Goal: Task Accomplishment & Management: Complete application form

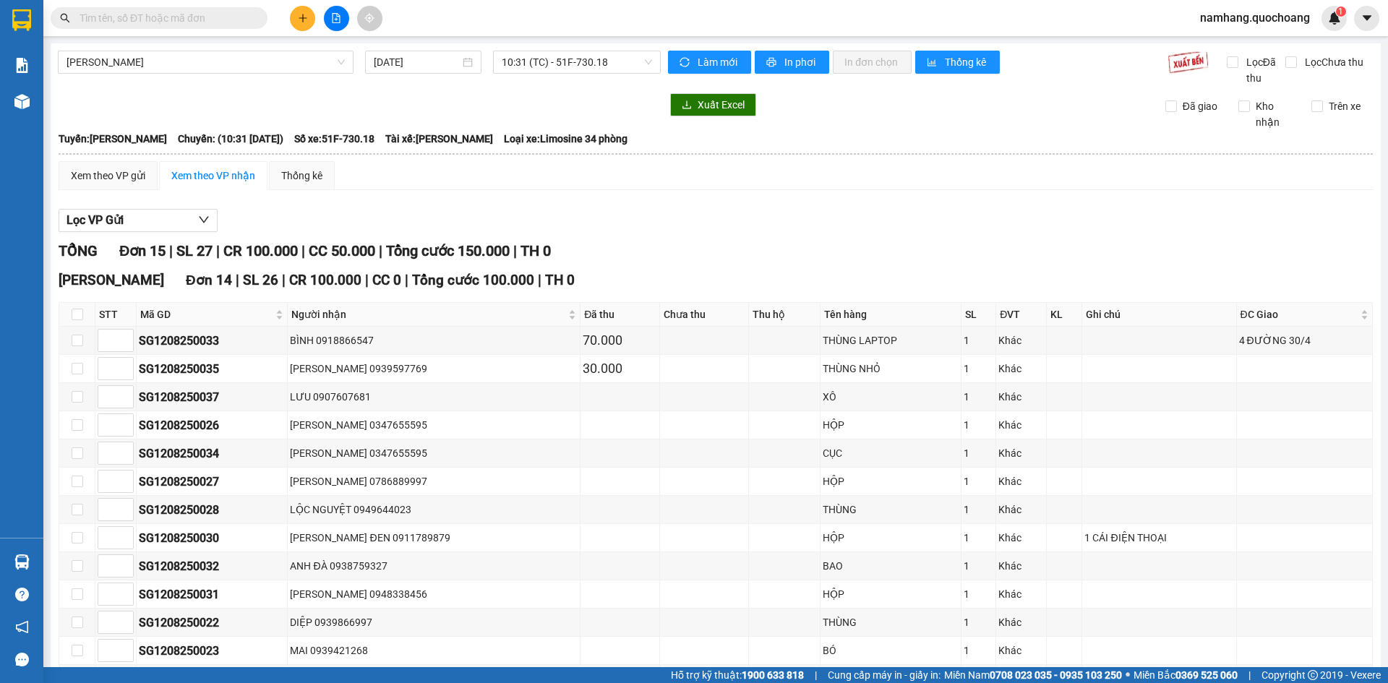
scroll to position [72, 0]
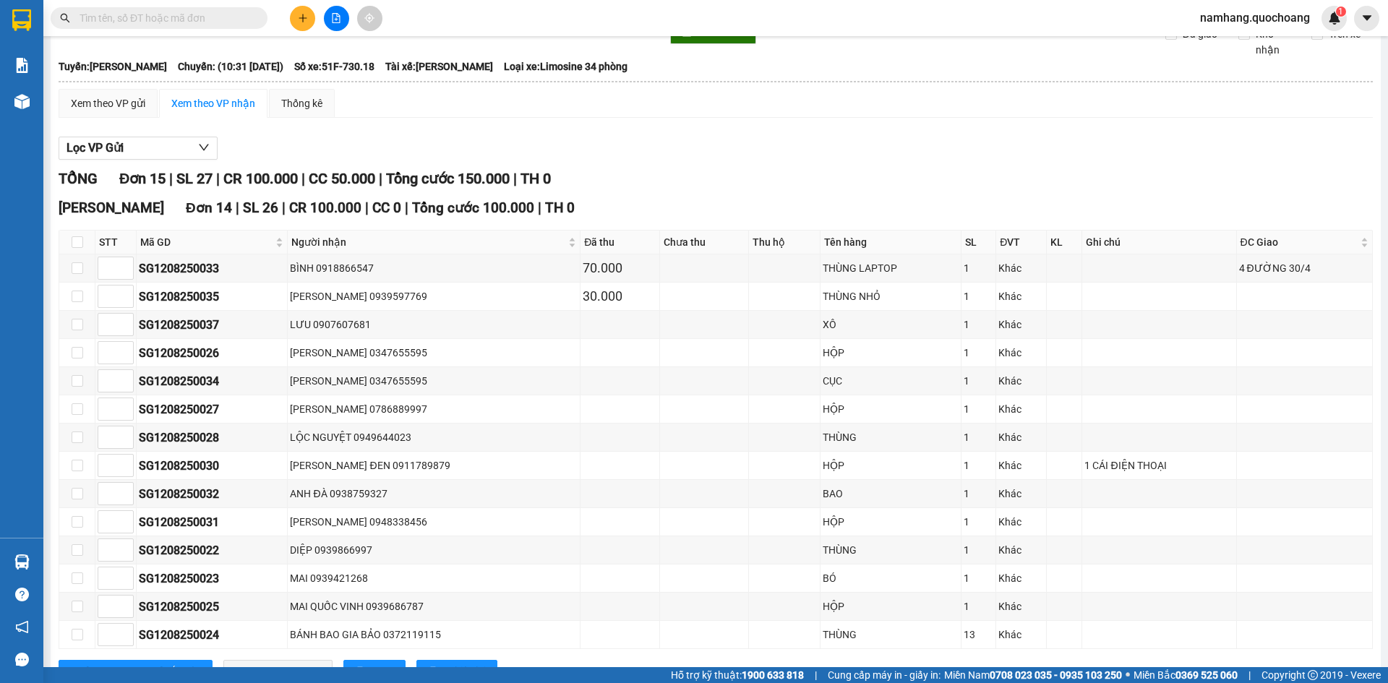
click at [298, 14] on icon "plus" at bounding box center [303, 18] width 10 height 10
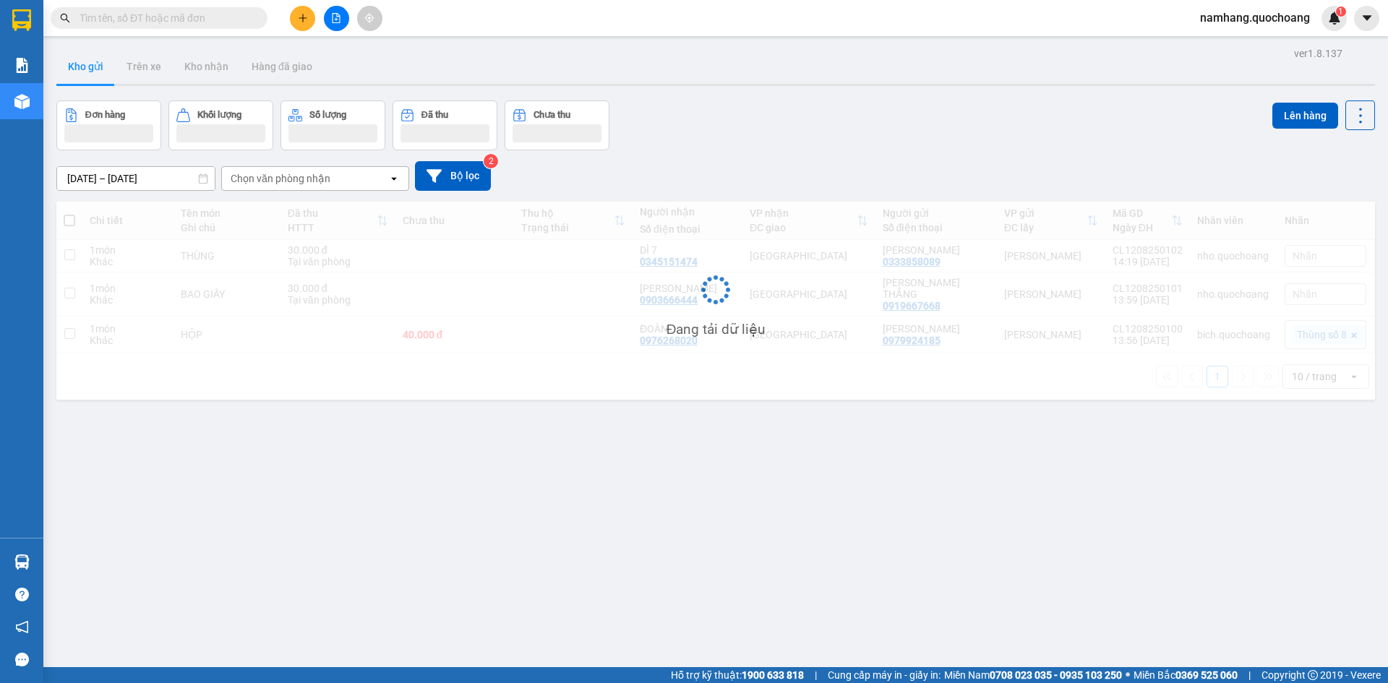
click at [198, 28] on span at bounding box center [159, 18] width 217 height 22
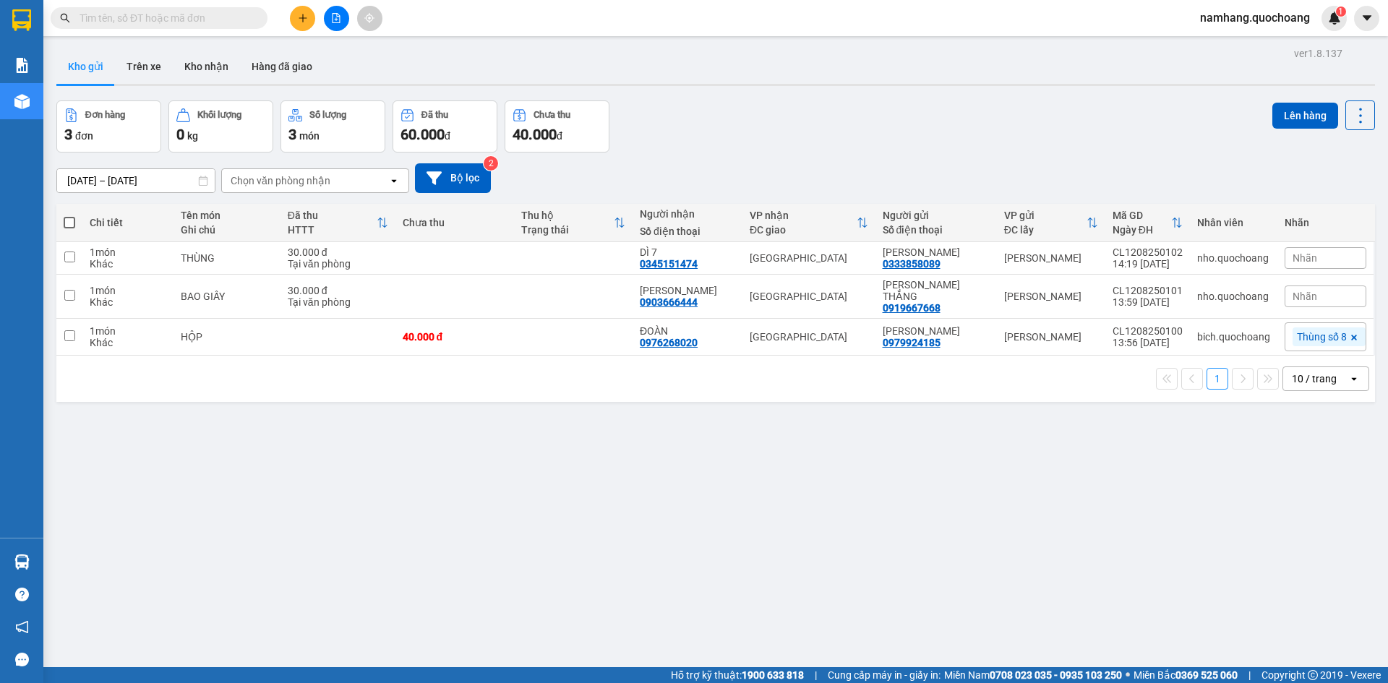
click at [192, 16] on input "text" at bounding box center [165, 18] width 171 height 16
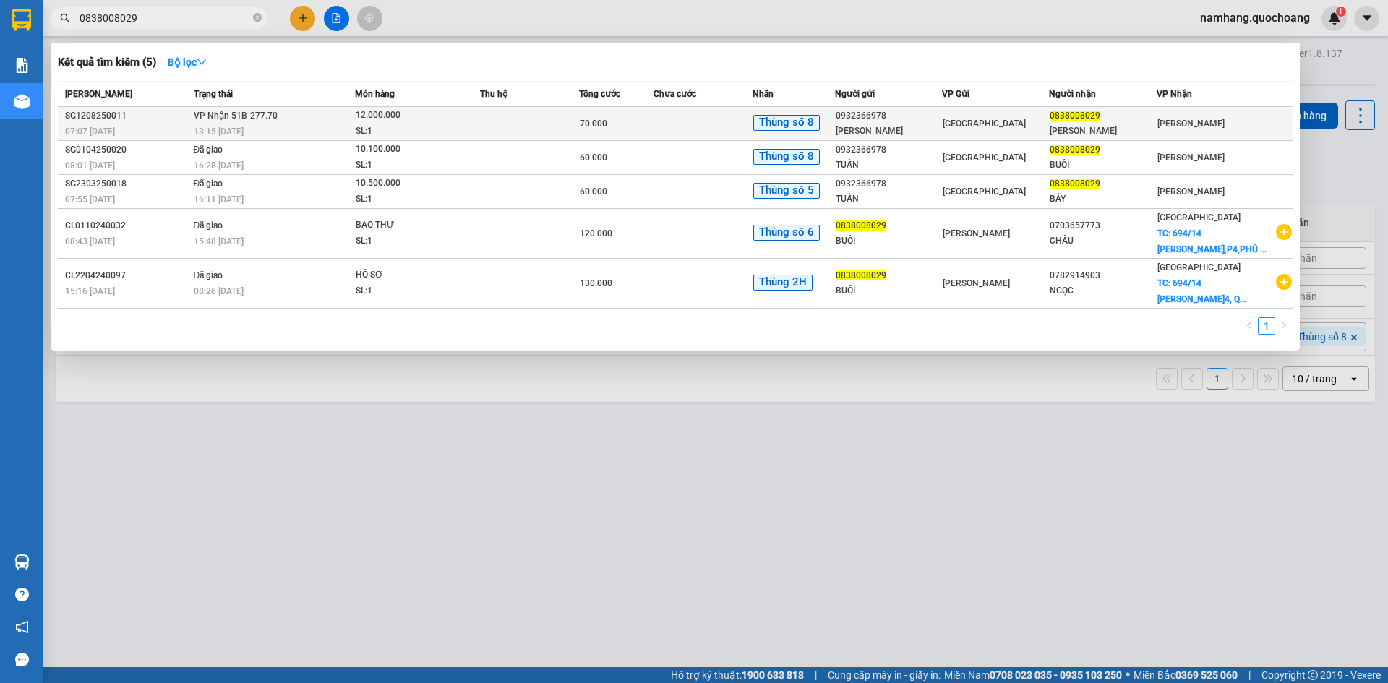
type input "0838008029"
click at [391, 124] on div "SL: 1" at bounding box center [410, 132] width 108 height 16
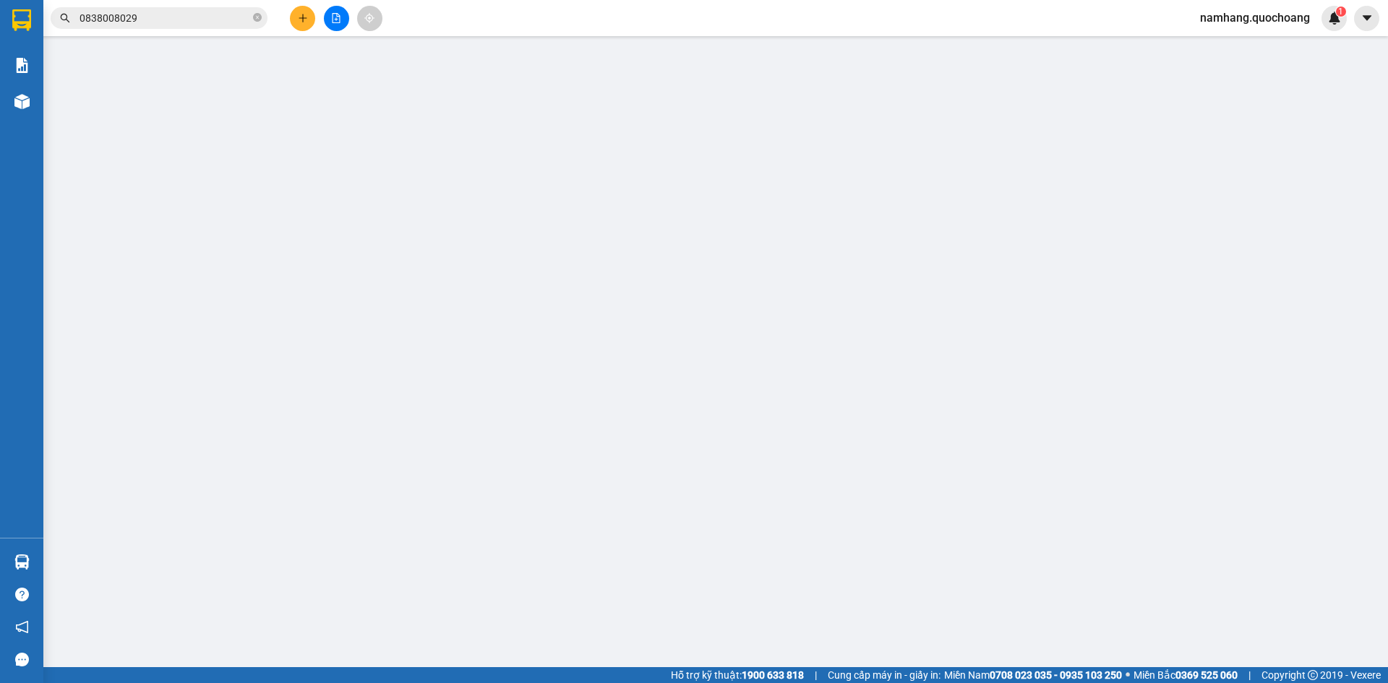
type input "0932366978"
type input "TRẦN NGỌC TUẤN"
type input "30/5 PHÙNG VĂN CUNG P7 PHÚ NHUẬN"
type input "0838008029"
type input "NGUYỄN VĂN BUÔI"
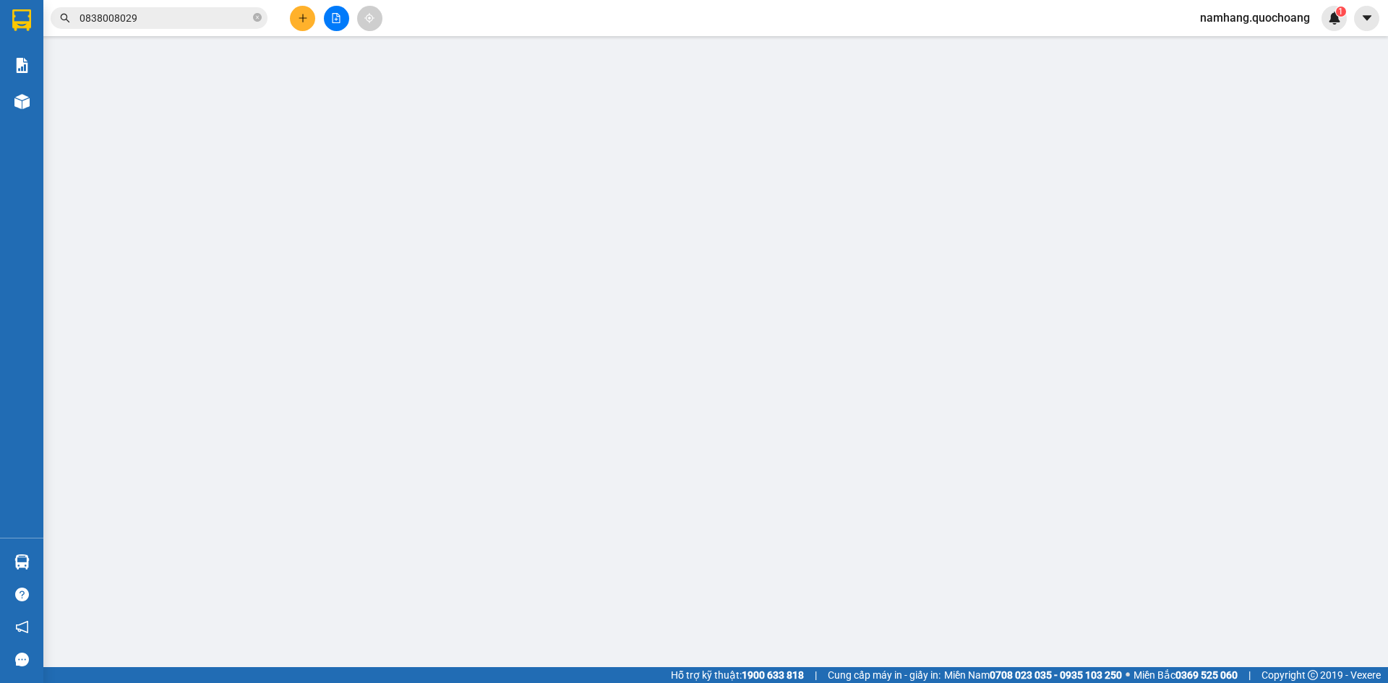
type input "70.000"
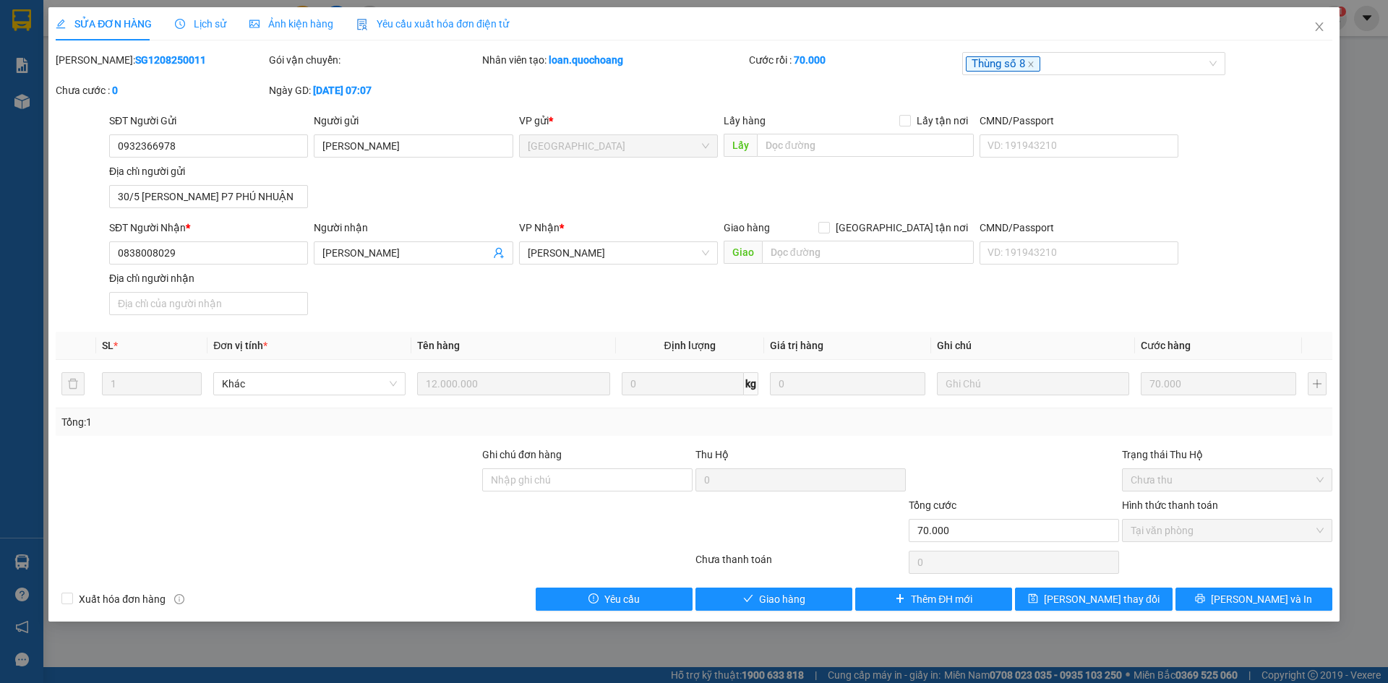
click at [1029, 267] on div "CMND/Passport VD: 191943210" at bounding box center [1079, 245] width 199 height 51
click at [1029, 256] on input "CMND/Passport" at bounding box center [1079, 252] width 199 height 23
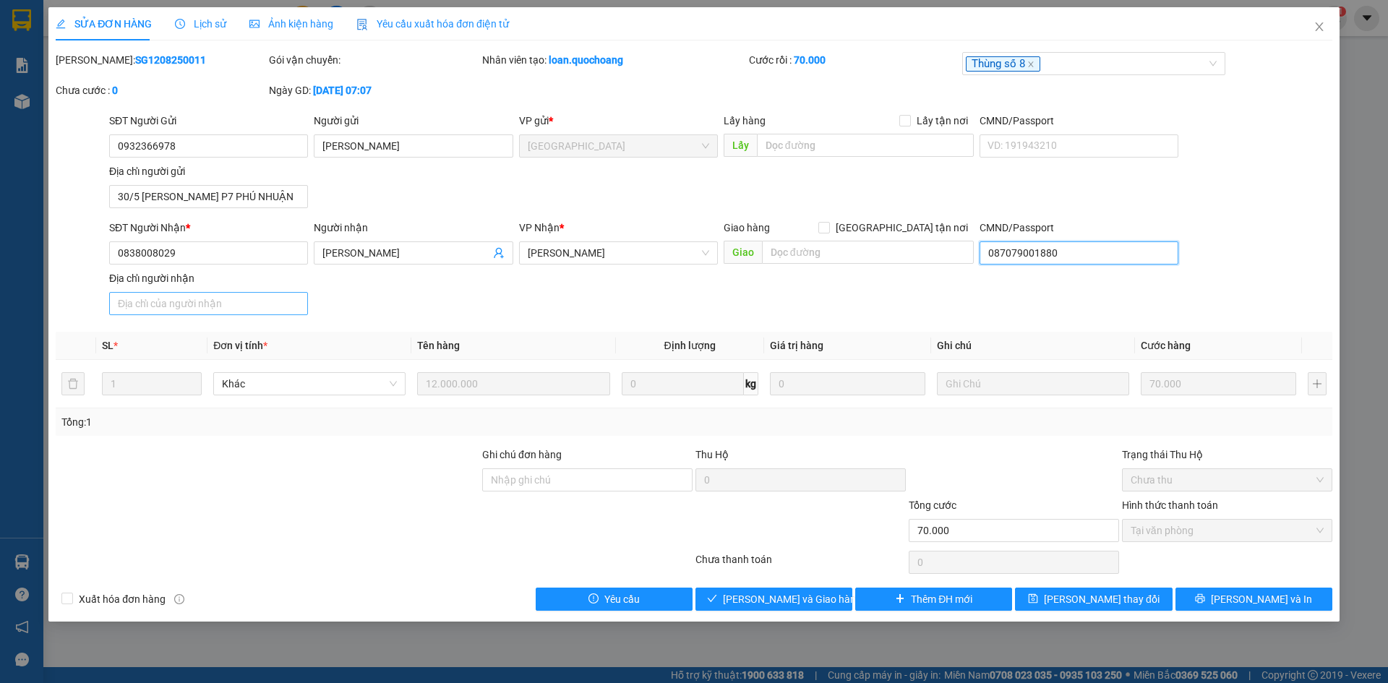
type input "087079001880"
click at [166, 307] on input "Địa chỉ người nhận" at bounding box center [208, 303] width 199 height 23
type input "t"
type input "TỔ 20, NGUYỄN CỬ, NHỊ MỸ, CAO LÃNH, ĐỒNG THÁP"
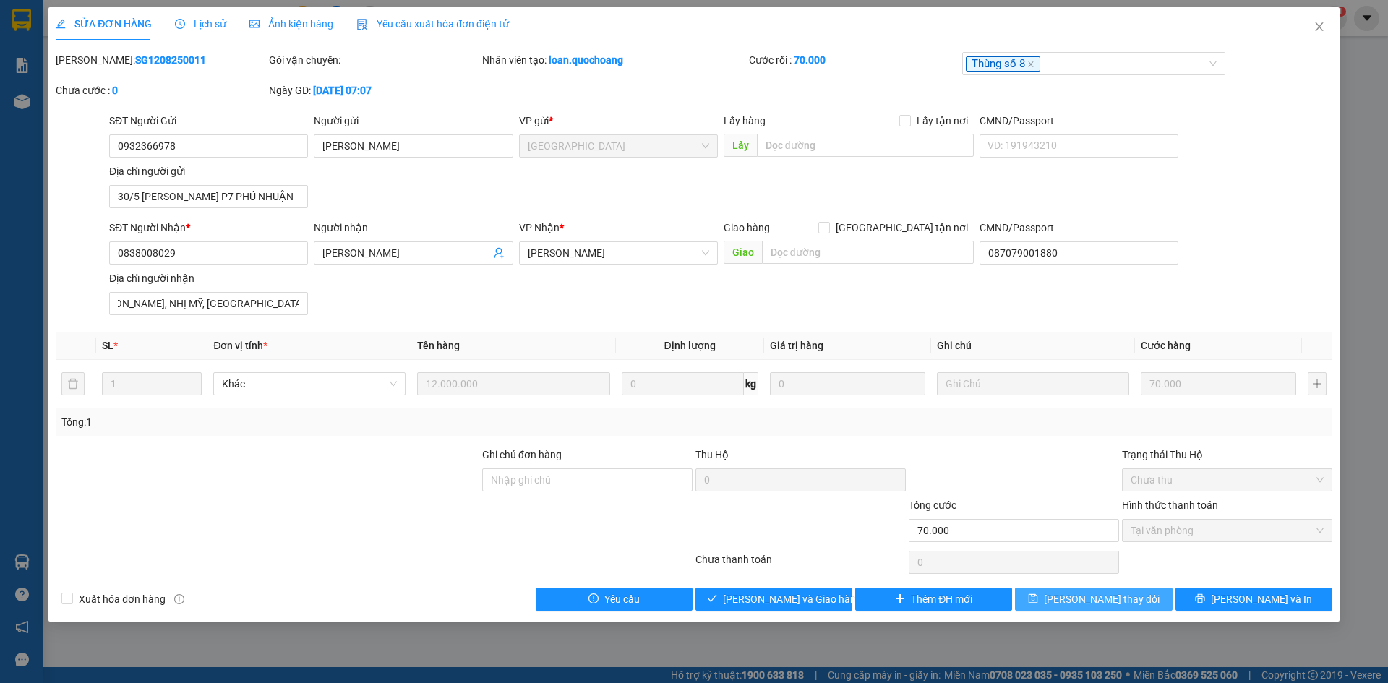
click at [1118, 600] on span "Lưu thay đổi" at bounding box center [1102, 599] width 116 height 16
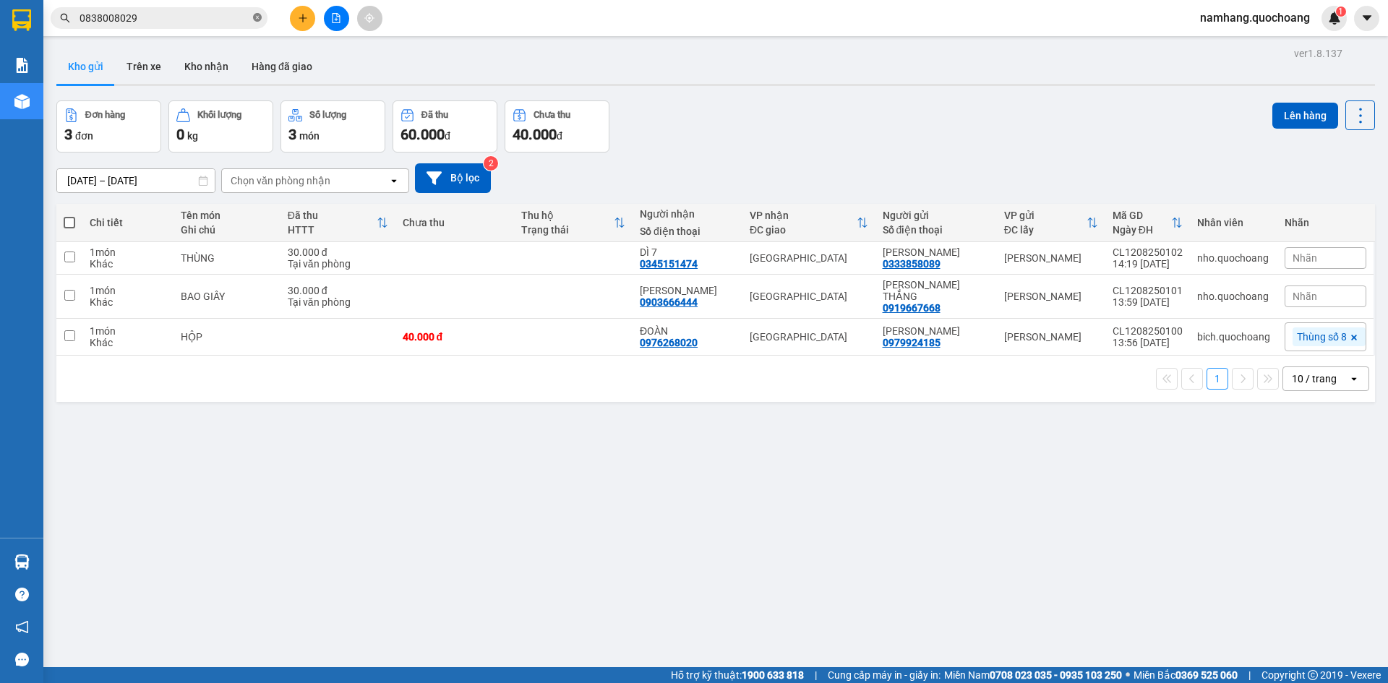
click at [257, 14] on icon "close-circle" at bounding box center [257, 17] width 9 height 9
click at [174, 20] on input "text" at bounding box center [165, 18] width 171 height 16
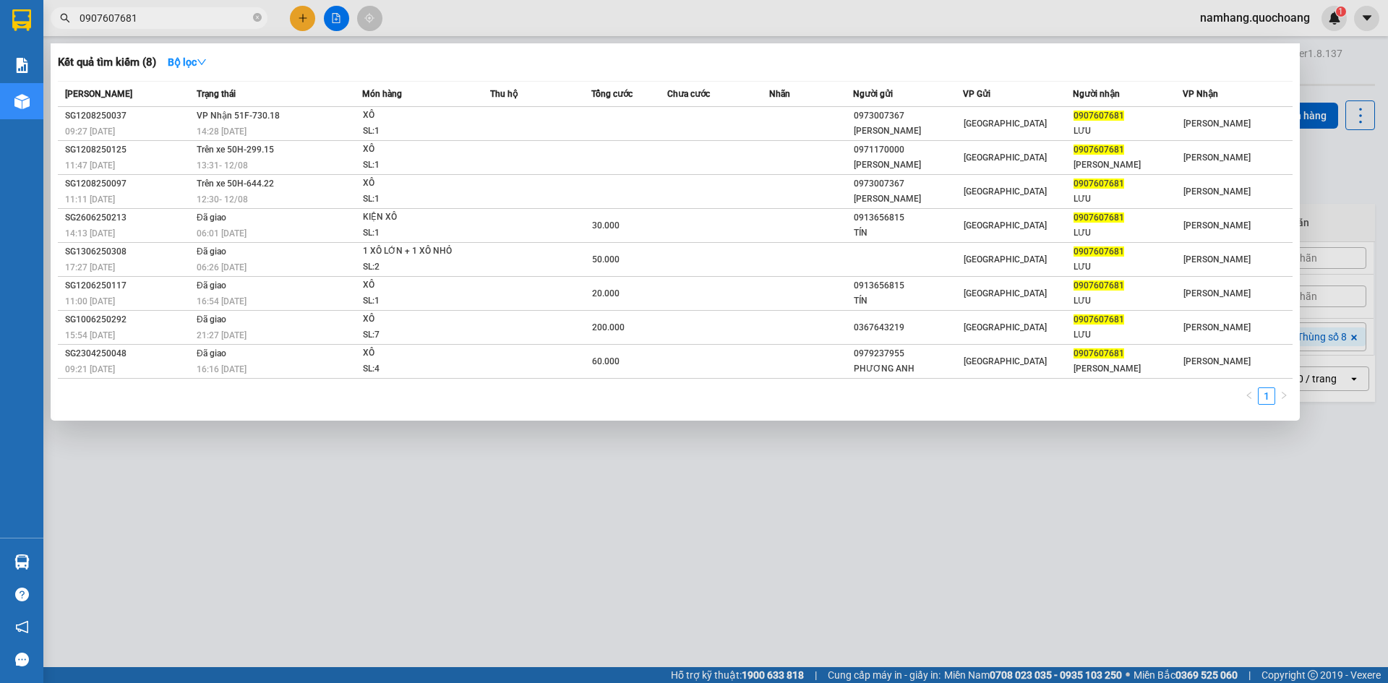
type input "0907607681"
click at [254, 17] on icon "close-circle" at bounding box center [257, 17] width 9 height 9
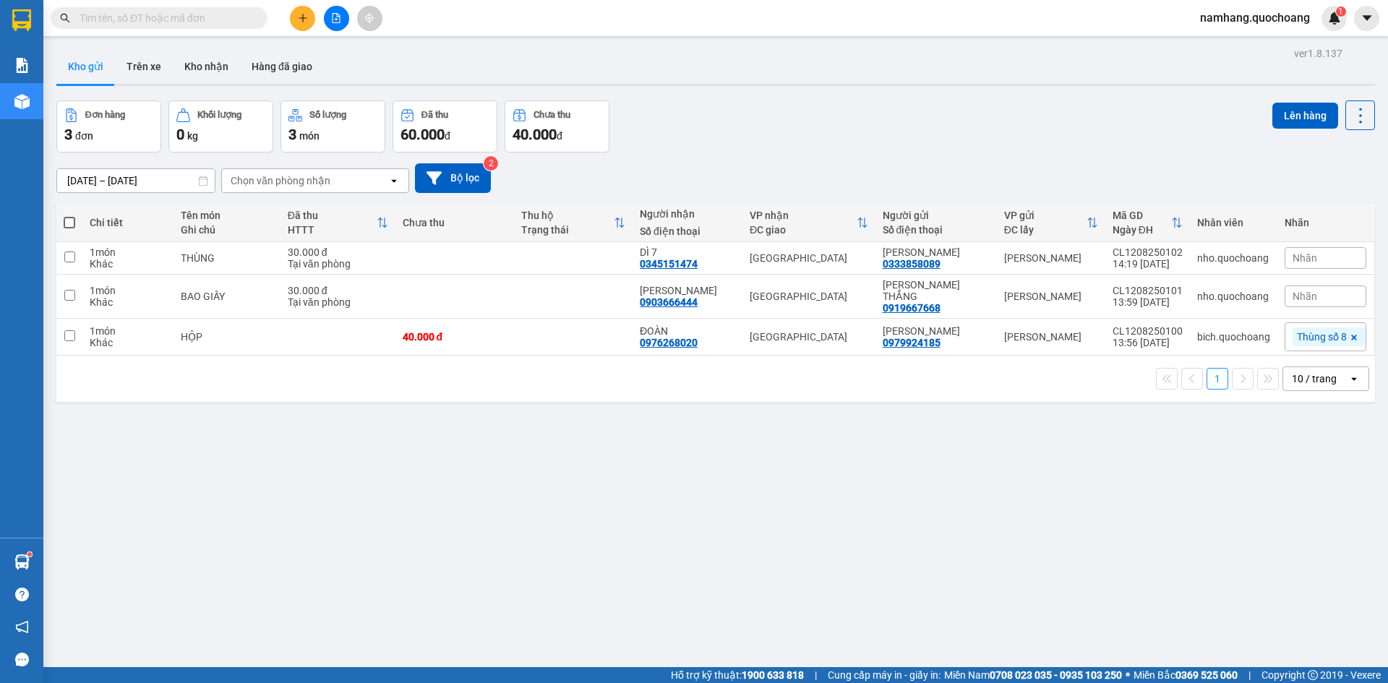
click at [113, 26] on span at bounding box center [159, 18] width 217 height 22
click at [113, 15] on input "text" at bounding box center [165, 18] width 171 height 16
click at [189, 15] on input "text" at bounding box center [165, 18] width 171 height 16
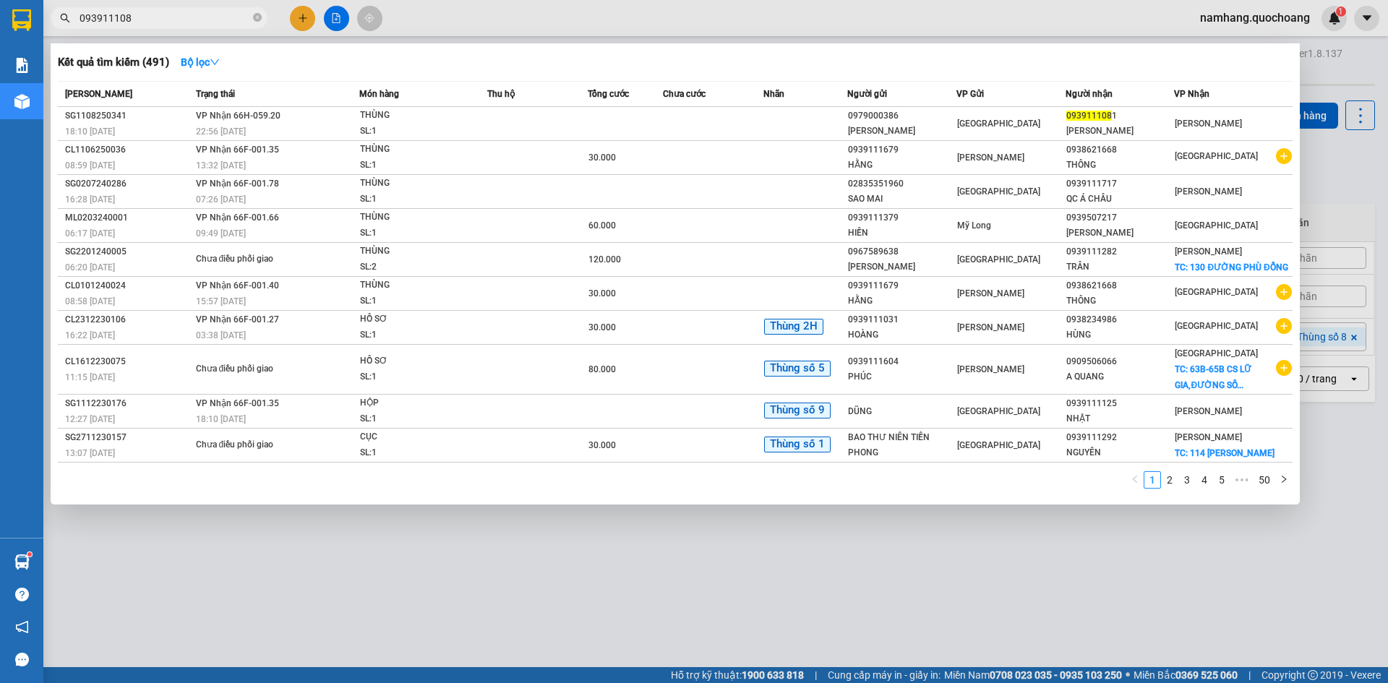
type input "0939111081"
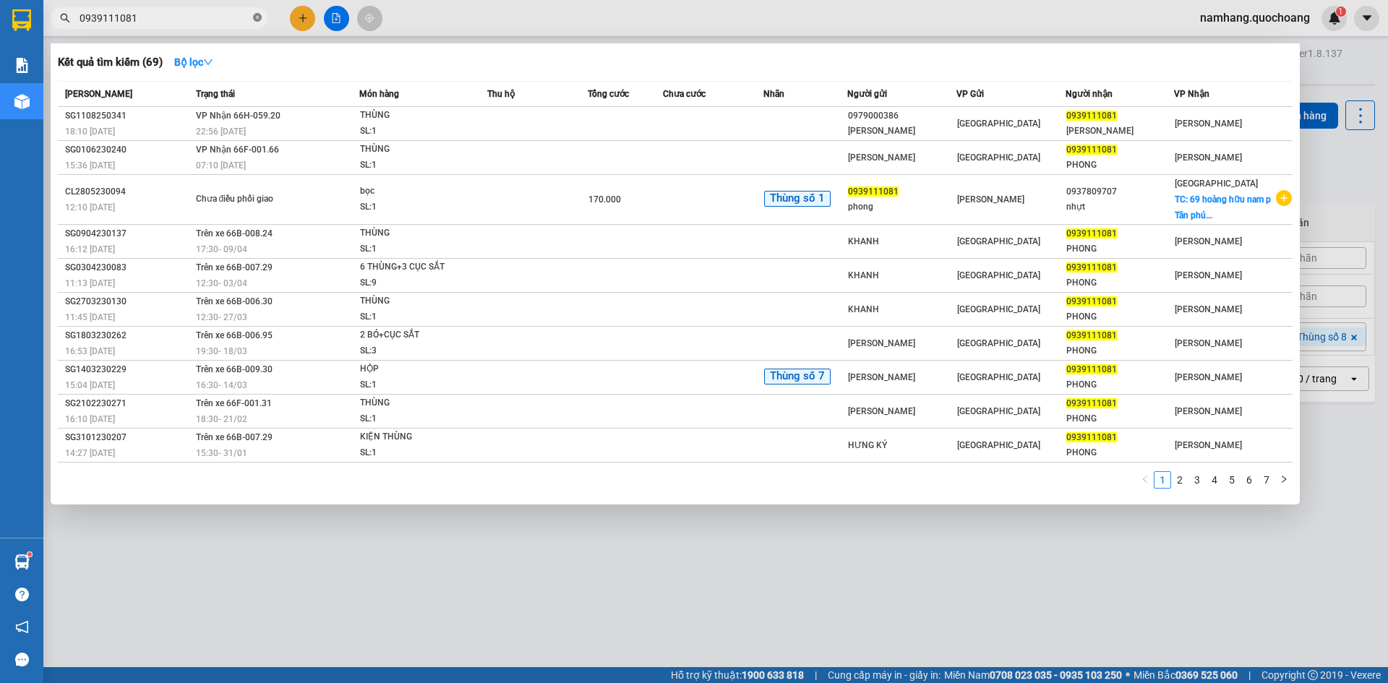
click at [256, 18] on icon "close-circle" at bounding box center [257, 17] width 9 height 9
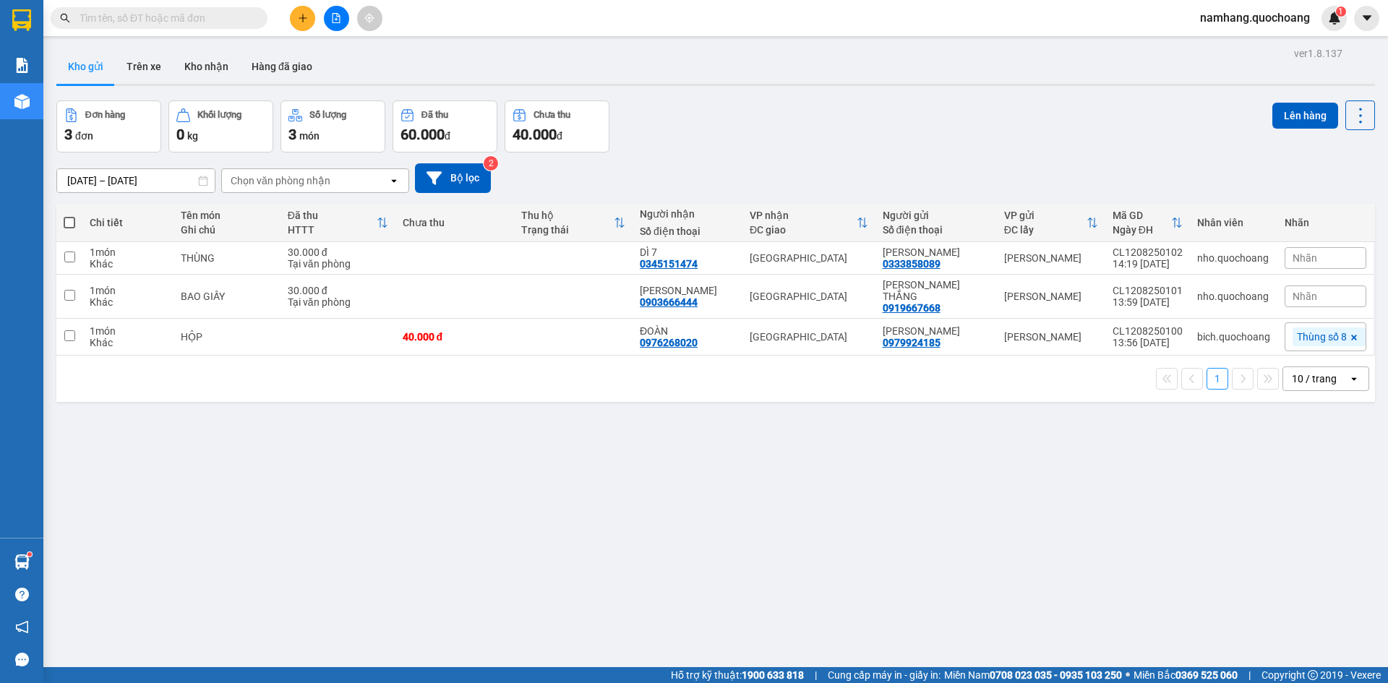
click at [301, 23] on button at bounding box center [302, 18] width 25 height 25
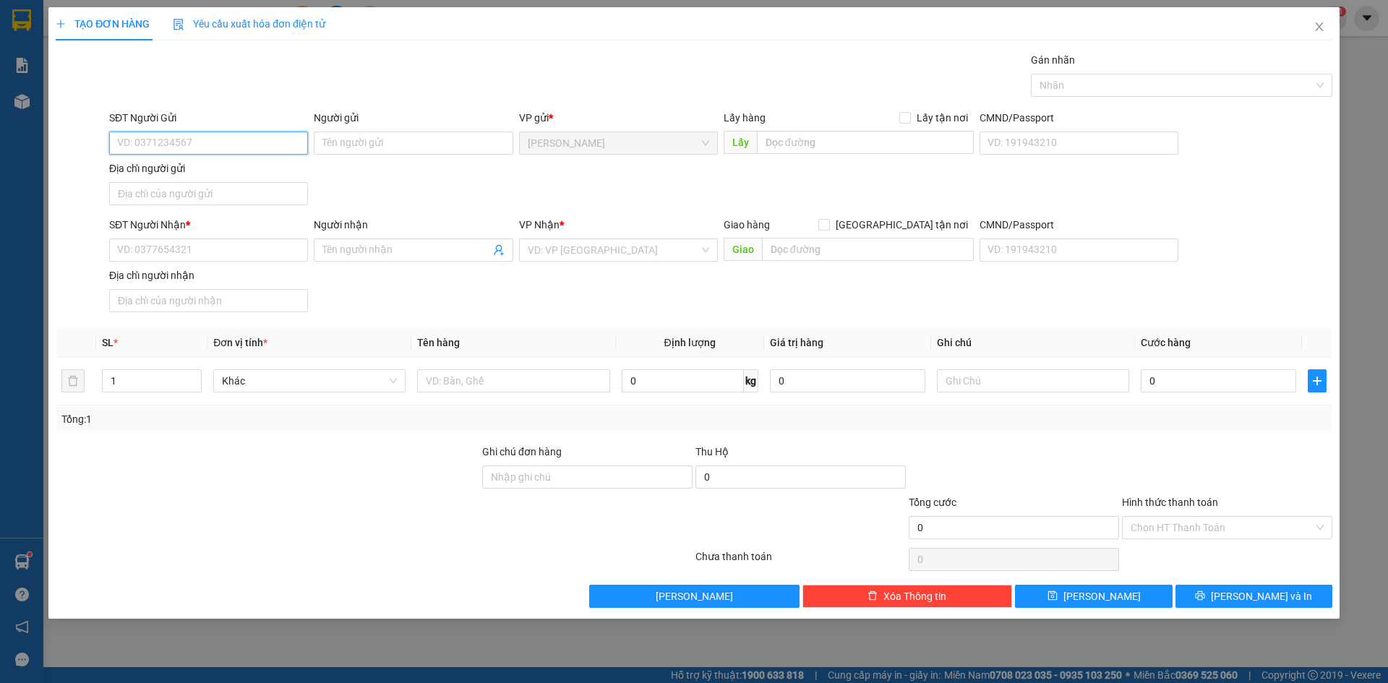
click at [223, 137] on input "SĐT Người Gửi" at bounding box center [208, 143] width 199 height 23
click at [263, 237] on div "SĐT Người Nhận *" at bounding box center [208, 228] width 199 height 22
click at [265, 247] on input "SĐT Người Nhận *" at bounding box center [208, 250] width 199 height 23
click at [363, 252] on input "Người nhận" at bounding box center [405, 250] width 167 height 16
drag, startPoint x: 217, startPoint y: 252, endPoint x: 959, endPoint y: 163, distance: 747.7
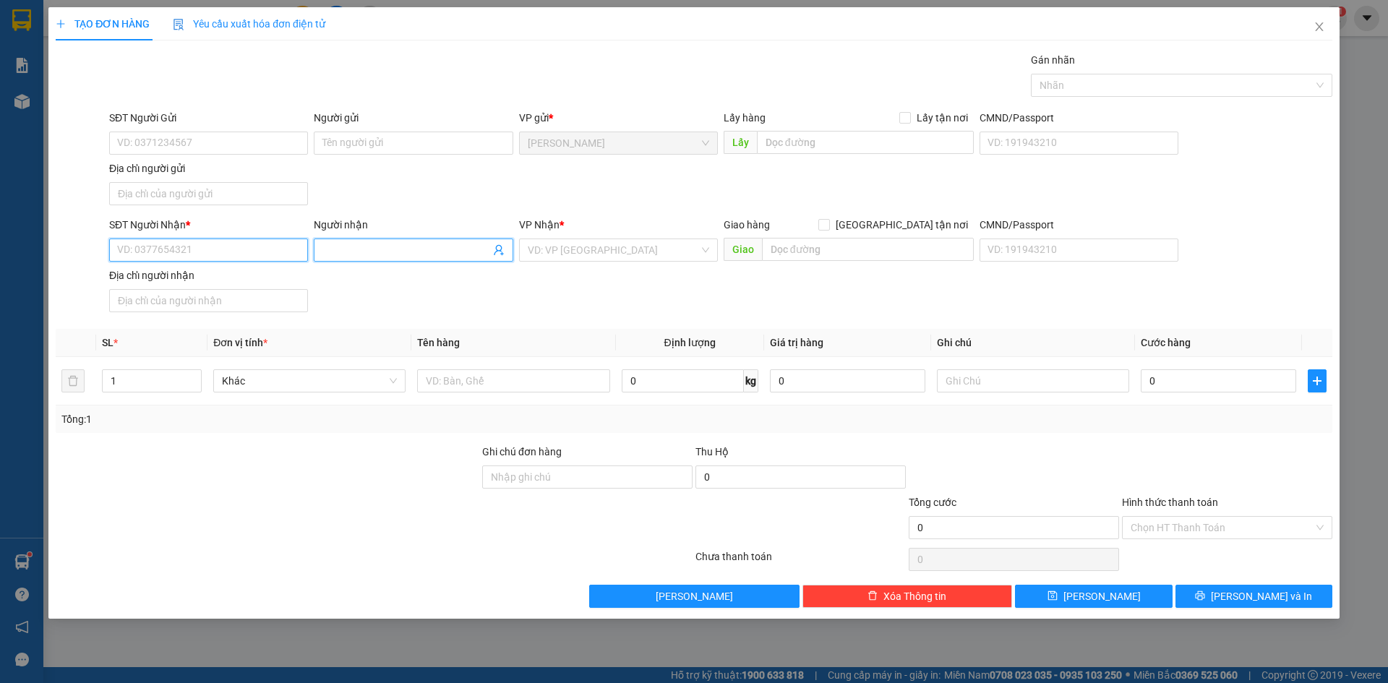
click at [222, 252] on input "SĐT Người Nhận *" at bounding box center [208, 250] width 199 height 23
type input "0364068486"
click at [356, 257] on input "Người nhận" at bounding box center [405, 250] width 167 height 16
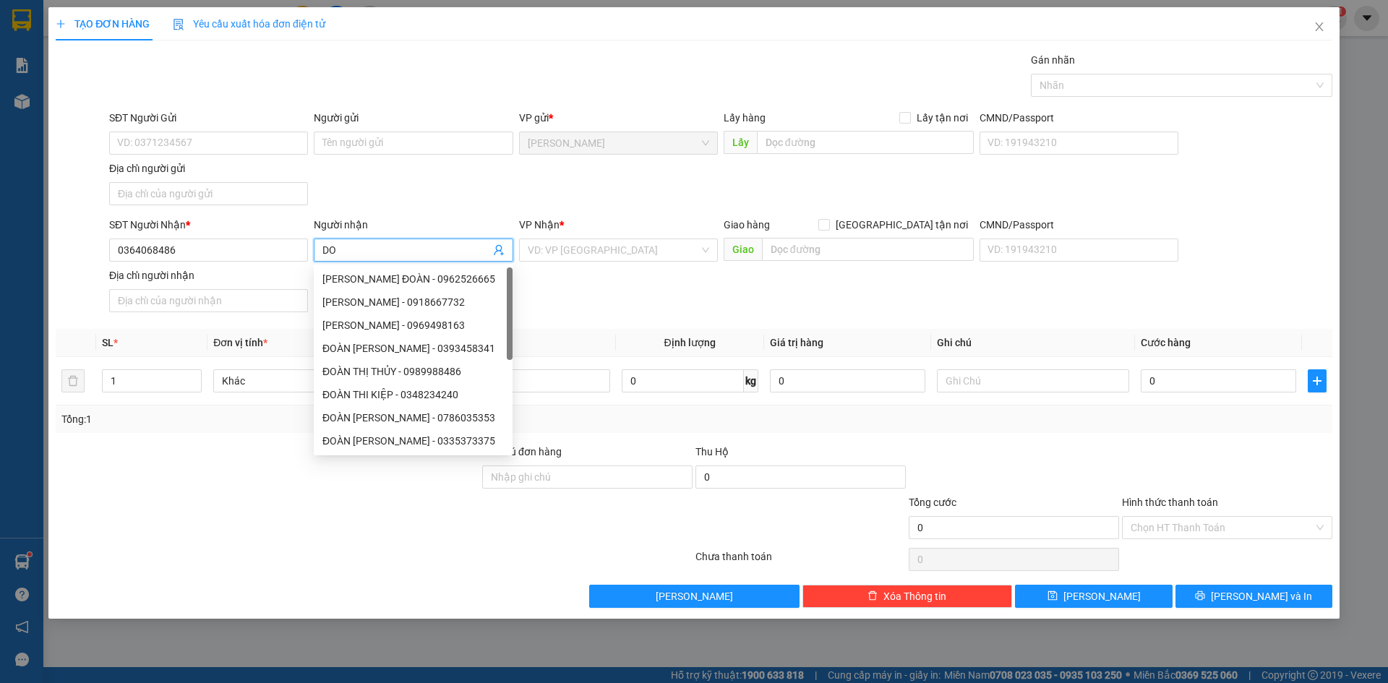
type input "D"
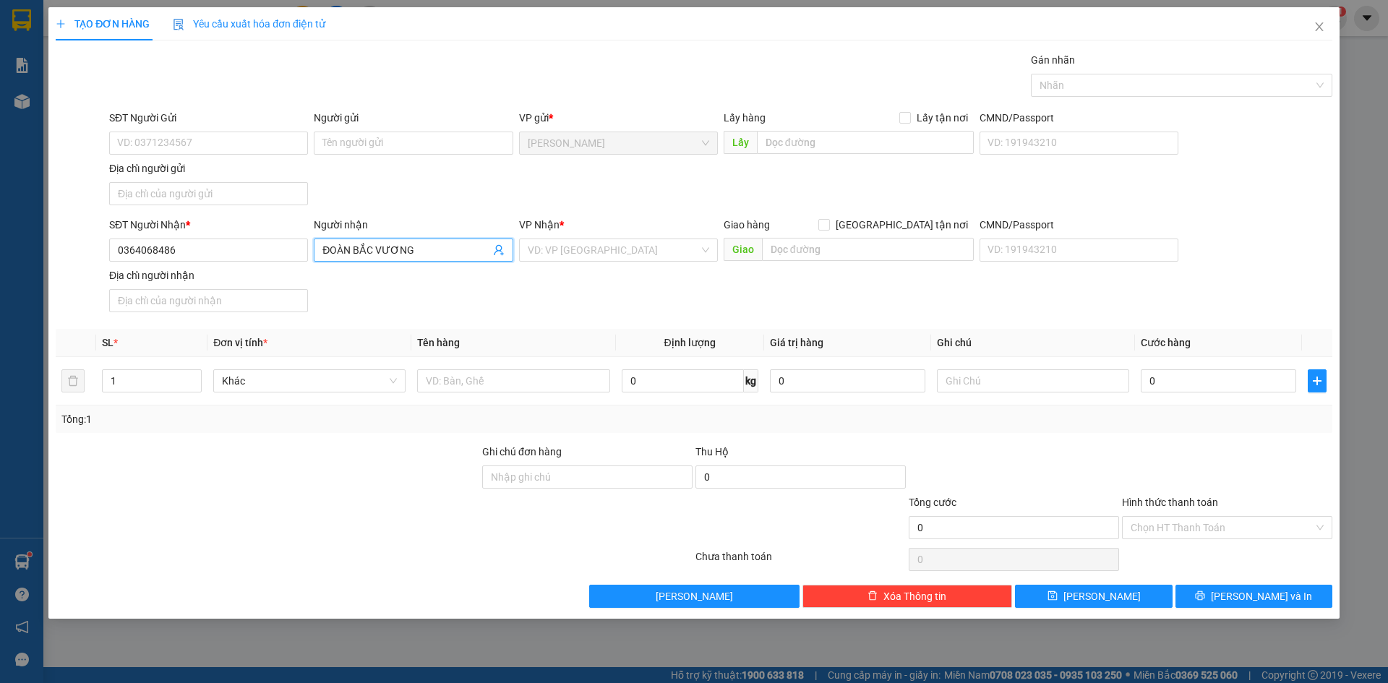
type input "ĐOÀN BẮC VƯƠNG"
click at [565, 291] on div "SĐT Người Nhận * 0364068486 Người nhận ĐOÀN BẮC VƯƠNG VP Nhận * VD: VP Sài Gòn …" at bounding box center [720, 267] width 1229 height 101
click at [586, 258] on input "search" at bounding box center [613, 250] width 171 height 22
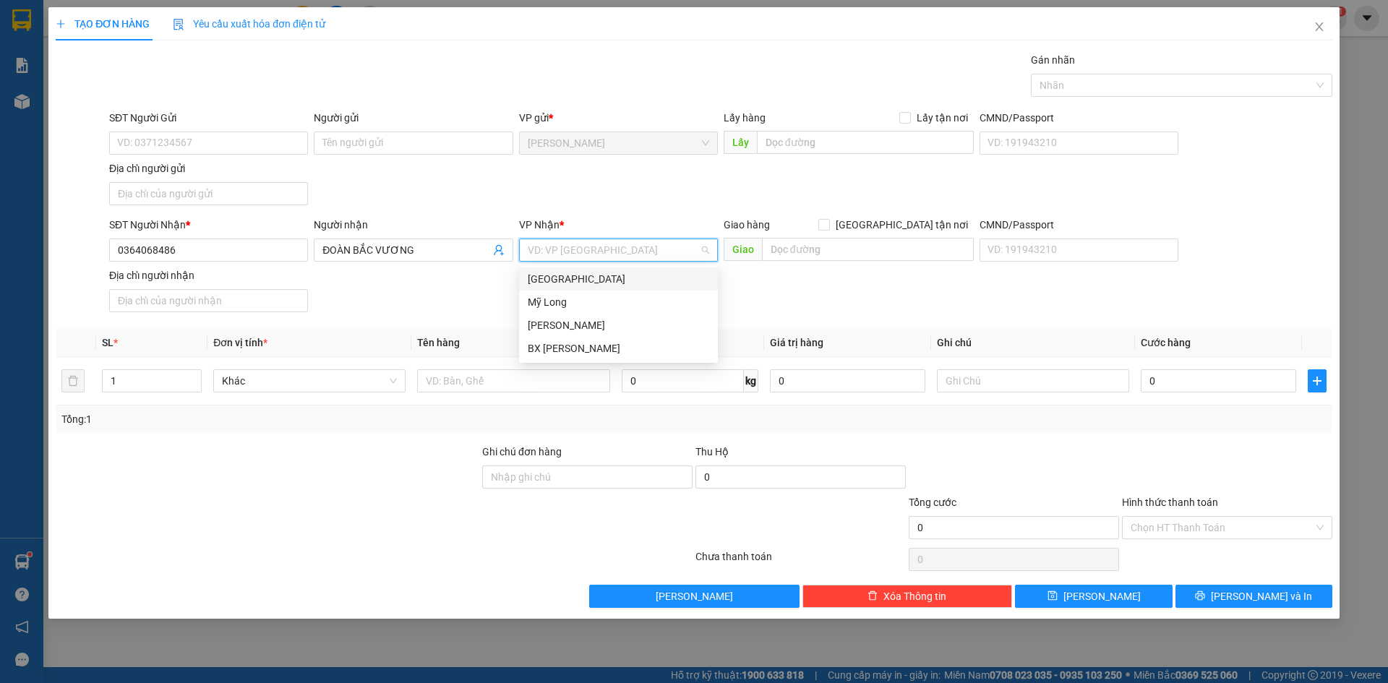
click at [572, 275] on div "[GEOGRAPHIC_DATA]" at bounding box center [618, 279] width 181 height 16
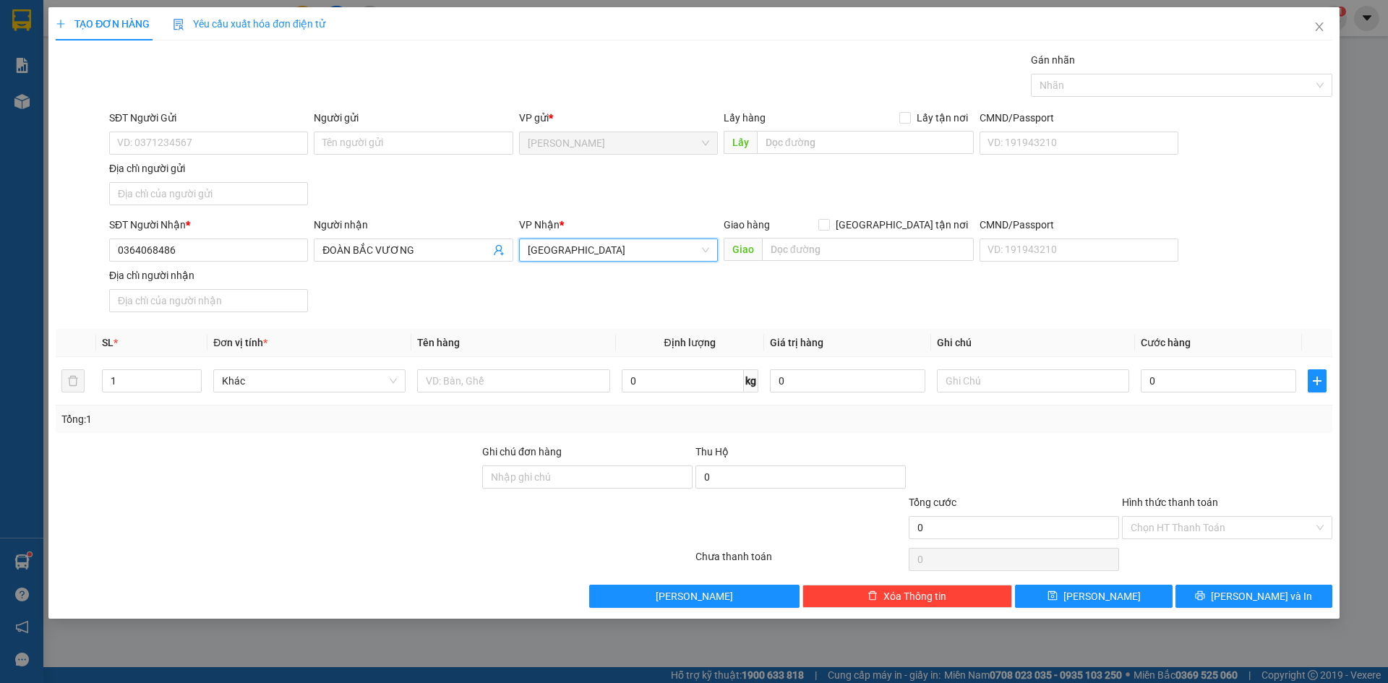
click at [369, 280] on div "SĐT Người Nhận * 0364068486 Người nhận ĐOÀN BẮC VƯƠNG VP Nhận * Sài Gòn Sài Gòn…" at bounding box center [720, 267] width 1229 height 101
click at [233, 145] on input "SĐT Người Gửi" at bounding box center [208, 143] width 199 height 23
type input "0"
type input "2"
click at [195, 375] on icon "up" at bounding box center [194, 377] width 5 height 5
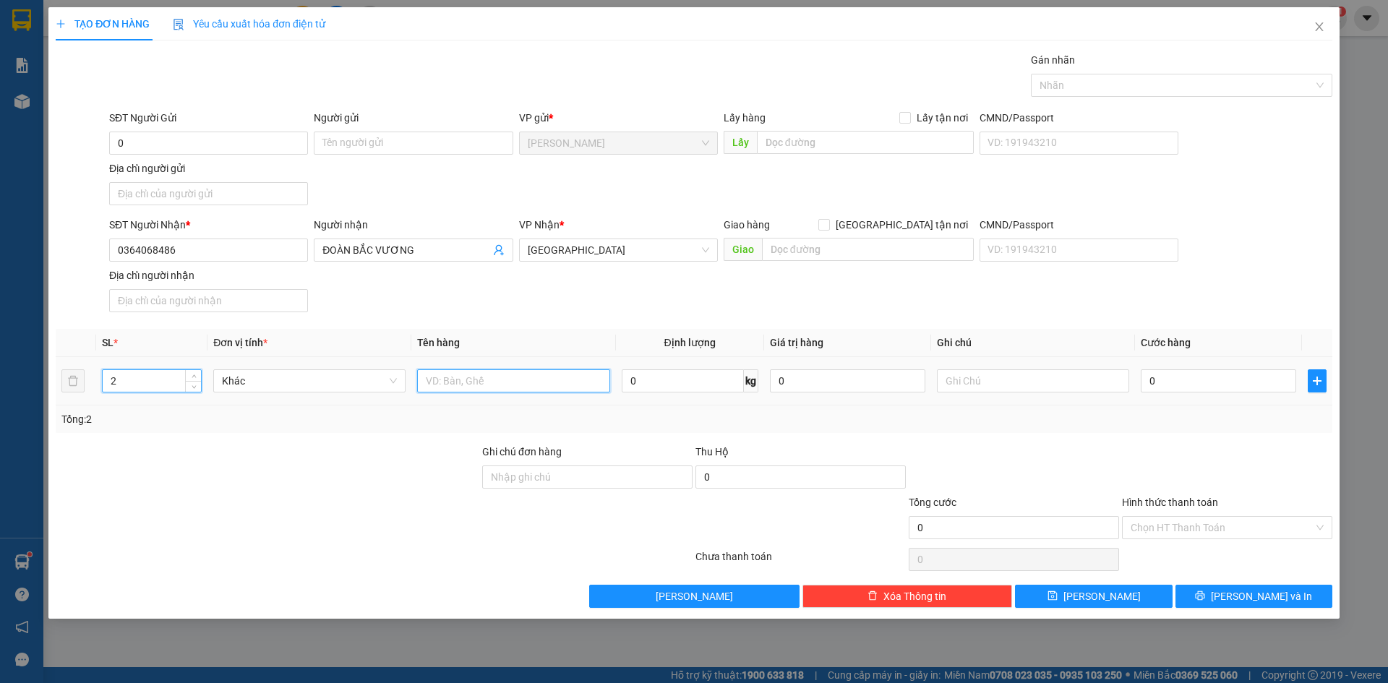
click at [489, 372] on input "text" at bounding box center [513, 380] width 192 height 23
type input "01 XE MÁY + 01 BT"
click at [419, 320] on div "Transit Pickup Surcharge Ids Transit Deliver Surcharge Ids Transit Deliver Surc…" at bounding box center [694, 330] width 1277 height 556
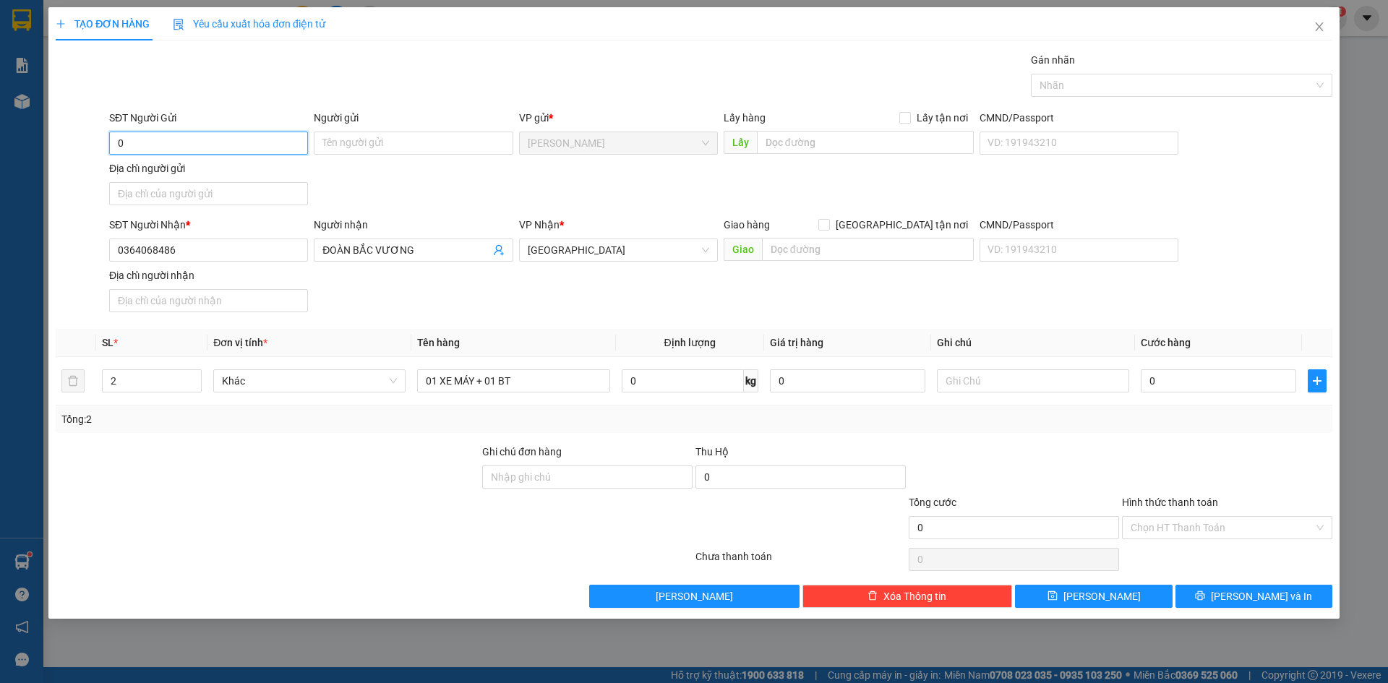
click at [211, 140] on input "0" at bounding box center [208, 143] width 199 height 23
click at [181, 147] on input "0" at bounding box center [208, 143] width 199 height 23
type input "0944111769"
click at [459, 145] on input "Người gửi" at bounding box center [413, 143] width 199 height 23
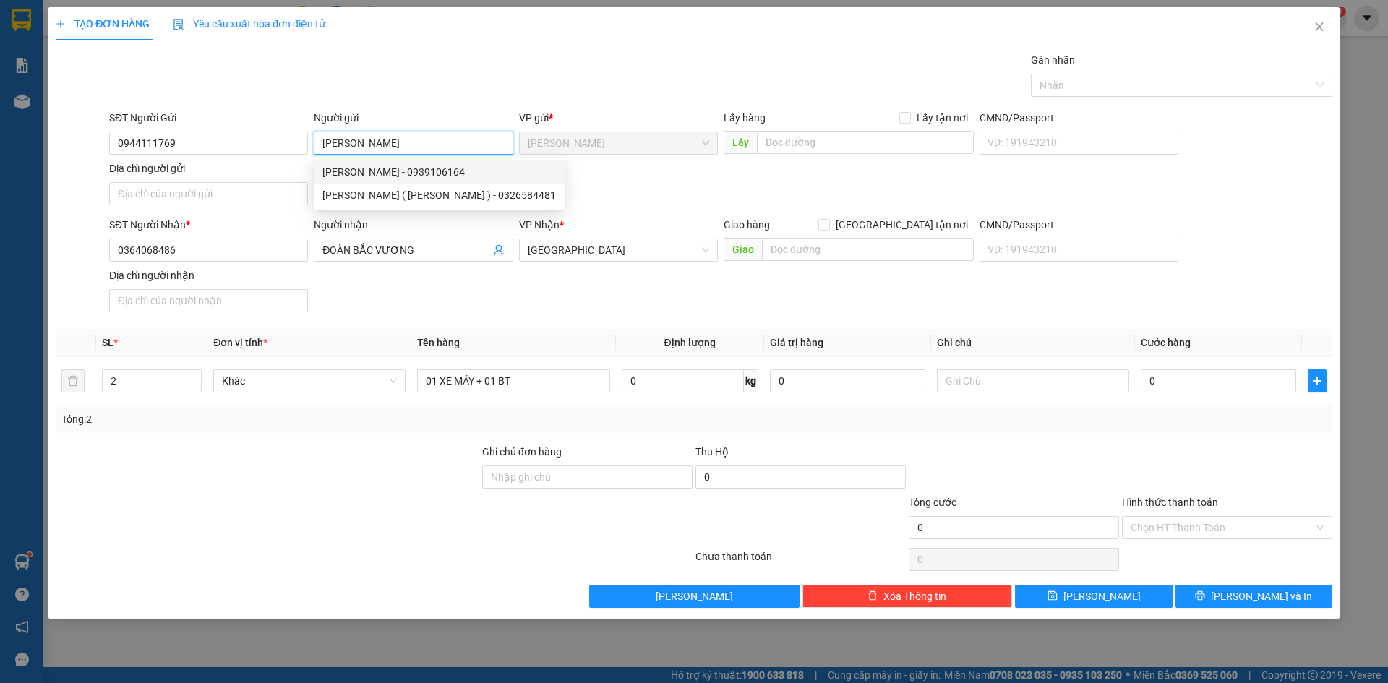
type input "NGUYỄN VĂN TÈO"
click at [630, 299] on div "SĐT Người Nhận * 0364068486 Người nhận ĐOÀN BẮC VƯƠNG VP Nhận * Sài Gòn Giao hà…" at bounding box center [720, 267] width 1229 height 101
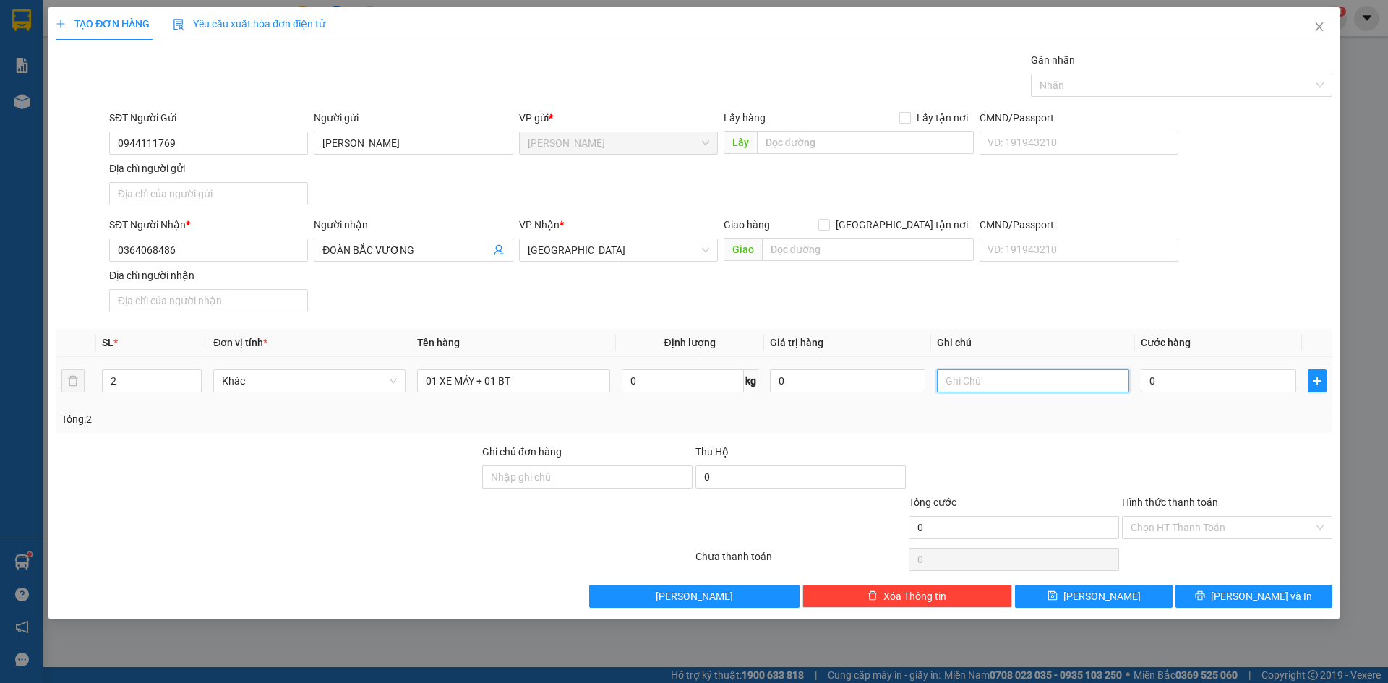
click at [977, 381] on input "text" at bounding box center [1033, 380] width 192 height 23
type input "BSX: 66FA - 22254"
click at [1121, 324] on div "Transit Pickup Surcharge Ids Transit Deliver Surcharge Ids Transit Deliver Surc…" at bounding box center [694, 330] width 1277 height 556
click at [1234, 391] on input "0" at bounding box center [1218, 380] width 155 height 23
type input "3"
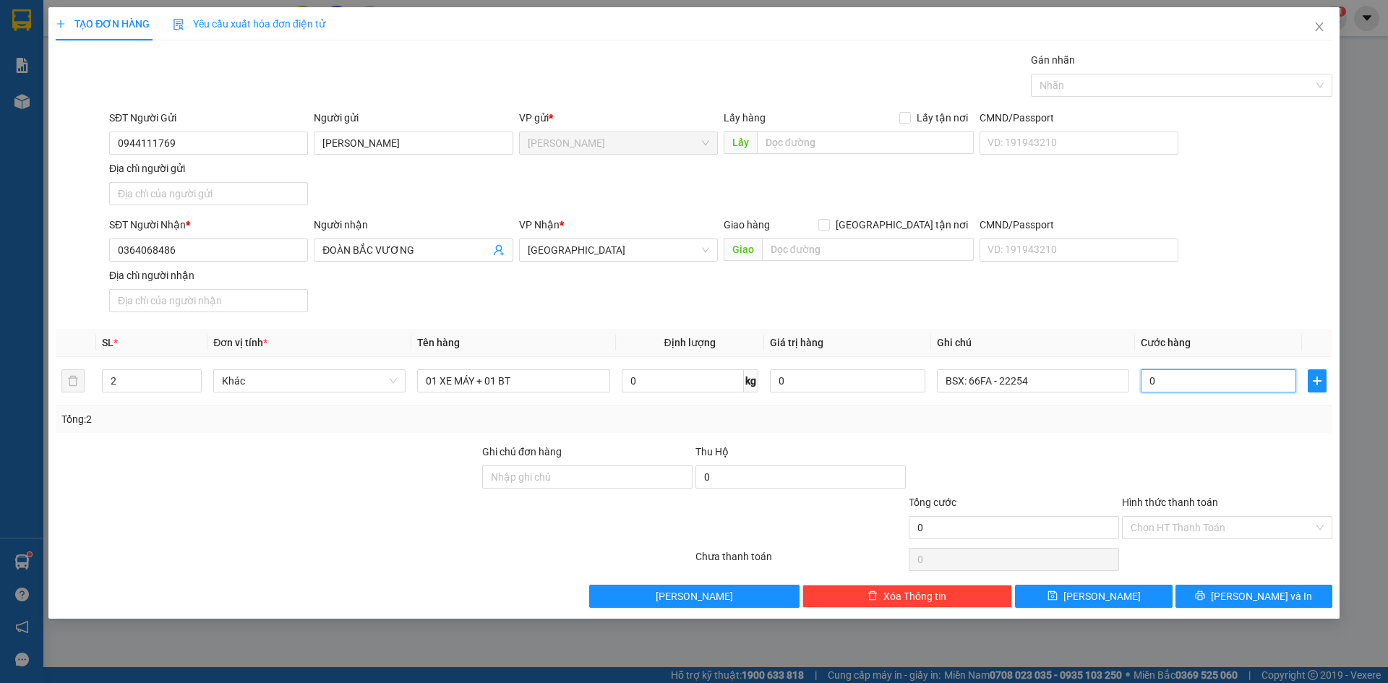
type input "3"
type input "30"
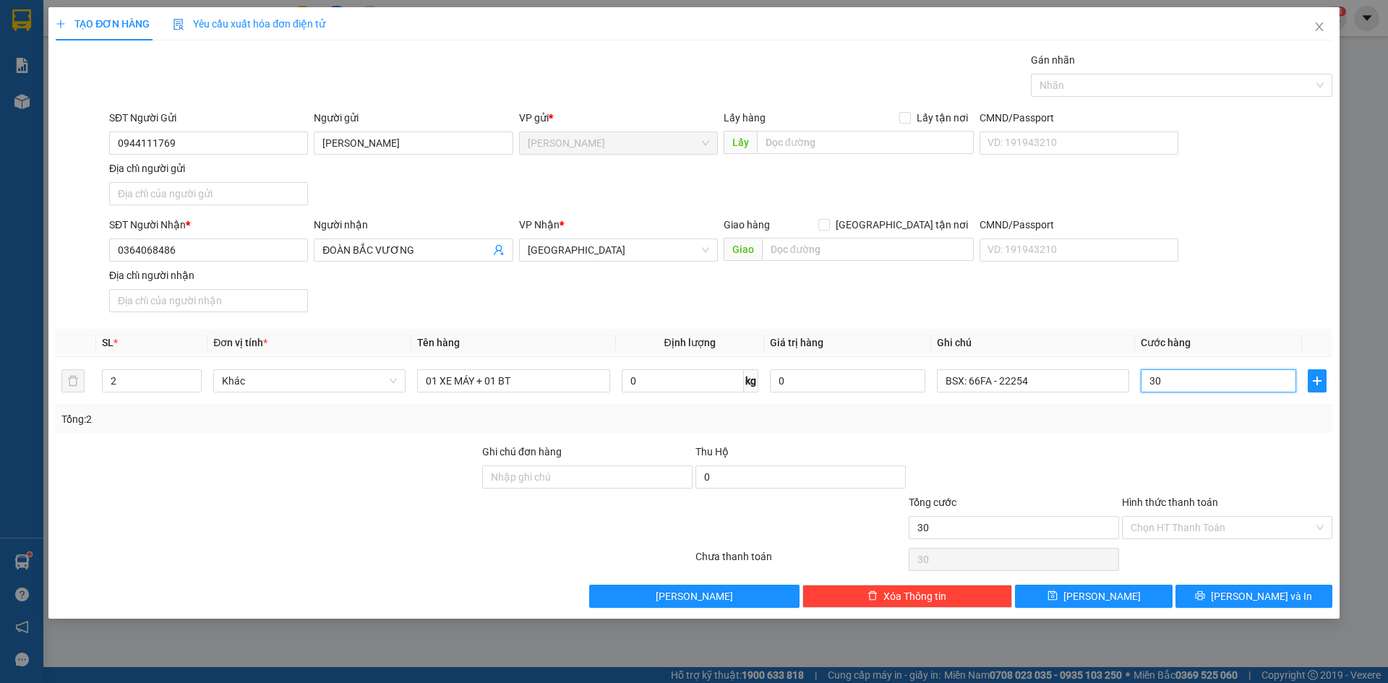
type input "300"
type input "3.000"
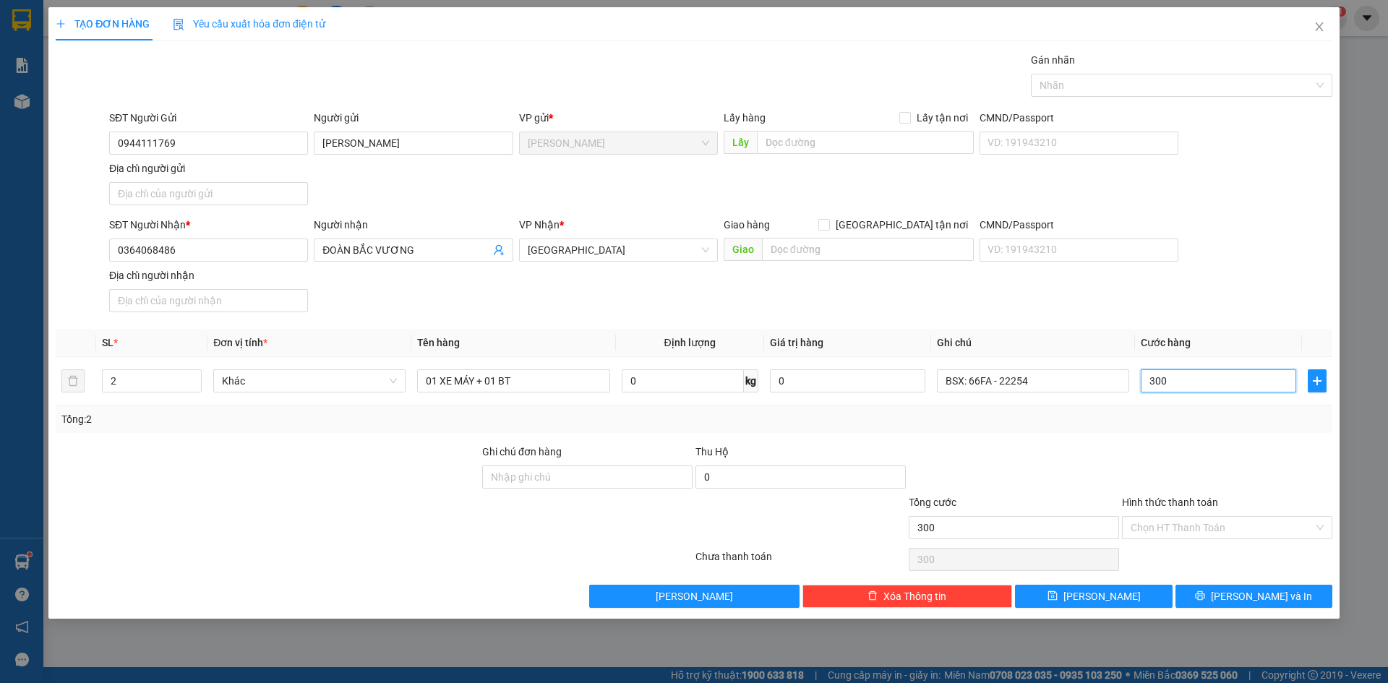
type input "3.000"
type input "30.000"
type input "300.000"
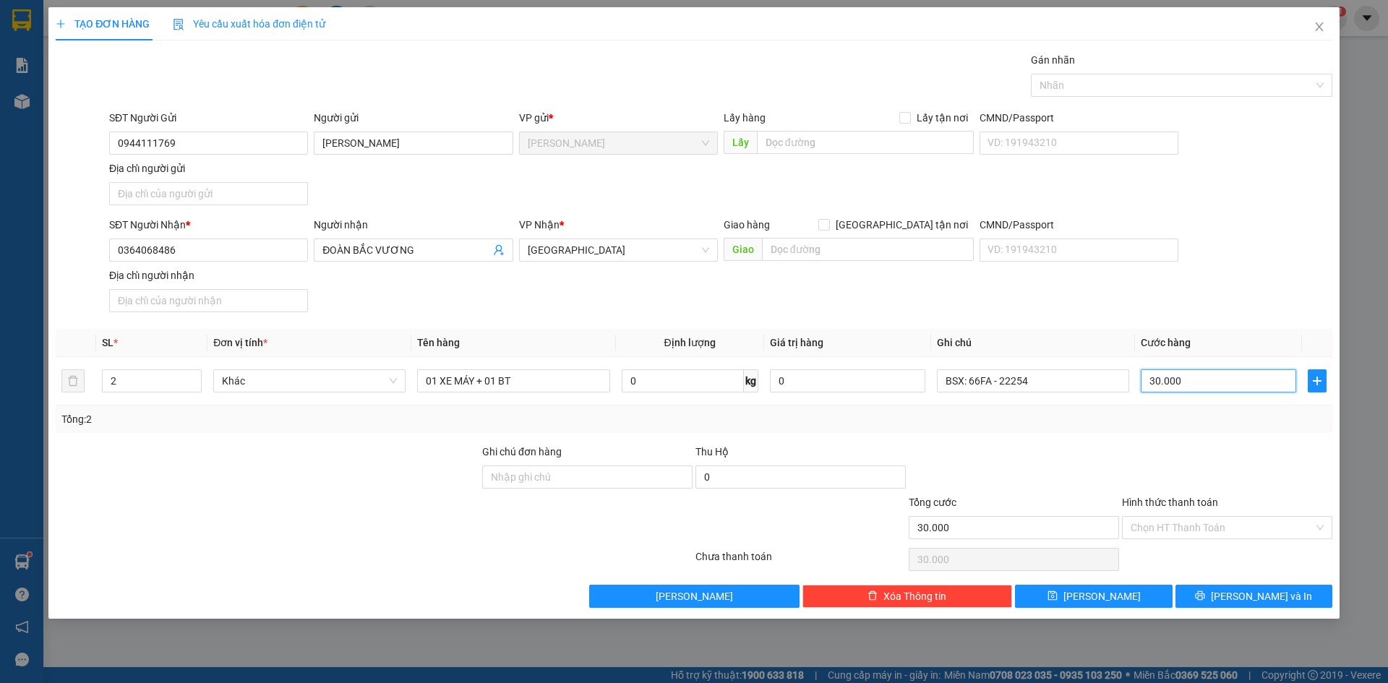
type input "300.000"
click at [1303, 314] on div "SĐT Người Nhận * 0364068486 Người nhận ĐOÀN BẮC VƯƠNG VP Nhận * Sài Gòn Giao hà…" at bounding box center [720, 267] width 1229 height 101
click at [1225, 81] on div at bounding box center [1174, 85] width 280 height 17
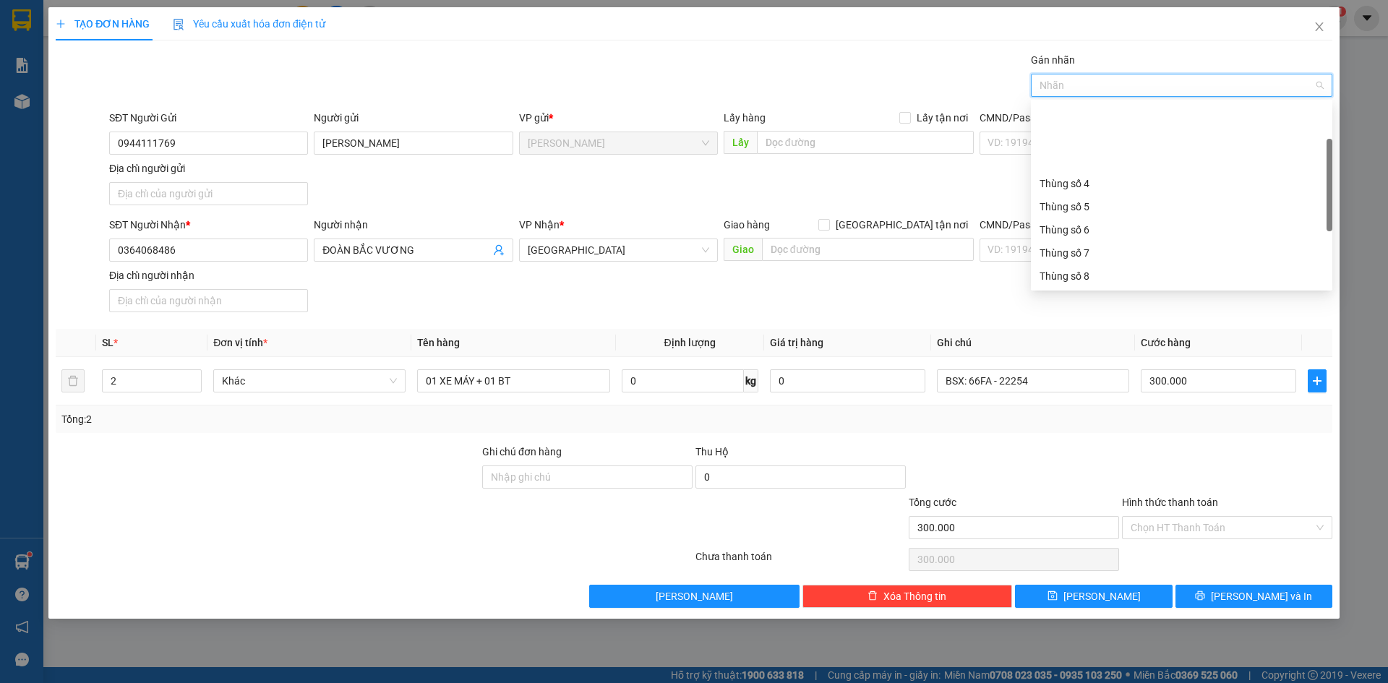
scroll to position [72, 0]
click at [1124, 269] on div "Thùng số 11" at bounding box center [1182, 273] width 284 height 16
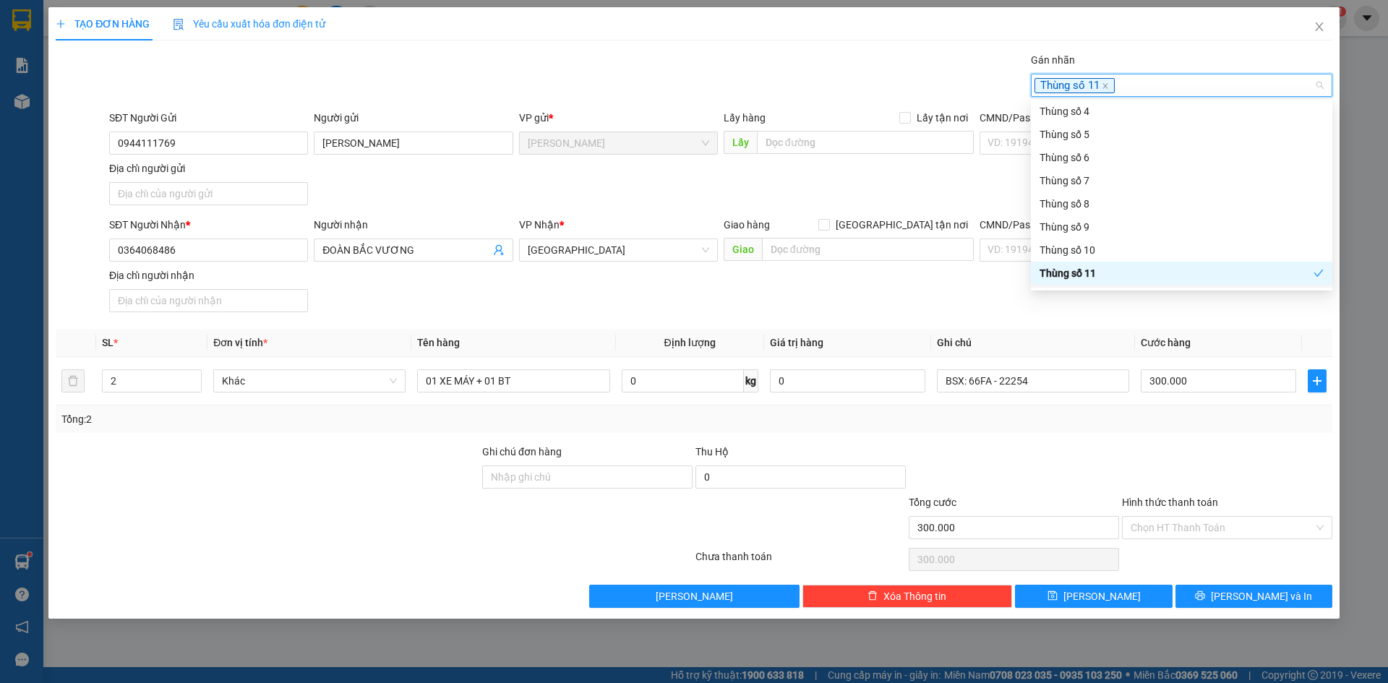
click at [1233, 460] on div at bounding box center [1226, 469] width 213 height 51
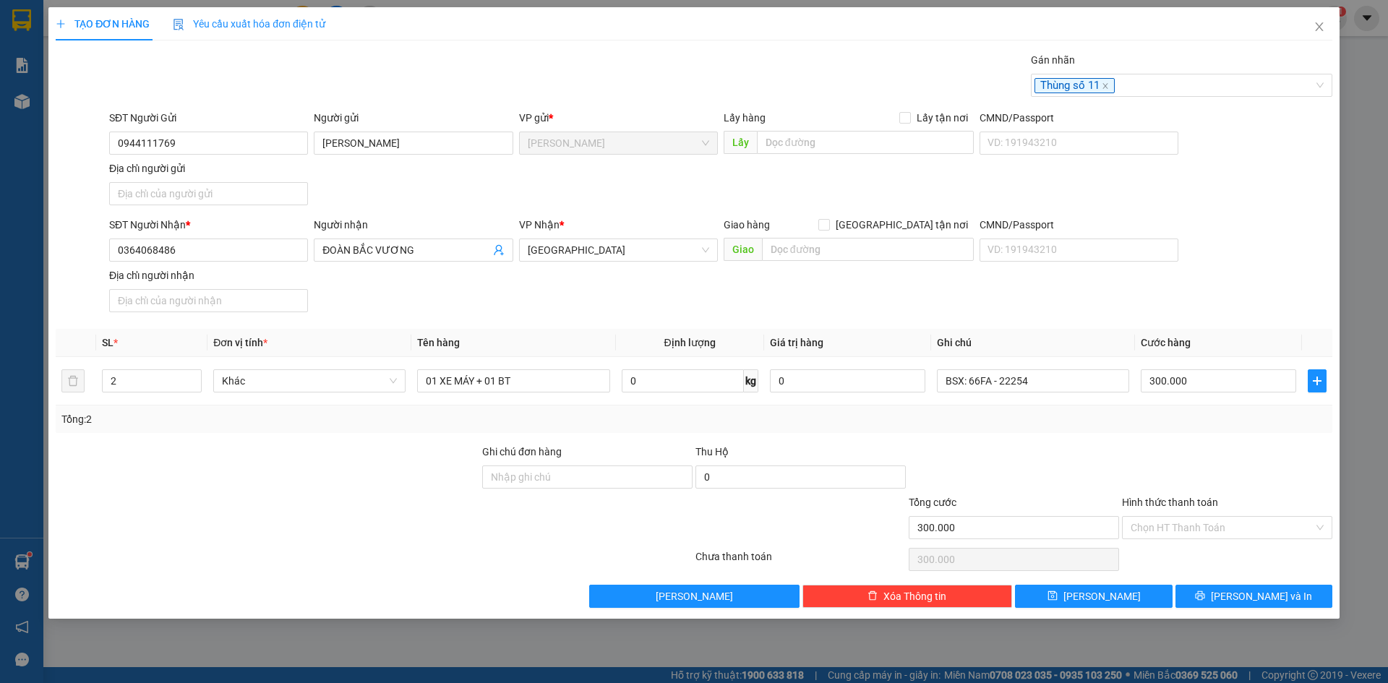
click at [1229, 440] on div "Transit Pickup Surcharge Ids Transit Deliver Surcharge Ids Transit Deliver Surc…" at bounding box center [694, 330] width 1277 height 556
click at [1258, 594] on span "[PERSON_NAME] và In" at bounding box center [1261, 596] width 101 height 16
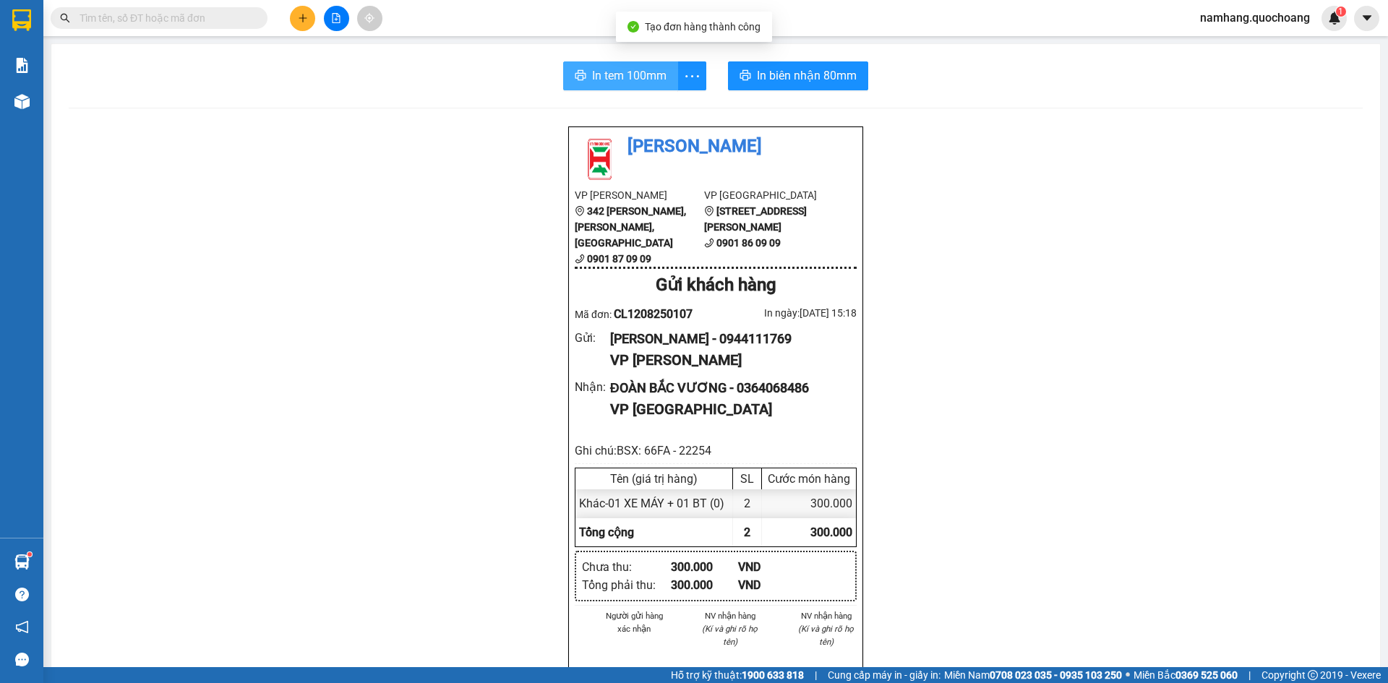
click at [627, 78] on span "In tem 100mm" at bounding box center [629, 76] width 74 height 18
click at [785, 59] on div "In tem 100mm In biên nhận 80mm Quốc Hoàng VP Cao Lãnh 342 Nguyễn Huệ, P Mỹ Phú,…" at bounding box center [715, 613] width 1329 height 1139
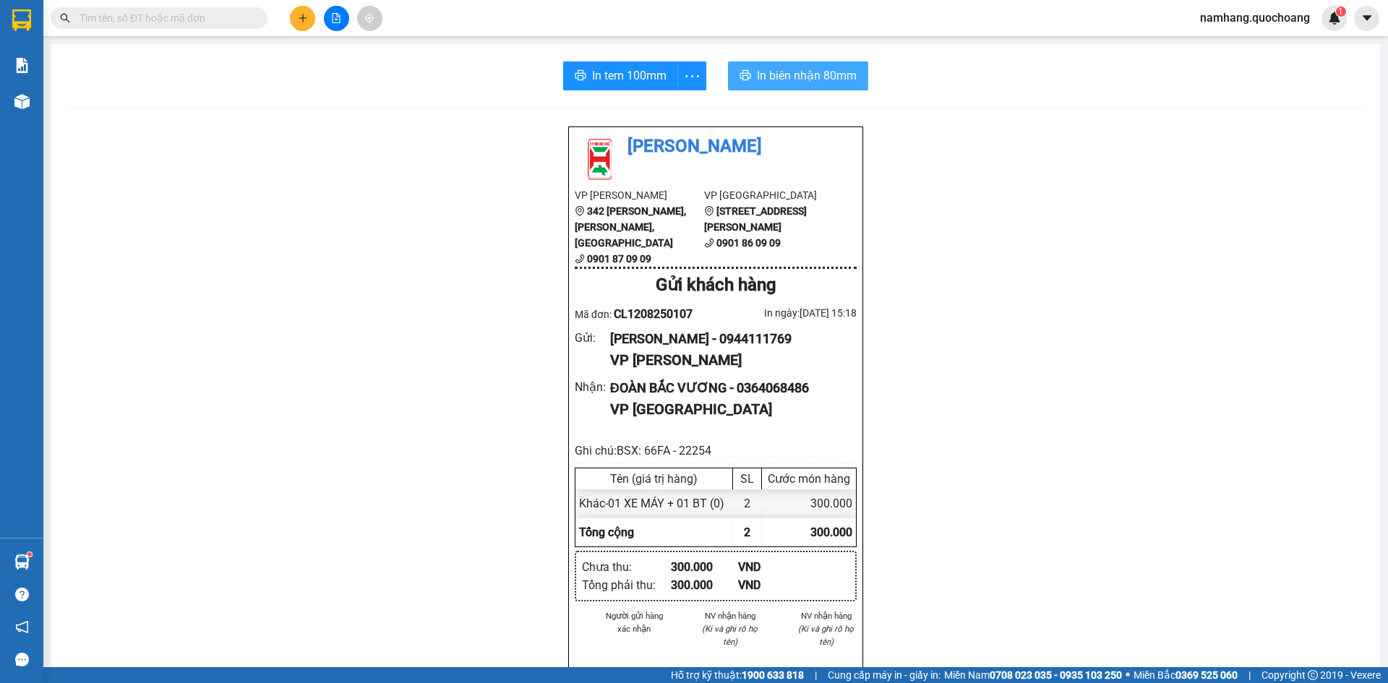
click at [786, 71] on span "In biên nhận 80mm" at bounding box center [807, 76] width 100 height 18
click at [312, 20] on button at bounding box center [302, 18] width 25 height 25
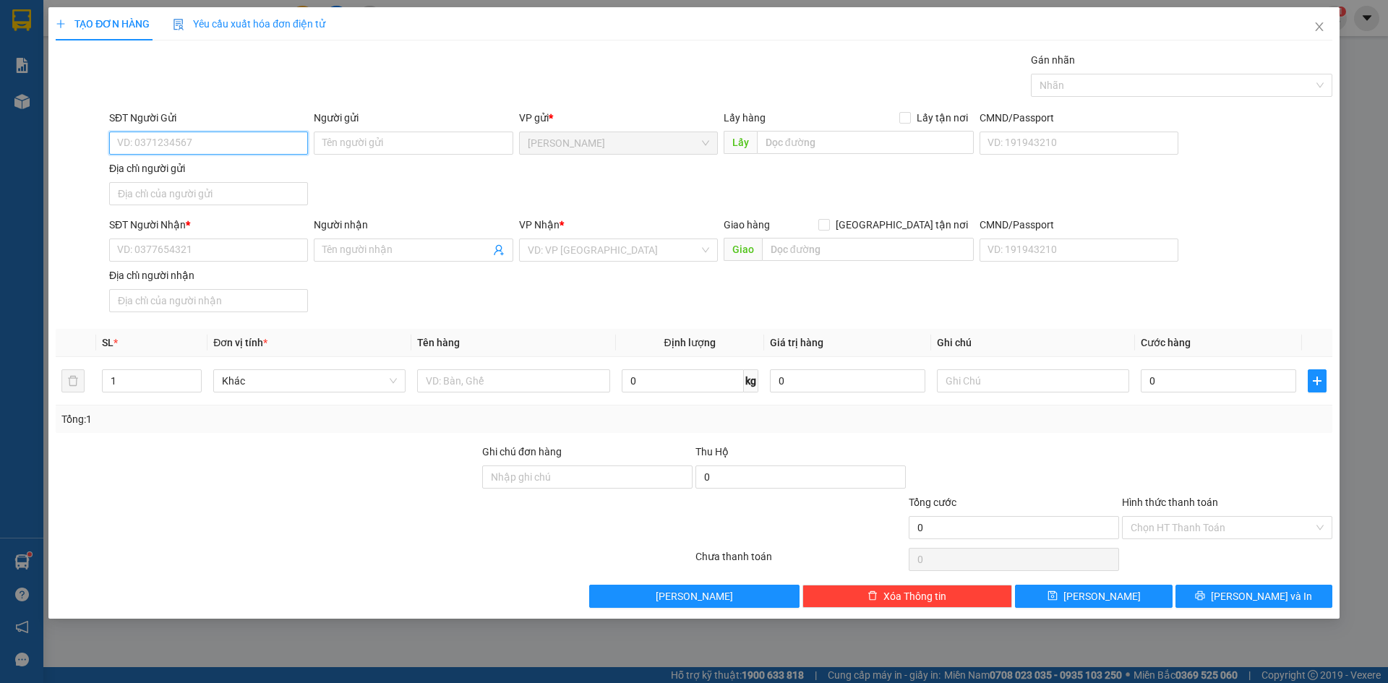
drag, startPoint x: 262, startPoint y: 147, endPoint x: 533, endPoint y: 94, distance: 276.2
click at [262, 145] on input "SĐT Người Gửi" at bounding box center [208, 143] width 199 height 23
type input "0896653752"
click at [263, 166] on div "0896653752 - TRẦN LONG HẢI" at bounding box center [208, 172] width 181 height 16
type input "TRẦN LONG HẢI"
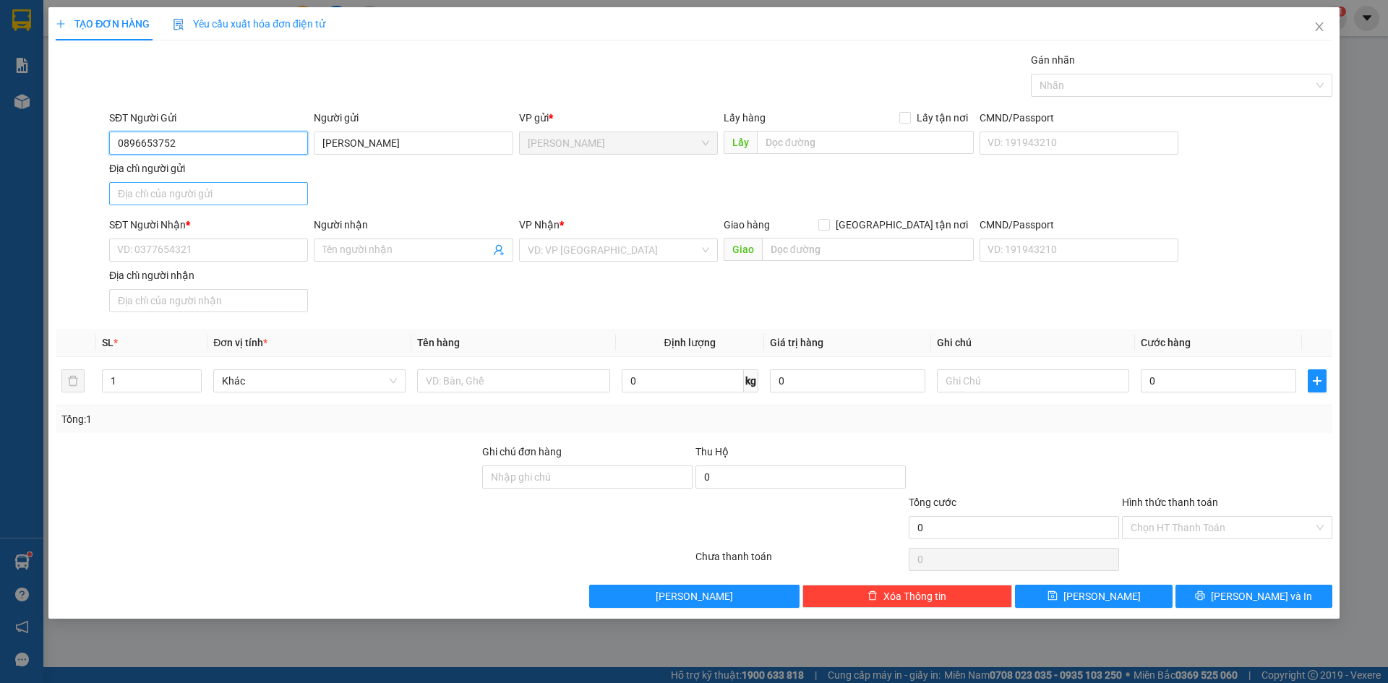
type input "0896653752"
click at [247, 195] on input "Địa chỉ người gửi" at bounding box center [208, 193] width 199 height 23
type input "PHƯỜNG CAO LÃNH, ĐỒNG THÁP"
click at [163, 237] on div "SĐT Người Nhận *" at bounding box center [208, 228] width 199 height 22
click at [160, 244] on input "SĐT Người Nhận *" at bounding box center [208, 250] width 199 height 23
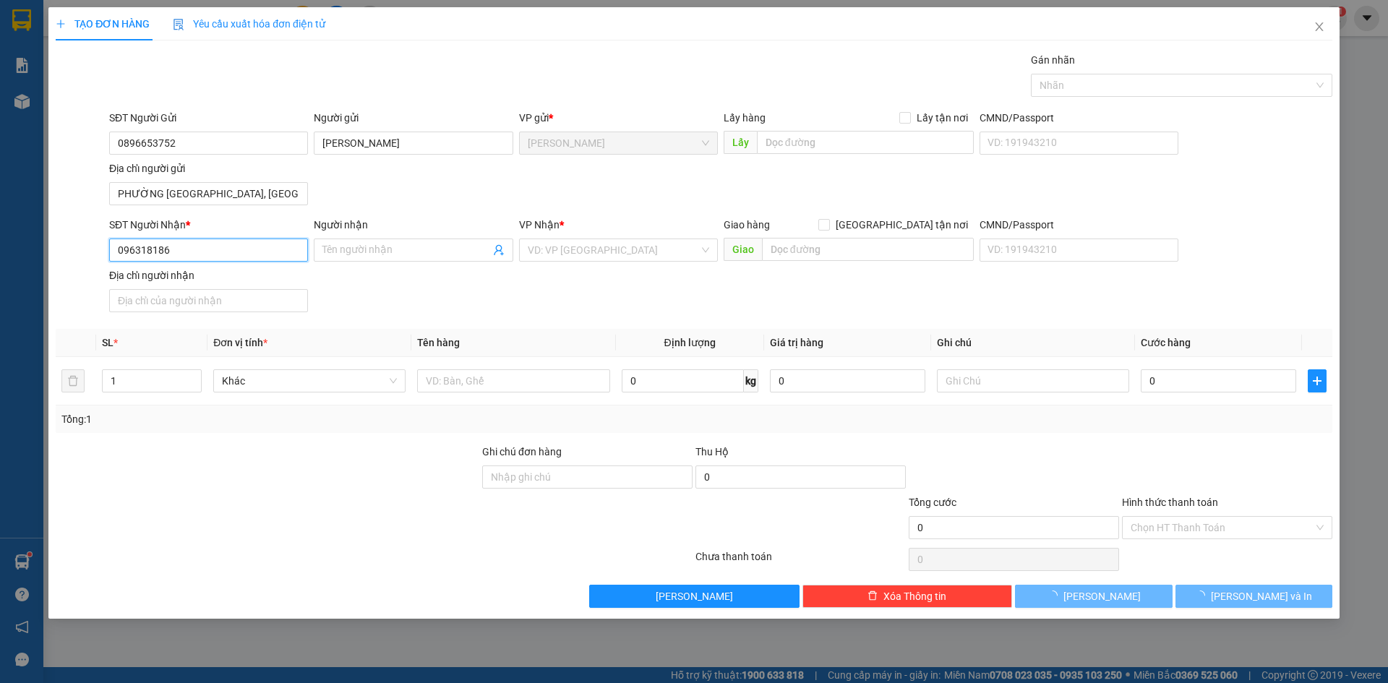
type input "0963181865"
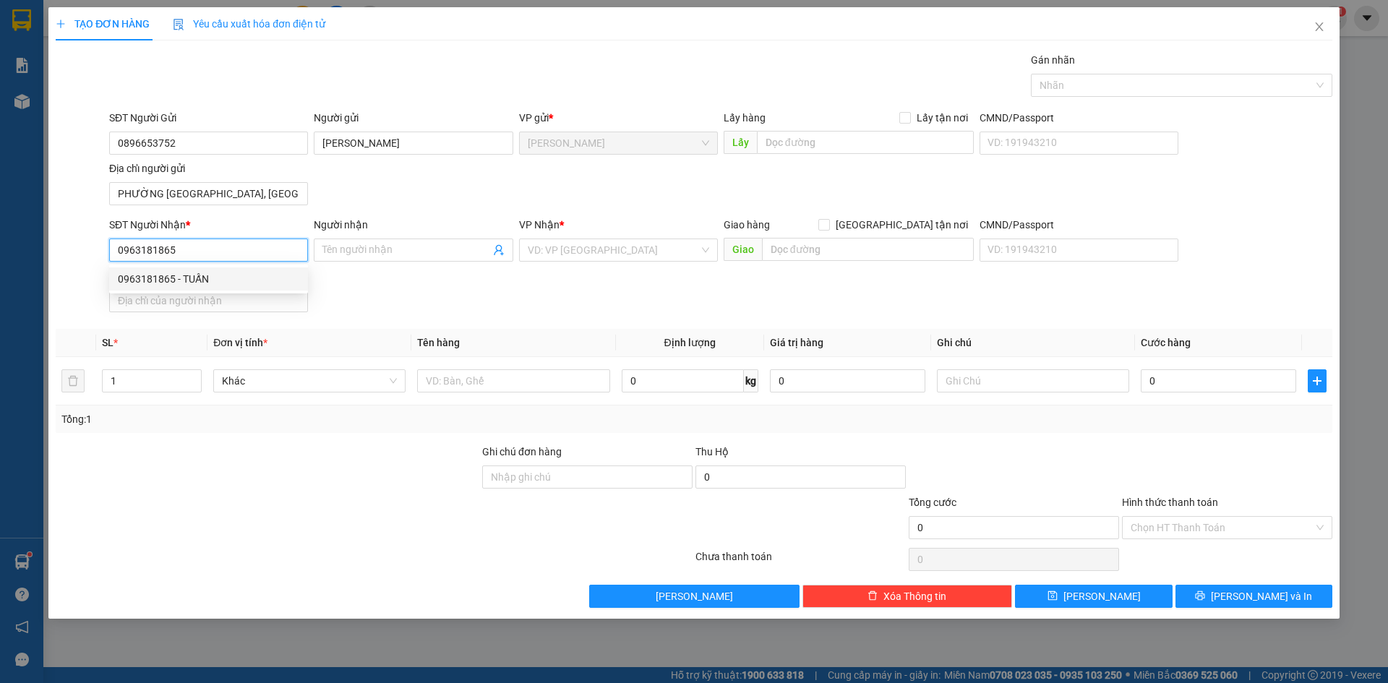
click at [220, 279] on div "0963181865 - TUẤN" at bounding box center [208, 279] width 181 height 16
type input "TUẤN"
type input "0963181865"
click at [322, 252] on span "TUẤN" at bounding box center [413, 250] width 199 height 23
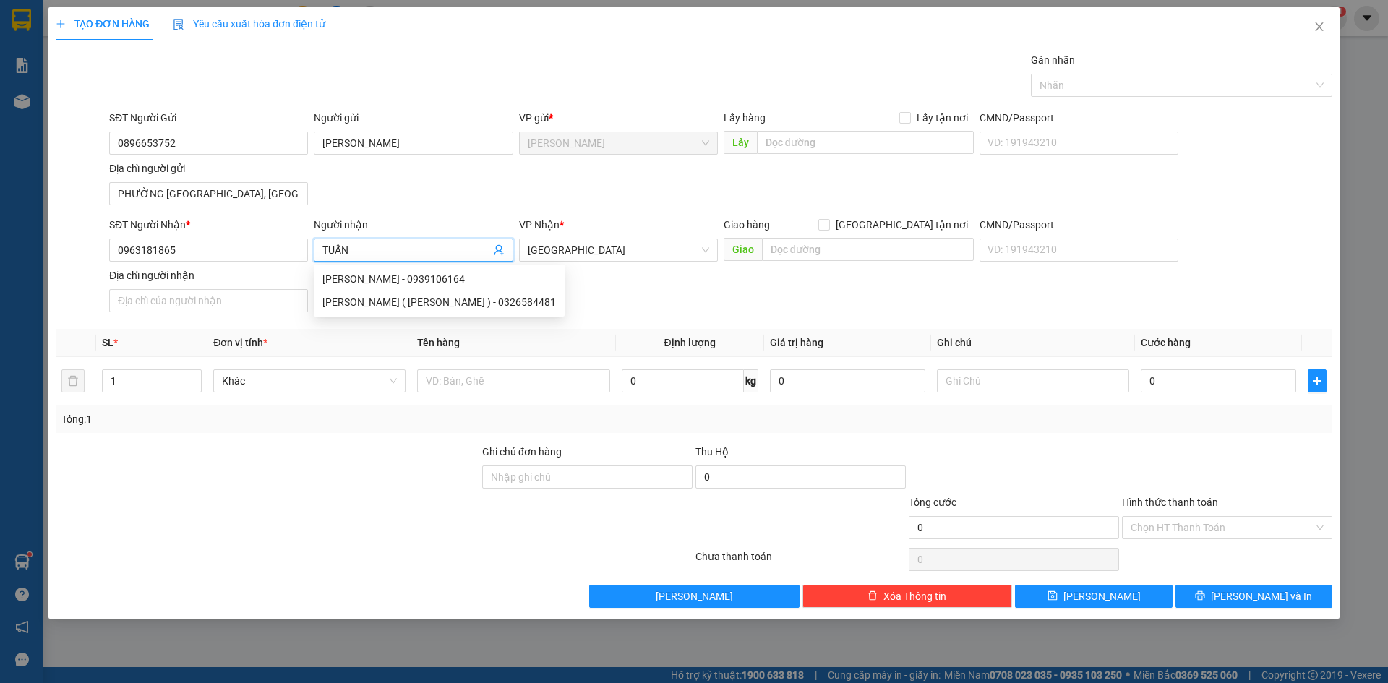
click at [329, 247] on input "TUẤN" at bounding box center [405, 250] width 167 height 16
click at [646, 301] on div "SĐT Người Nhận * 0963181865 Người nhận TUẤN VP Nhận * Sài Gòn Giao hàng Giao tậ…" at bounding box center [720, 267] width 1229 height 101
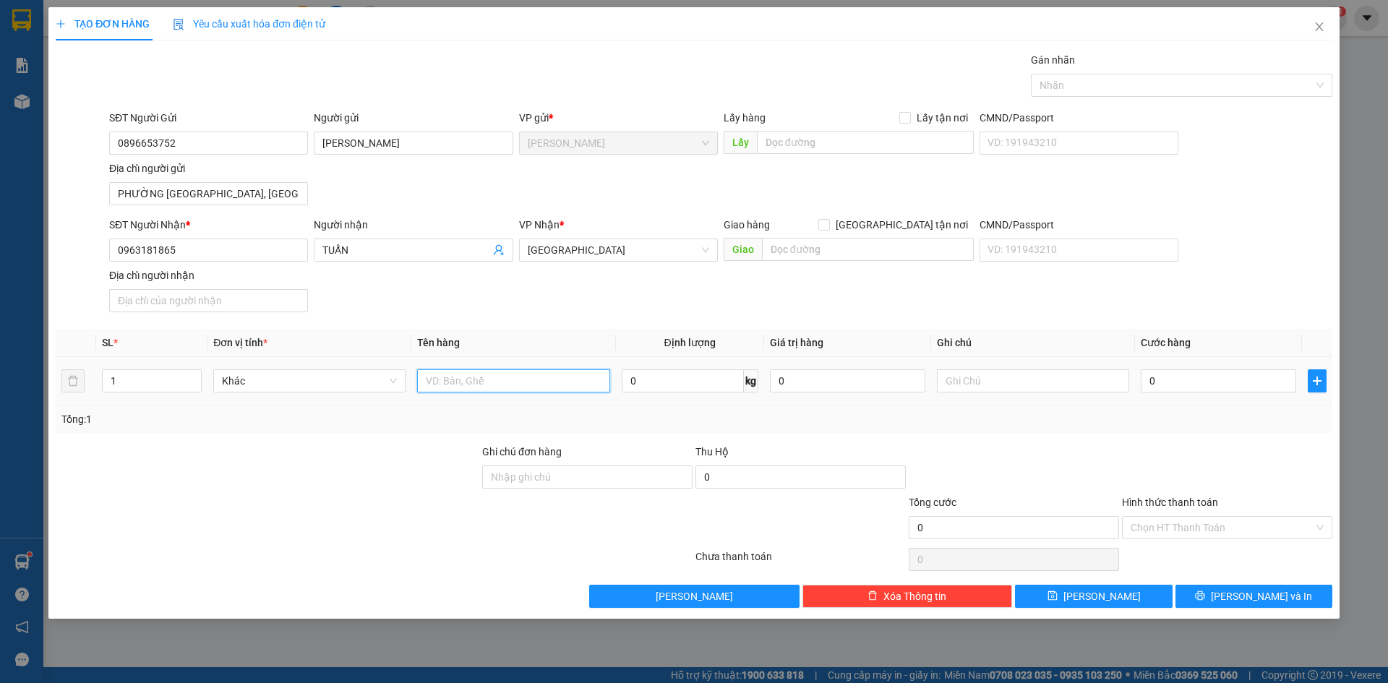
click at [488, 387] on input "text" at bounding box center [513, 380] width 192 height 23
type input "01 XE MÁY + 01 BT"
click at [330, 247] on input "TUẤN" at bounding box center [405, 250] width 167 height 16
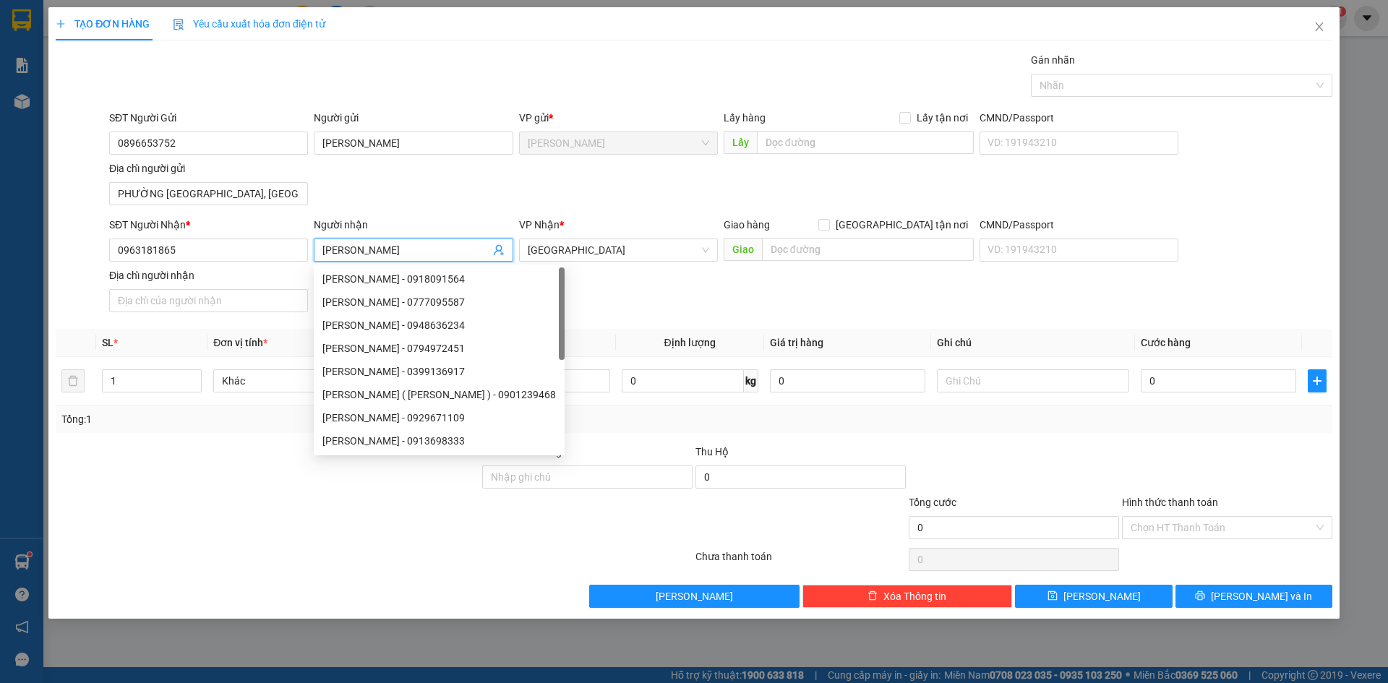
type input "NGUYỄN THANH TUẤN"
click at [735, 315] on div "SĐT Người Nhận * 0963181865 Người nhận NGUYỄN THANH TUẤN VP Nhận * Sài Gòn Giao…" at bounding box center [720, 267] width 1229 height 101
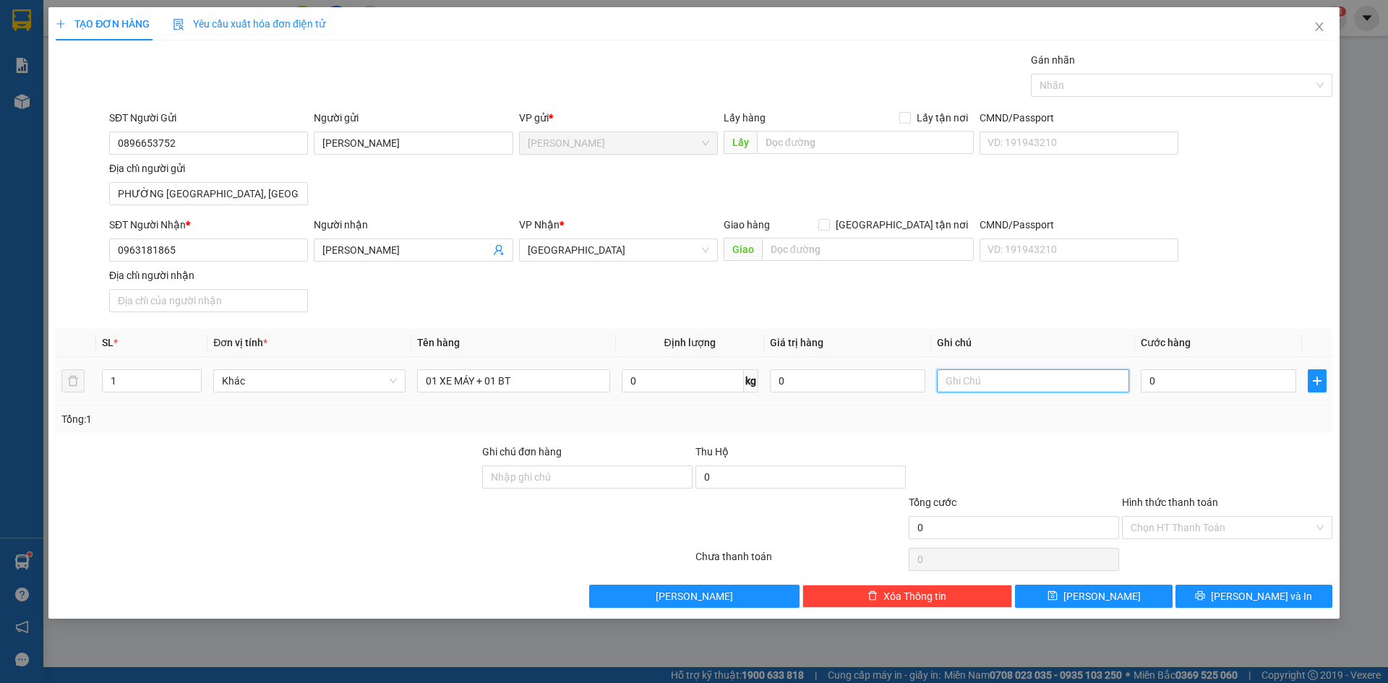
click at [1021, 385] on input "text" at bounding box center [1033, 380] width 192 height 23
type input "BSX: 78H1 - 29898"
click at [1165, 385] on input "0" at bounding box center [1218, 380] width 155 height 23
type input "3"
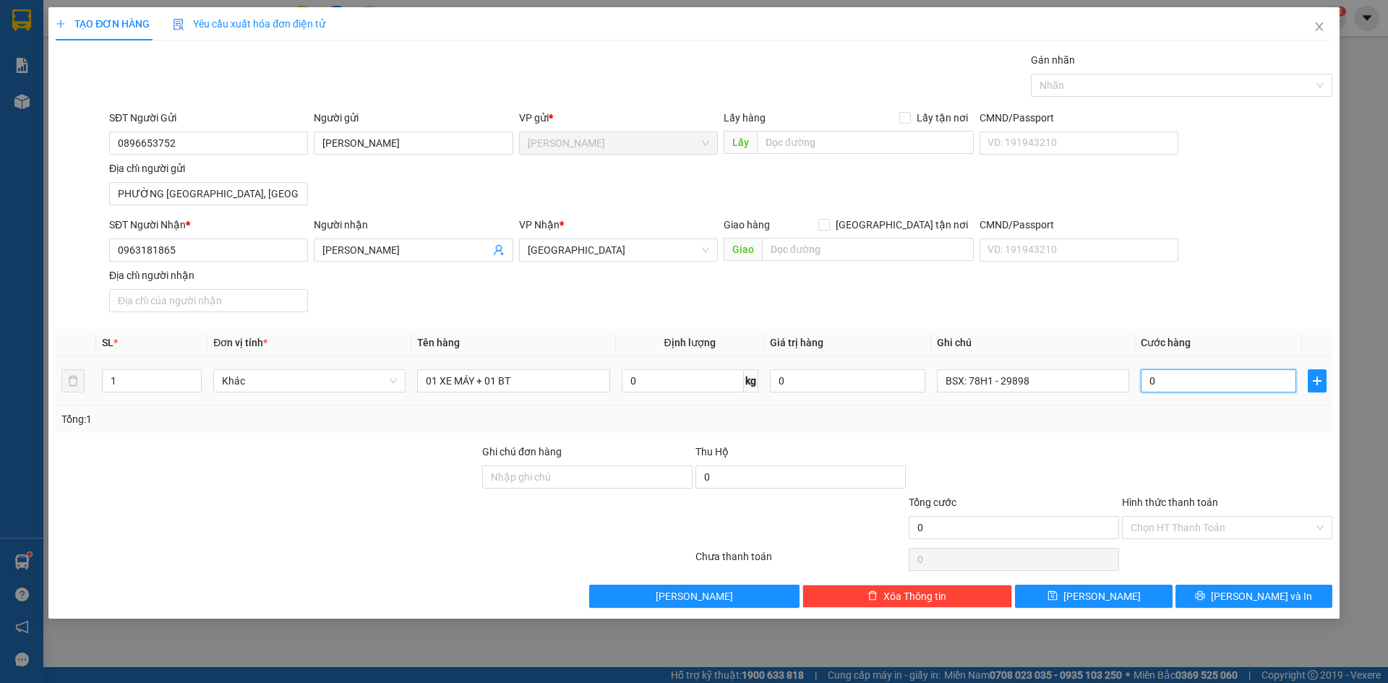
type input "3"
type input "30"
type input "300"
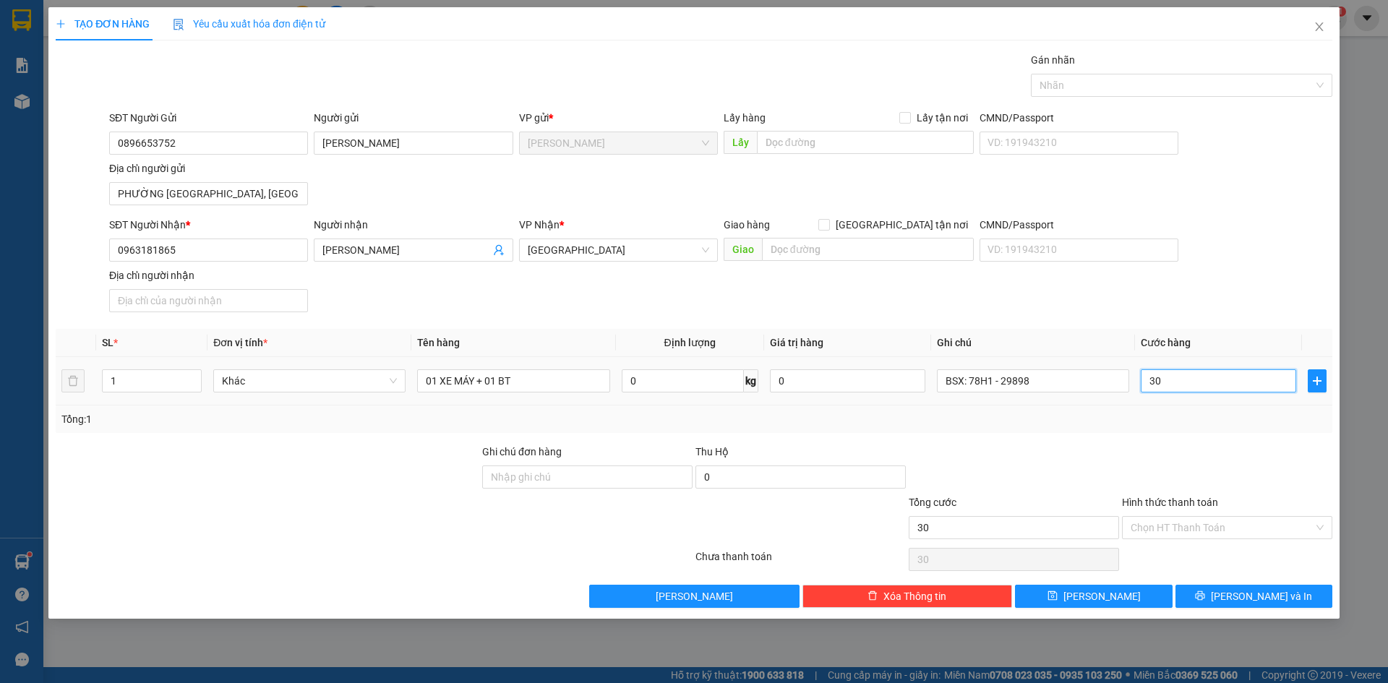
type input "300"
type input "3.000"
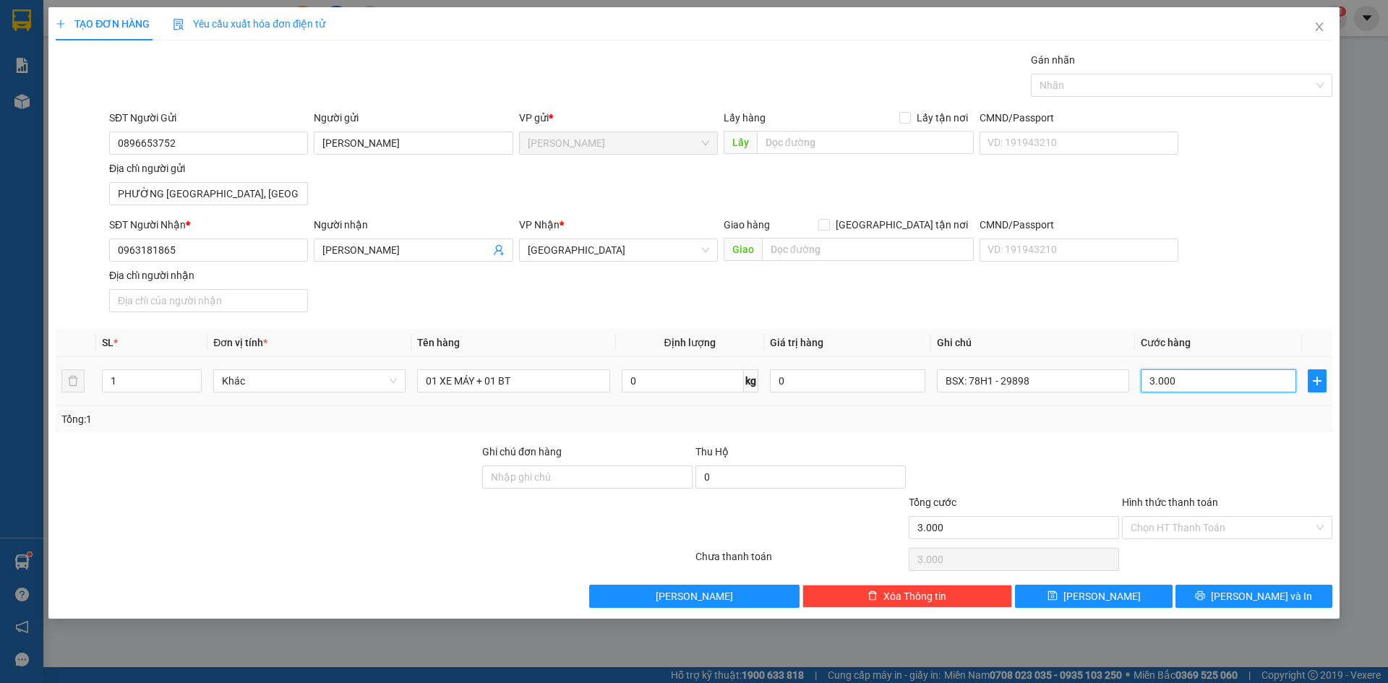
type input "30.000"
type input "300.000"
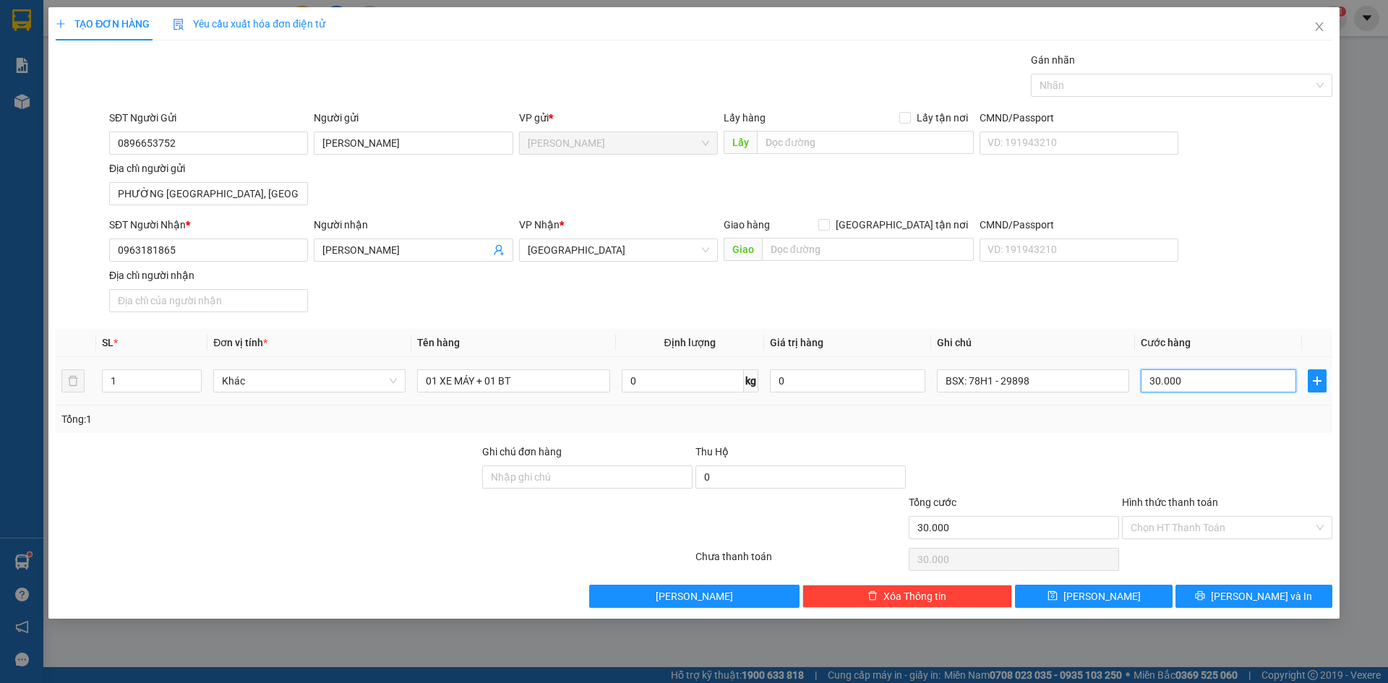
type input "300.000"
click at [1232, 336] on th "Cước hàng" at bounding box center [1218, 343] width 167 height 28
click at [1237, 90] on div at bounding box center [1174, 85] width 280 height 17
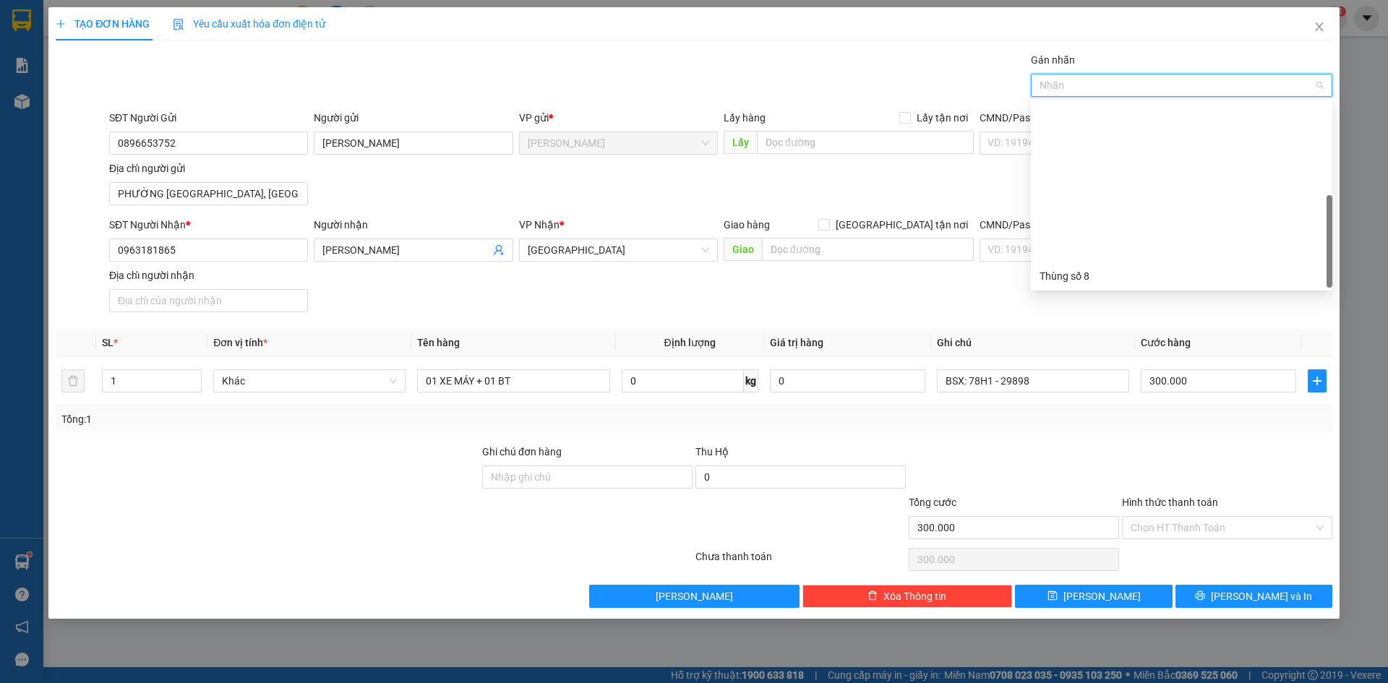
click at [1109, 453] on div "Thùng 2H" at bounding box center [1182, 461] width 284 height 16
drag, startPoint x: 1077, startPoint y: 330, endPoint x: 1086, endPoint y: 350, distance: 21.4
click at [1077, 330] on th "Ghi chú" at bounding box center [1033, 343] width 204 height 28
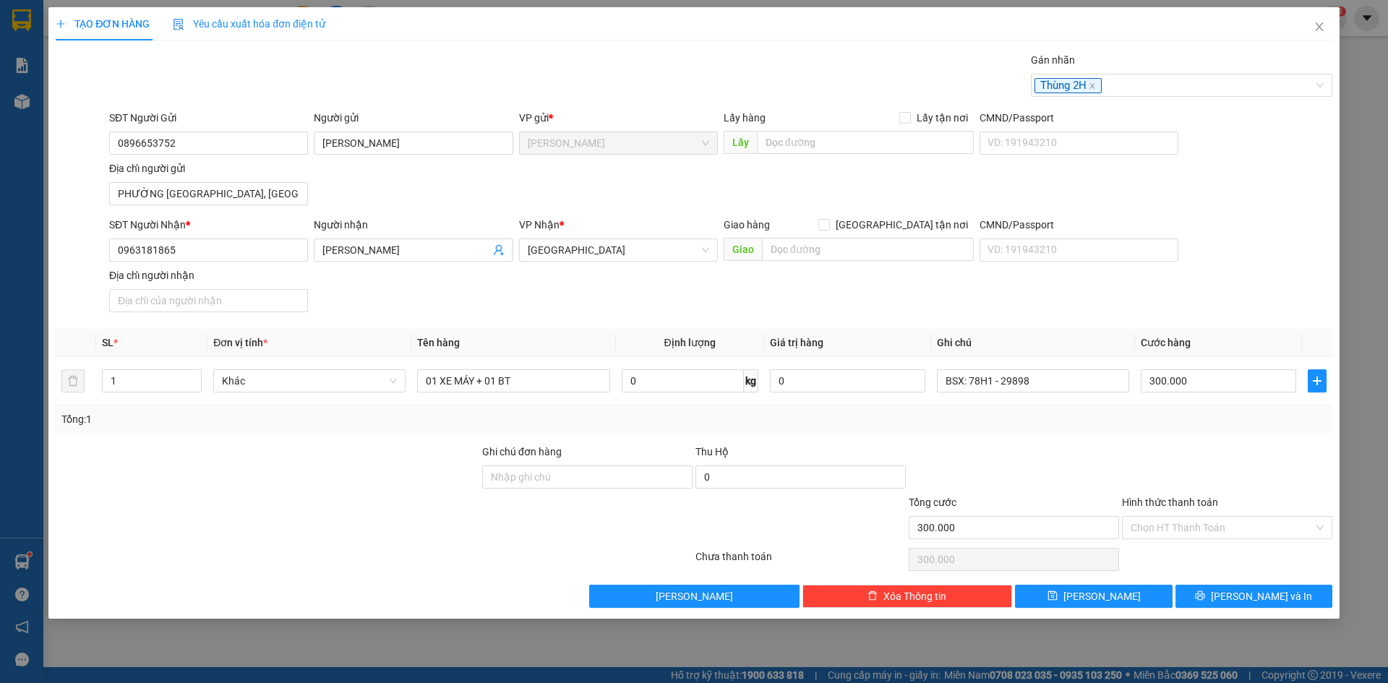
click at [1217, 466] on div at bounding box center [1226, 469] width 213 height 51
click at [658, 304] on div "SĐT Người Nhận * 0963181865 Người nhận NGUYỄN THANH TUẤN VP Nhận * Sài Gòn Giao…" at bounding box center [720, 267] width 1229 height 101
click at [593, 306] on div "SĐT Người Nhận * 0963181865 Người nhận NGUYỄN THANH TUẤN VP Nhận * Sài Gòn Giao…" at bounding box center [720, 267] width 1229 height 101
click at [1239, 596] on button "[PERSON_NAME] và In" at bounding box center [1253, 596] width 157 height 23
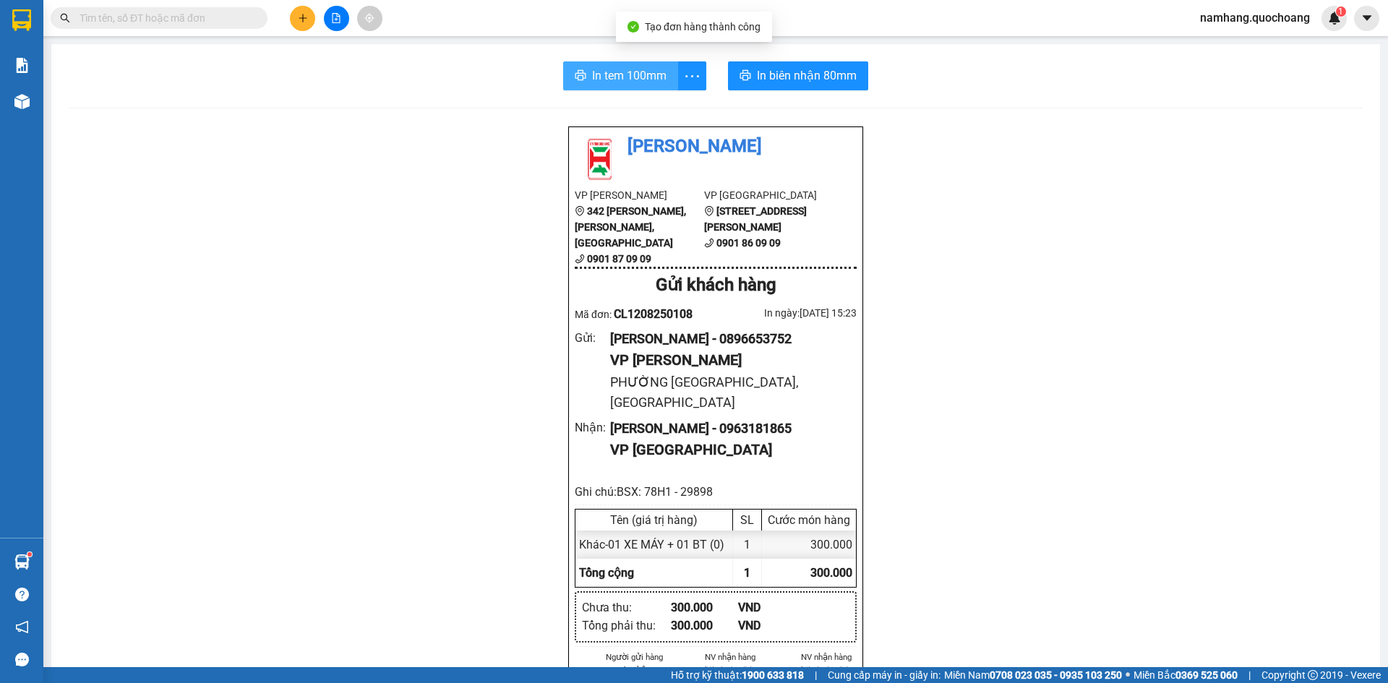
click at [626, 80] on span "In tem 100mm" at bounding box center [629, 76] width 74 height 18
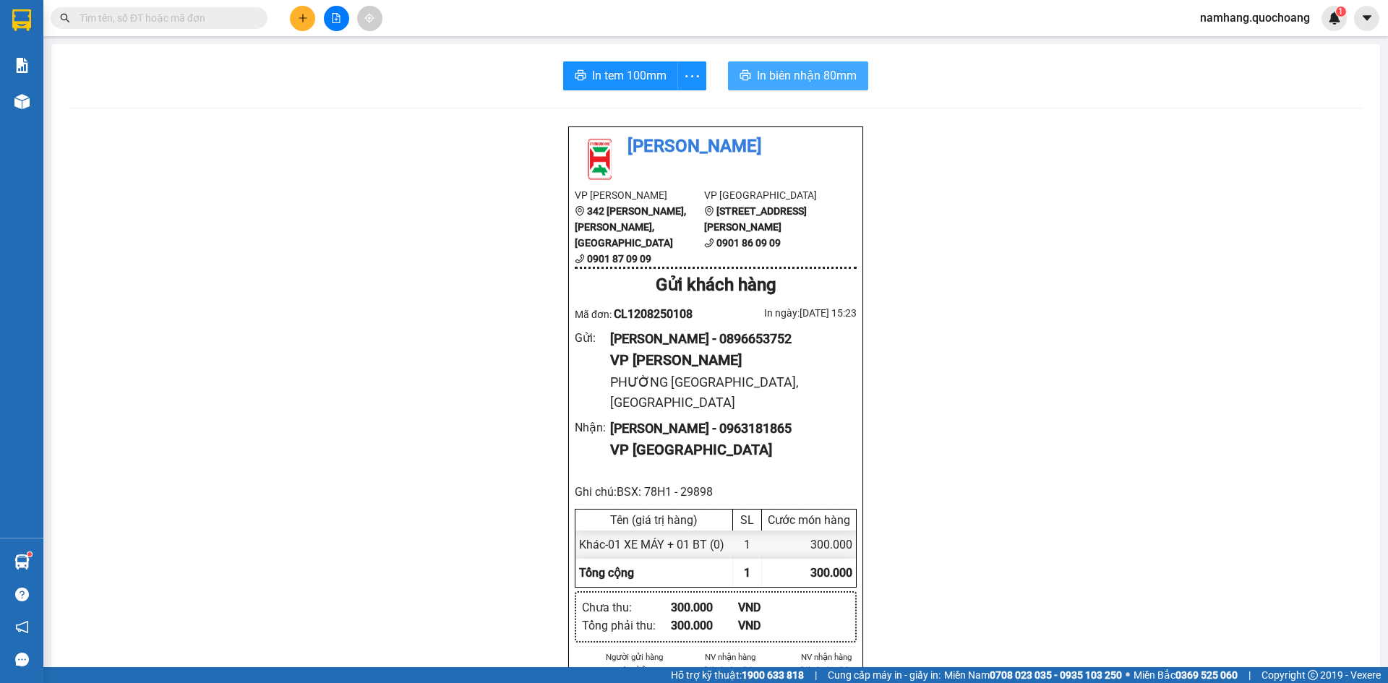
click at [785, 71] on span "In biên nhận 80mm" at bounding box center [807, 76] width 100 height 18
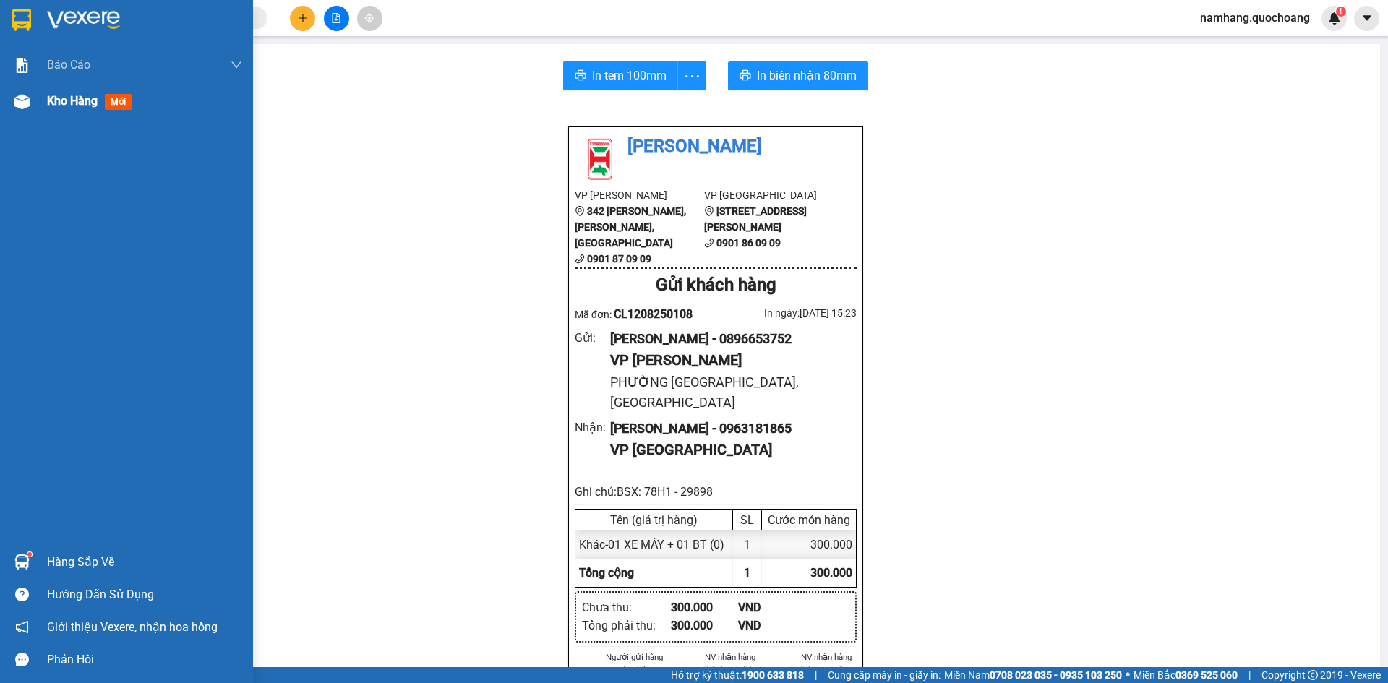
click at [74, 114] on div "Kho hàng mới" at bounding box center [144, 101] width 195 height 36
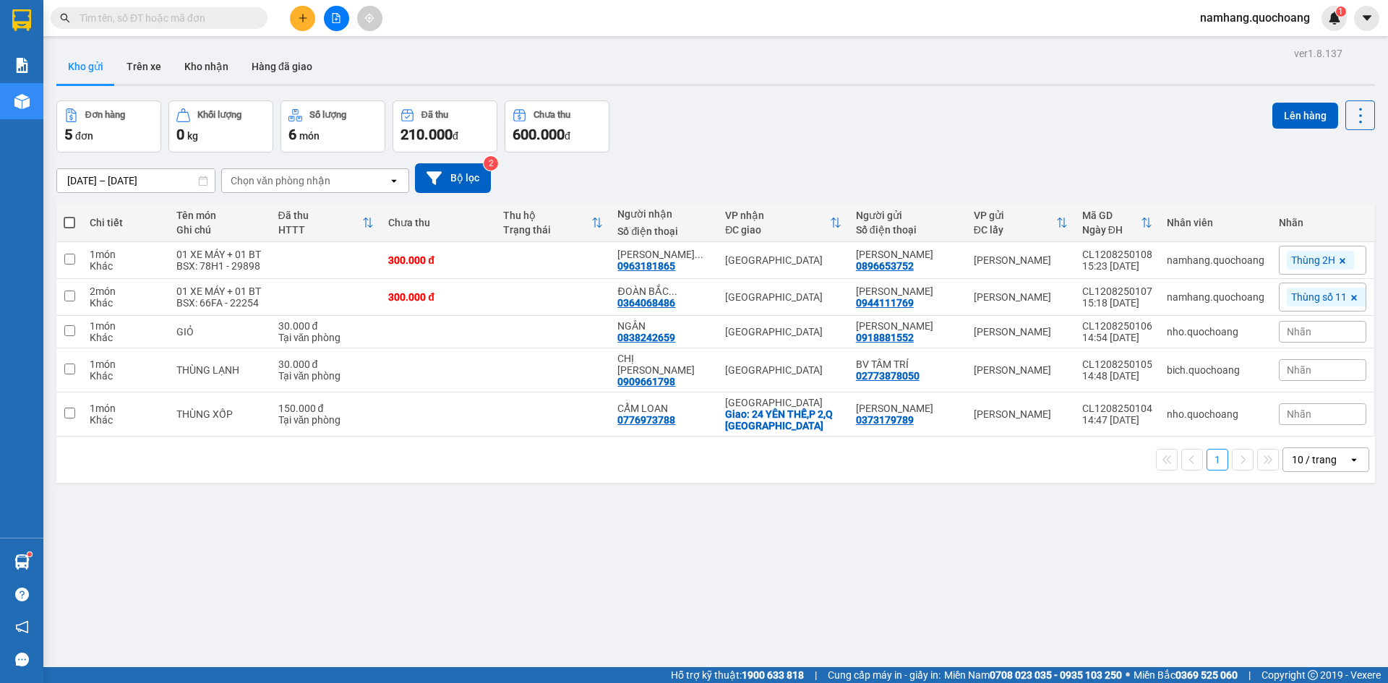
click at [804, 149] on div "Đơn hàng 5 đơn Khối lượng 0 kg Số lượng 6 món Đã thu 210.000 đ Chưa thu 600.000…" at bounding box center [715, 126] width 1319 height 52
click at [193, 18] on input "text" at bounding box center [165, 18] width 171 height 16
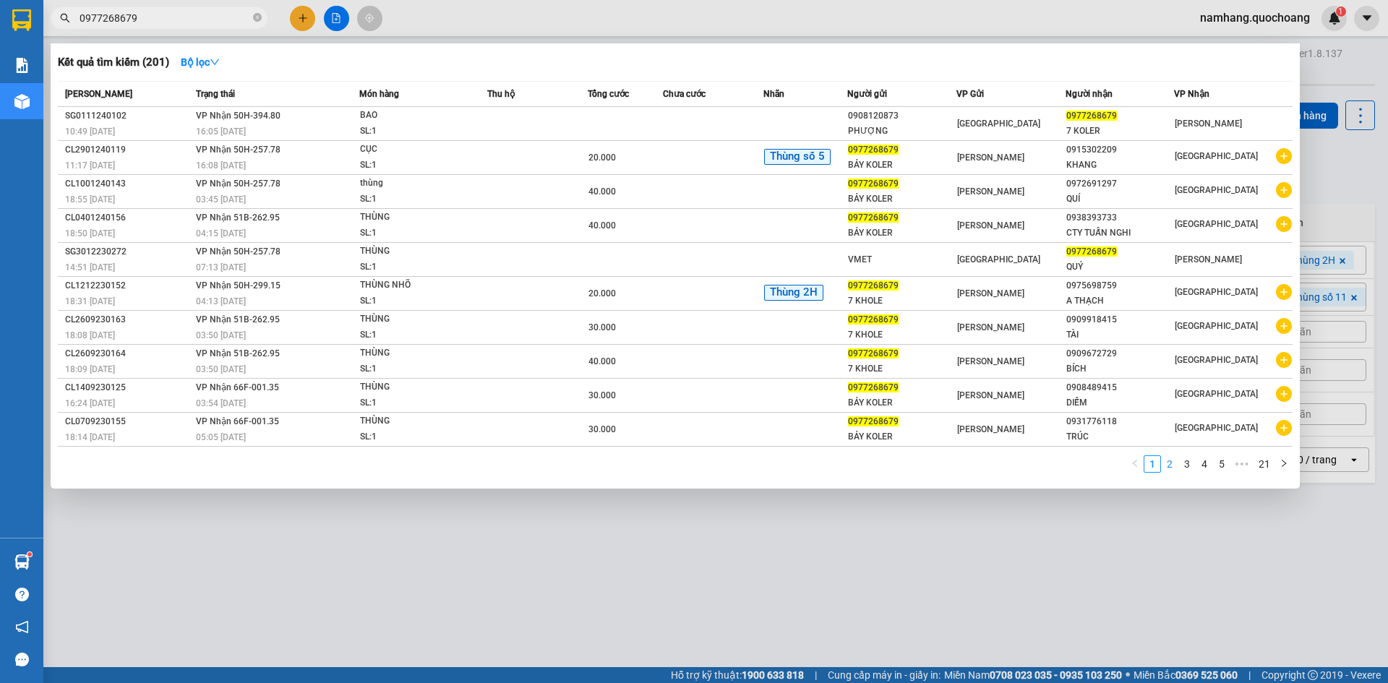
click at [1169, 461] on link "2" at bounding box center [1170, 464] width 16 height 16
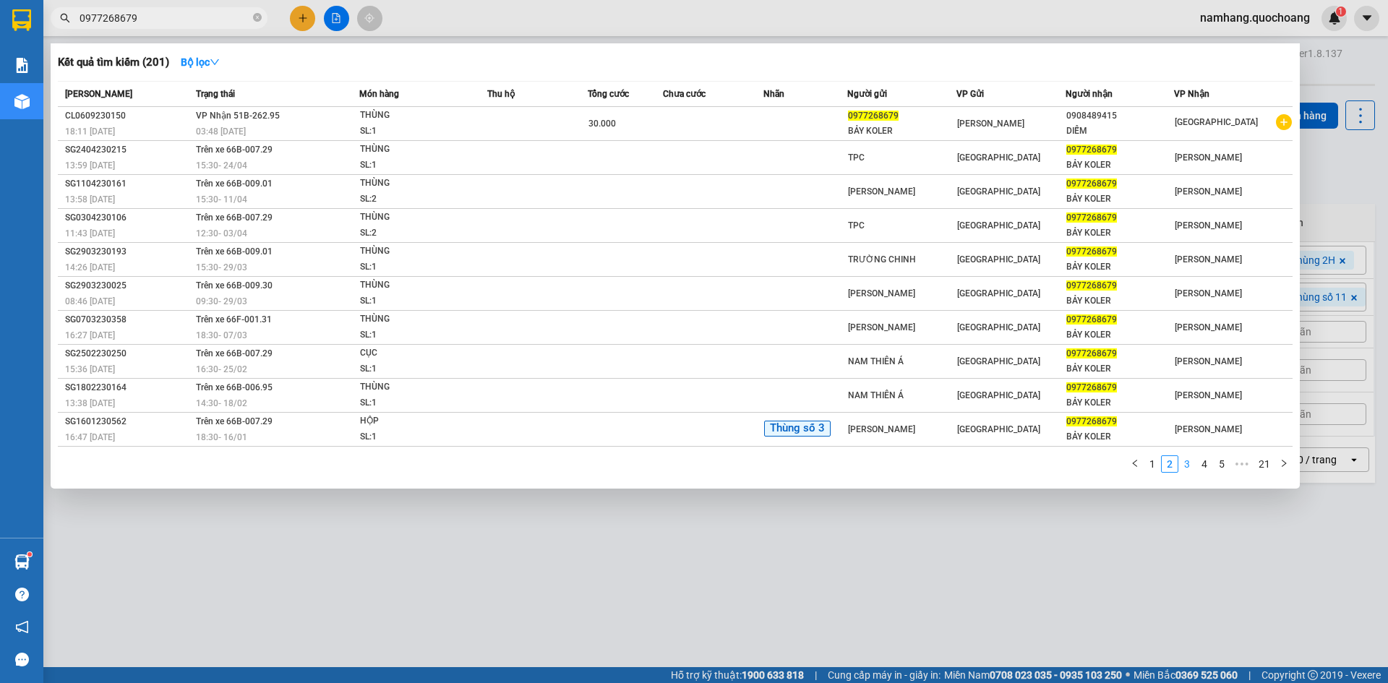
click at [1186, 469] on link "3" at bounding box center [1187, 464] width 16 height 16
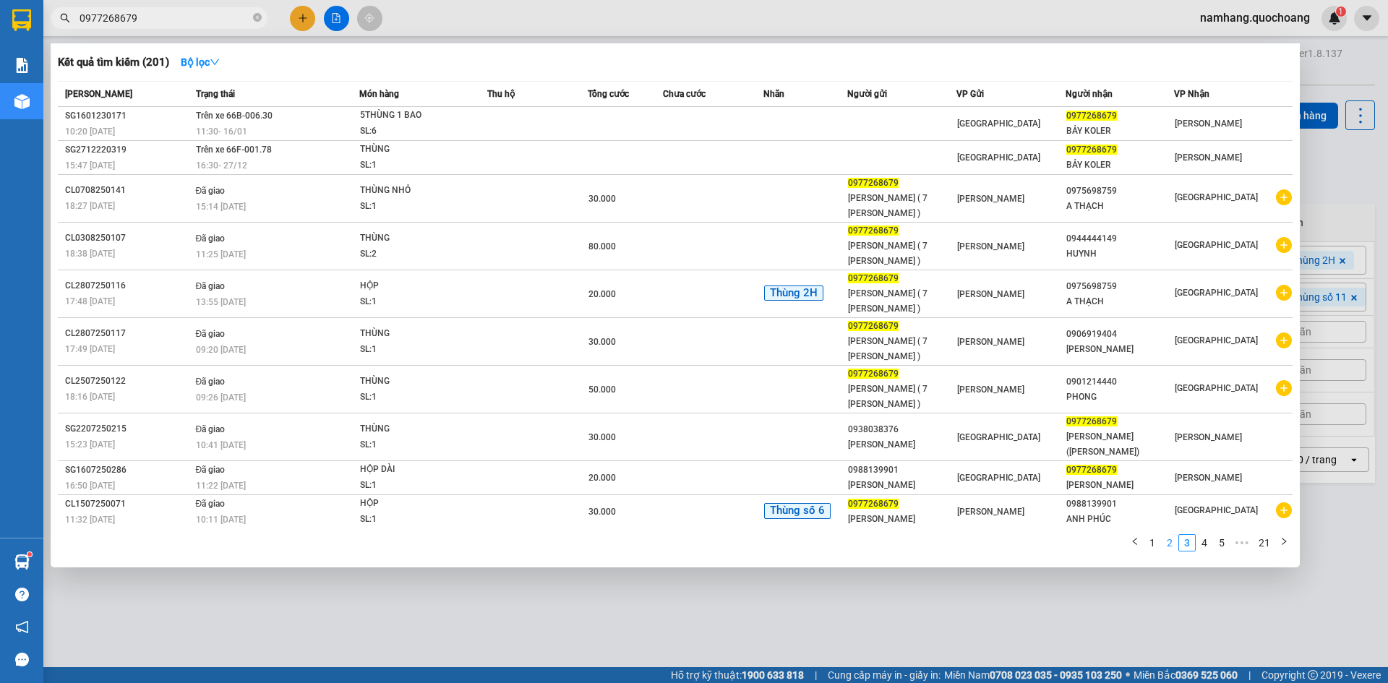
click at [1175, 544] on link "2" at bounding box center [1170, 543] width 16 height 16
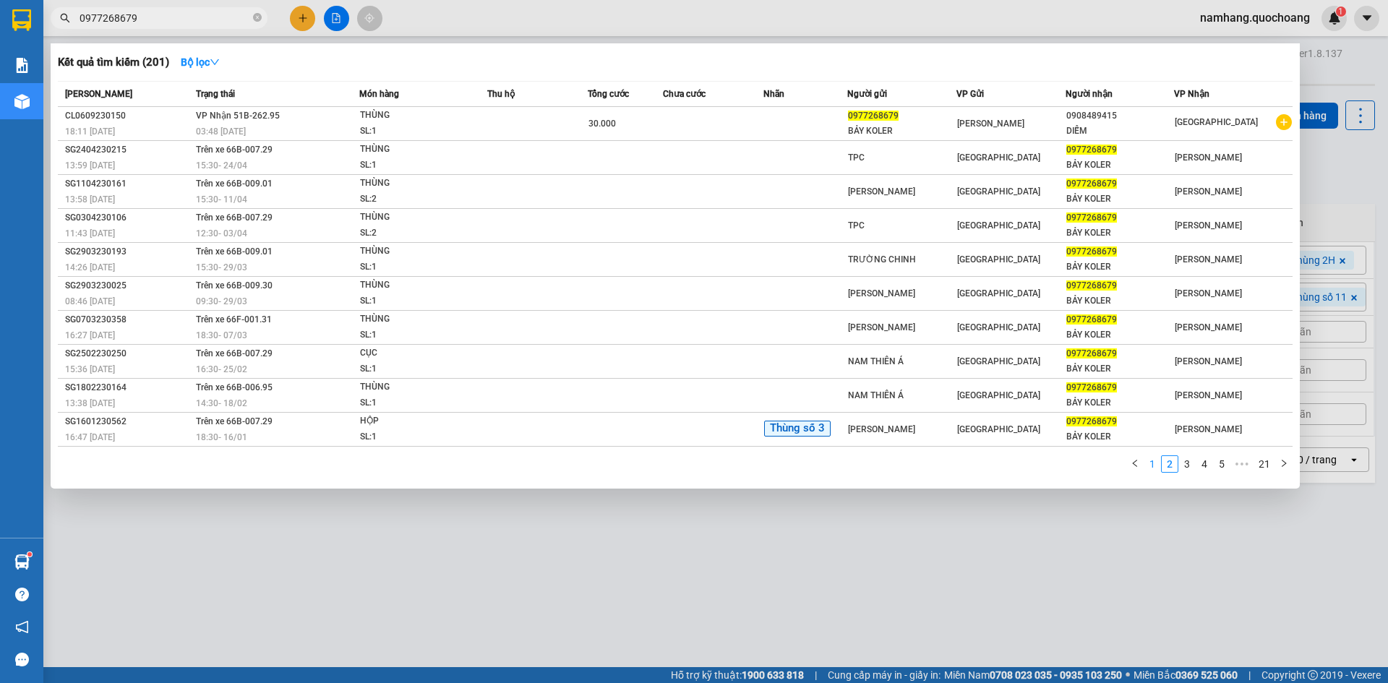
click at [1159, 460] on link "1" at bounding box center [1152, 464] width 16 height 16
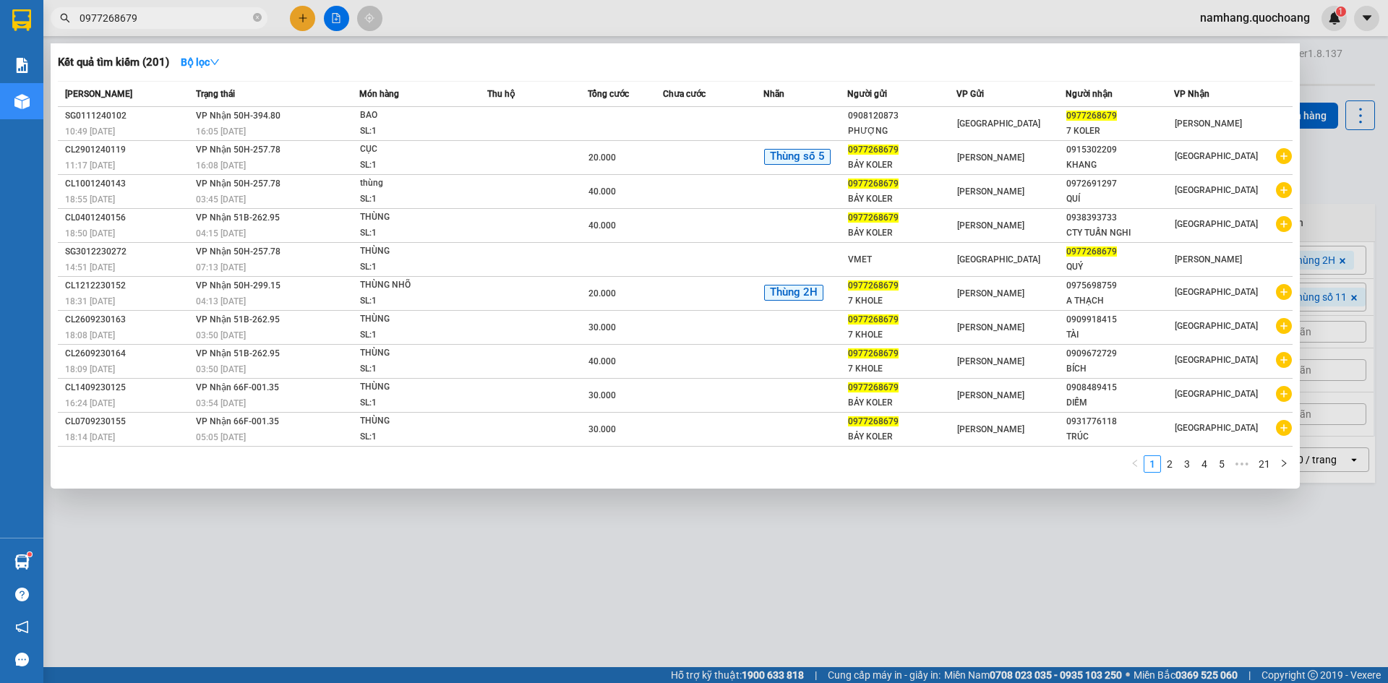
click at [167, 14] on input "0977268679" at bounding box center [165, 18] width 171 height 16
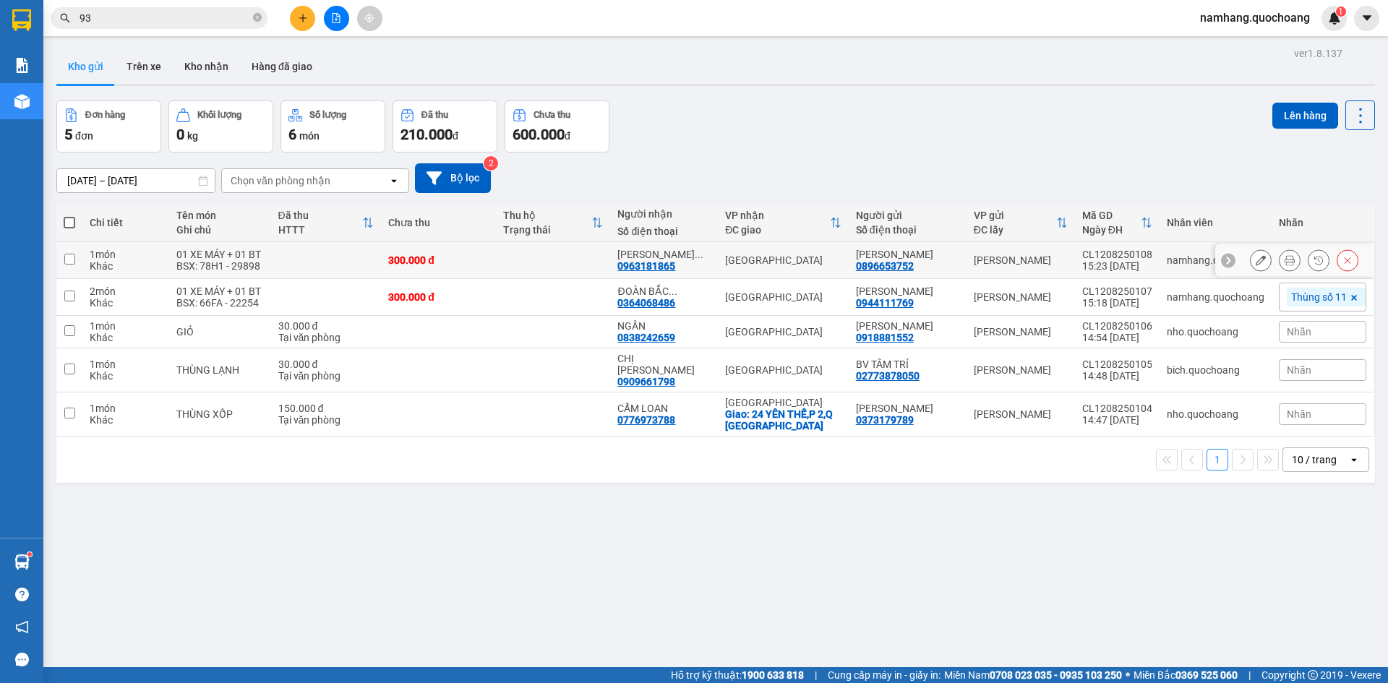
type input "9"
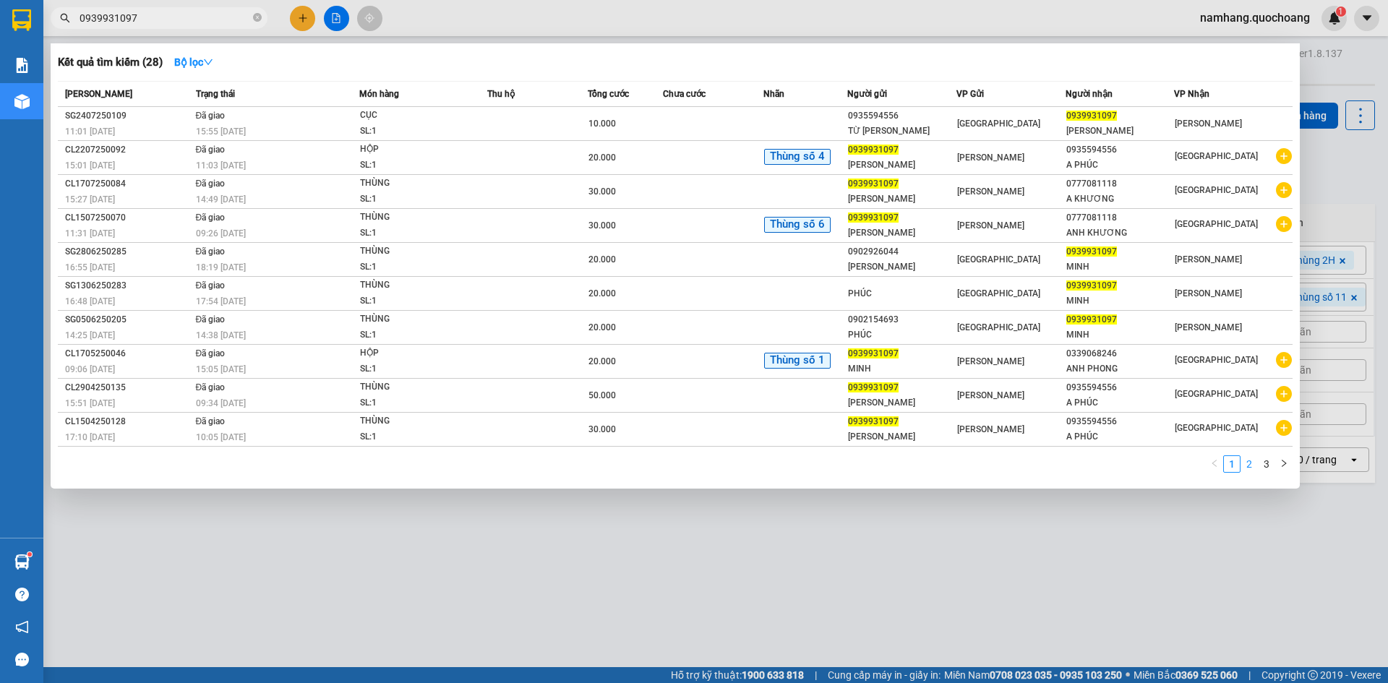
type input "0939931097"
click at [1244, 465] on link "2" at bounding box center [1249, 464] width 16 height 16
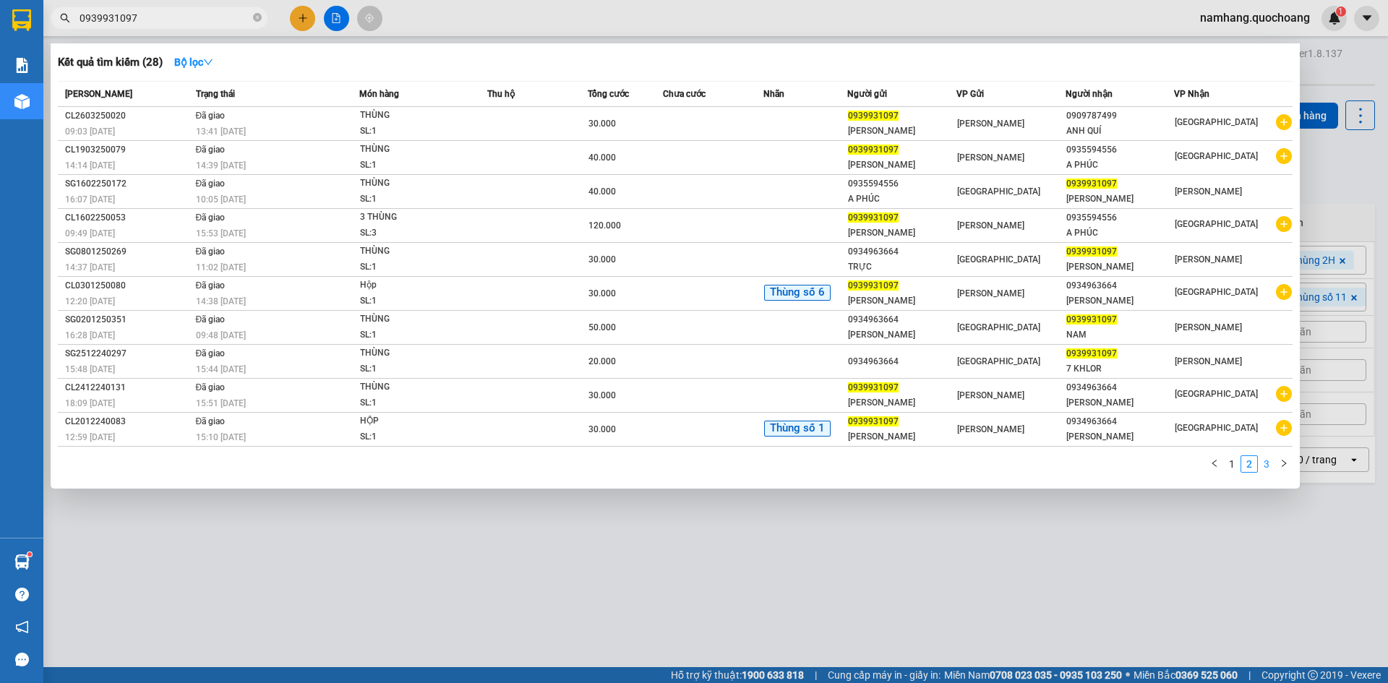
click at [1260, 469] on link "3" at bounding box center [1267, 464] width 16 height 16
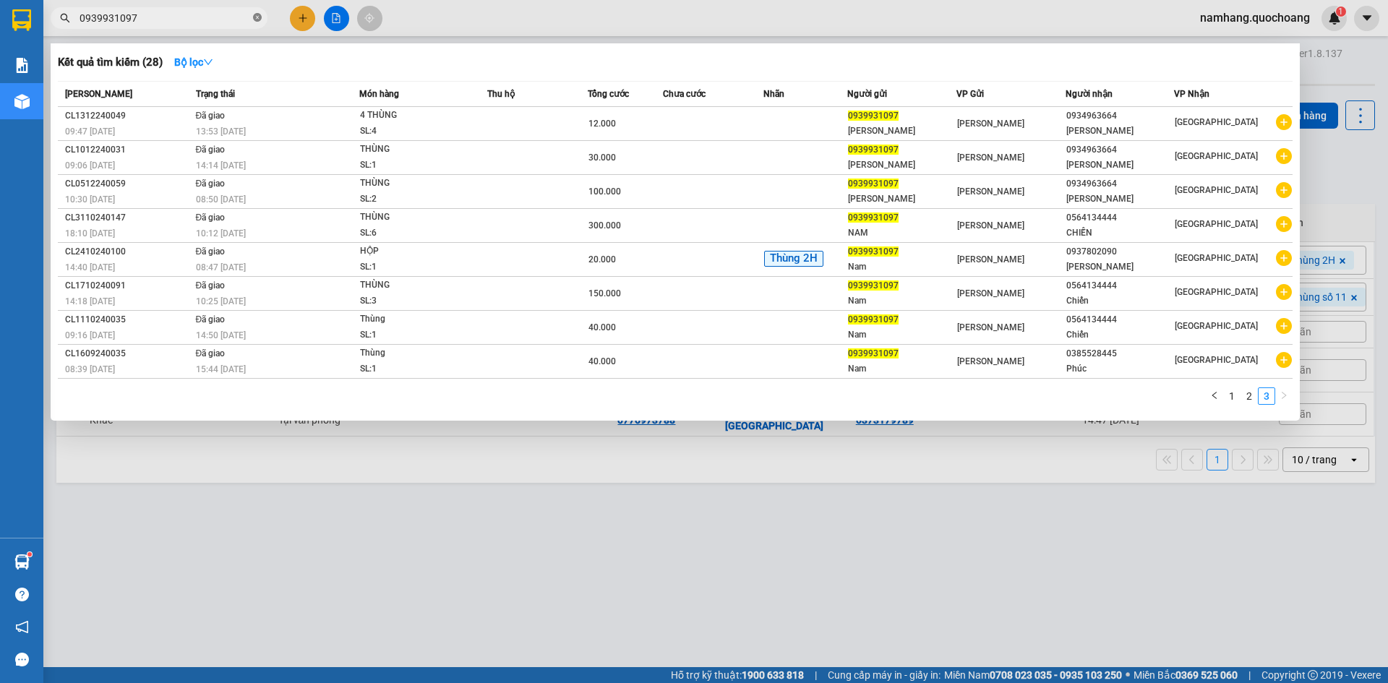
click at [253, 13] on span at bounding box center [257, 19] width 9 height 14
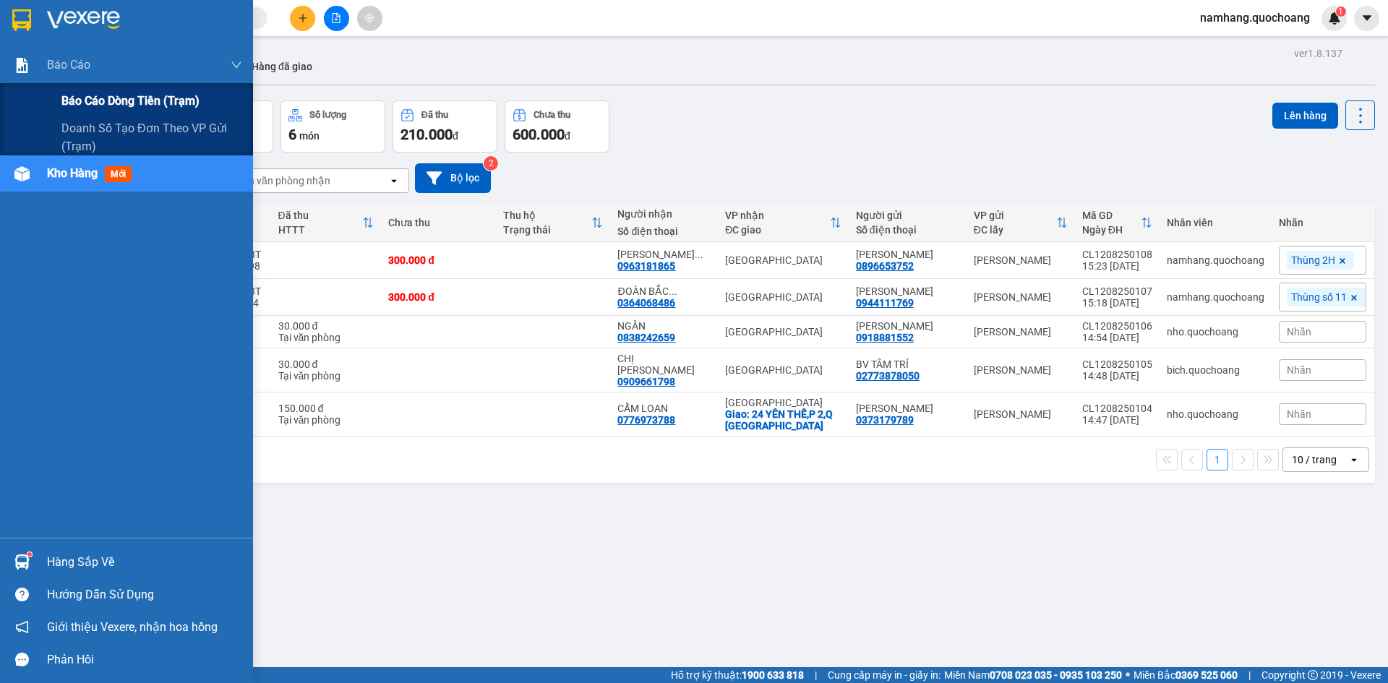
click at [80, 99] on span "Báo cáo dòng tiền (trạm)" at bounding box center [130, 101] width 138 height 18
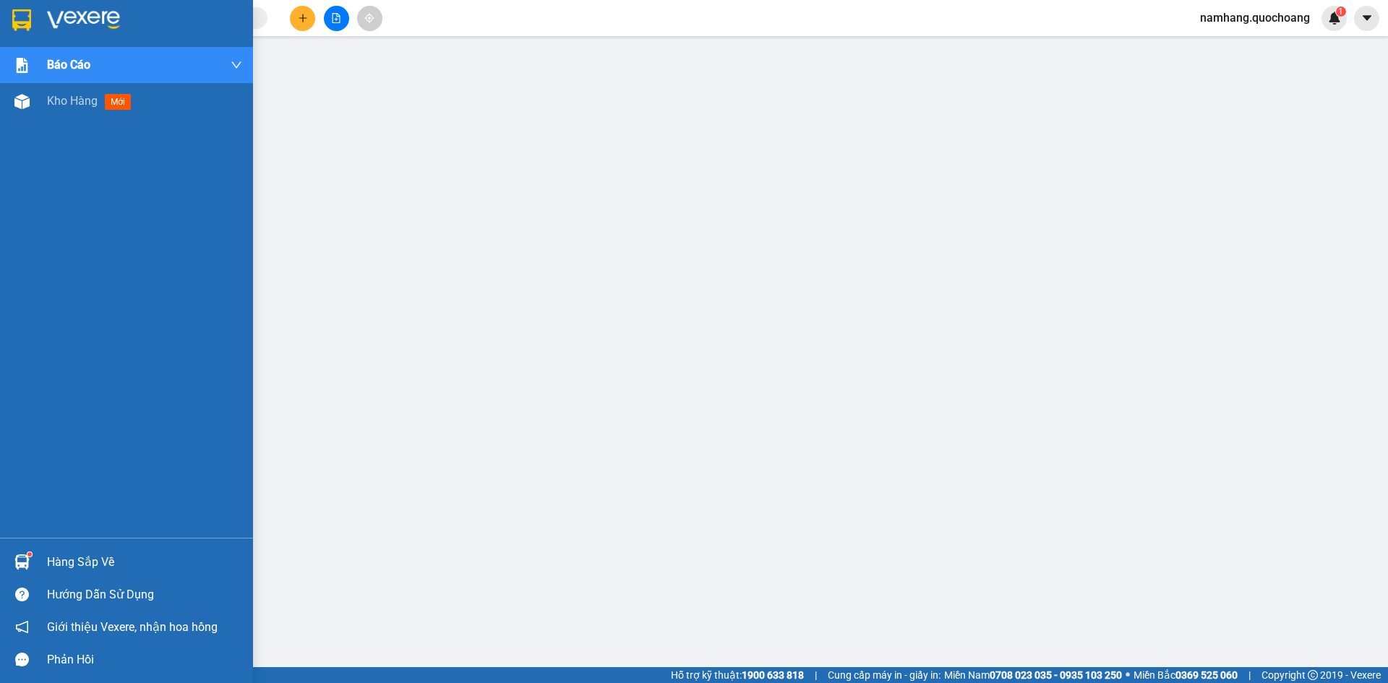
click at [99, 567] on div "Hàng sắp về" at bounding box center [144, 563] width 195 height 22
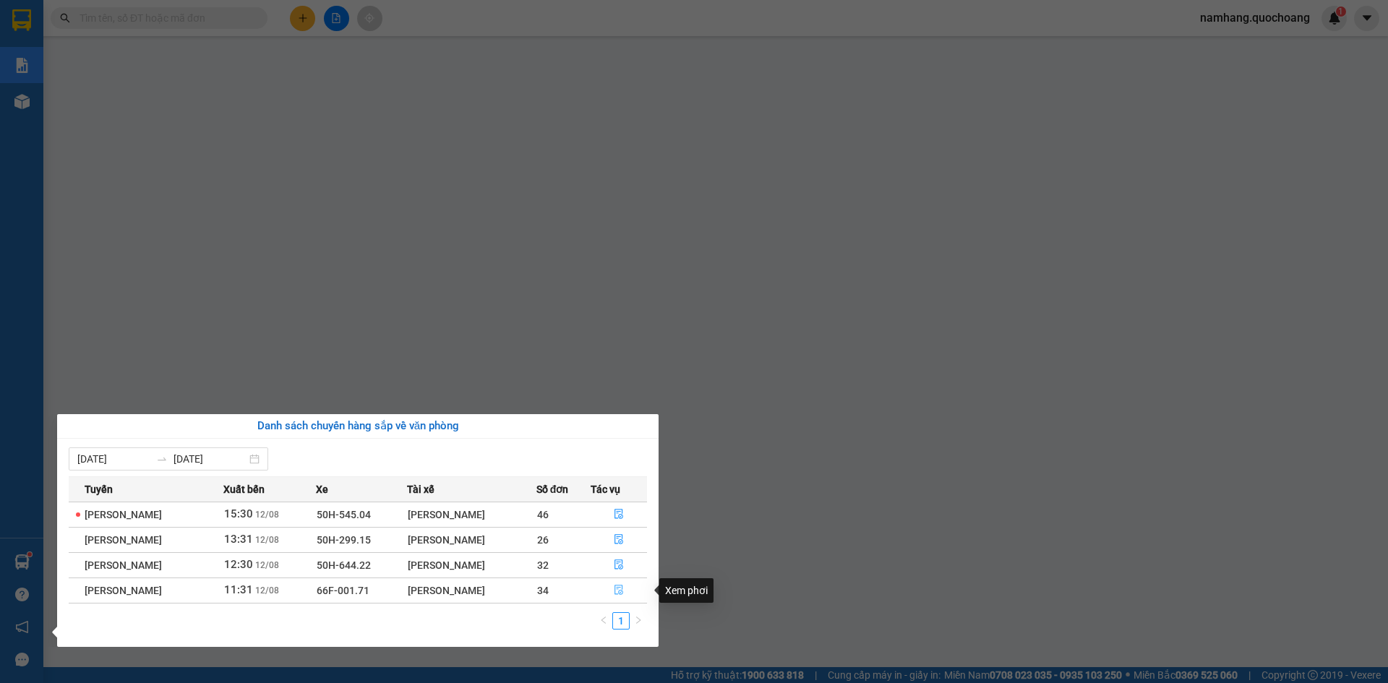
click at [634, 592] on button "button" at bounding box center [619, 590] width 56 height 23
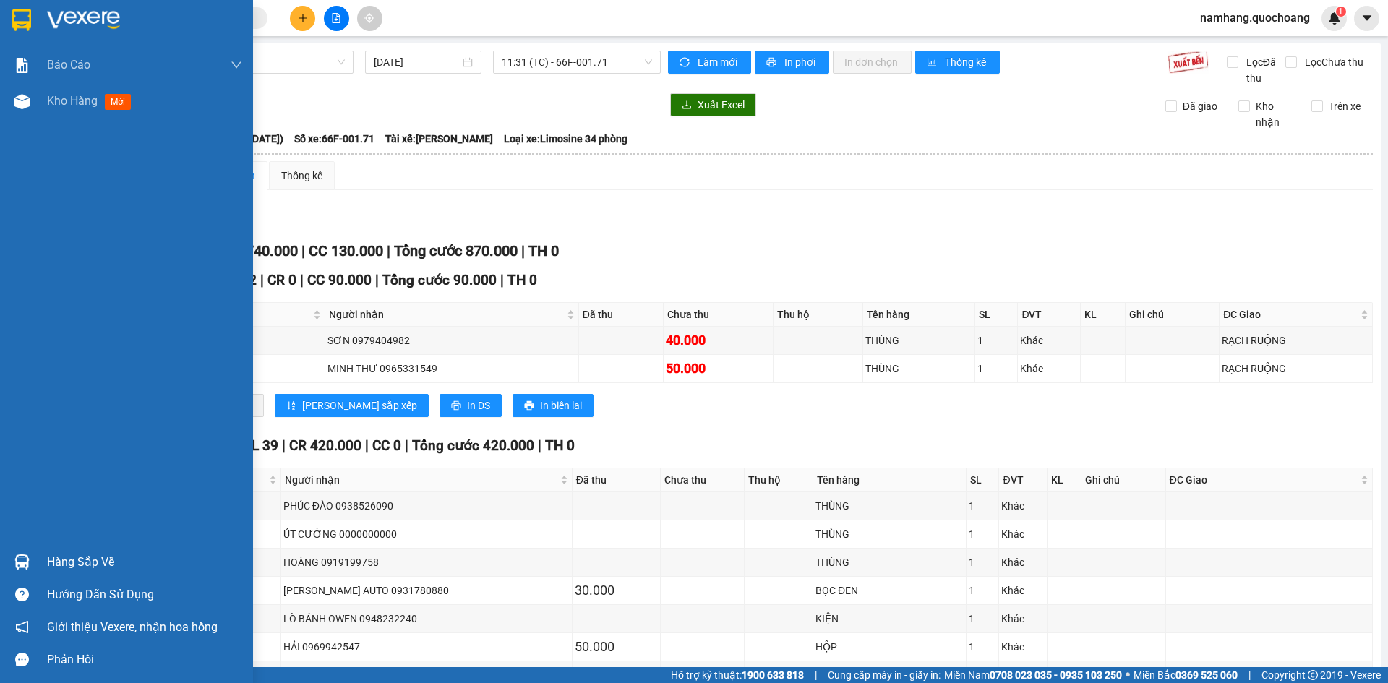
click at [70, 552] on div "Hàng sắp về" at bounding box center [144, 563] width 195 height 22
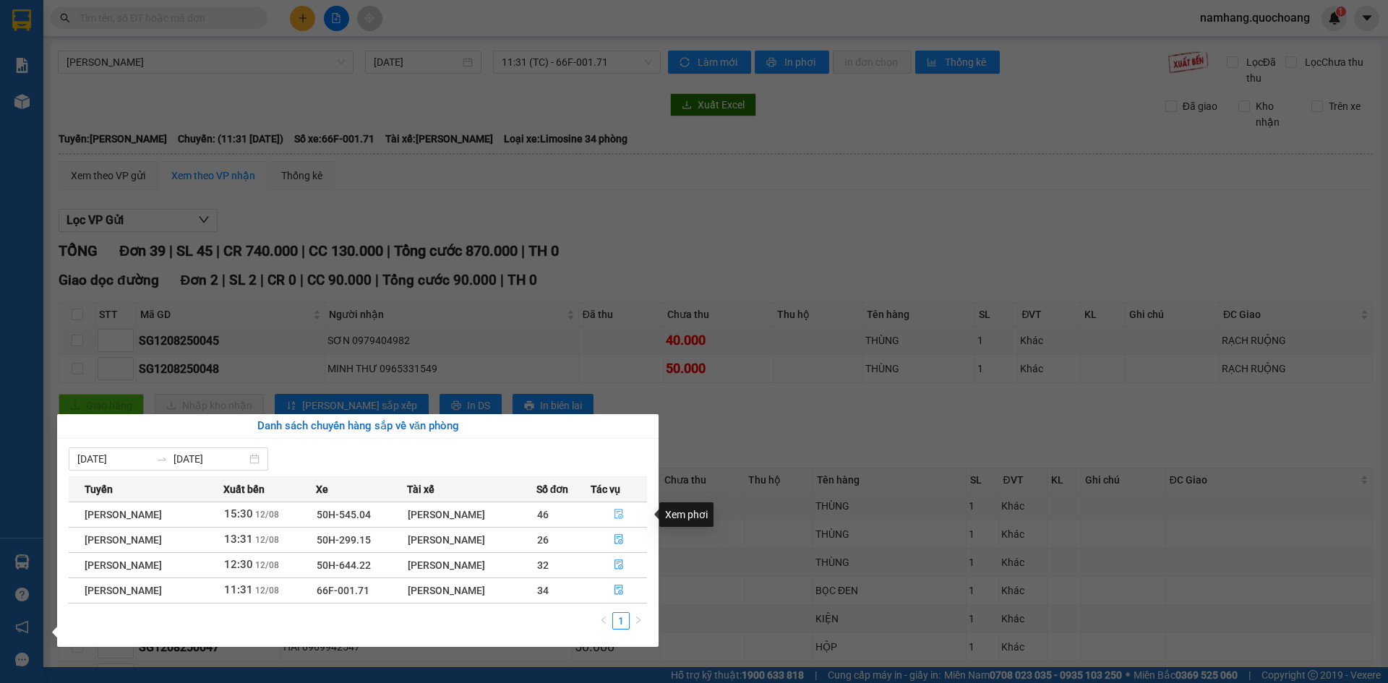
click at [623, 518] on icon "file-done" at bounding box center [618, 515] width 9 height 10
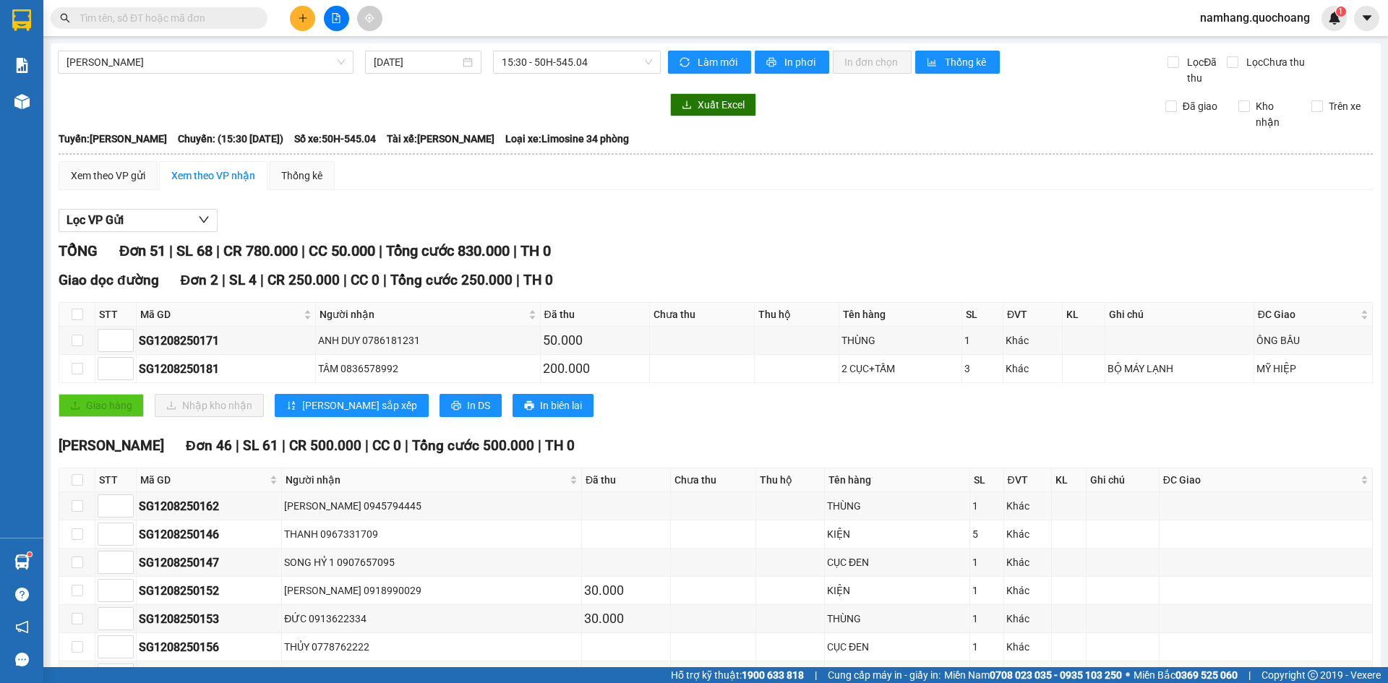
drag, startPoint x: 141, startPoint y: 18, endPoint x: 220, endPoint y: 3, distance: 80.2
click at [142, 18] on input "text" at bounding box center [165, 18] width 171 height 16
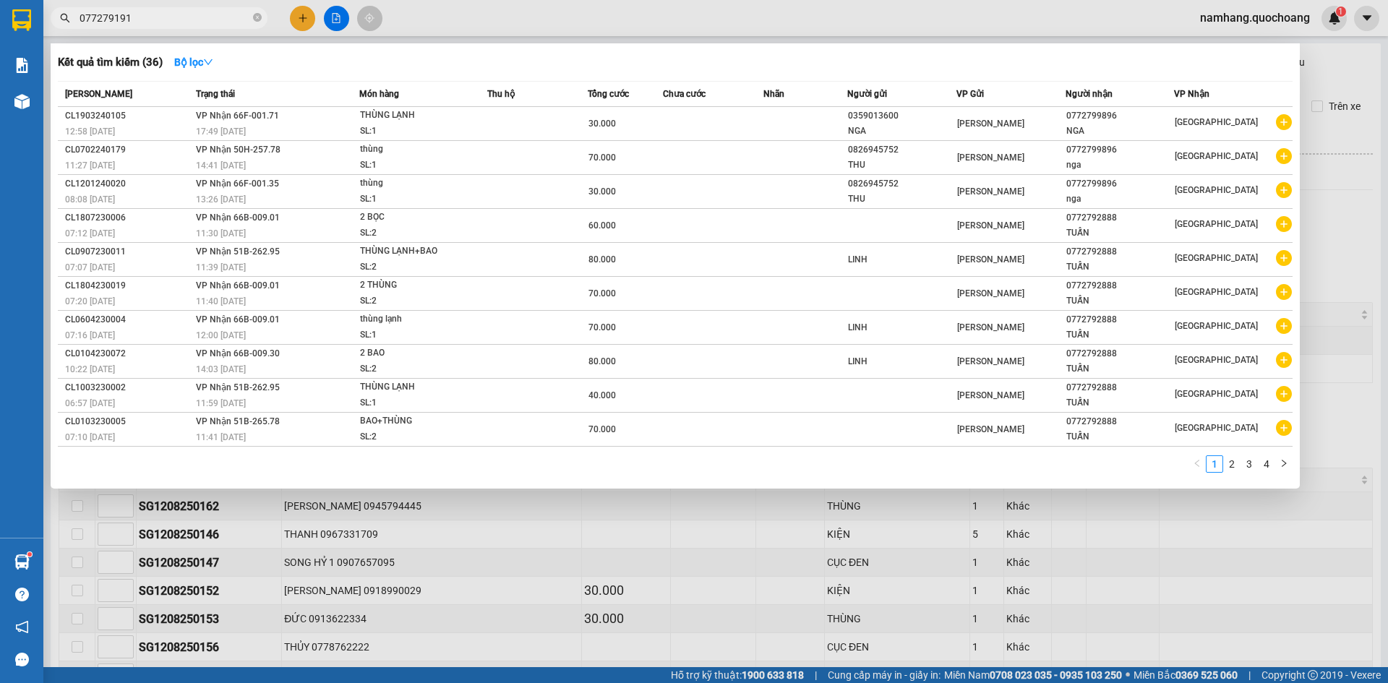
type input "0772791919"
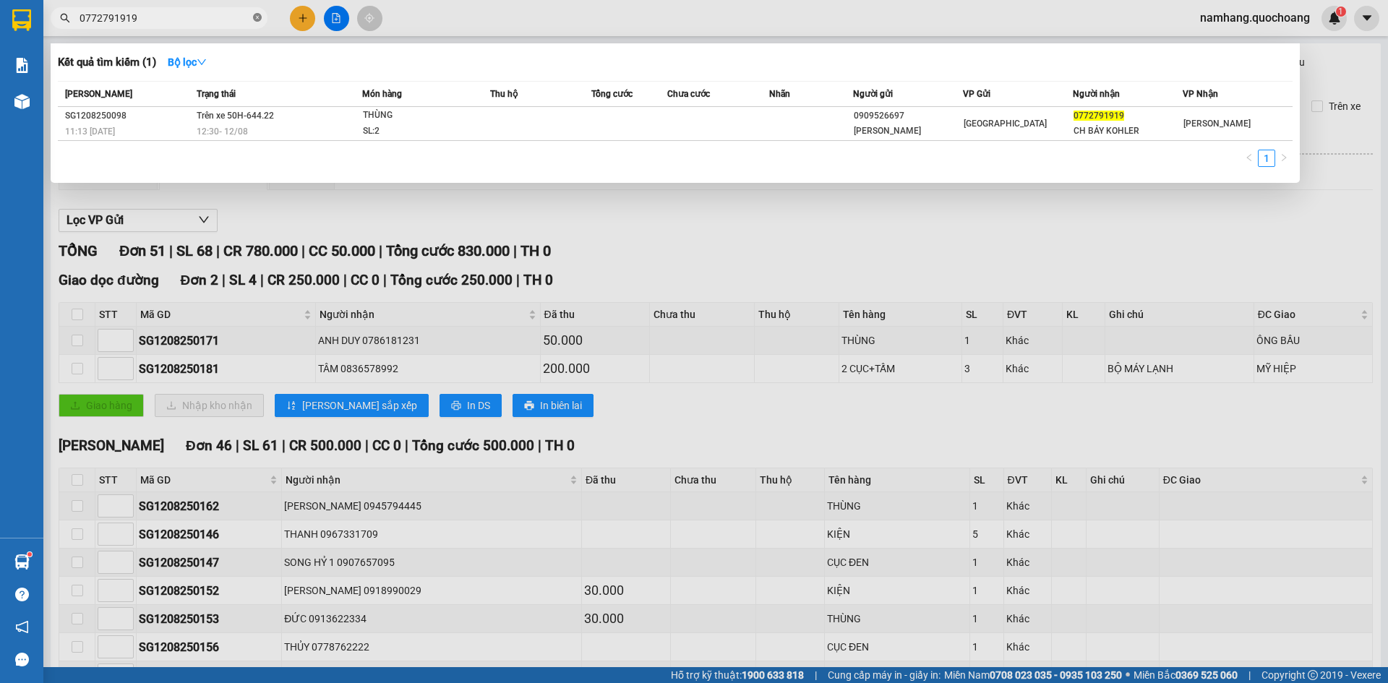
click at [257, 15] on icon "close-circle" at bounding box center [257, 17] width 9 height 9
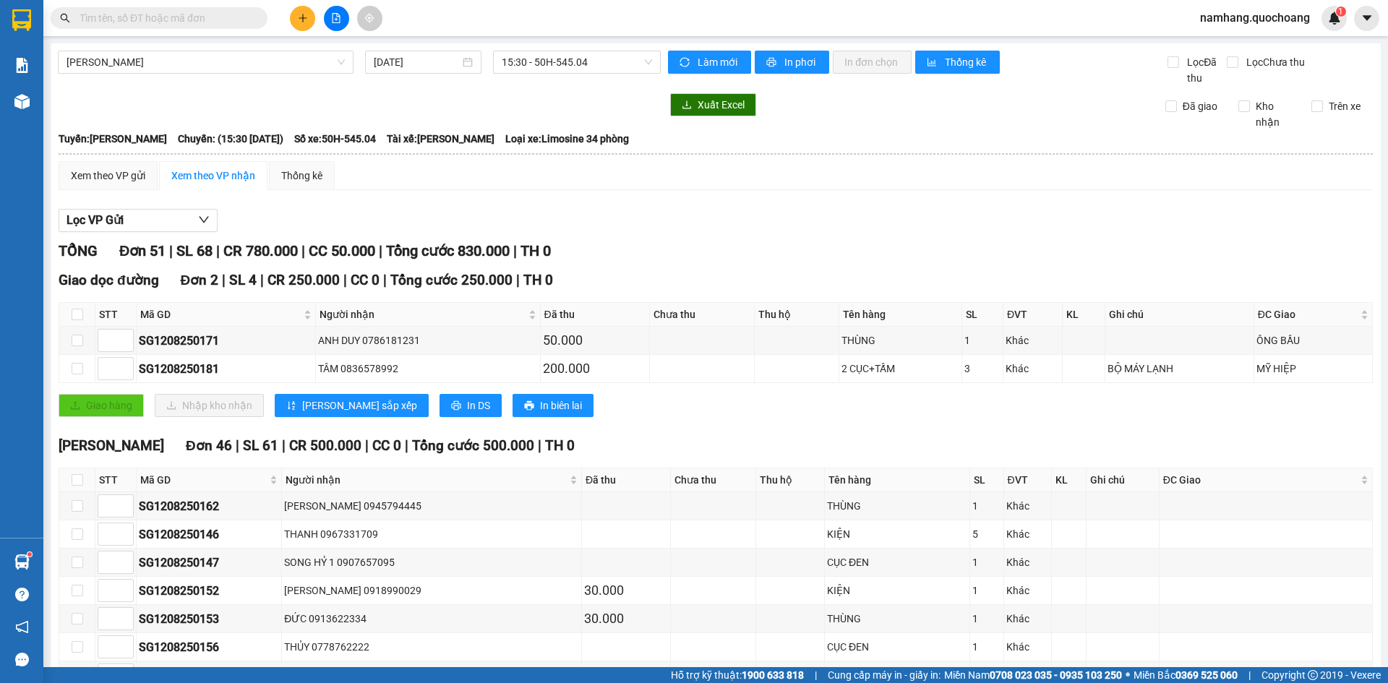
click at [185, 20] on input "text" at bounding box center [165, 18] width 171 height 16
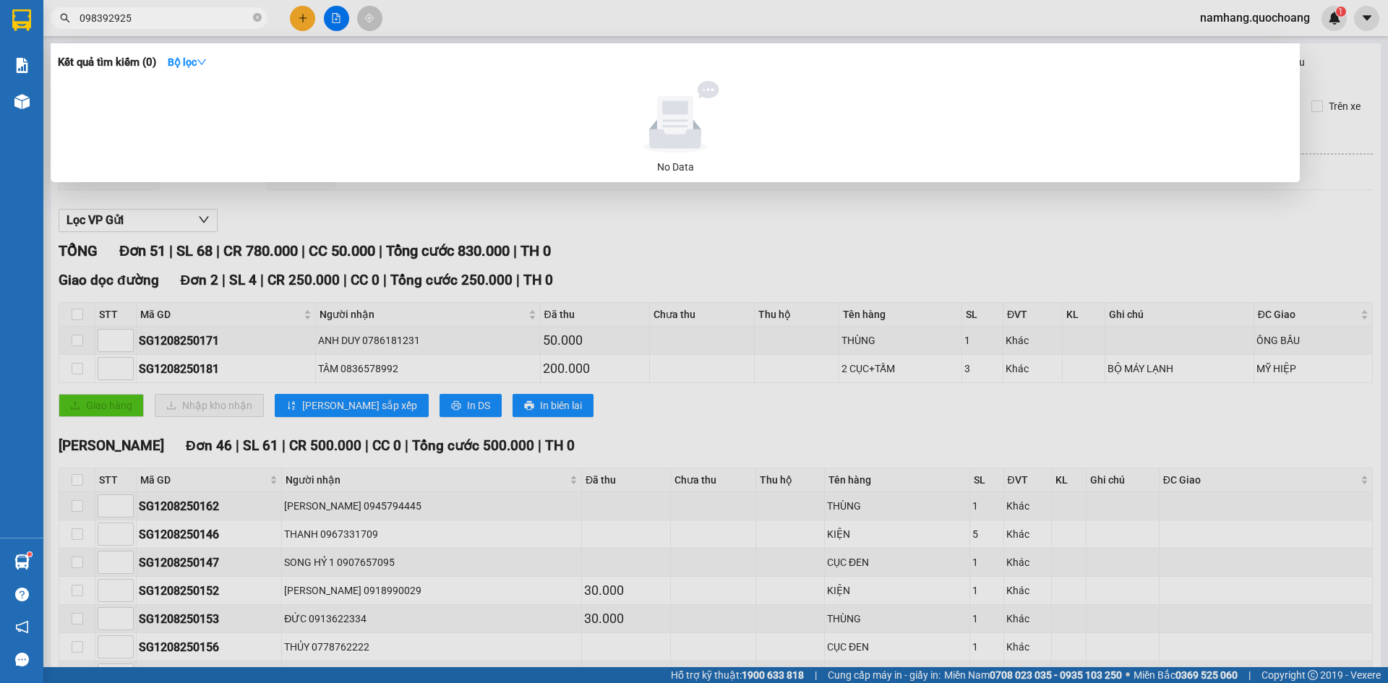
click at [158, 14] on input "098392925" at bounding box center [165, 18] width 171 height 16
click at [212, 11] on input "098392945" at bounding box center [165, 18] width 171 height 16
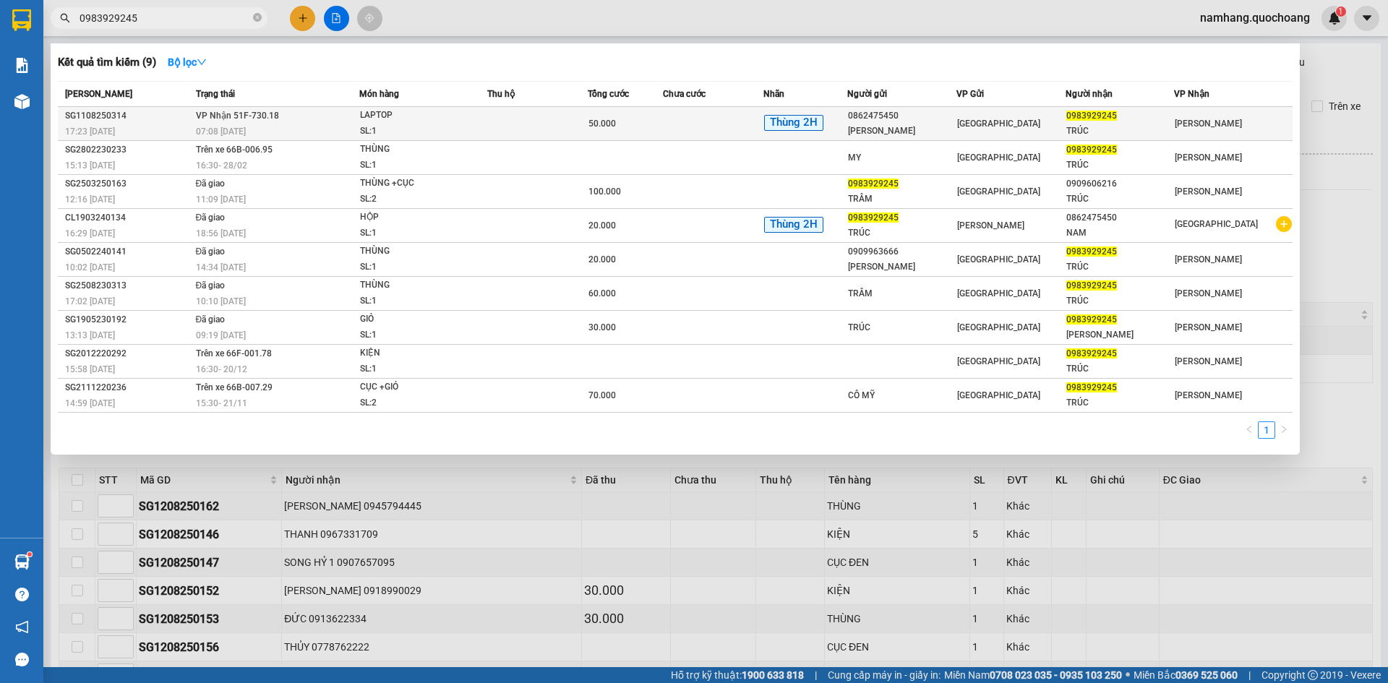
type input "0983929245"
click at [486, 125] on span "LAPTOP SL: 1" at bounding box center [423, 123] width 126 height 31
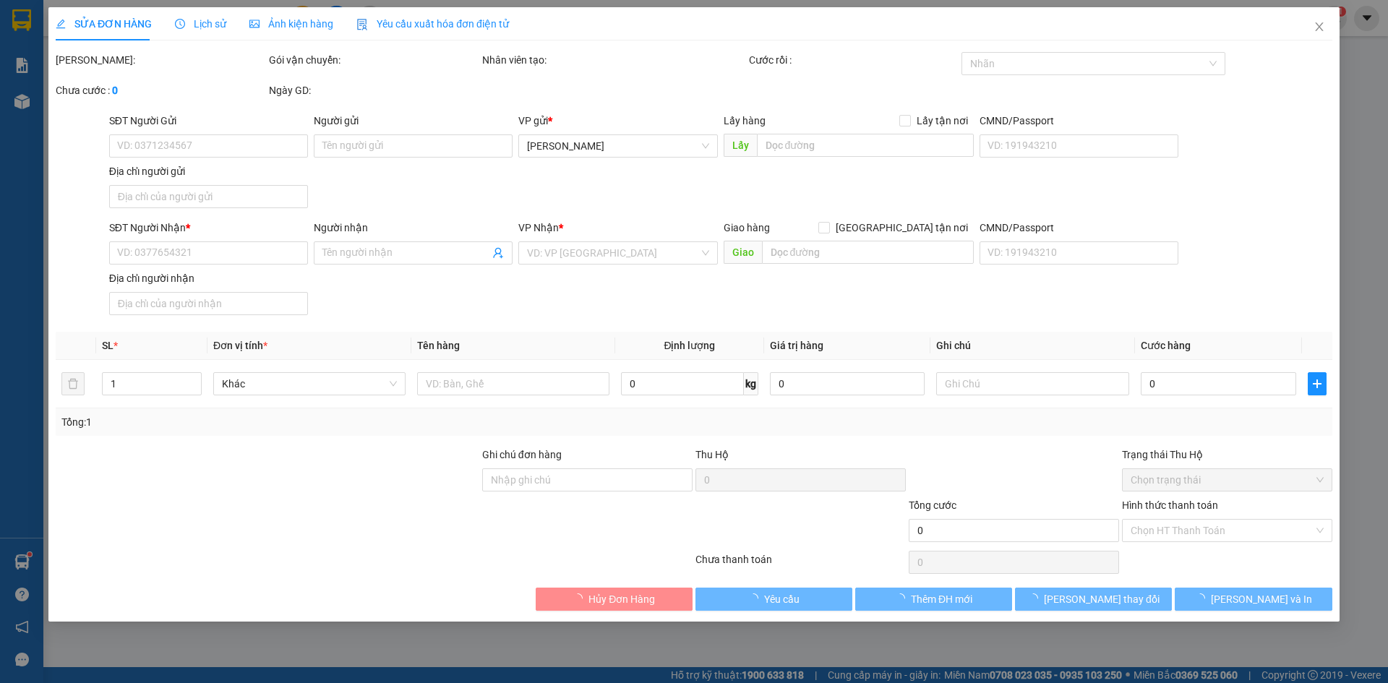
type input "0862475450"
type input "ĐỖ HOÀI NAM"
type input "390/6 LŨY BÁN BÍCH P HÒA THẠNH TÂN PHÚ"
type input "0983929245"
type input "TRÚC"
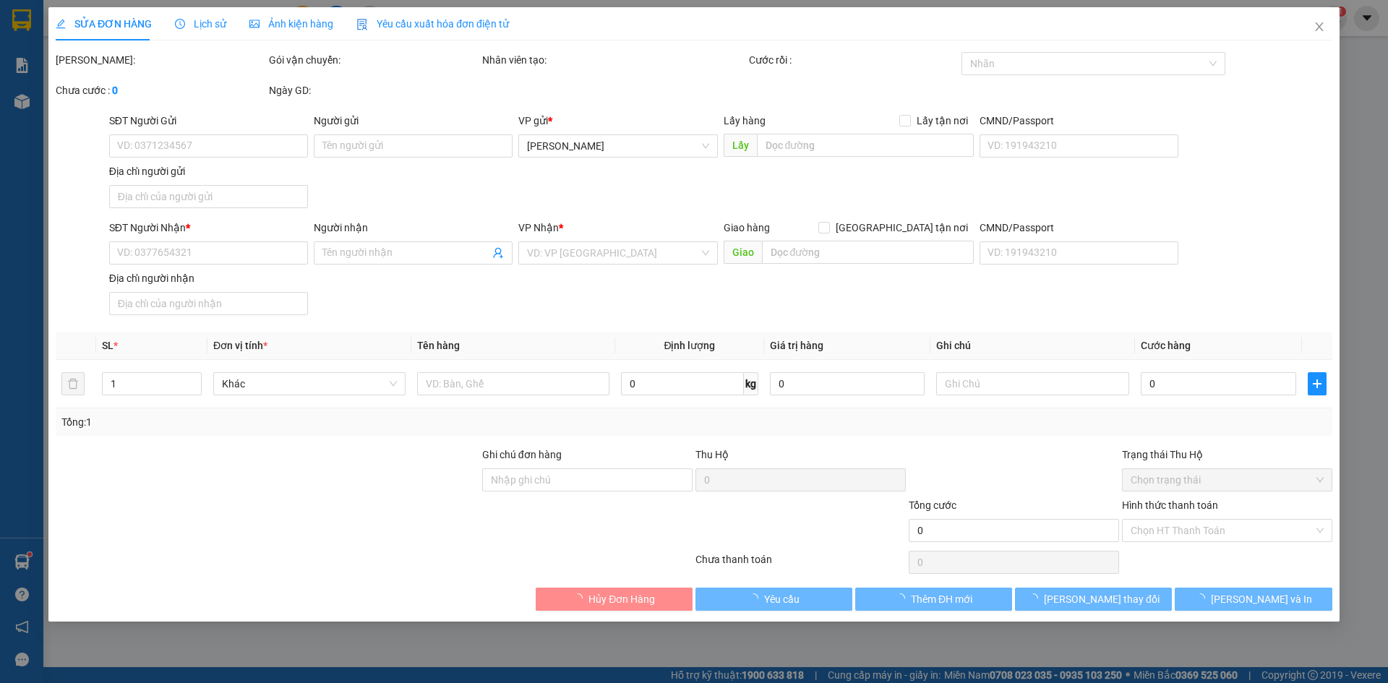
type input "50.000"
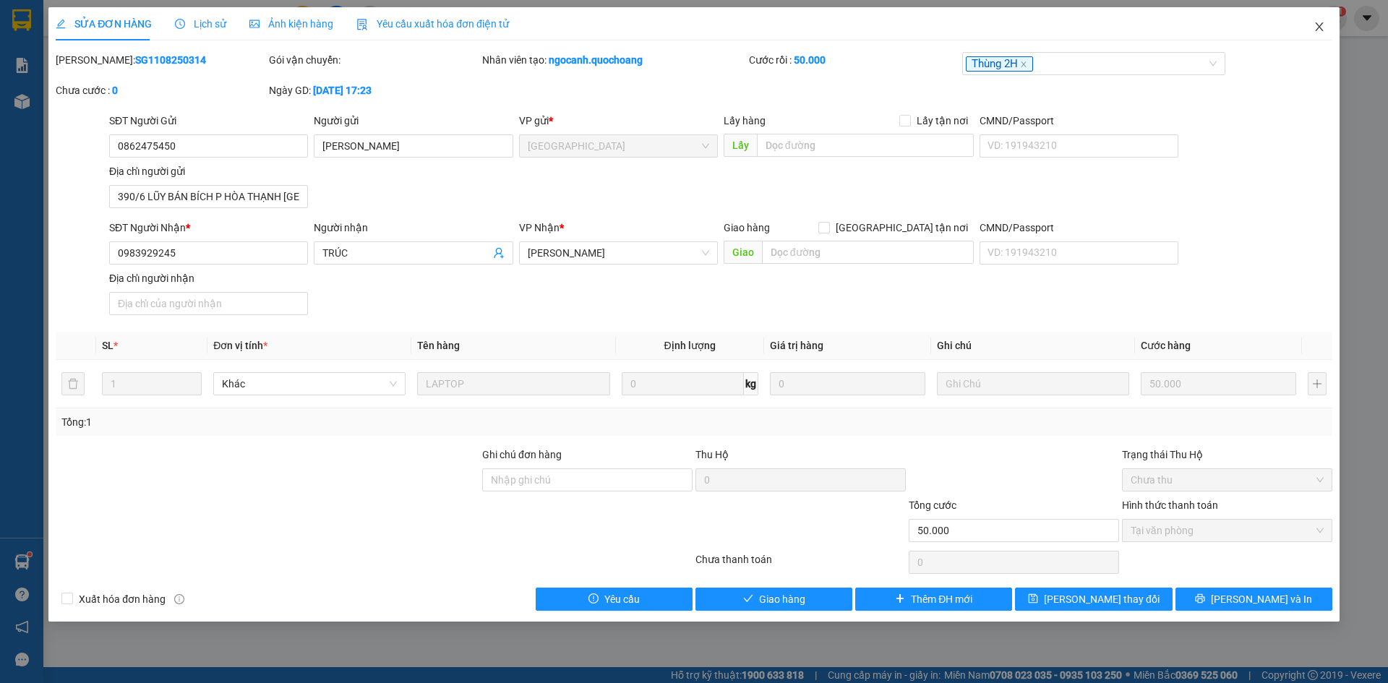
click at [1324, 27] on icon "close" at bounding box center [1319, 27] width 12 height 12
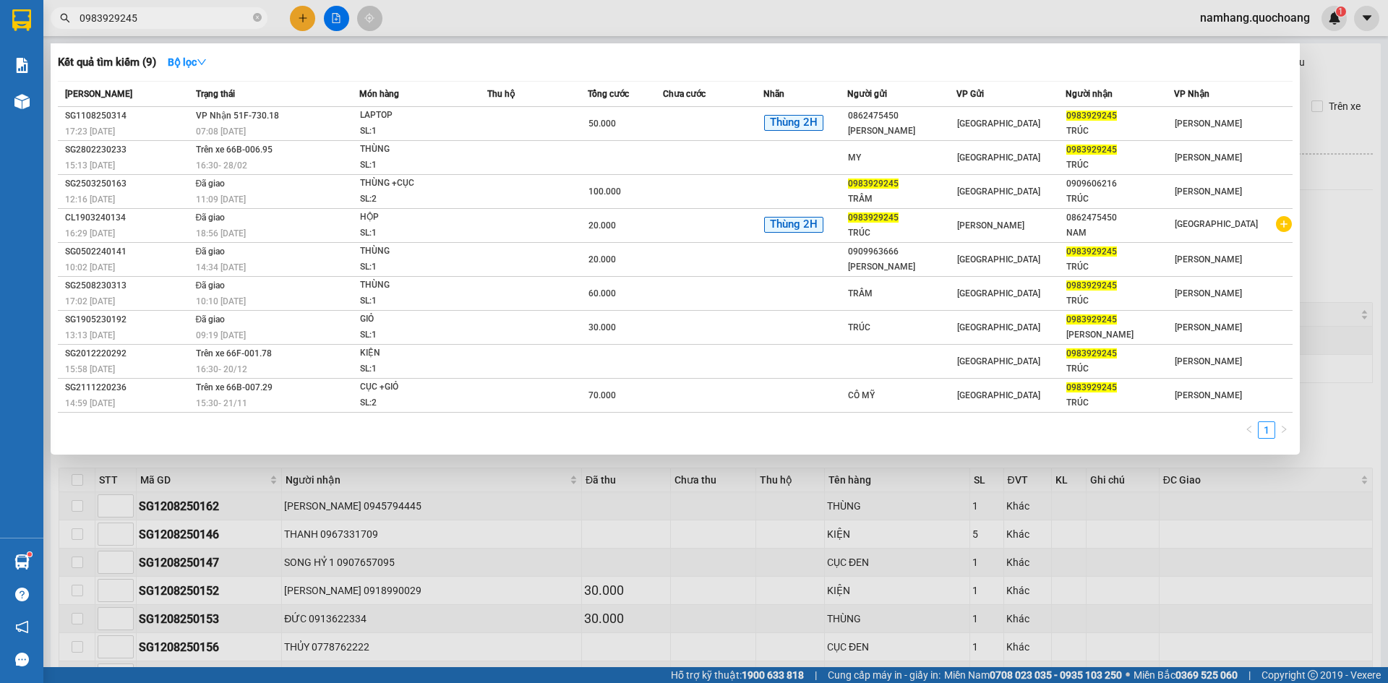
click at [178, 21] on input "0983929245" at bounding box center [165, 18] width 171 height 16
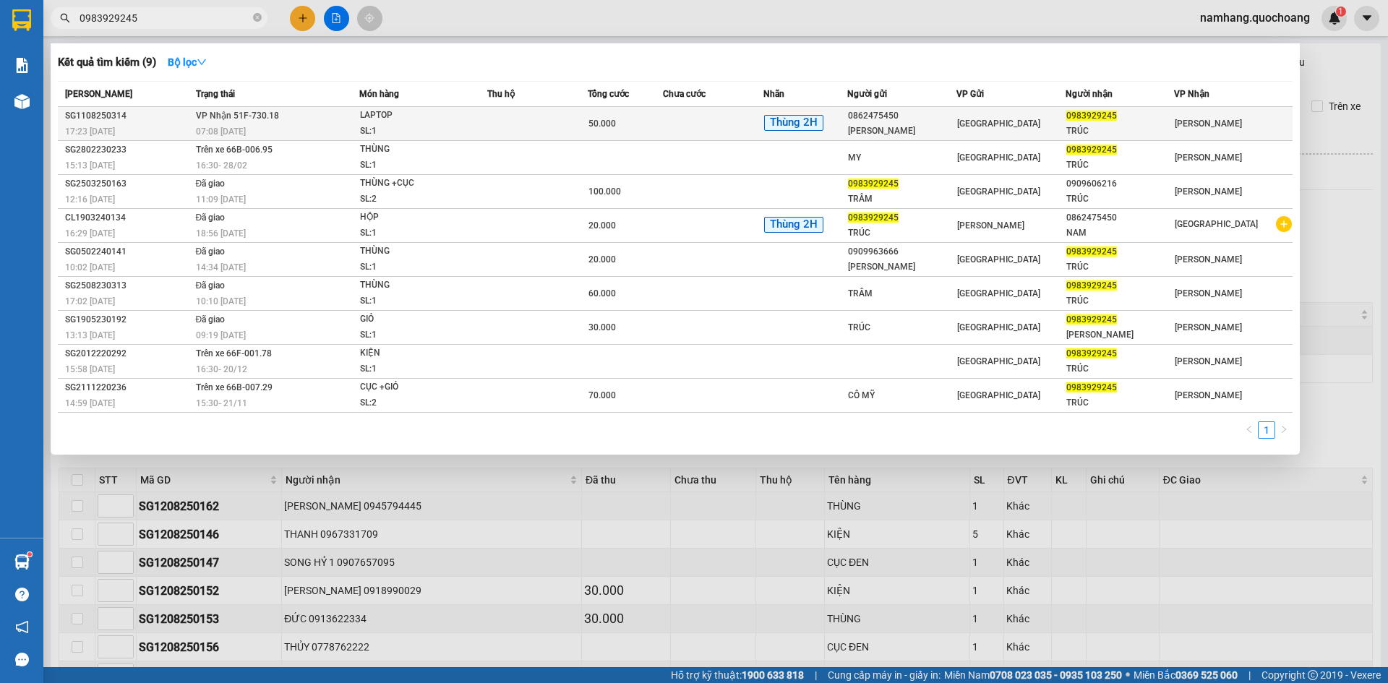
click at [642, 122] on div "50.000" at bounding box center [625, 124] width 74 height 16
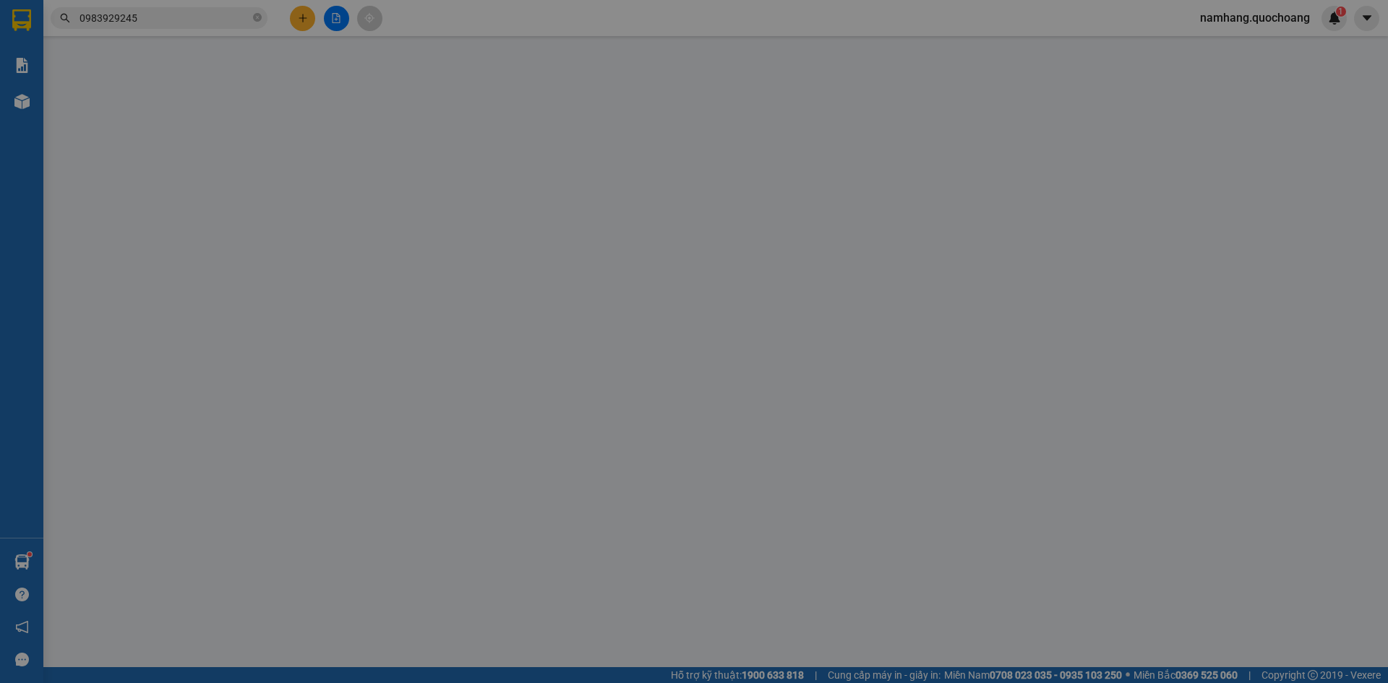
type input "0862475450"
type input "ĐỖ HOÀI NAM"
type input "390/6 LŨY BÁN BÍCH P HÒA THẠNH TÂN PHÚ"
type input "0983929245"
type input "TRÚC"
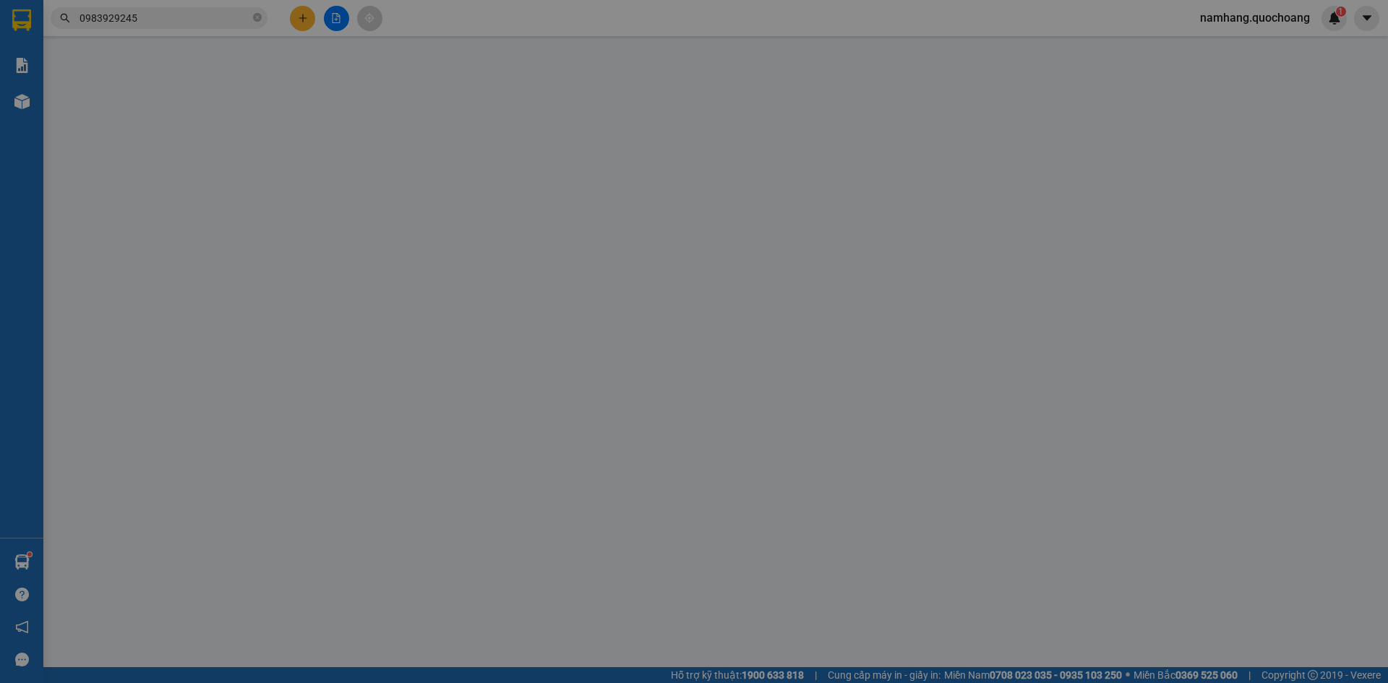
type input "50.000"
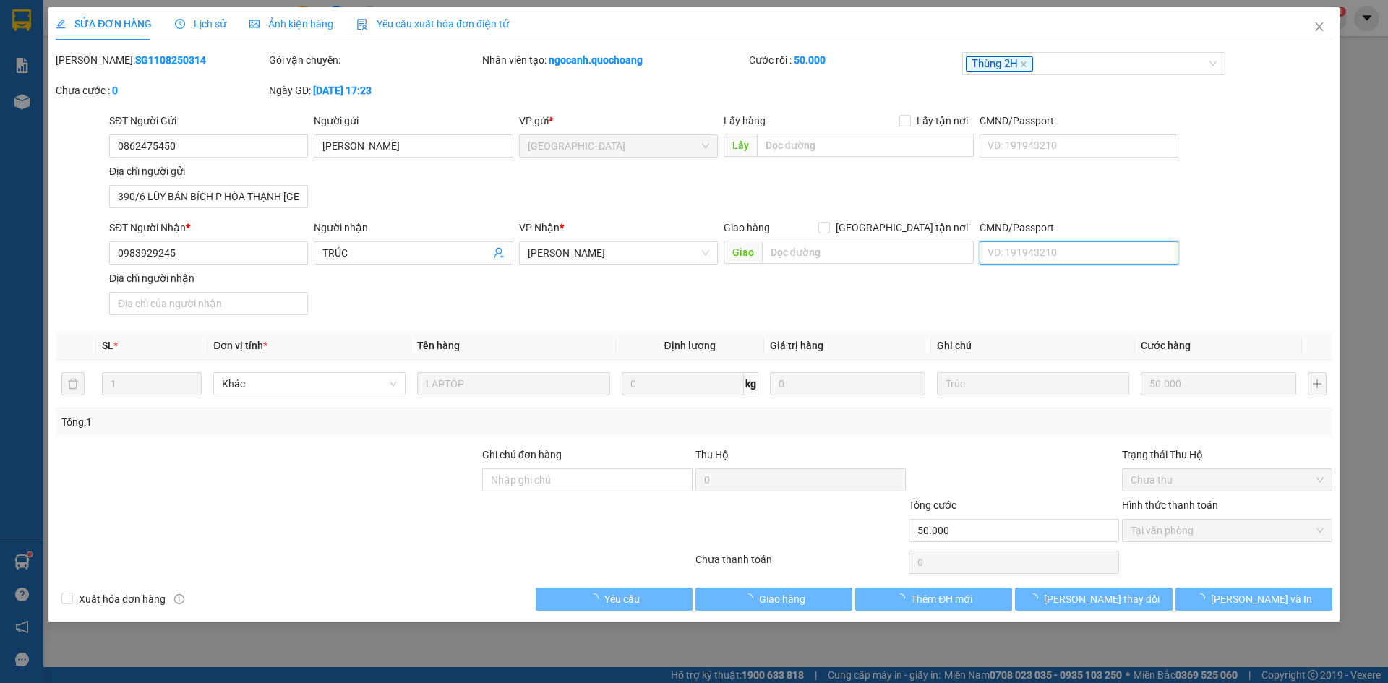
click at [1055, 258] on input "CMND/Passport" at bounding box center [1079, 252] width 199 height 23
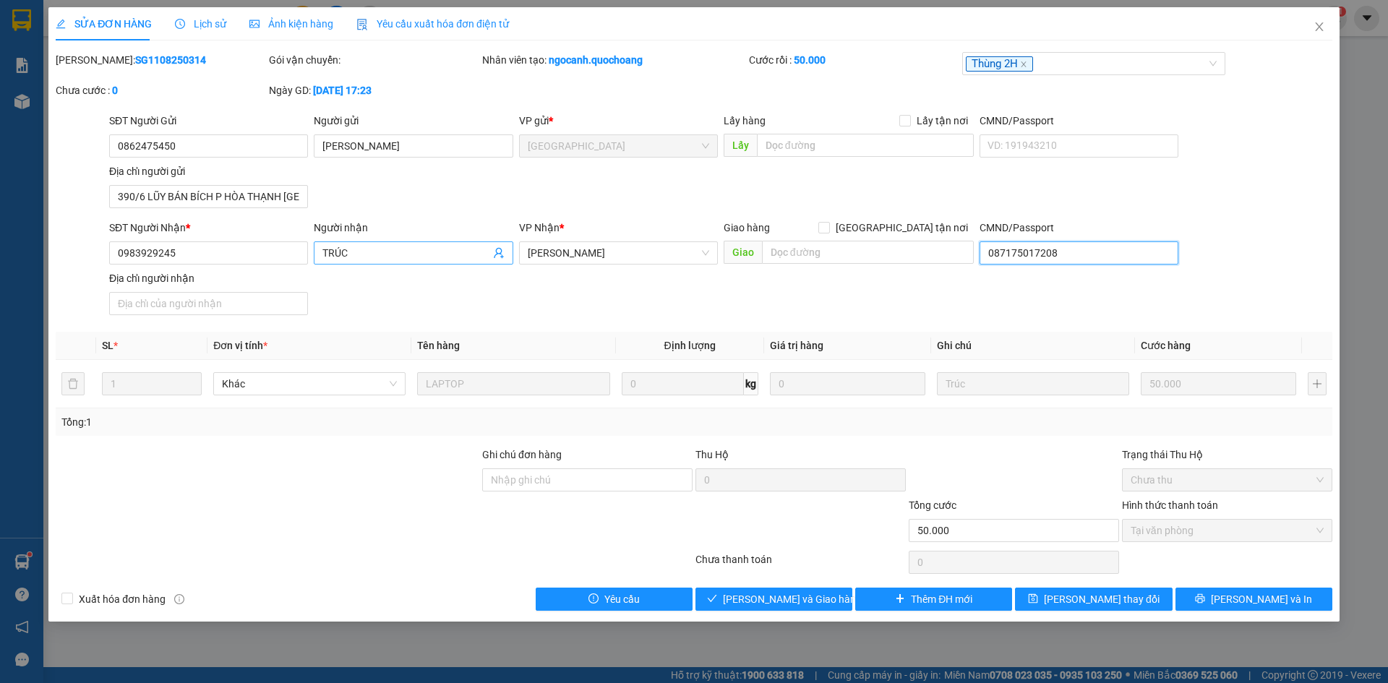
type input "087175017208"
click at [331, 245] on input "TRÚC" at bounding box center [405, 253] width 167 height 16
type input "ĐINH HỒNG TRÚC"
click at [250, 308] on input "Địa chỉ người nhận" at bounding box center [208, 303] width 199 height 23
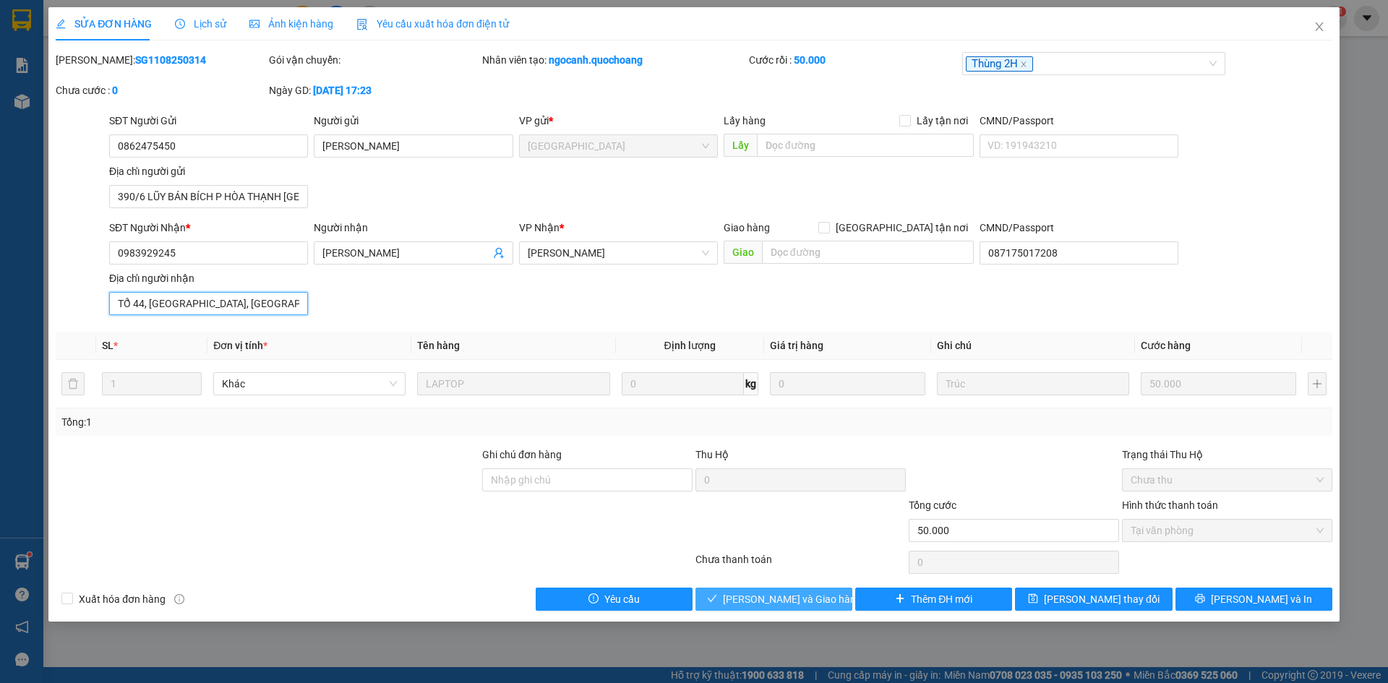
type input "TỔ 44, MỸ TÂY, P.MỸ PHÚ, TP CAO LÃNH, ĐỒNG THÁP"
click at [778, 600] on span "Lưu và Giao hàng" at bounding box center [792, 599] width 139 height 16
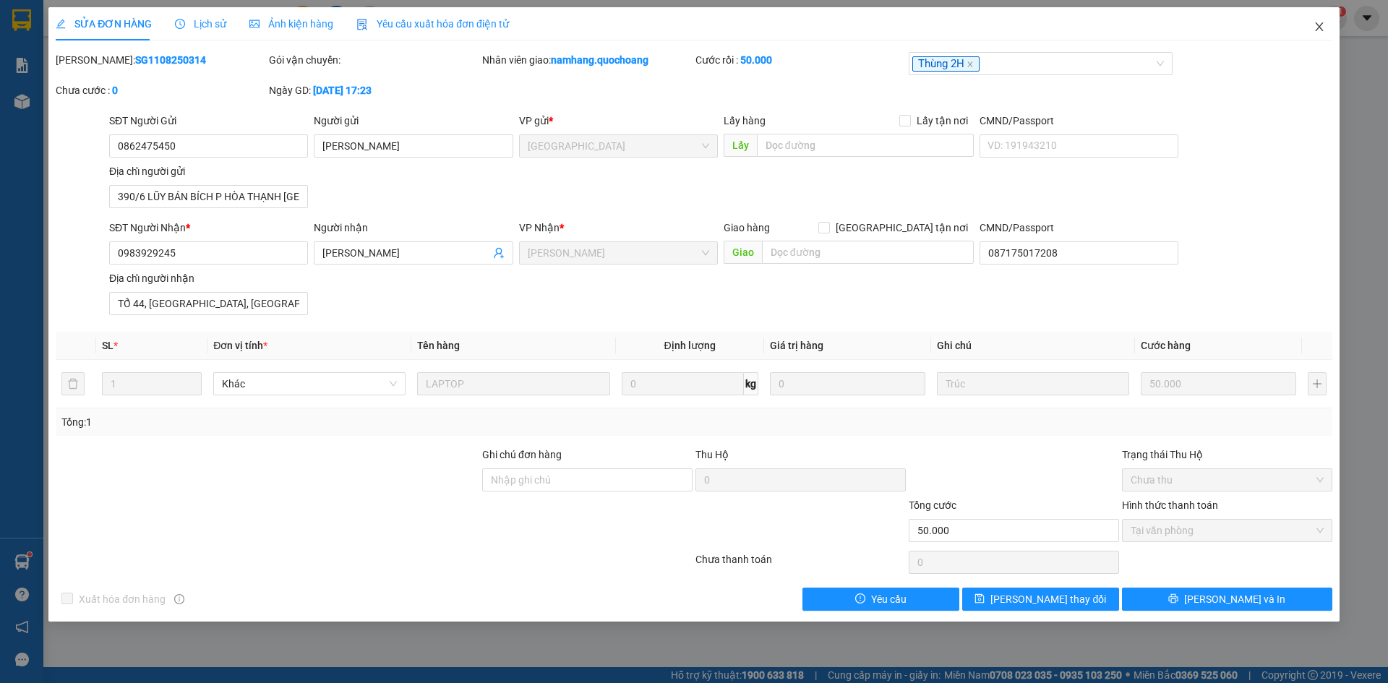
click at [1324, 30] on icon "close" at bounding box center [1319, 27] width 12 height 12
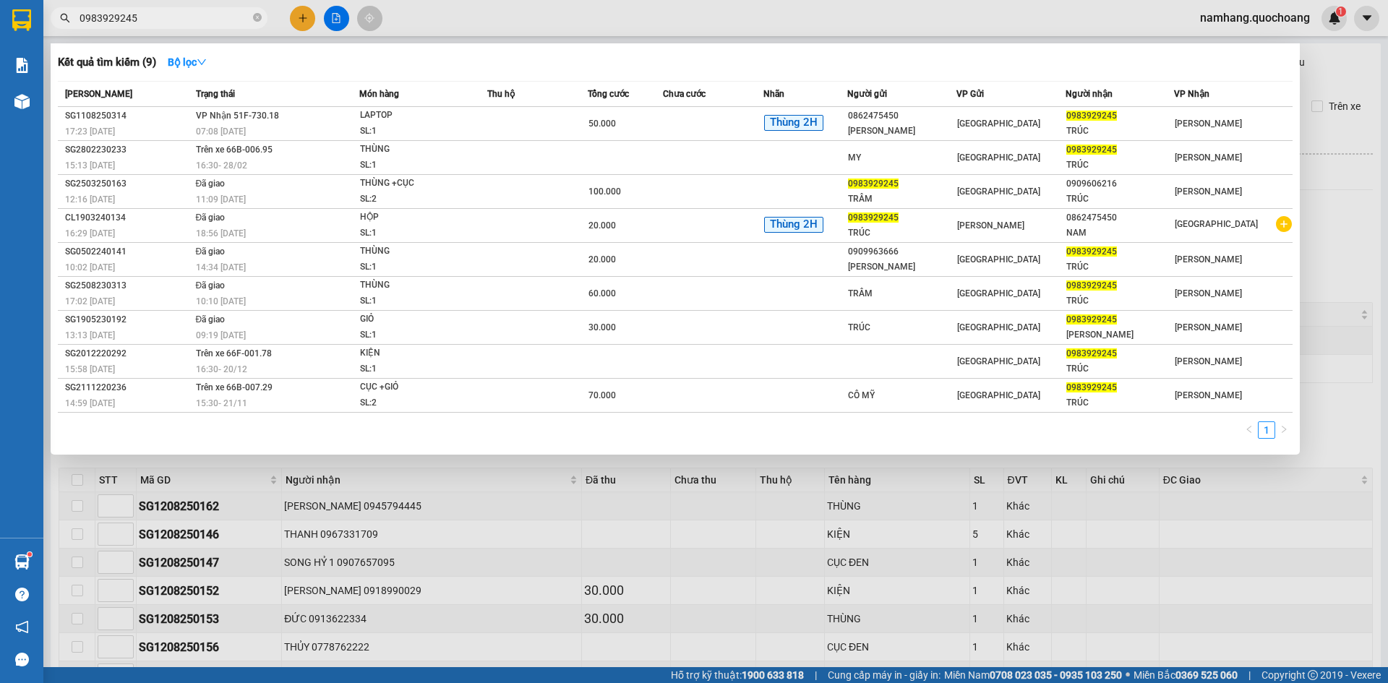
click at [252, 21] on span "0983929245" at bounding box center [159, 18] width 217 height 22
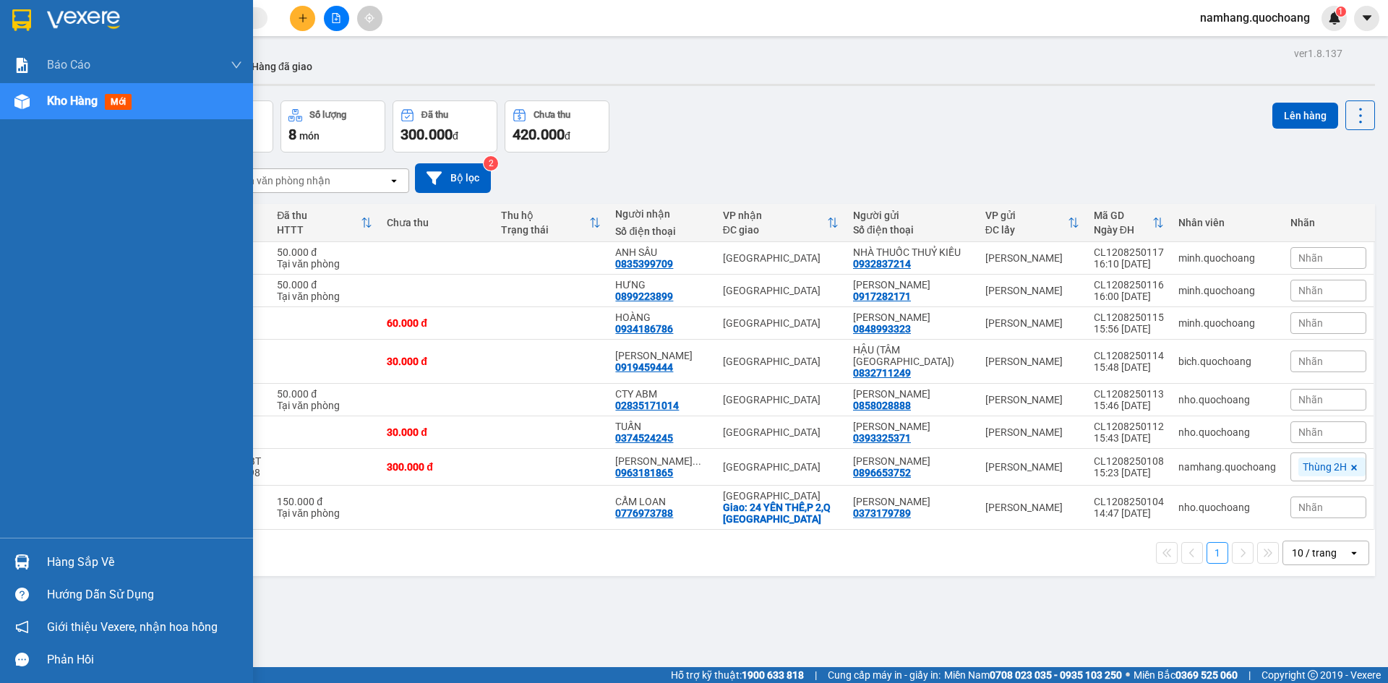
click at [68, 567] on div "Hàng sắp về" at bounding box center [144, 563] width 195 height 22
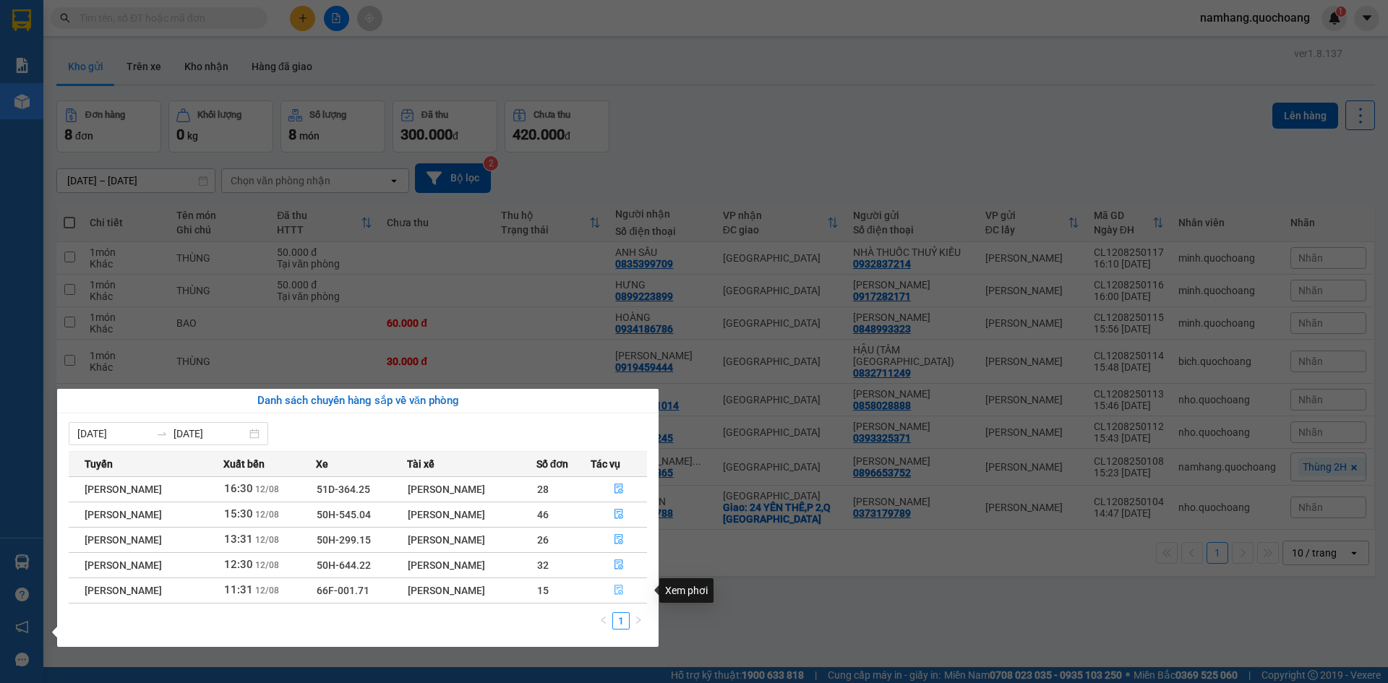
click at [627, 587] on button "button" at bounding box center [619, 590] width 56 height 23
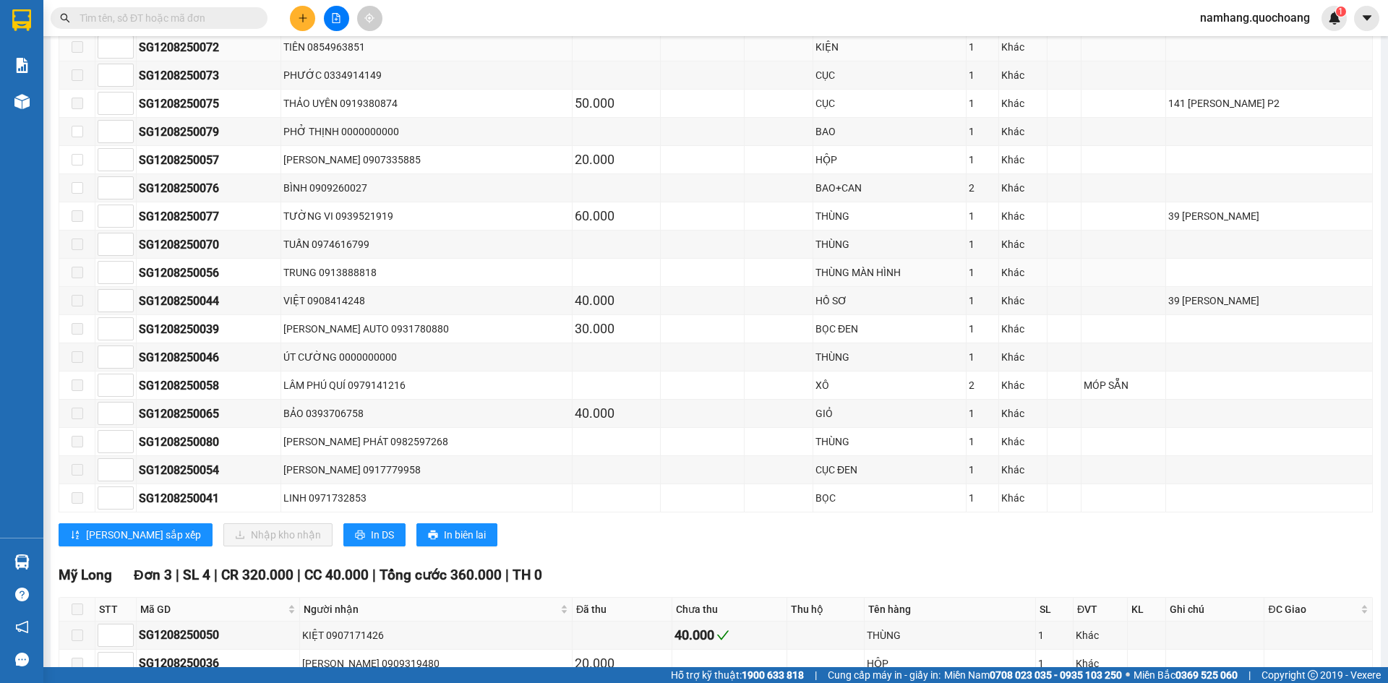
scroll to position [940, 0]
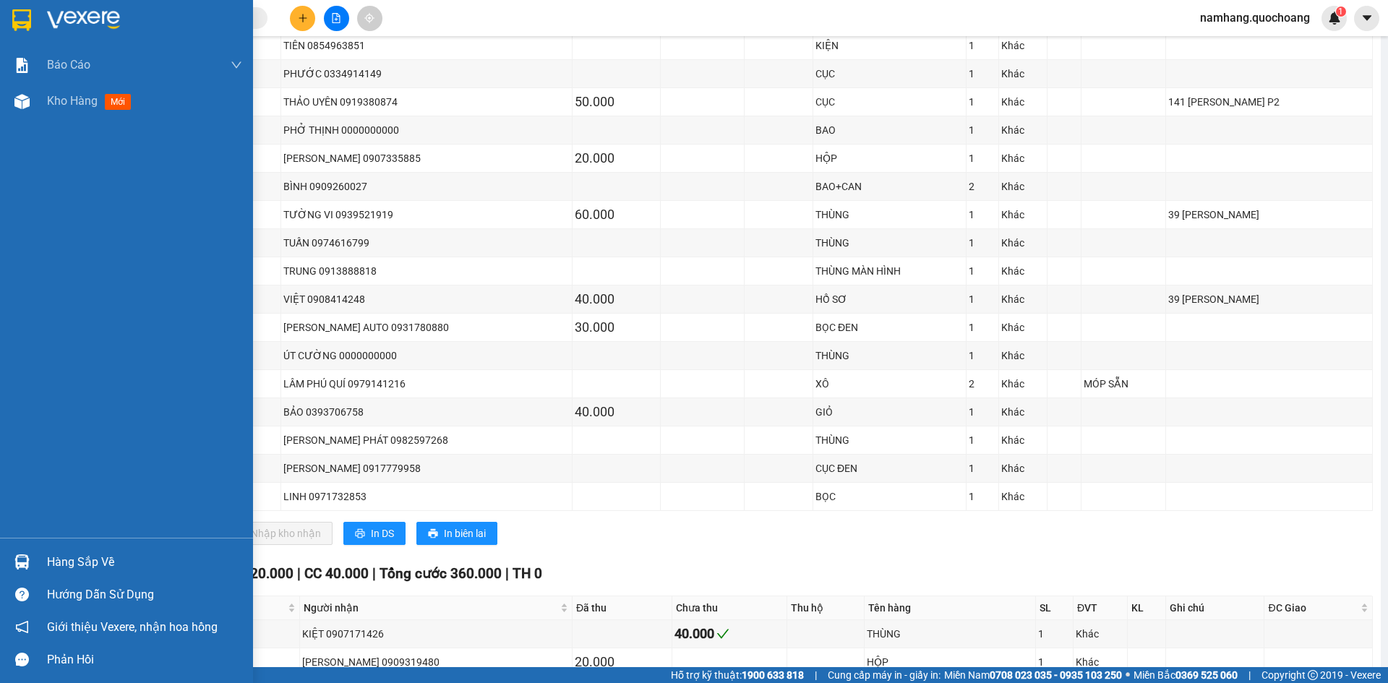
click at [57, 565] on div "Hàng sắp về" at bounding box center [144, 563] width 195 height 22
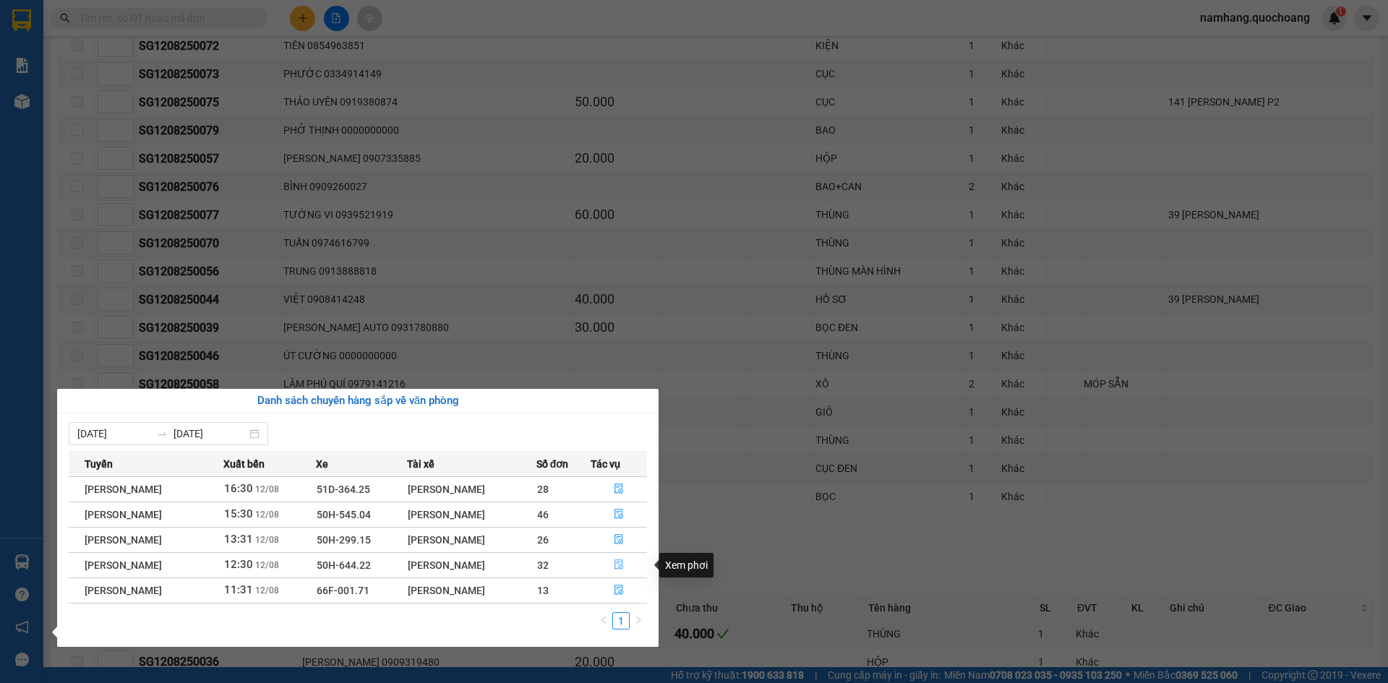
click at [617, 566] on icon "file-done" at bounding box center [619, 565] width 10 height 10
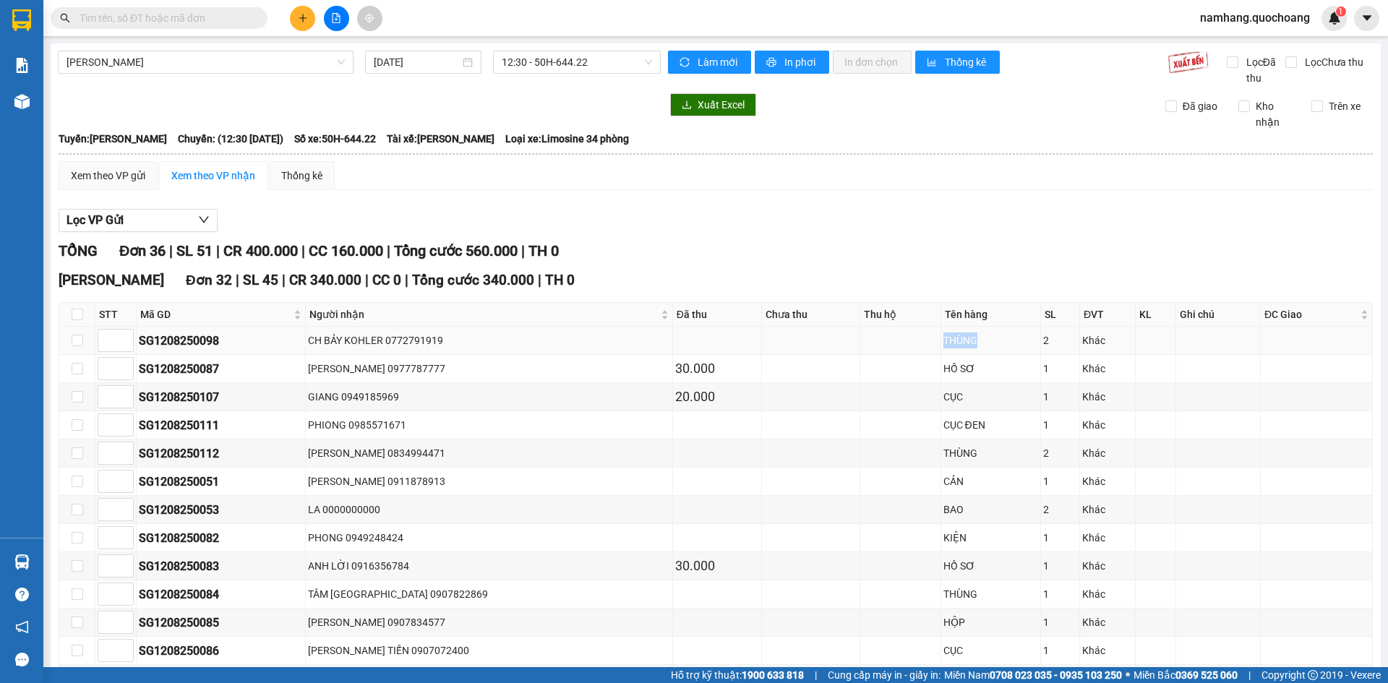
drag, startPoint x: 865, startPoint y: 340, endPoint x: 1058, endPoint y: 333, distance: 193.1
click at [994, 329] on tr "SG1208250098 CH BẢY KOHLER 0772791919 THÙNG 2 Khác" at bounding box center [715, 341] width 1313 height 28
click at [1096, 342] on div "Khác" at bounding box center [1107, 341] width 51 height 16
drag, startPoint x: 1115, startPoint y: 342, endPoint x: 966, endPoint y: 343, distance: 148.9
click at [966, 343] on tr "SG1208250098 CH BẢY KOHLER 0772791919 THÙNG 2 Khác" at bounding box center [715, 341] width 1313 height 28
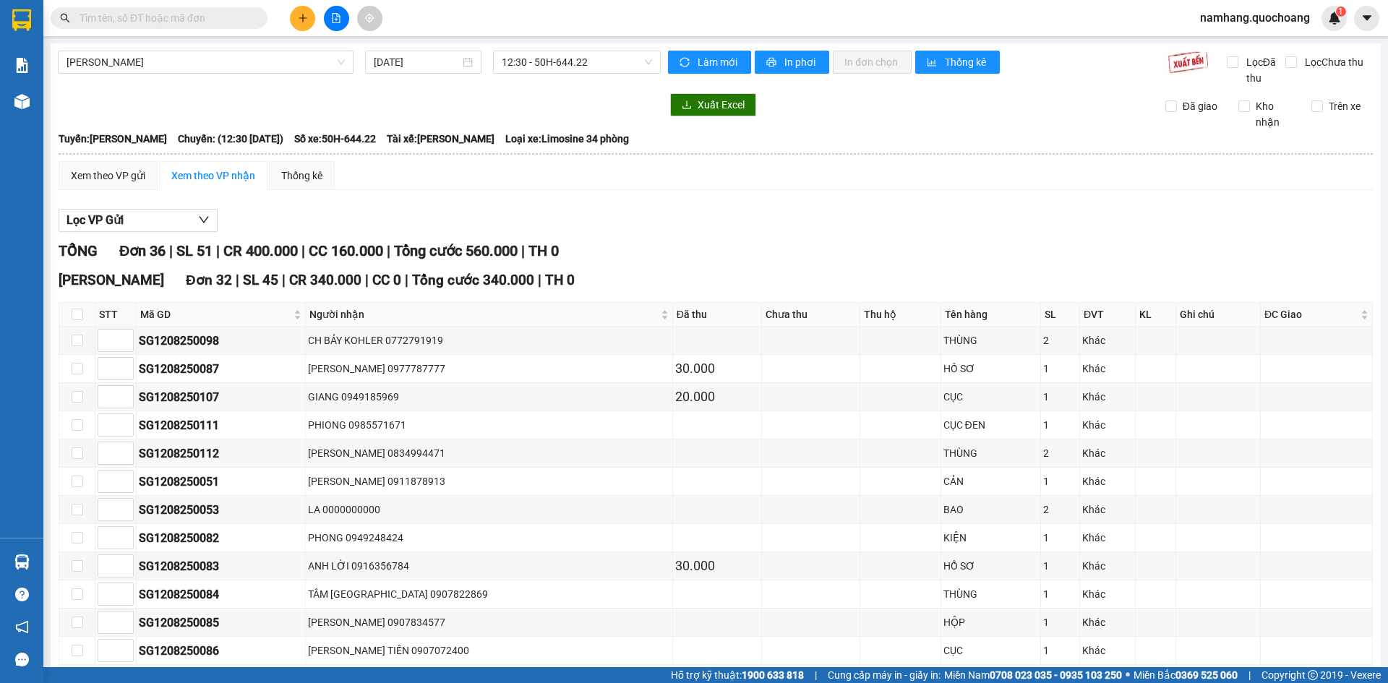
click at [948, 253] on div "TỔNG Đơn 36 | SL 51 | CR 400.000 | CC 160.000 | Tổng cước 560.000 | TH 0" at bounding box center [716, 251] width 1314 height 22
click at [888, 249] on div "TỔNG Đơn 36 | SL 51 | CR 400.000 | CC 160.000 | Tổng cước 560.000 | TH 0" at bounding box center [716, 251] width 1314 height 22
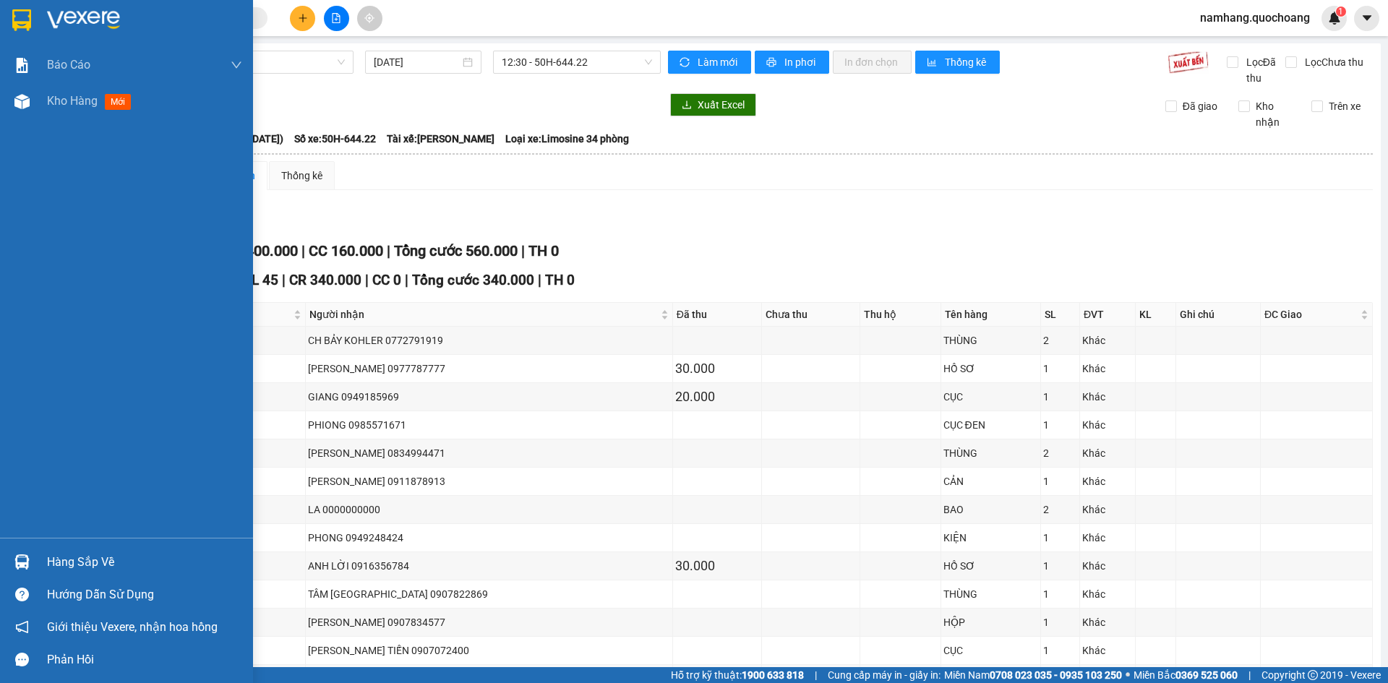
click at [77, 564] on div "Hàng sắp về" at bounding box center [144, 563] width 195 height 22
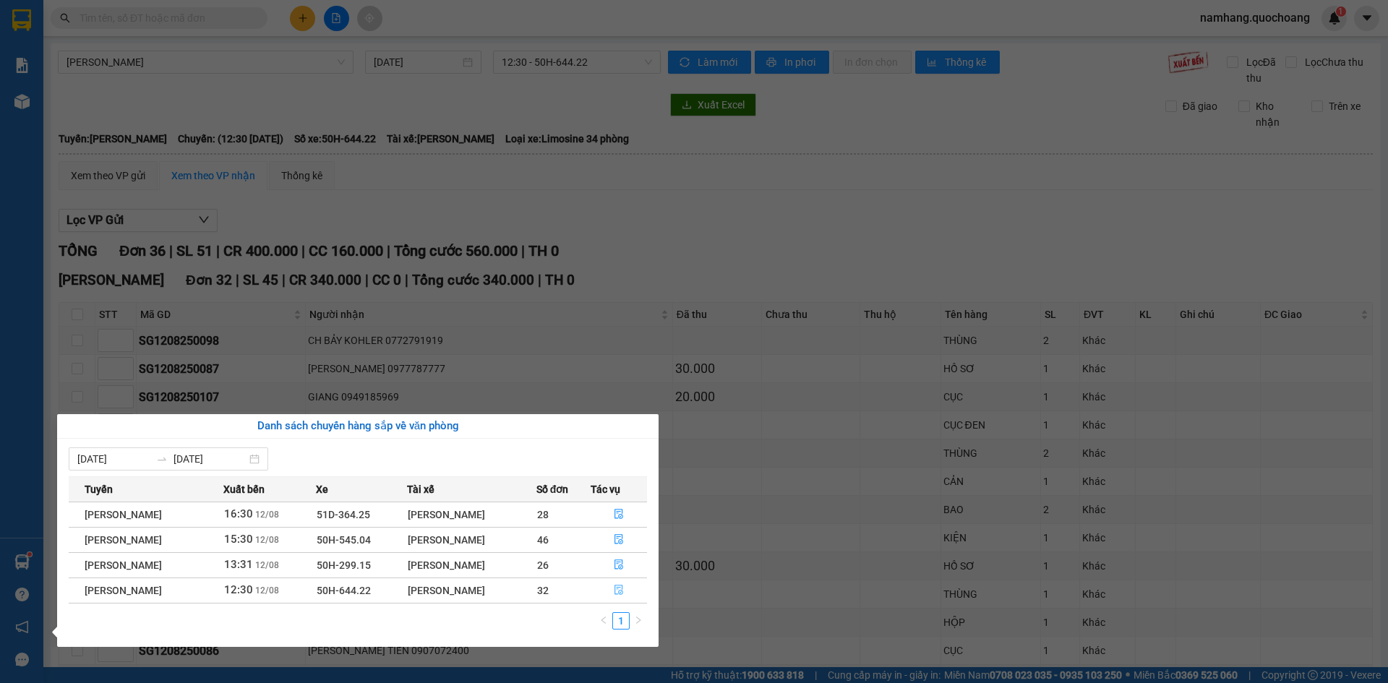
click at [620, 594] on icon "file-done" at bounding box center [618, 591] width 9 height 10
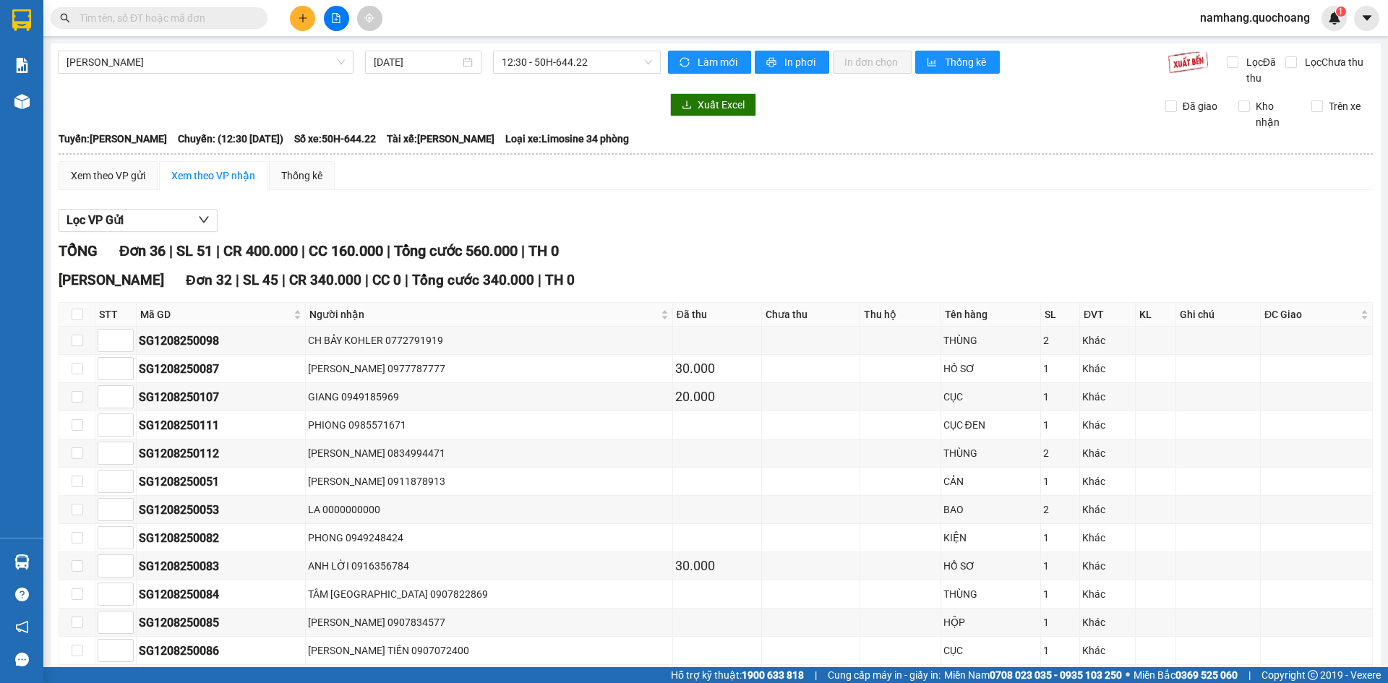
click at [1096, 186] on div "Xem theo VP gửi Xem theo VP nhận Thống kê" at bounding box center [716, 175] width 1314 height 29
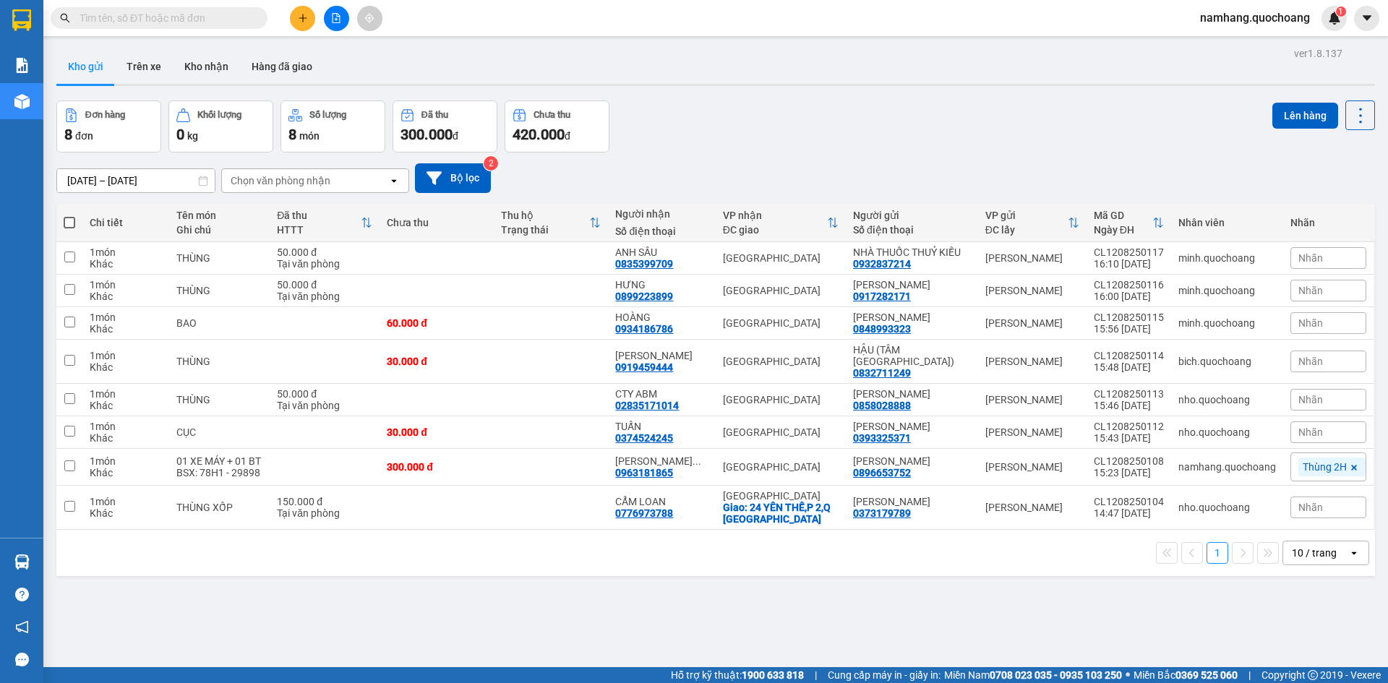
click at [941, 158] on div "10/08/2025 – 12/08/2025 Press the down arrow key to interact with the calendar …" at bounding box center [715, 178] width 1319 height 51
drag, startPoint x: 301, startPoint y: 26, endPoint x: 301, endPoint y: 40, distance: 13.8
click at [301, 26] on button at bounding box center [302, 18] width 25 height 25
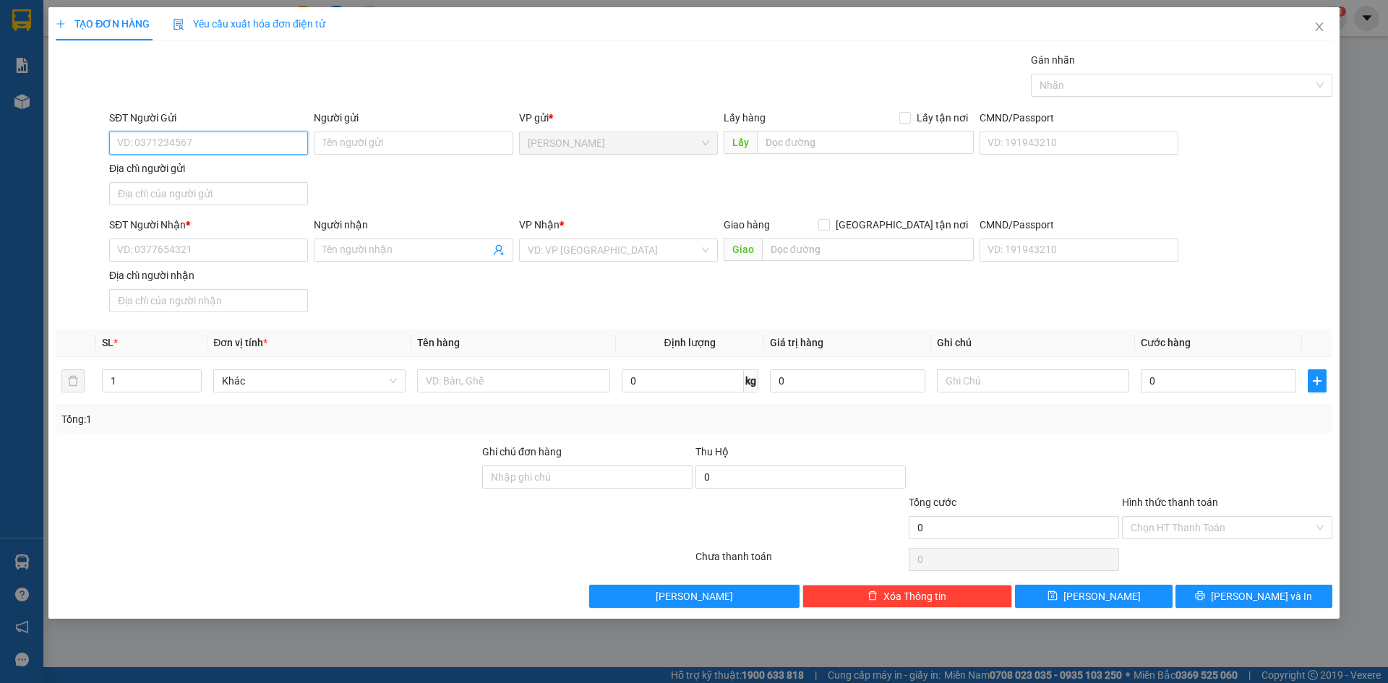
click at [233, 142] on input "SĐT Người Gửi" at bounding box center [208, 143] width 199 height 23
type input "0913787075"
click at [226, 176] on div "0913787075 - NGÔ NGỌC BẢN" at bounding box center [208, 172] width 181 height 16
type input "[PERSON_NAME]"
type input "0913787075"
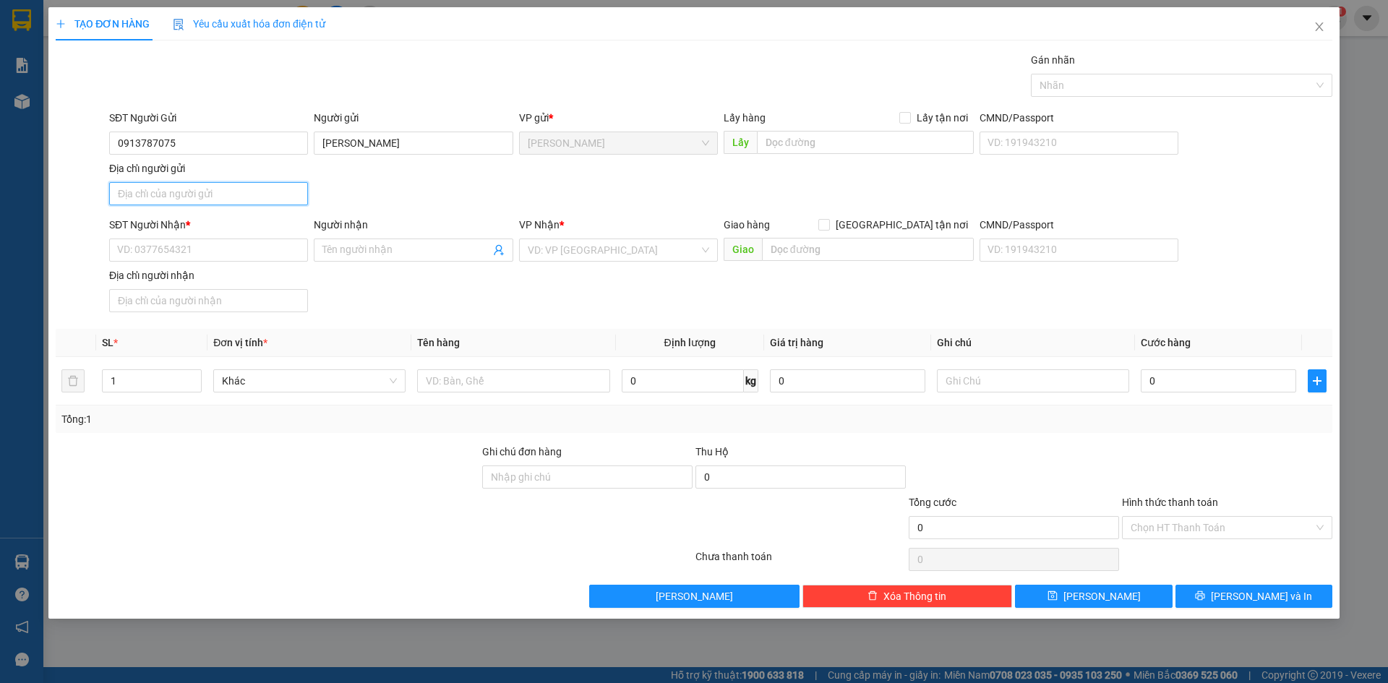
drag, startPoint x: 238, startPoint y: 184, endPoint x: 370, endPoint y: 181, distance: 132.3
click at [238, 184] on input "Địa chỉ người gửi" at bounding box center [208, 193] width 199 height 23
type input "PHƯỜNG CAO LÃNH, ĐỒNG THÁP"
click at [179, 251] on input "SĐT Người Nhận *" at bounding box center [208, 250] width 199 height 23
type input "0902702077"
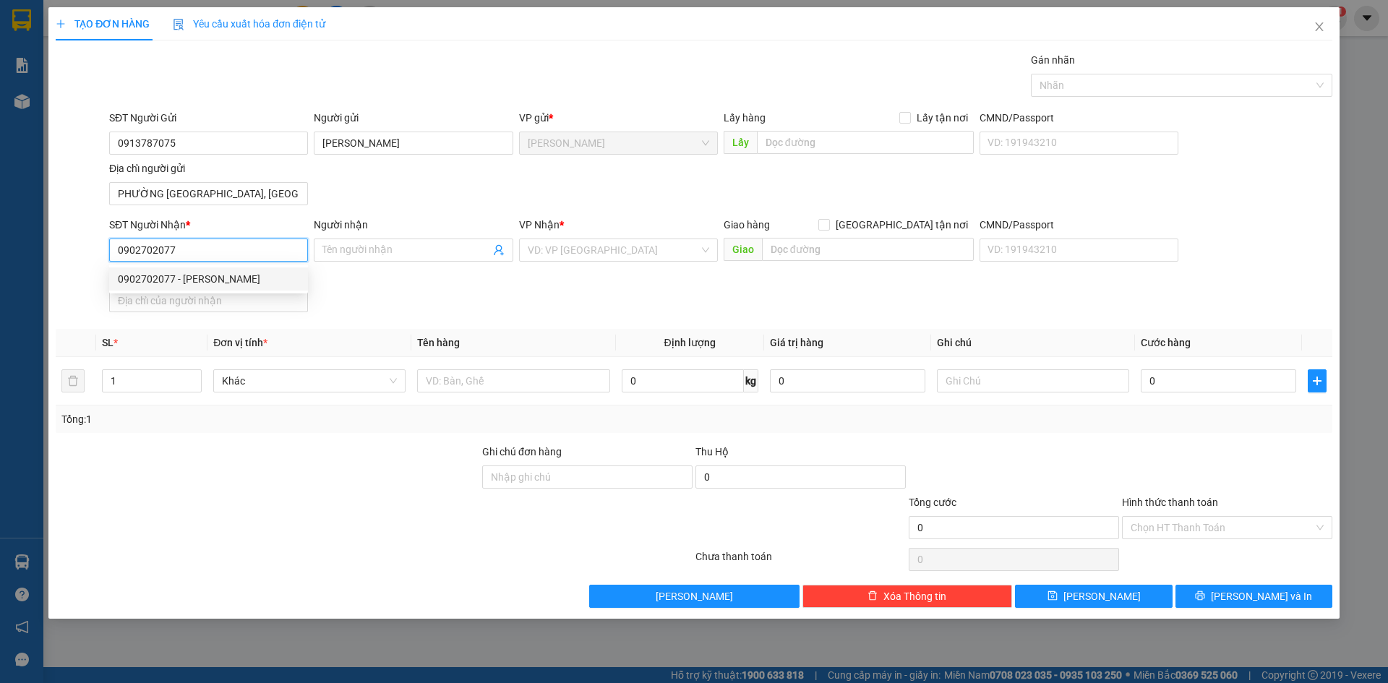
click at [221, 277] on div "0902702077 - TRẦN THỊ NGỌC YẾN" at bounding box center [208, 279] width 181 height 16
type input "TRẦN THỊ NGỌC YẾN"
type input "0902702077"
click at [548, 320] on div "Transit Pickup Surcharge Ids Transit Deliver Surcharge Ids Transit Deliver Surc…" at bounding box center [694, 330] width 1277 height 556
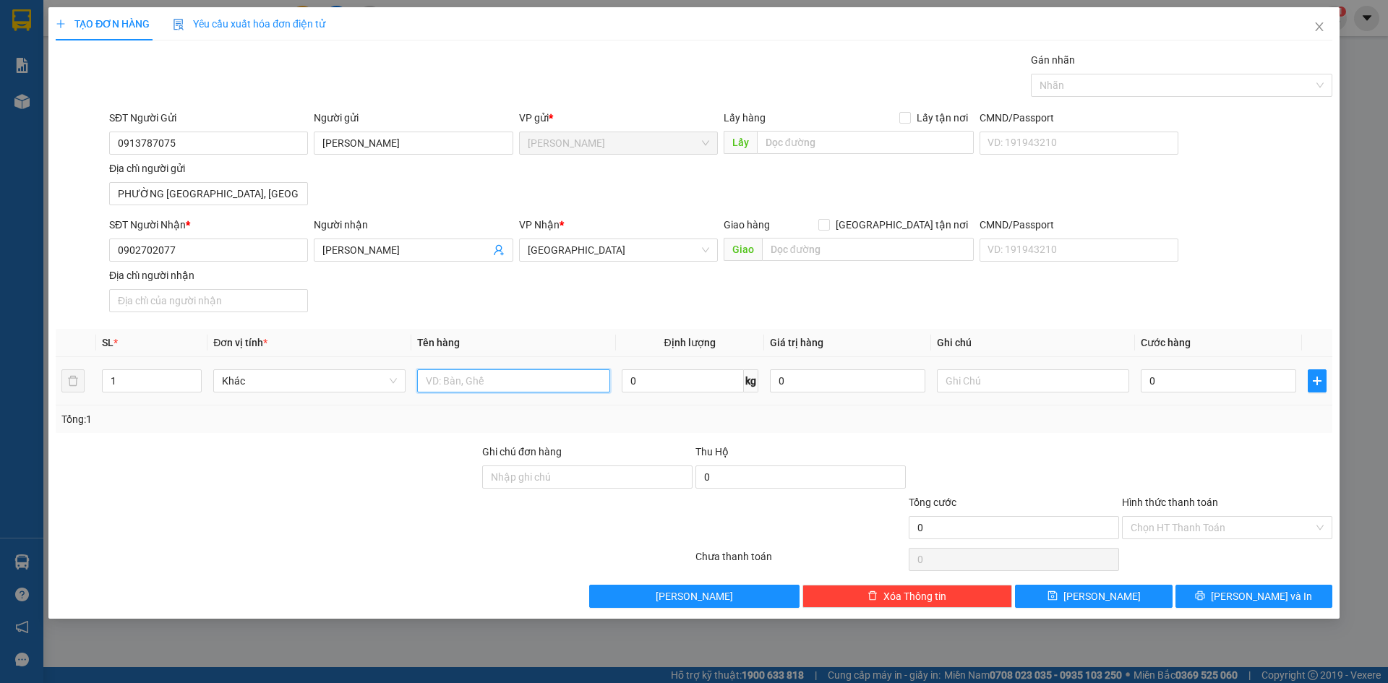
click at [446, 390] on input "text" at bounding box center [513, 380] width 192 height 23
type input "GÓI"
click at [507, 331] on th "Tên hàng" at bounding box center [513, 343] width 204 height 28
click at [1207, 372] on input "0" at bounding box center [1218, 380] width 155 height 23
type input "2"
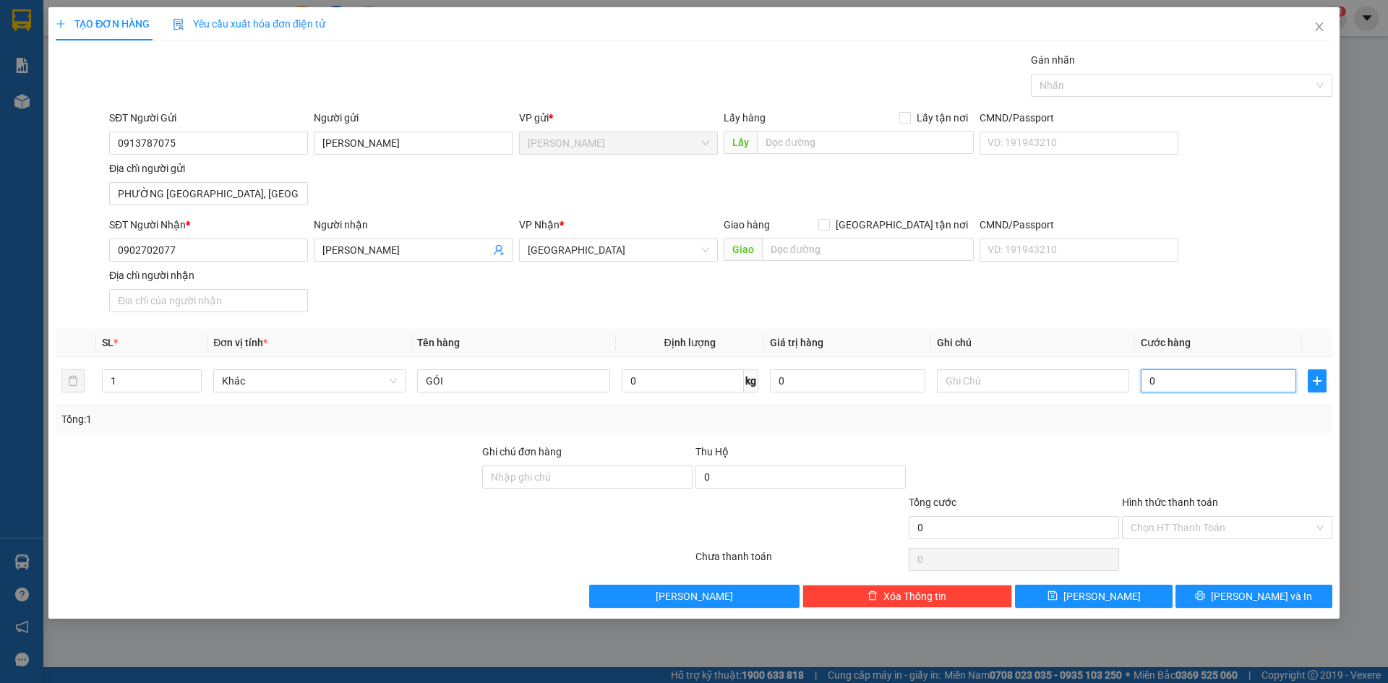
type input "2"
type input "20"
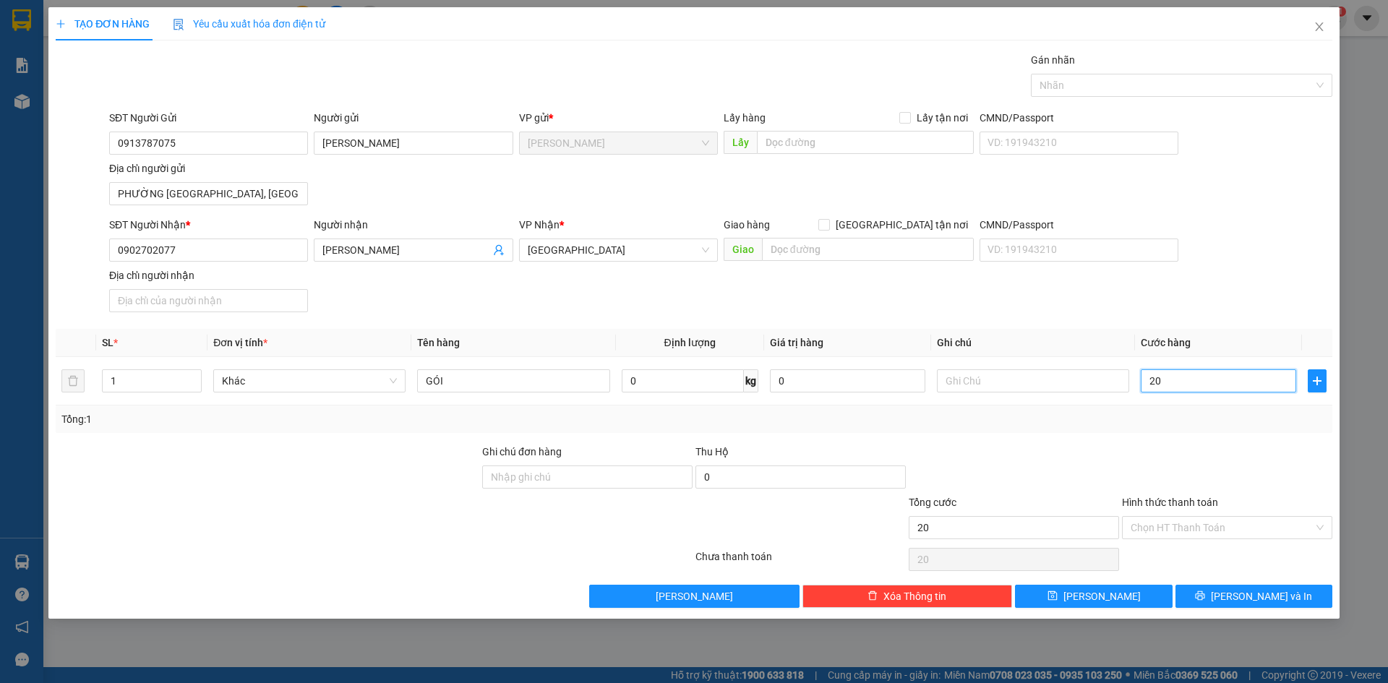
type input "200"
type input "2.000"
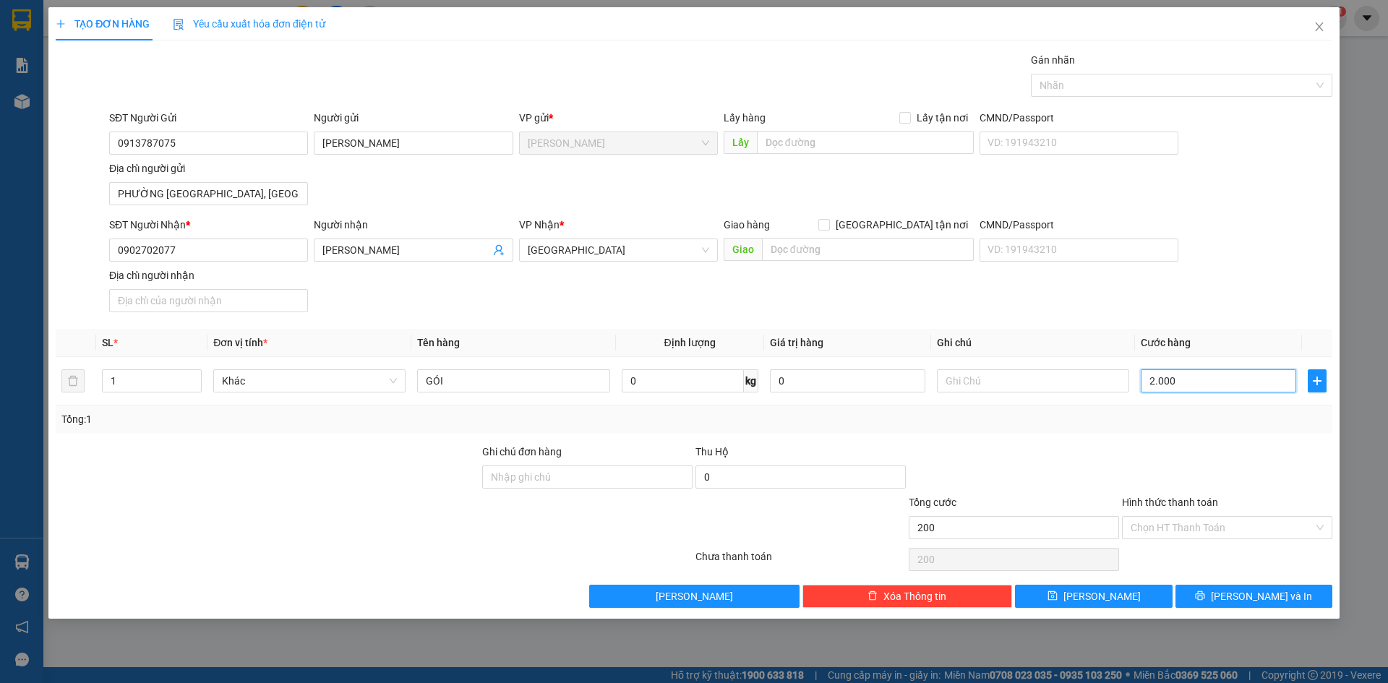
type input "2.000"
type input "20.000"
click at [1208, 79] on div at bounding box center [1174, 85] width 280 height 17
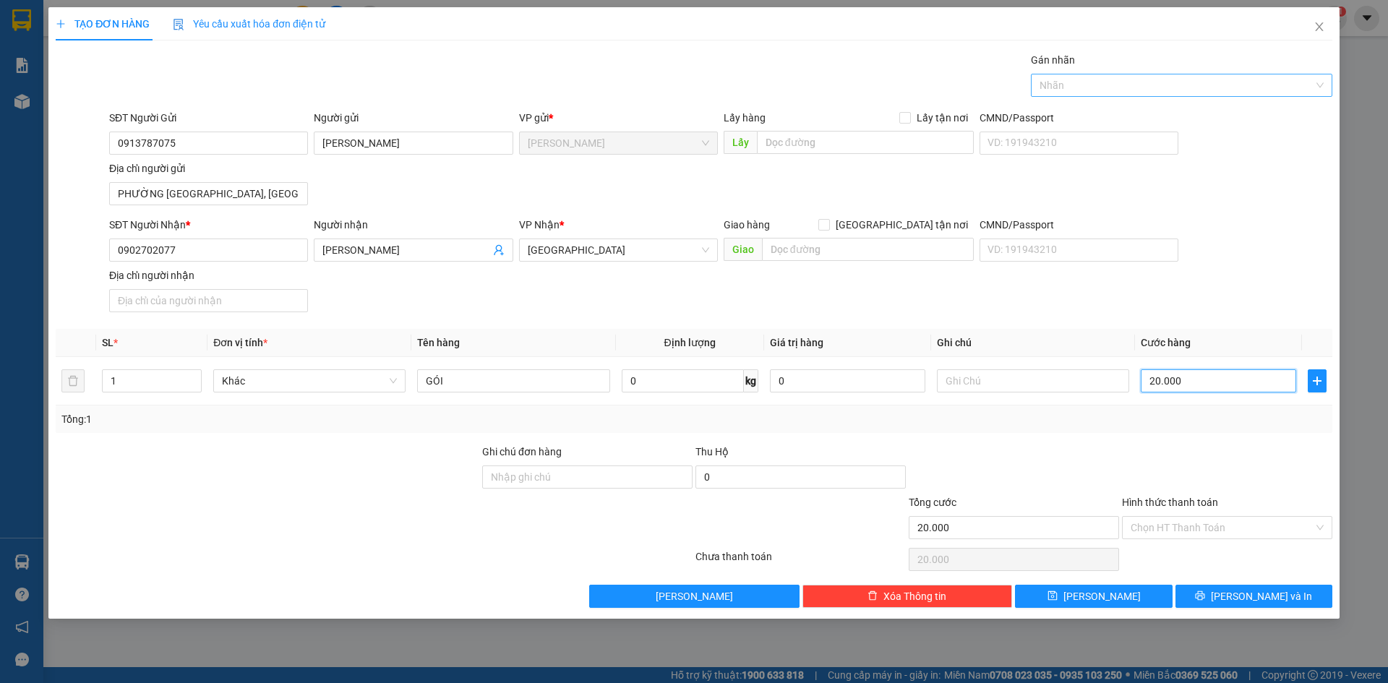
type input "20.000"
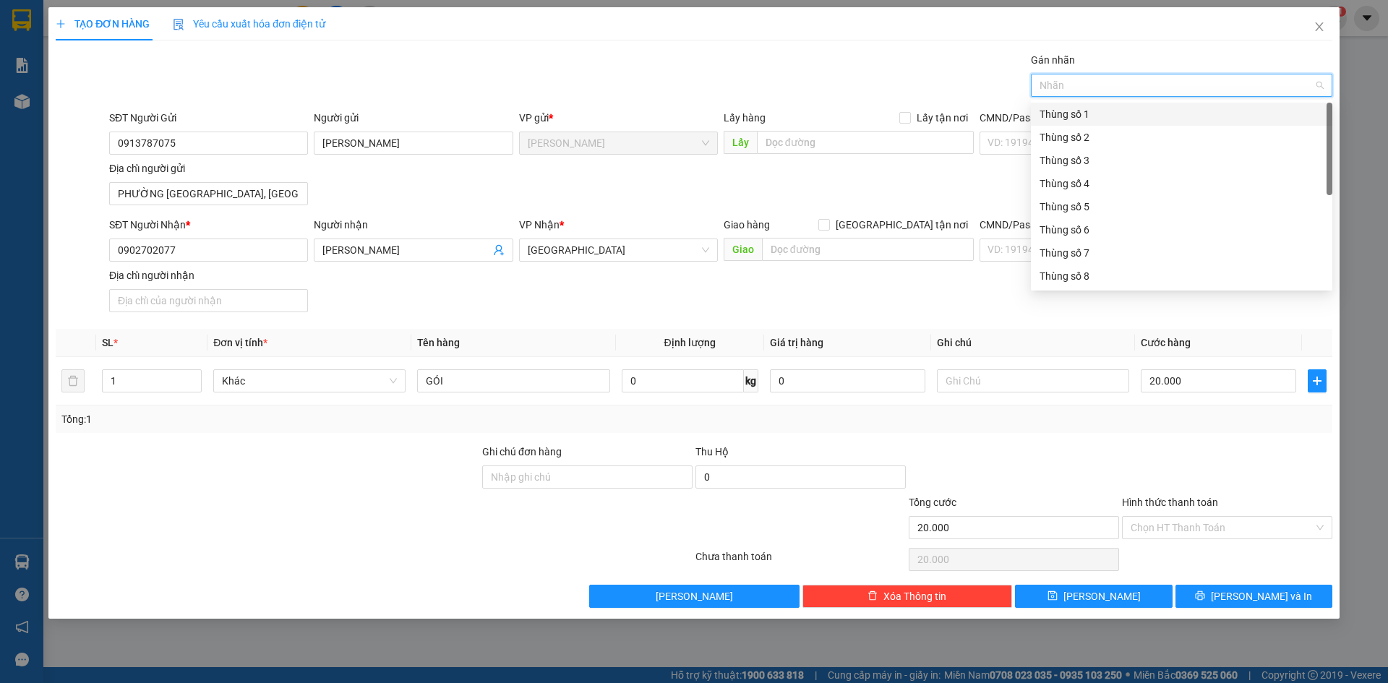
scroll to position [185, 0]
click at [1087, 273] on div "Thùng 2H" at bounding box center [1182, 276] width 284 height 16
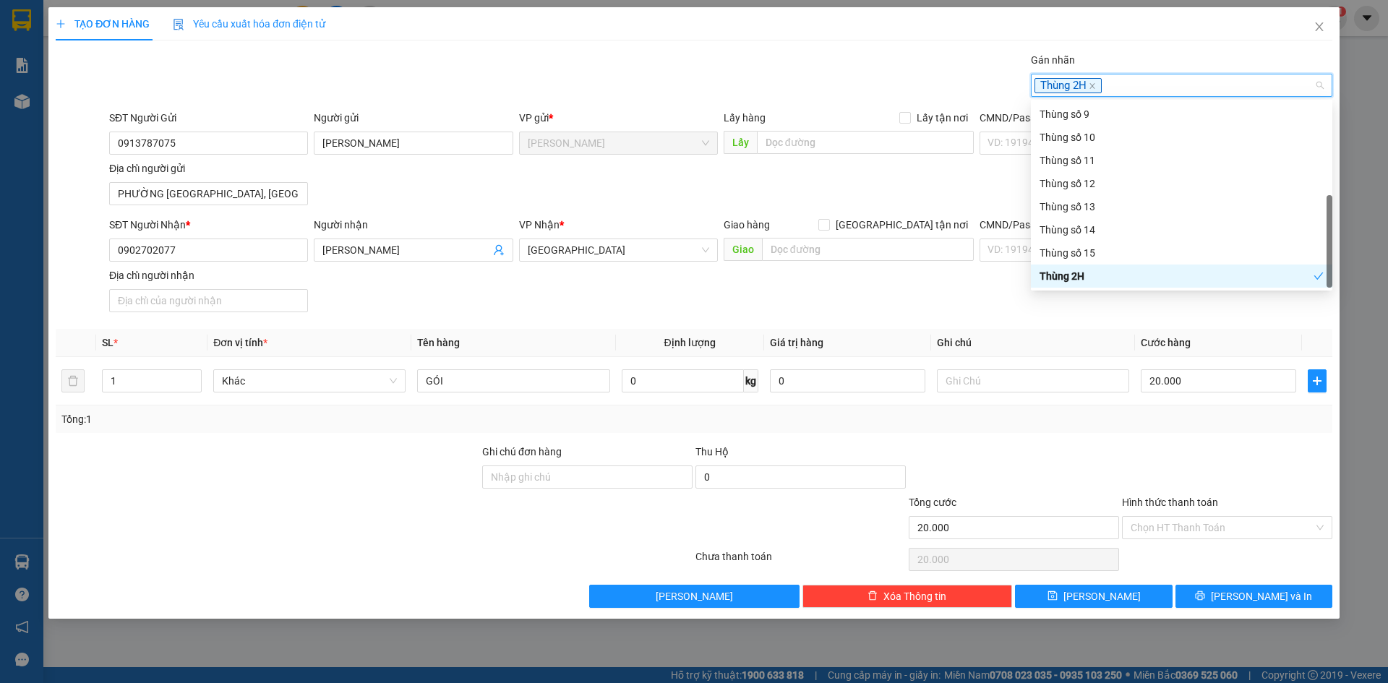
click at [1281, 490] on div at bounding box center [1226, 469] width 213 height 51
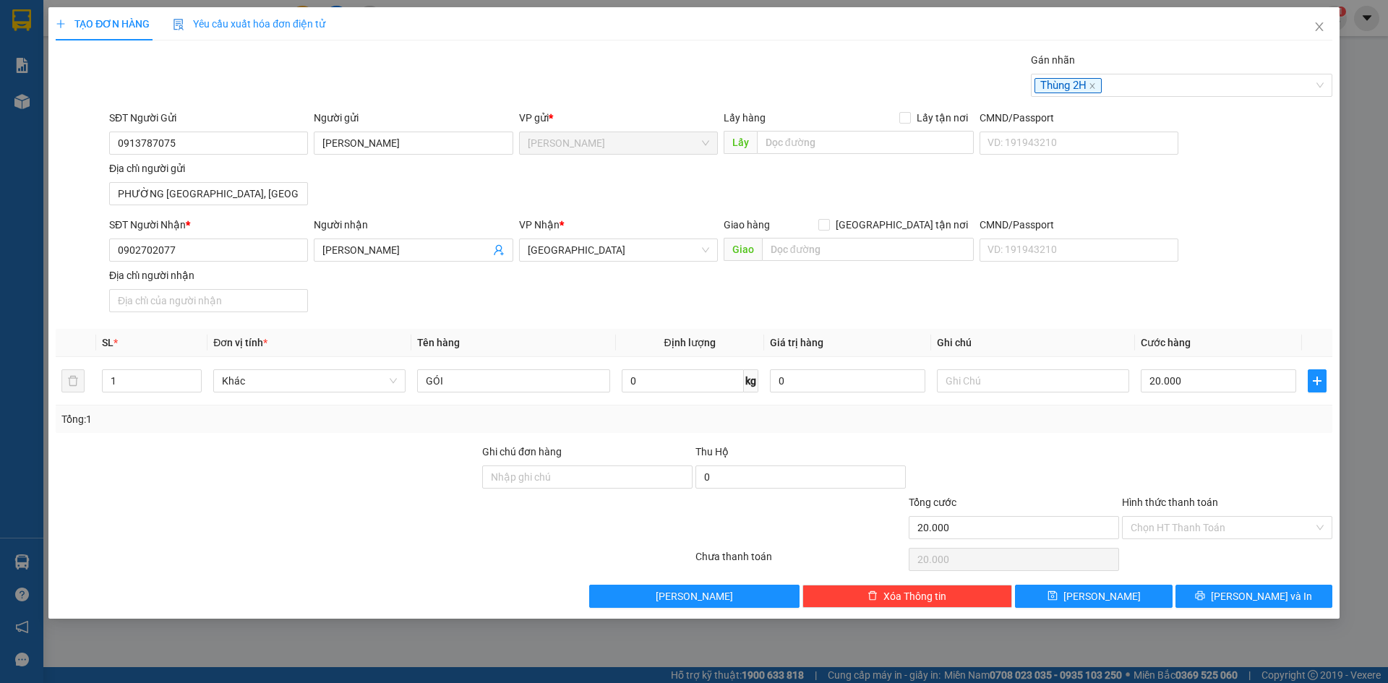
click at [1242, 542] on div "Hình thức thanh toán Chọn HT Thanh Toán" at bounding box center [1227, 519] width 210 height 51
click at [1233, 531] on input "Hình thức thanh toán" at bounding box center [1222, 528] width 183 height 22
click at [1230, 550] on div "Tại văn phòng" at bounding box center [1227, 557] width 193 height 16
type input "0"
click at [1240, 594] on button "[PERSON_NAME] và In" at bounding box center [1253, 596] width 157 height 23
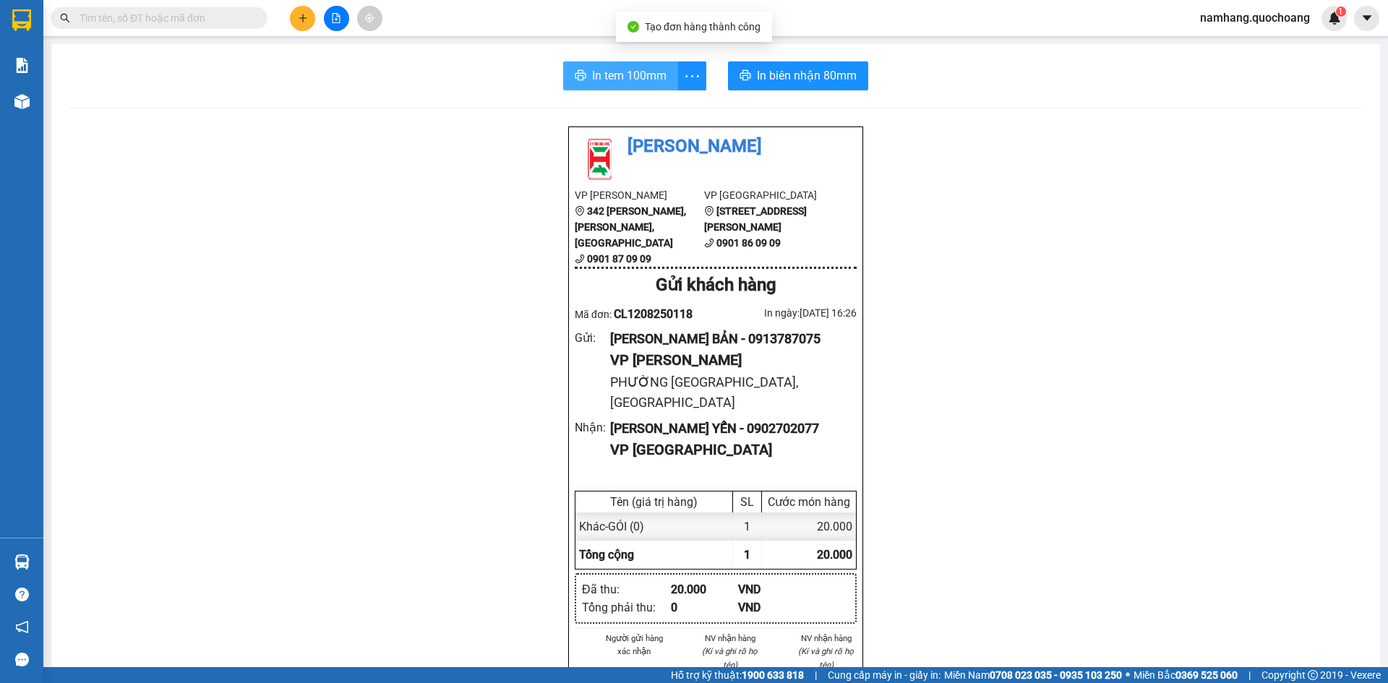
click at [612, 85] on button "In tem 100mm" at bounding box center [620, 75] width 115 height 29
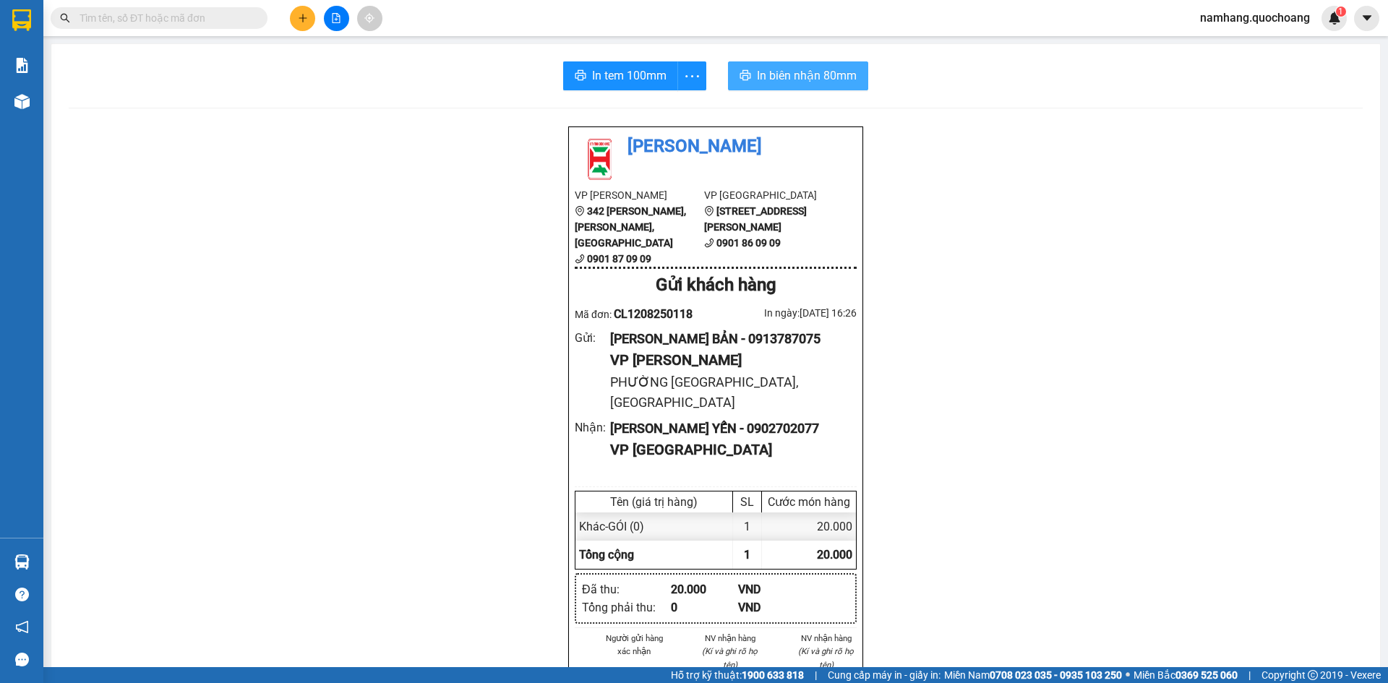
click at [788, 72] on span "In biên nhận 80mm" at bounding box center [807, 76] width 100 height 18
click at [293, 17] on button at bounding box center [302, 18] width 25 height 25
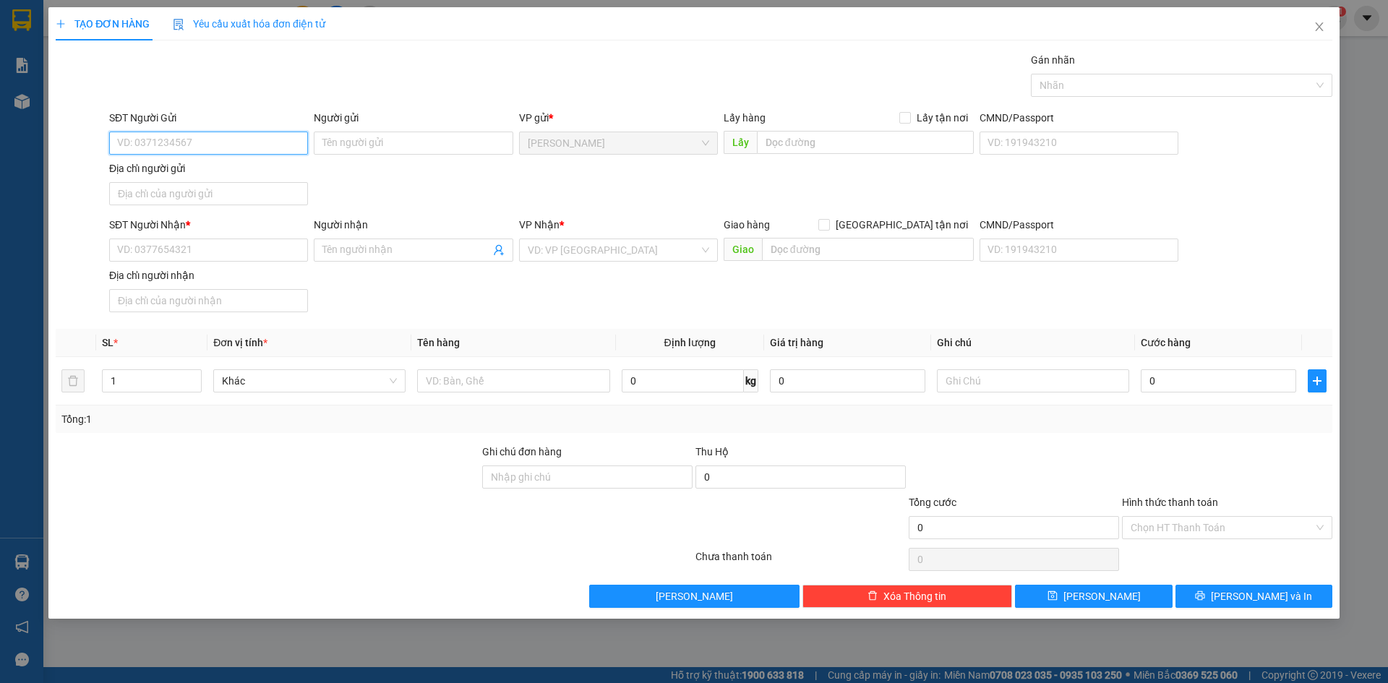
click at [177, 152] on input "SĐT Người Gửi" at bounding box center [208, 143] width 199 height 23
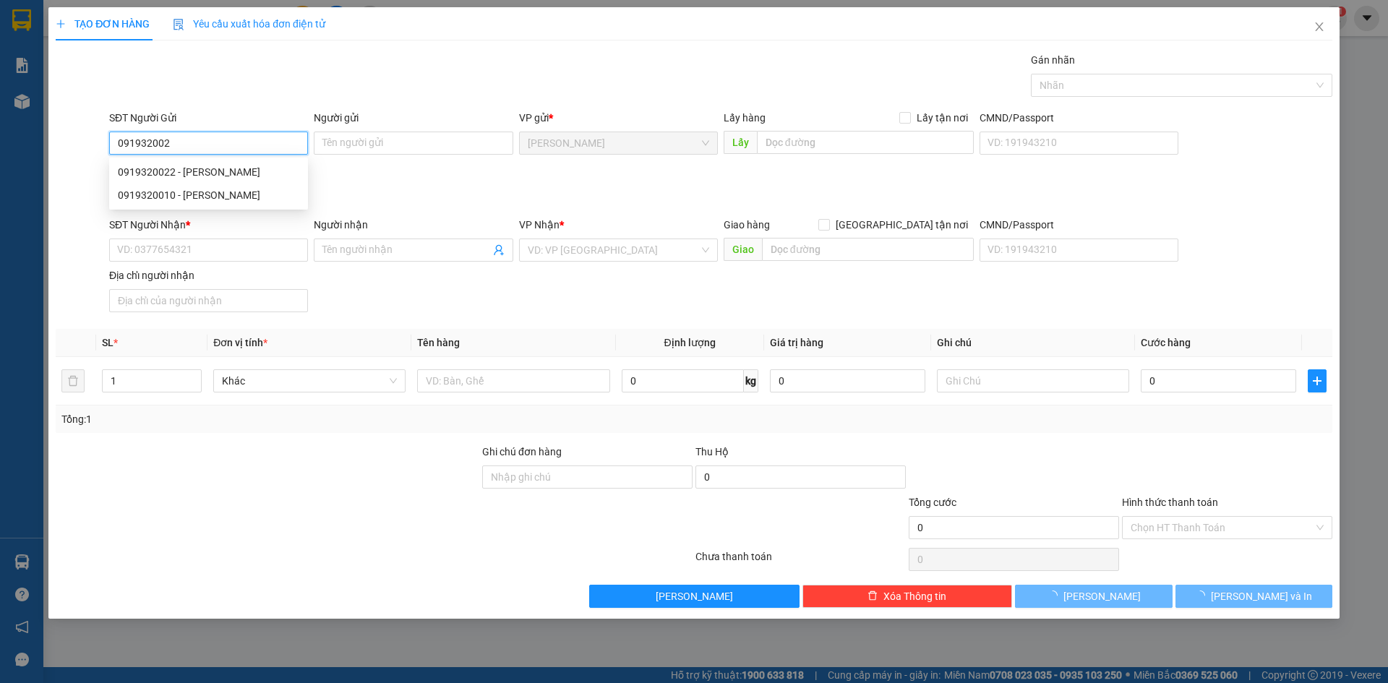
type input "0919320022"
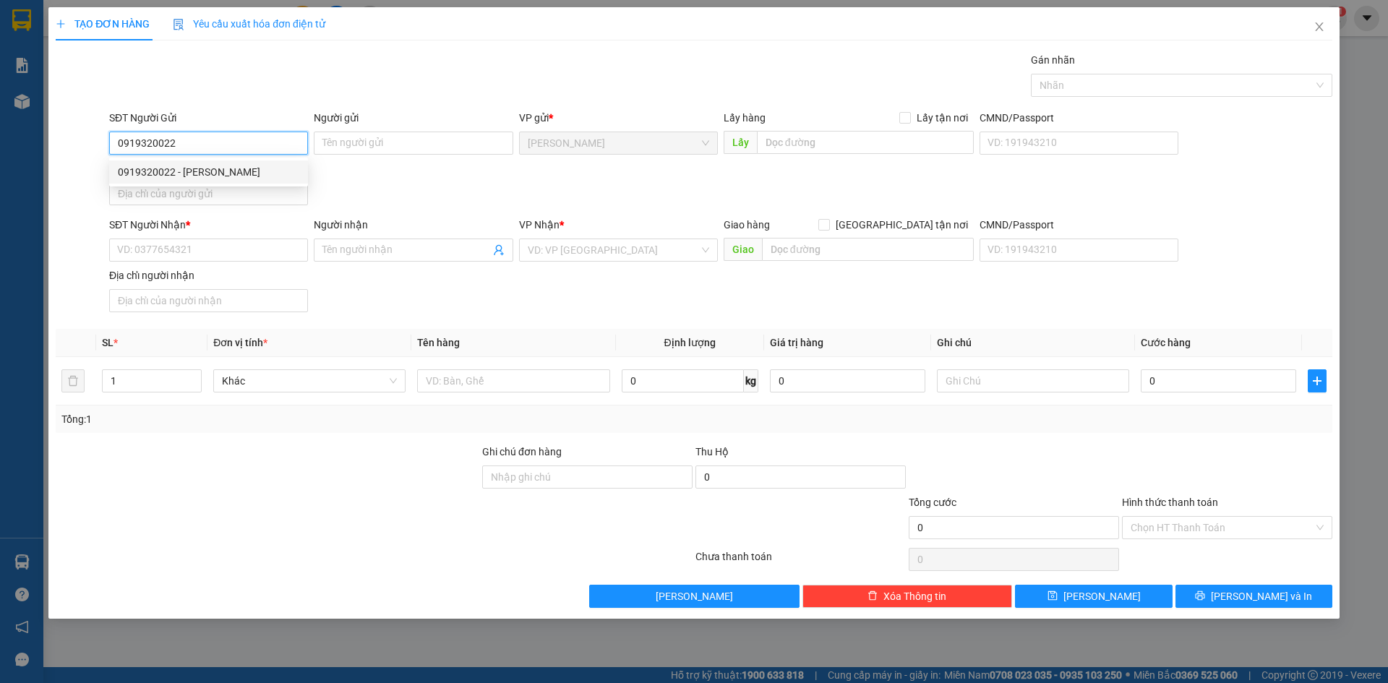
click at [248, 171] on div "0919320022 - PHAN THỊ MỸ HẢO" at bounding box center [208, 172] width 181 height 16
type input "PHAN THỊ MỸ HẢO"
type input "0919320022"
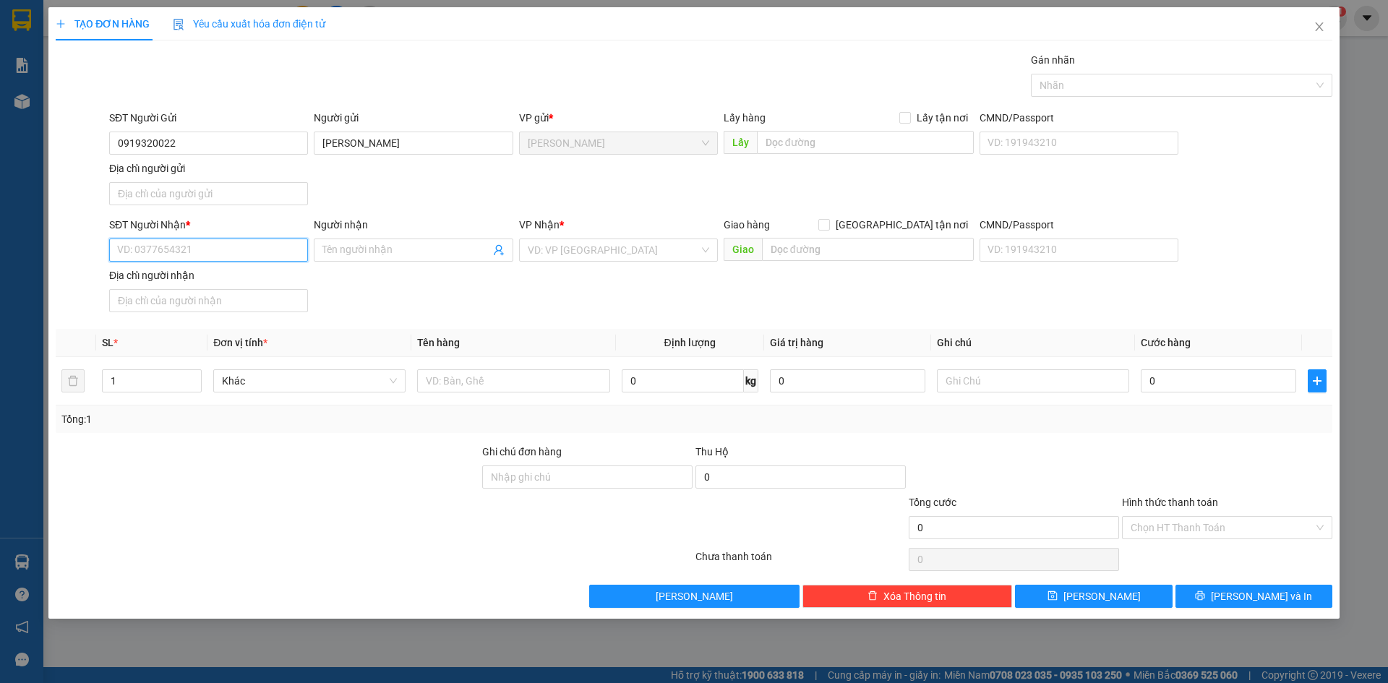
click at [207, 252] on input "SĐT Người Nhận *" at bounding box center [208, 250] width 199 height 23
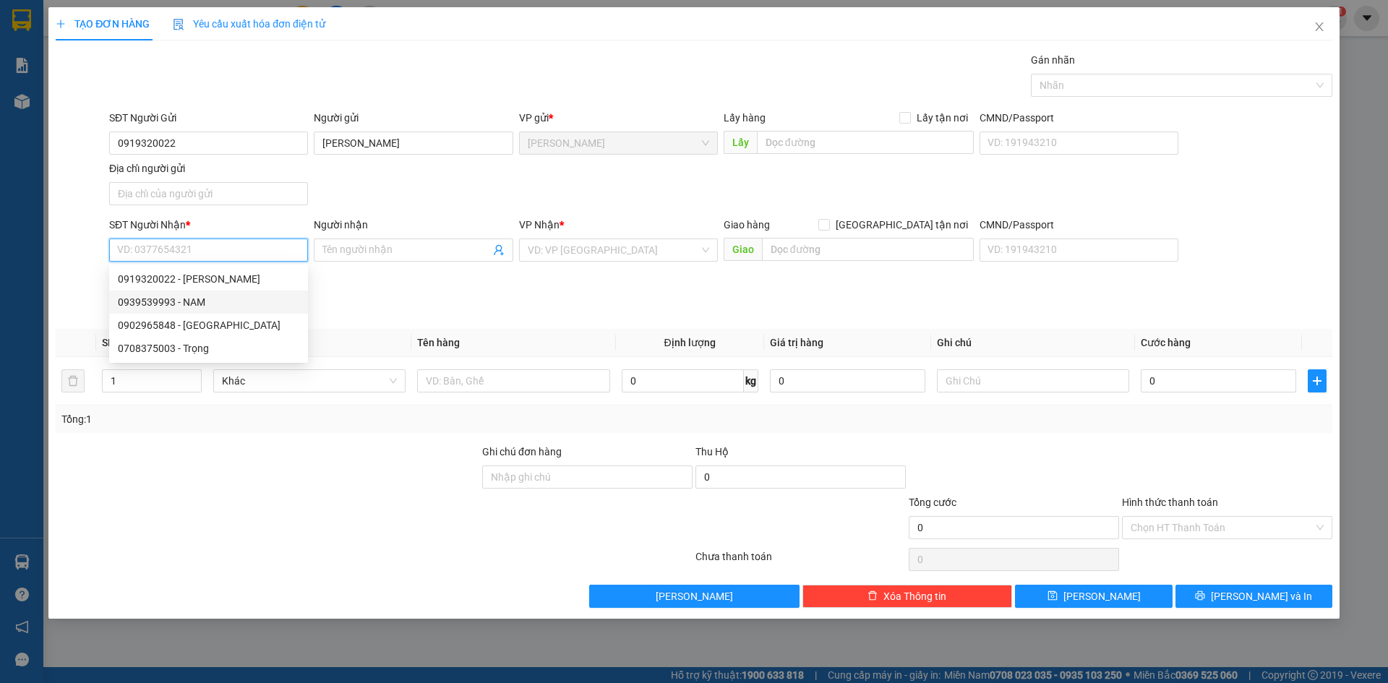
click at [245, 251] on input "SĐT Người Nhận *" at bounding box center [208, 250] width 199 height 23
click at [228, 250] on input "SĐT Người Nhận *" at bounding box center [208, 250] width 199 height 23
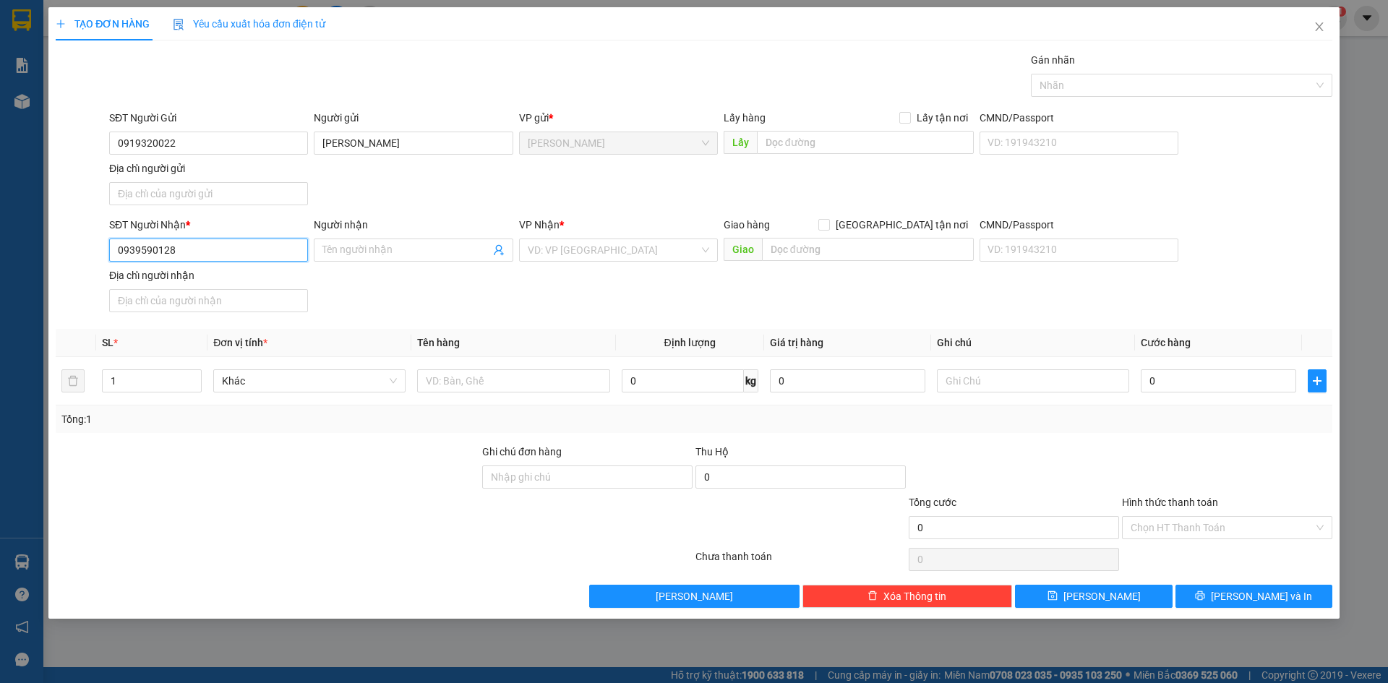
drag, startPoint x: 134, startPoint y: 247, endPoint x: 431, endPoint y: 235, distance: 296.6
click at [135, 247] on input "0939590128" at bounding box center [208, 250] width 199 height 23
type input "0939590128"
click at [408, 247] on input "Người nhận" at bounding box center [405, 250] width 167 height 16
type input "NGUYỄN PHAN HOÀNG KHANG"
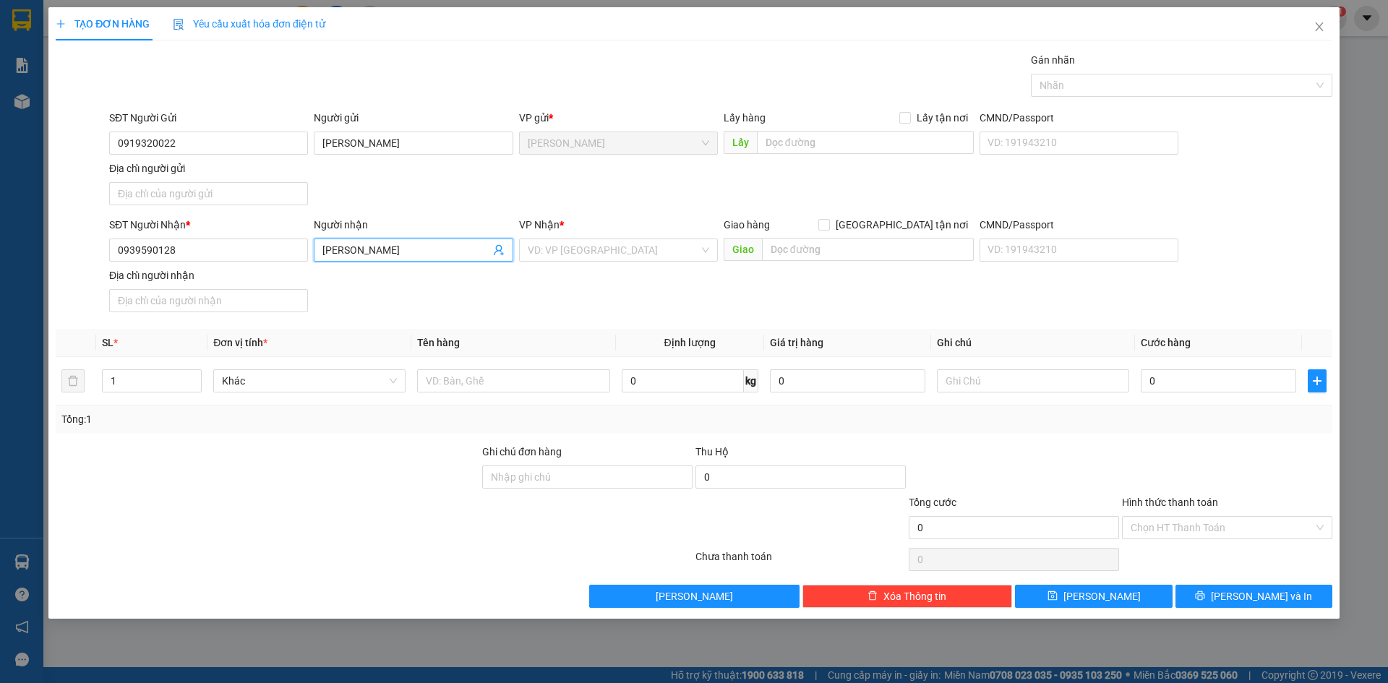
click at [418, 207] on div "SĐT Người Gửi 0919320022 Người gửi PHAN THỊ MỸ HẢO VP gửi * Cao Lãnh Lấy hàng L…" at bounding box center [720, 160] width 1229 height 101
click at [579, 250] on input "search" at bounding box center [613, 250] width 171 height 22
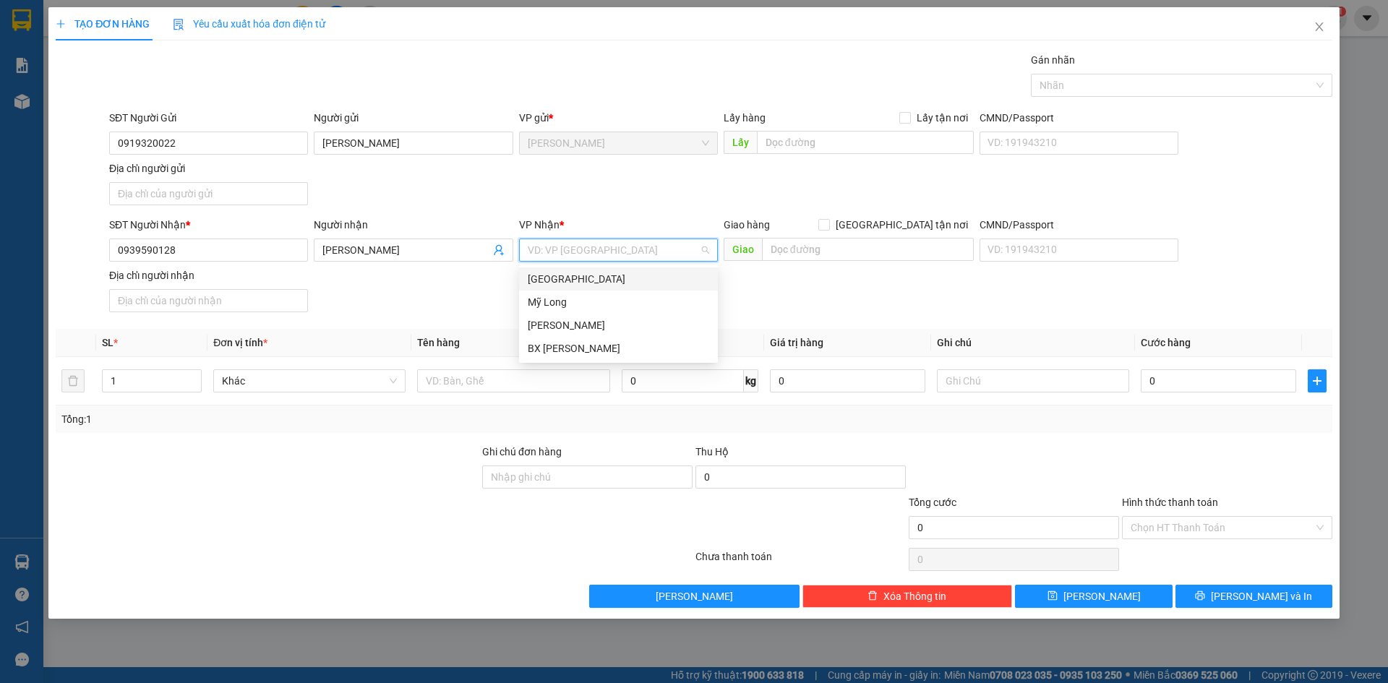
click at [590, 284] on div "[GEOGRAPHIC_DATA]" at bounding box center [618, 279] width 181 height 16
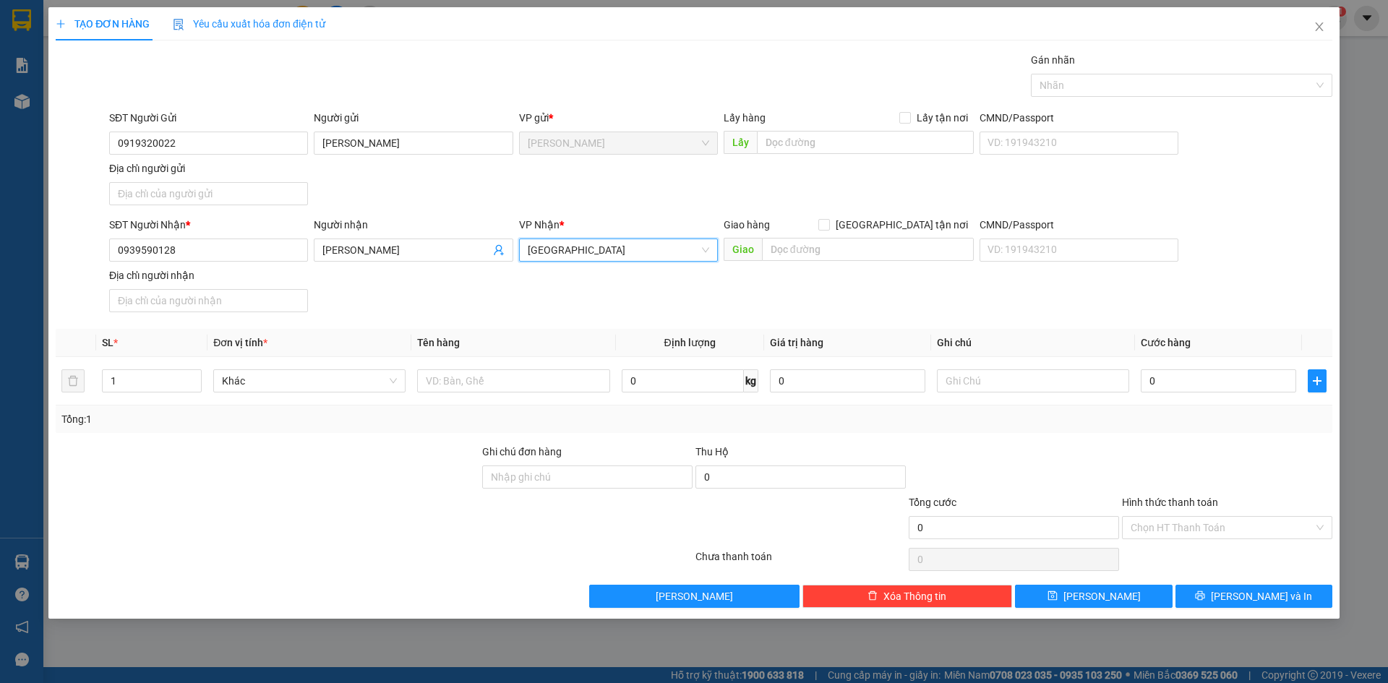
click at [882, 295] on div "SĐT Người Nhận * 0939590128 Người nhận NGUYỄN PHAN HOÀNG KHANG VP Nhận * Sài Gò…" at bounding box center [720, 267] width 1229 height 101
click at [483, 391] on input "text" at bounding box center [513, 380] width 192 height 23
type input "HỒ SƠ"
drag, startPoint x: 136, startPoint y: 247, endPoint x: 1137, endPoint y: 166, distance: 1004.4
click at [163, 244] on input "0939590128" at bounding box center [208, 250] width 199 height 23
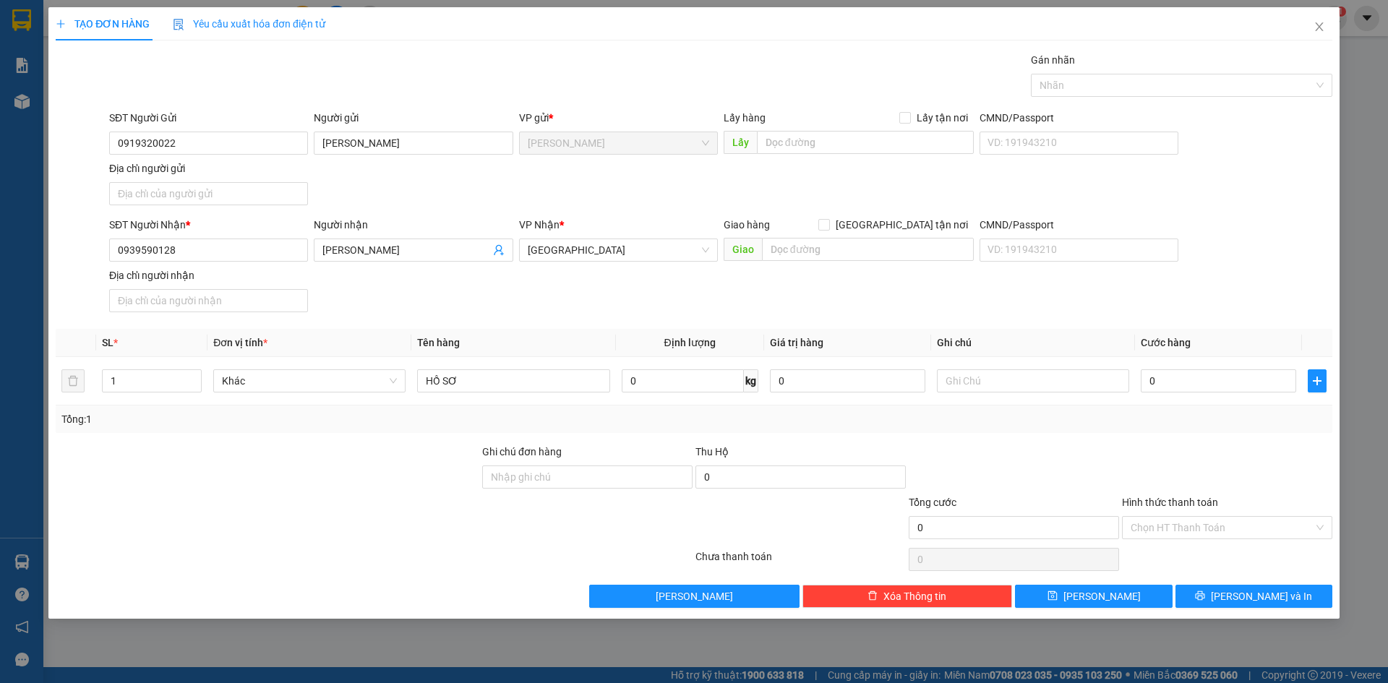
click at [216, 207] on div "Địa chỉ người gửi" at bounding box center [208, 185] width 199 height 51
click at [220, 196] on input "Địa chỉ người gửi" at bounding box center [208, 193] width 199 height 23
click at [255, 186] on input "Địa chỉ người gửi" at bounding box center [208, 193] width 199 height 23
type input "PHƯỜNG MỸ NGÃI, ĐỒNG THÁP"
click at [1167, 380] on input "0" at bounding box center [1218, 380] width 155 height 23
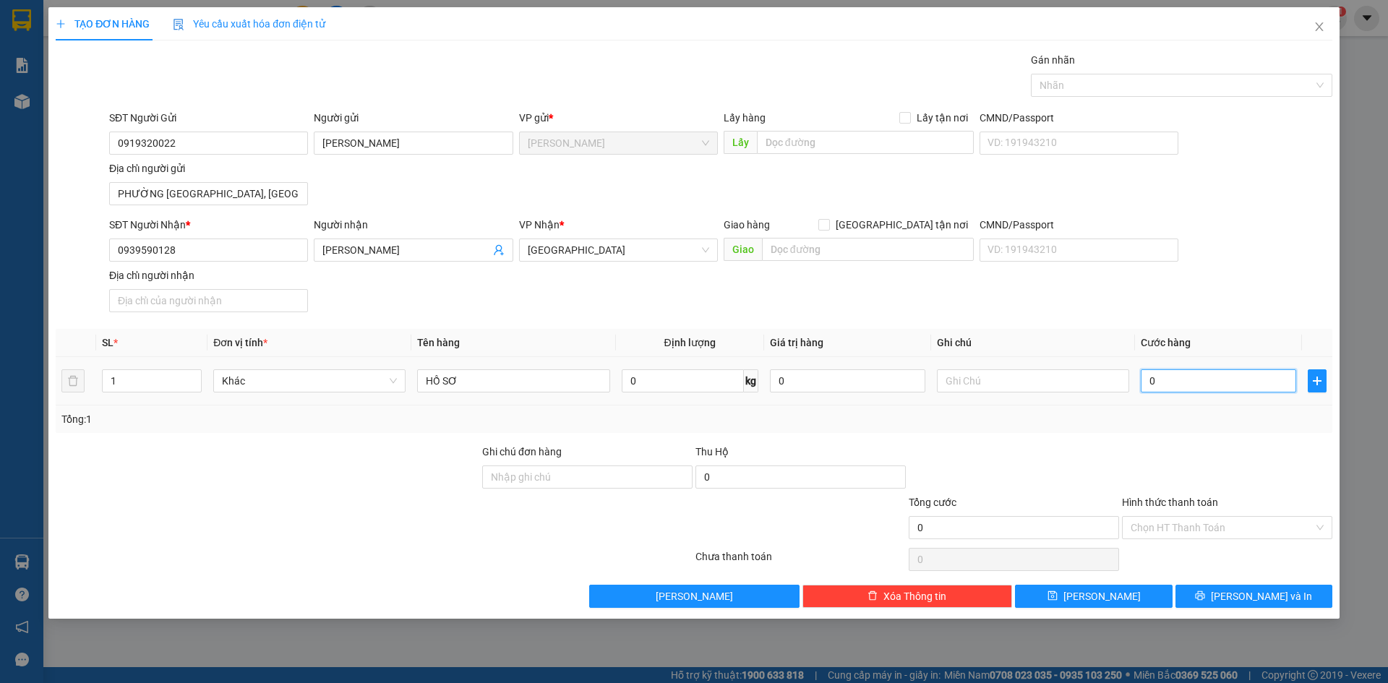
type input "3"
type input "30"
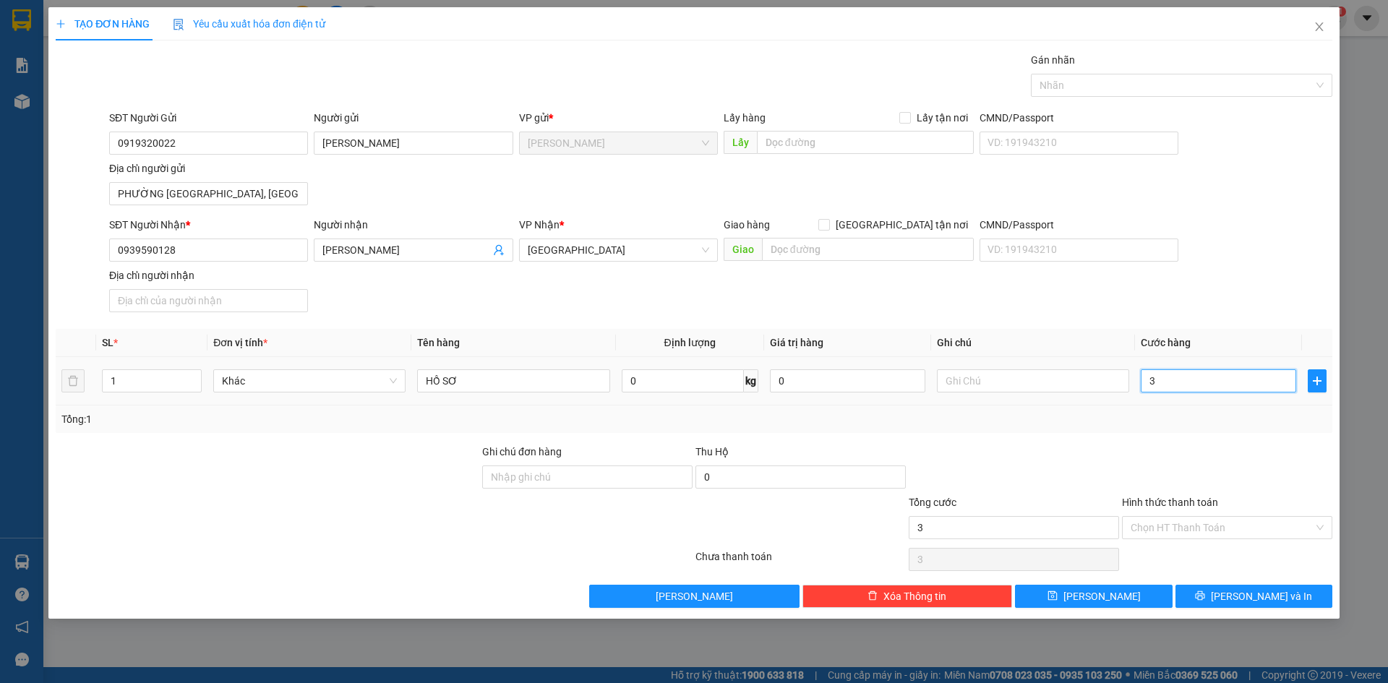
type input "30"
type input "300"
type input "3.000"
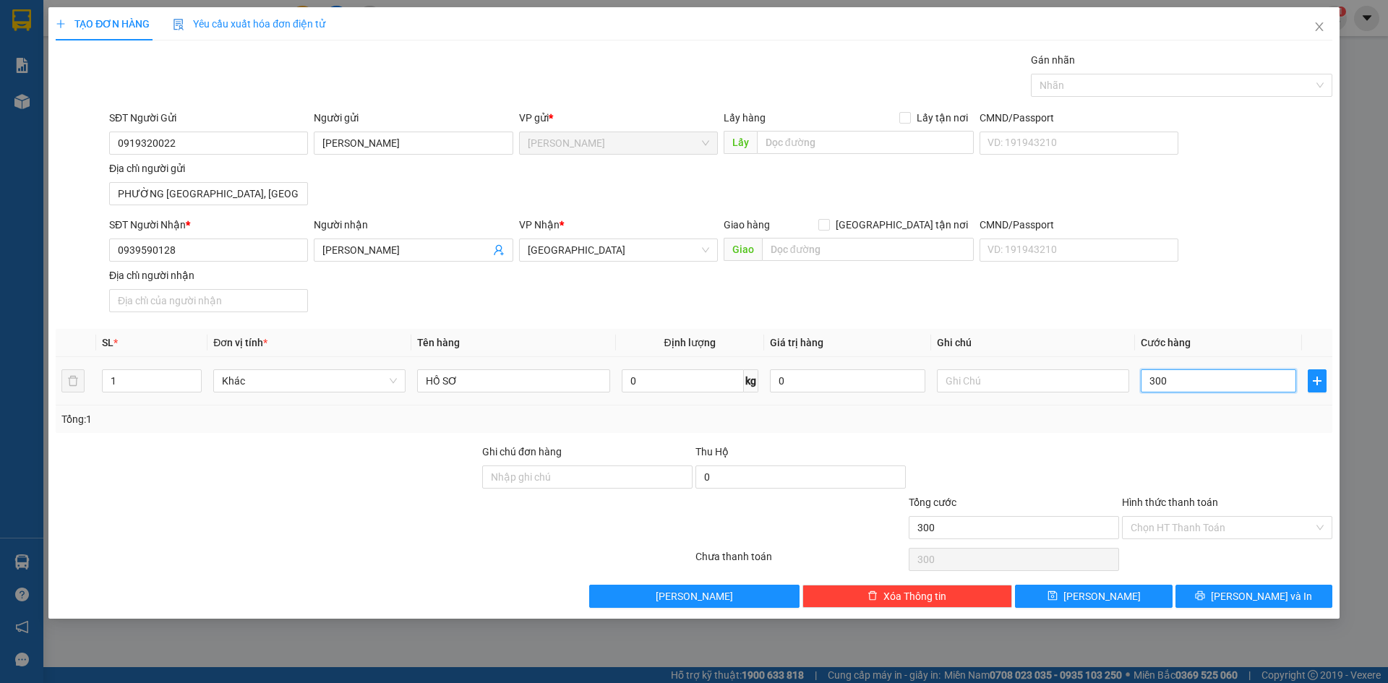
type input "3.000"
type input "30.000"
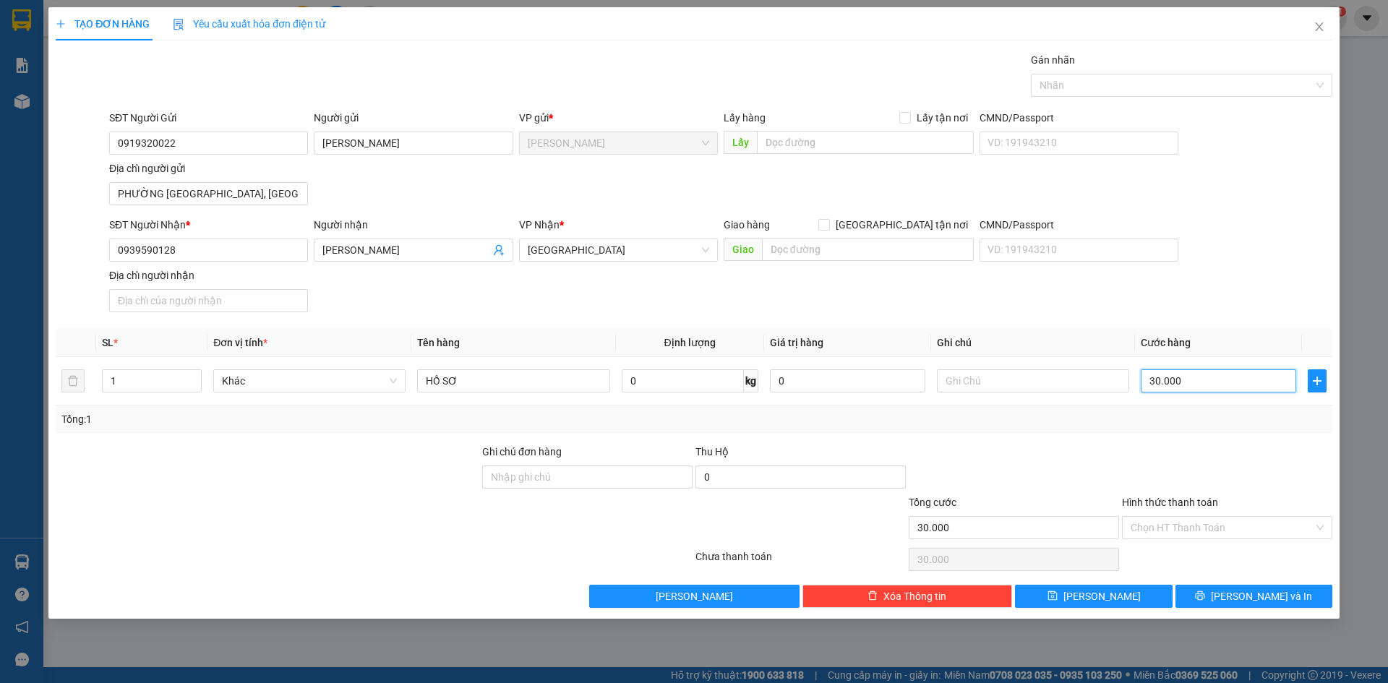
type input "30.000"
click at [1225, 176] on div "SĐT Người Gửi 0919320022 Người gửi PHAN THỊ MỸ HẢO VP gửi * Cao Lãnh Lấy hàng L…" at bounding box center [720, 160] width 1229 height 101
click at [1218, 89] on div at bounding box center [1174, 85] width 280 height 17
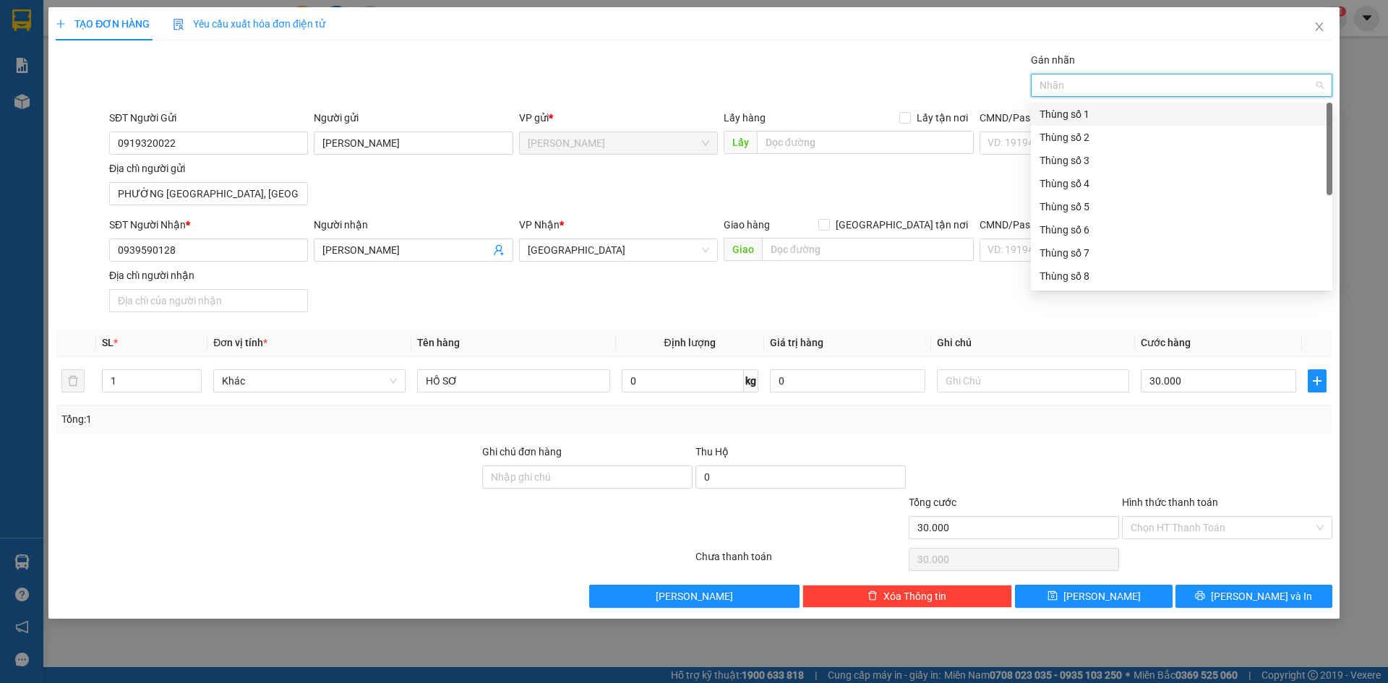
scroll to position [185, 0]
click at [1117, 274] on div "Thùng 2H" at bounding box center [1182, 276] width 284 height 16
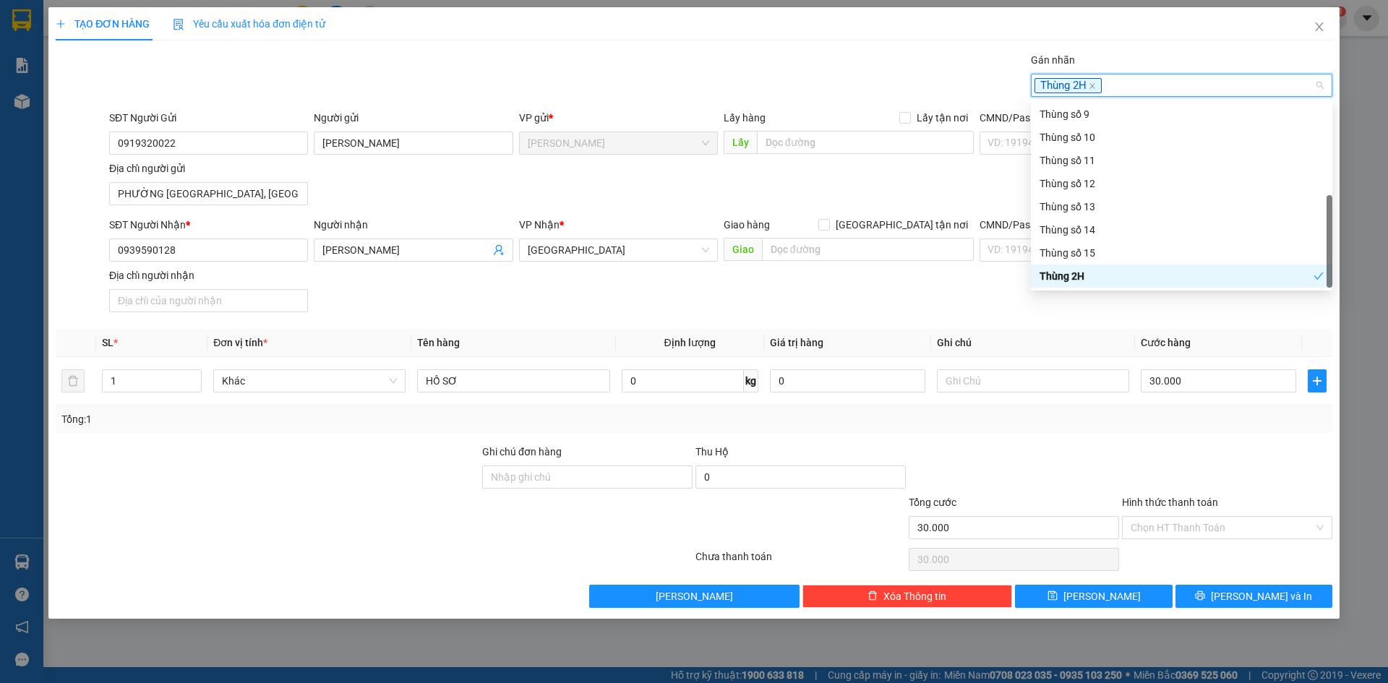
click at [1199, 330] on th "Cước hàng" at bounding box center [1218, 343] width 167 height 28
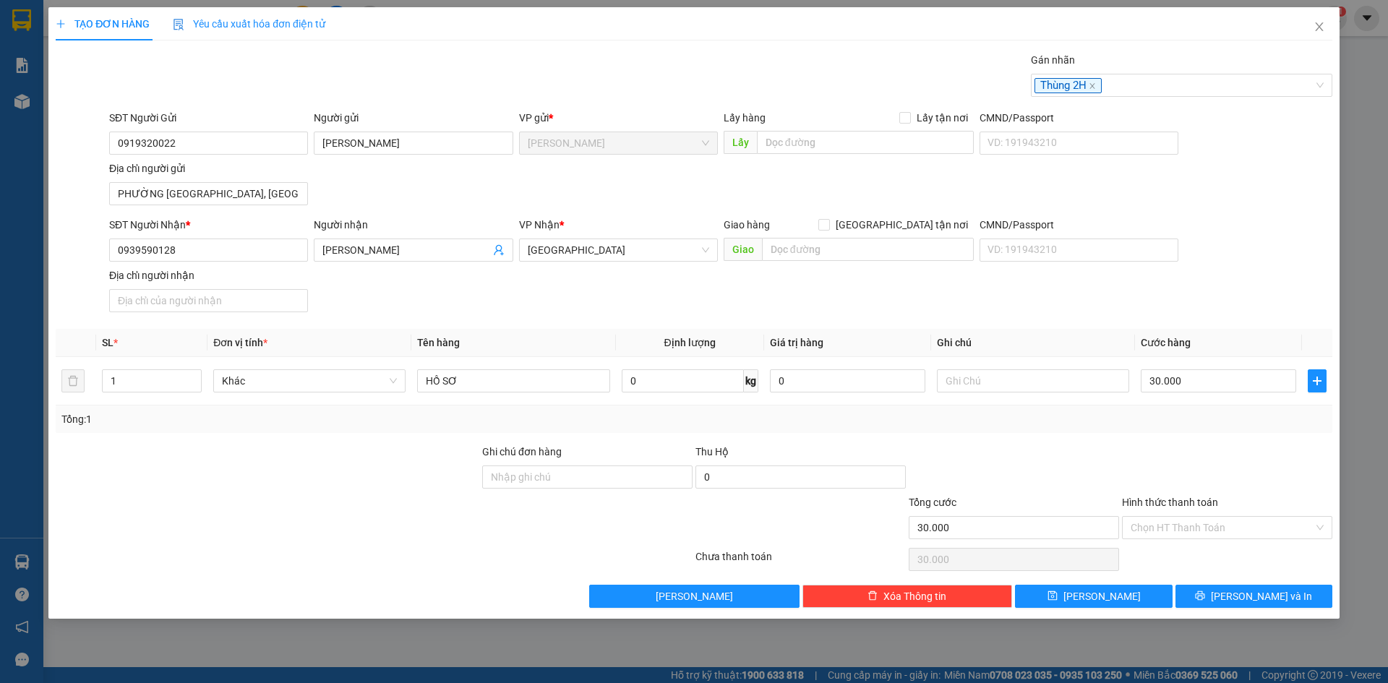
click at [1269, 468] on div at bounding box center [1226, 469] width 213 height 51
click at [1207, 449] on div at bounding box center [1226, 469] width 213 height 51
click at [1212, 532] on input "Hình thức thanh toán" at bounding box center [1222, 528] width 183 height 22
click at [1180, 557] on div "Tại văn phòng" at bounding box center [1227, 557] width 193 height 16
type input "0"
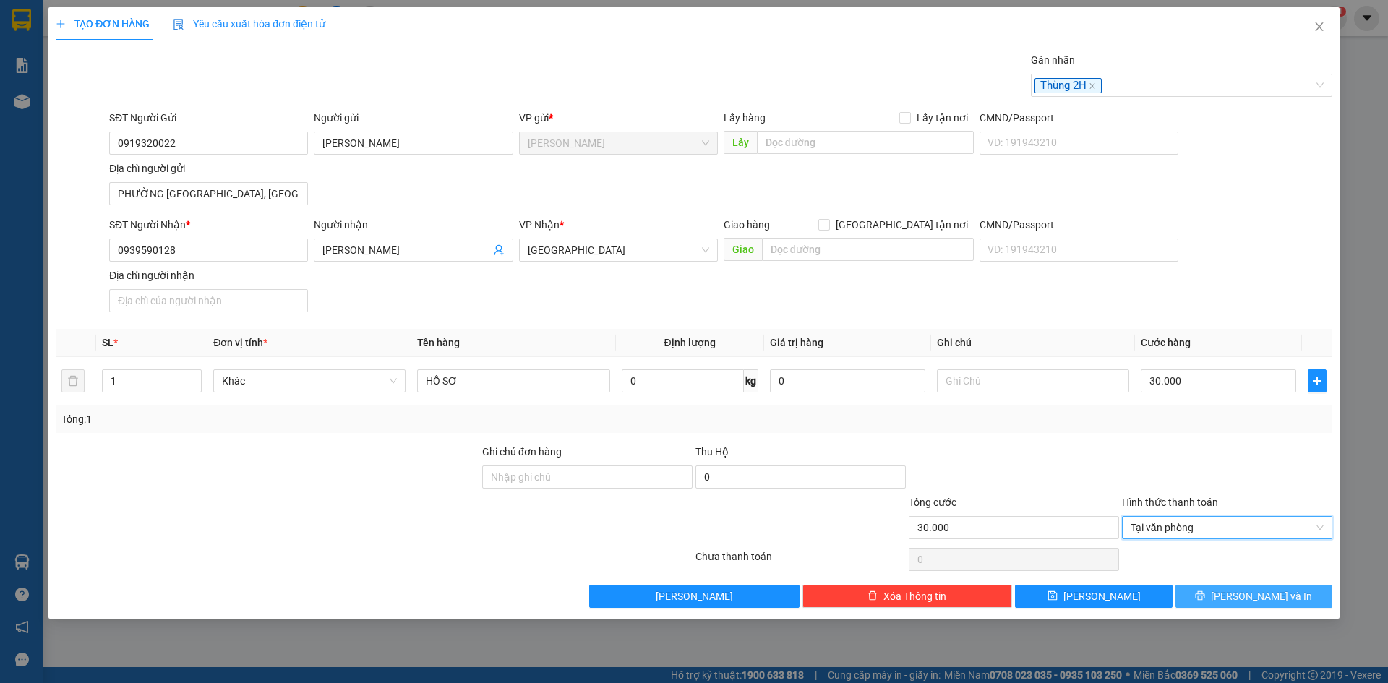
drag, startPoint x: 1271, startPoint y: 597, endPoint x: 1235, endPoint y: 601, distance: 35.6
click at [1270, 597] on span "[PERSON_NAME] và In" at bounding box center [1261, 596] width 101 height 16
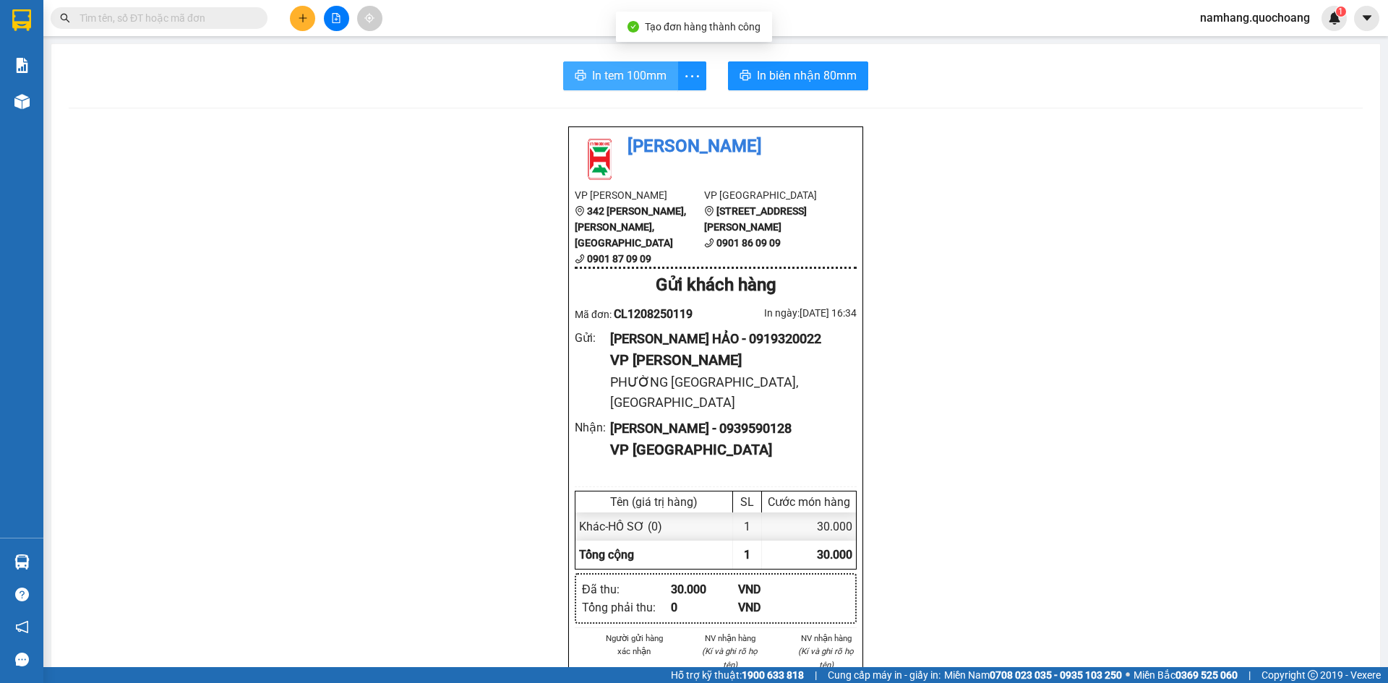
click at [612, 64] on button "In tem 100mm" at bounding box center [620, 75] width 115 height 29
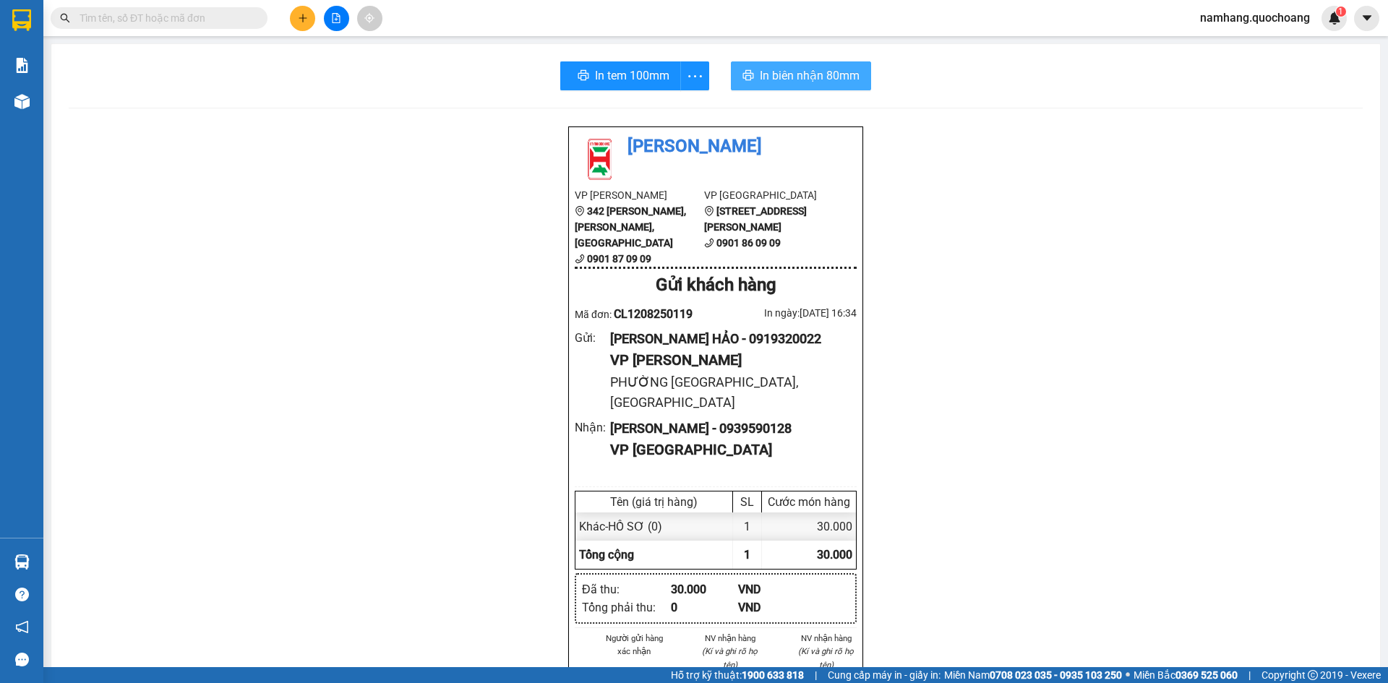
click at [779, 85] on span "In biên nhận 80mm" at bounding box center [810, 76] width 100 height 18
click at [195, 23] on input "text" at bounding box center [165, 18] width 171 height 16
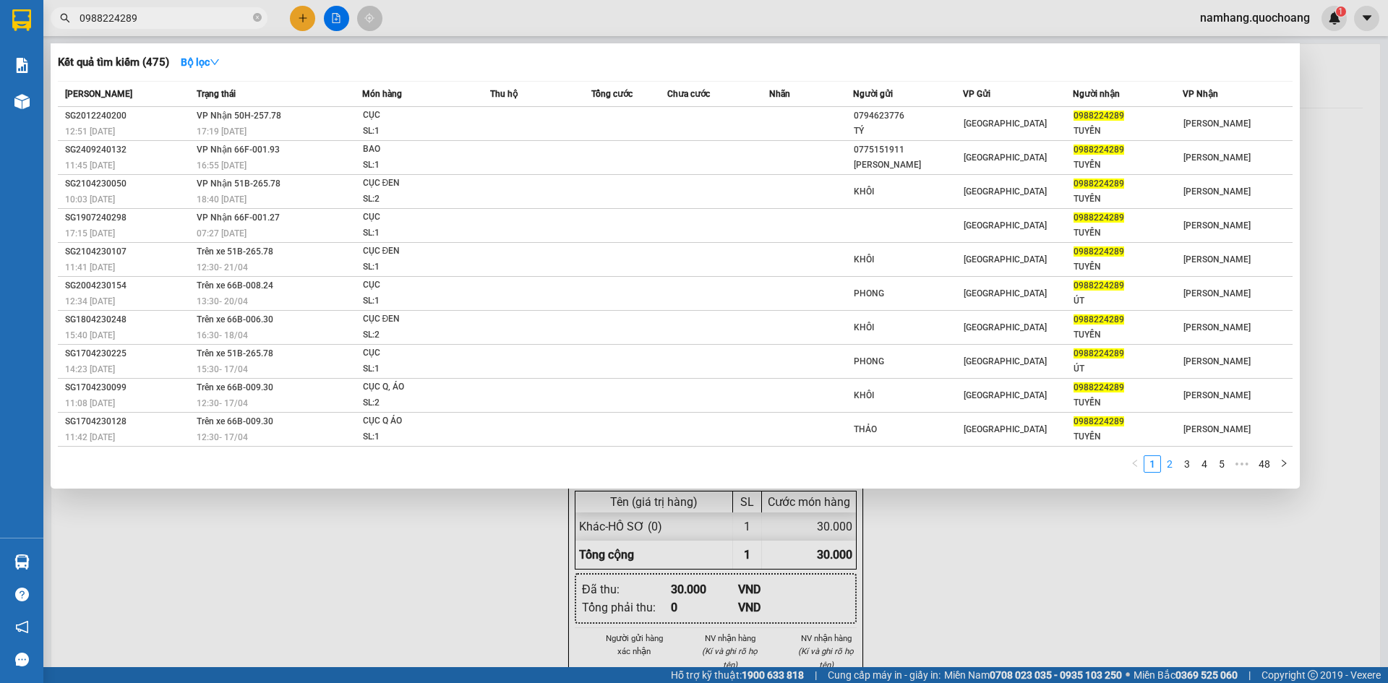
type input "0988224289"
click at [1170, 462] on link "2" at bounding box center [1170, 464] width 16 height 16
click at [1190, 466] on link "3" at bounding box center [1187, 464] width 16 height 16
click at [1204, 466] on link "4" at bounding box center [1204, 464] width 16 height 16
click at [1217, 463] on link "6" at bounding box center [1222, 464] width 16 height 16
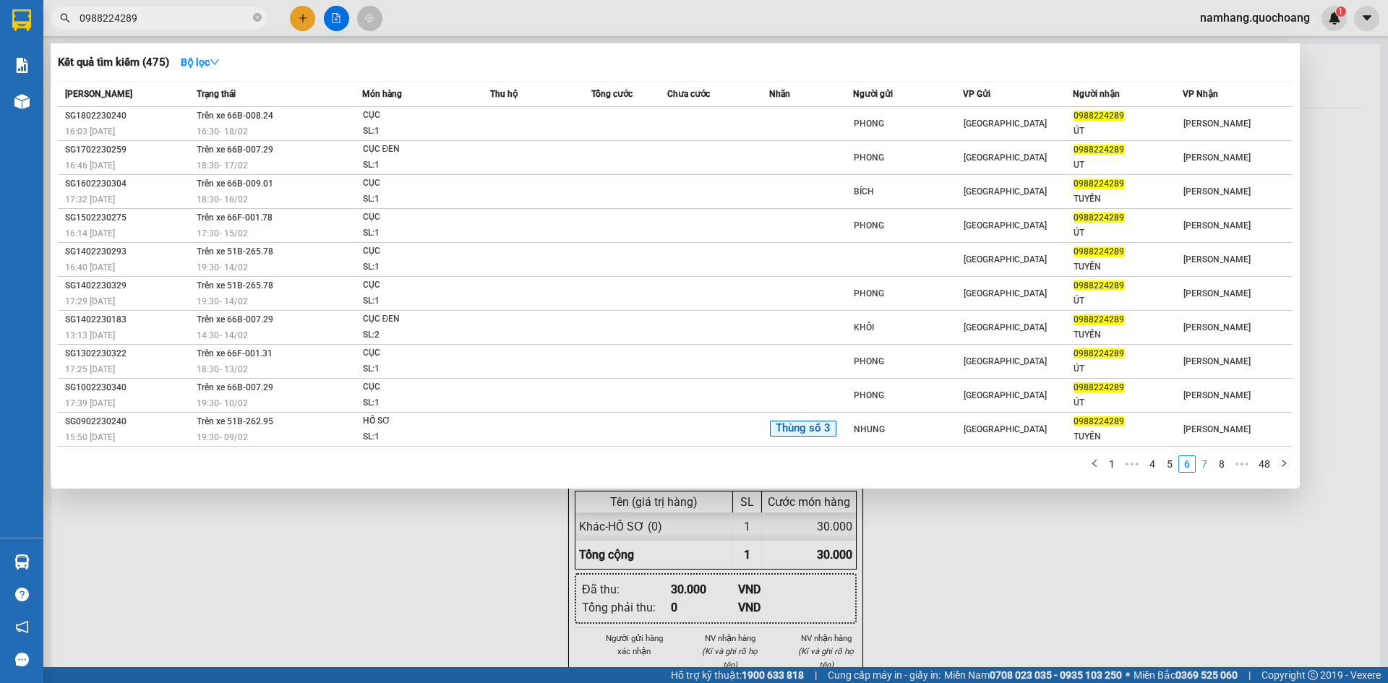
click at [1204, 466] on link "7" at bounding box center [1204, 464] width 16 height 16
click at [1119, 466] on link "1" at bounding box center [1112, 464] width 16 height 16
click at [1170, 460] on link "2" at bounding box center [1170, 464] width 16 height 16
click at [1189, 466] on link "3" at bounding box center [1187, 464] width 16 height 16
click at [1206, 466] on link "4" at bounding box center [1204, 464] width 16 height 16
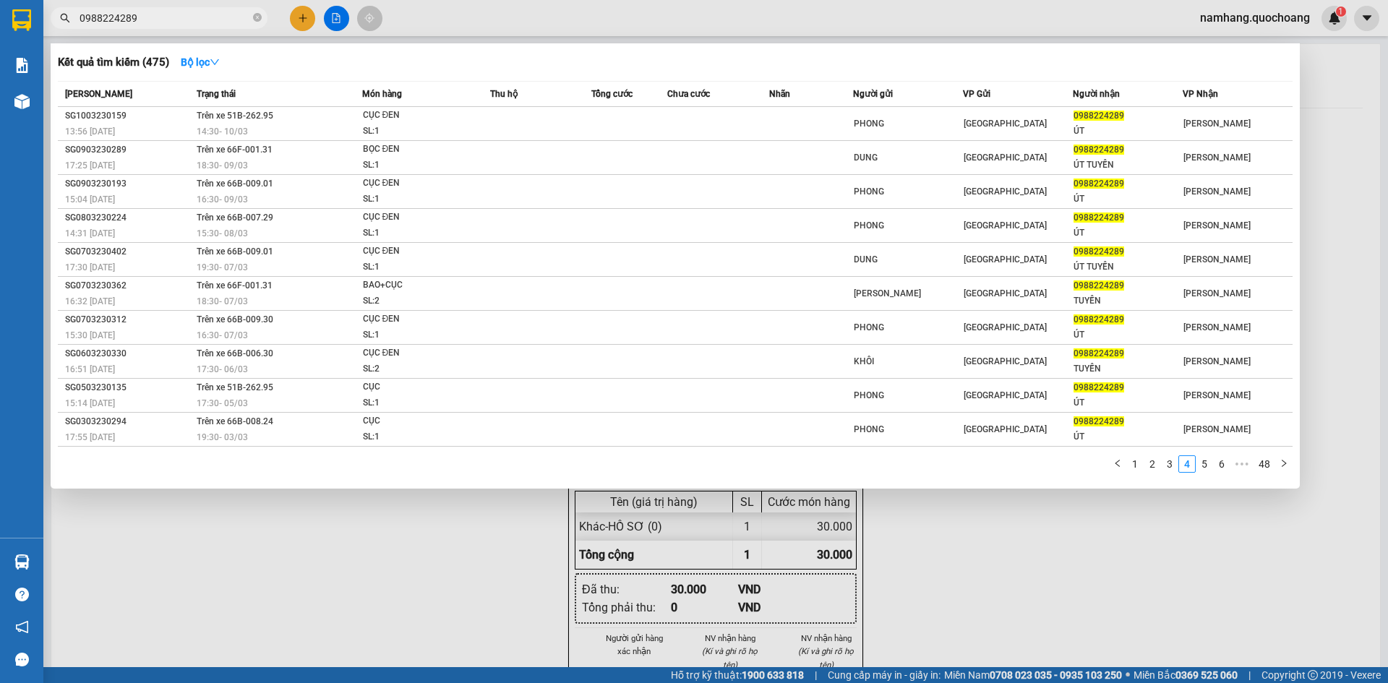
drag, startPoint x: 465, startPoint y: 622, endPoint x: 76, endPoint y: 608, distance: 389.2
click at [462, 622] on div at bounding box center [694, 341] width 1388 height 683
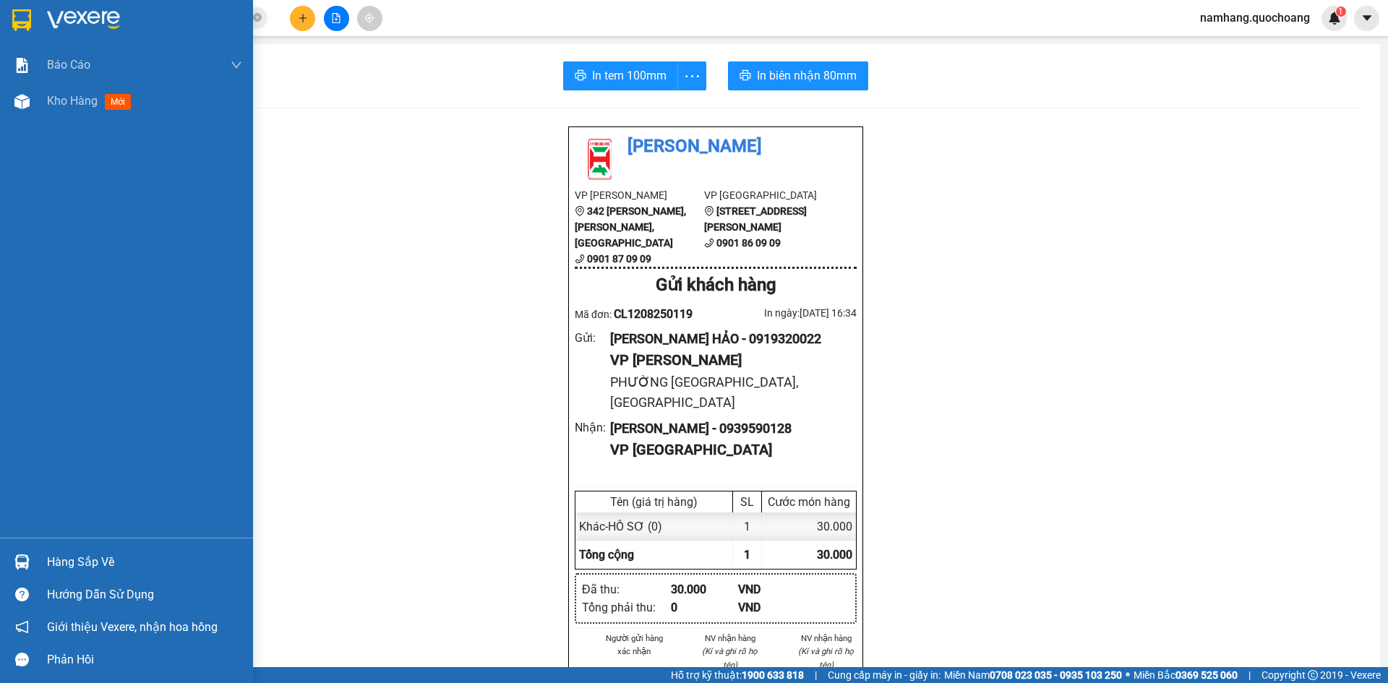
click at [56, 561] on div "Hàng sắp về" at bounding box center [144, 563] width 195 height 22
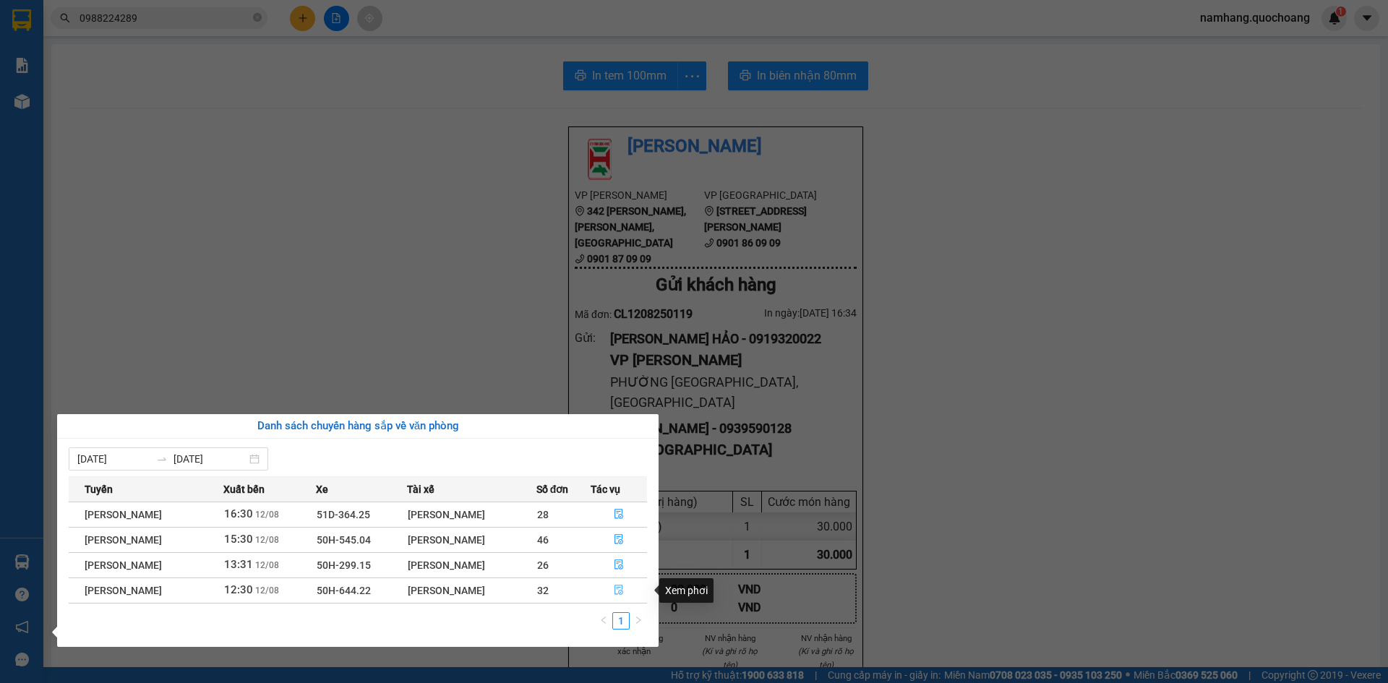
click at [627, 584] on button "button" at bounding box center [619, 590] width 56 height 23
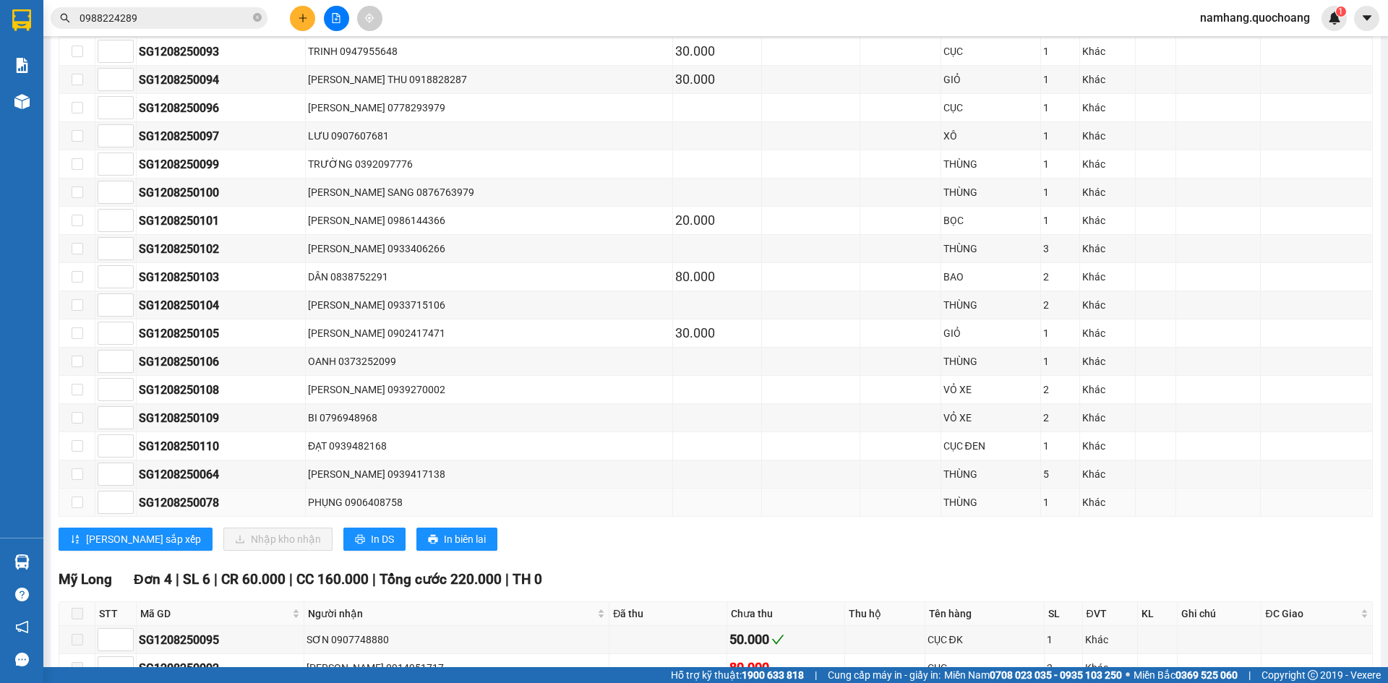
scroll to position [795, 0]
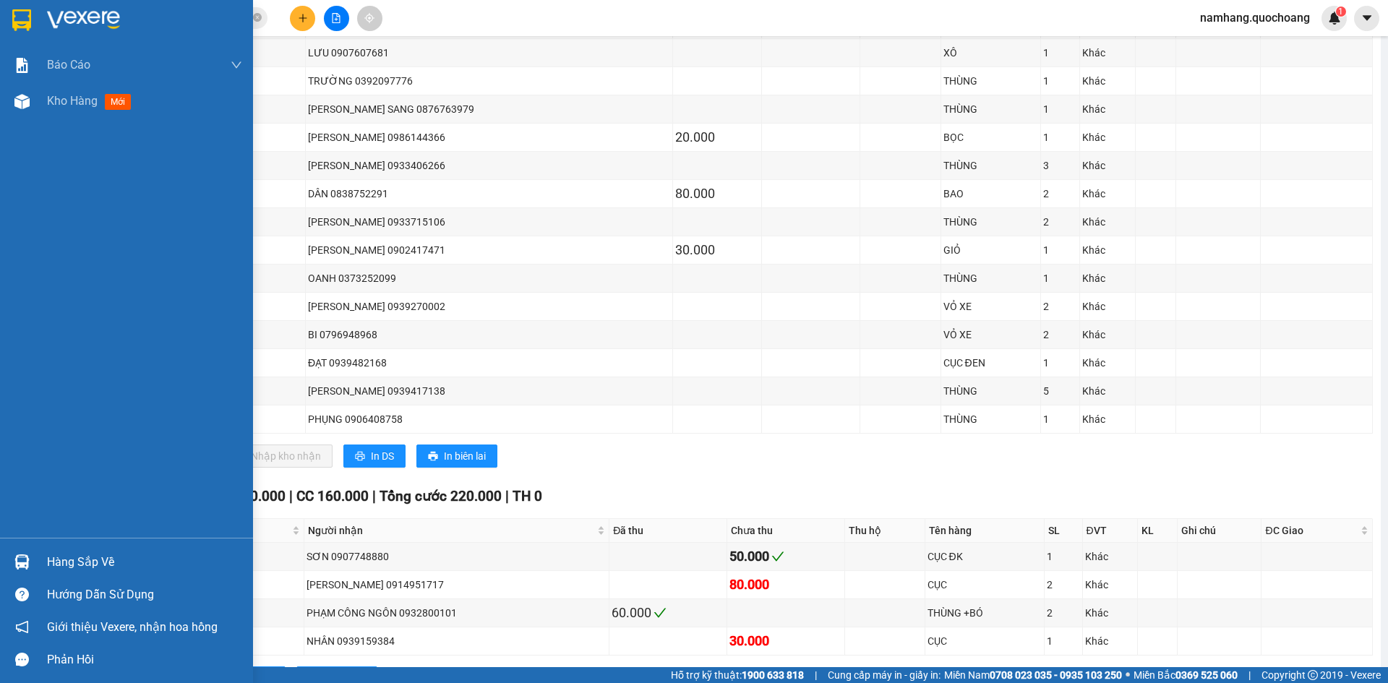
click at [54, 557] on div "Hàng sắp về" at bounding box center [144, 563] width 195 height 22
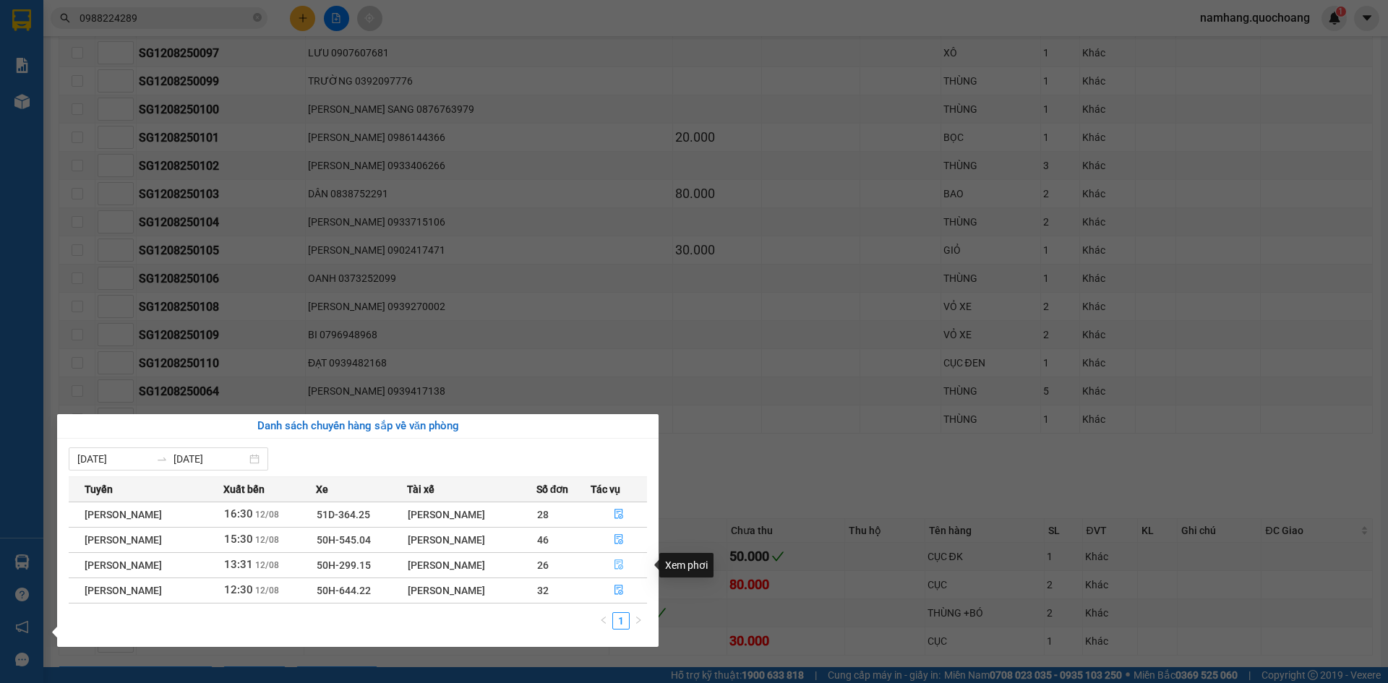
click at [617, 569] on icon "file-done" at bounding box center [619, 565] width 10 height 10
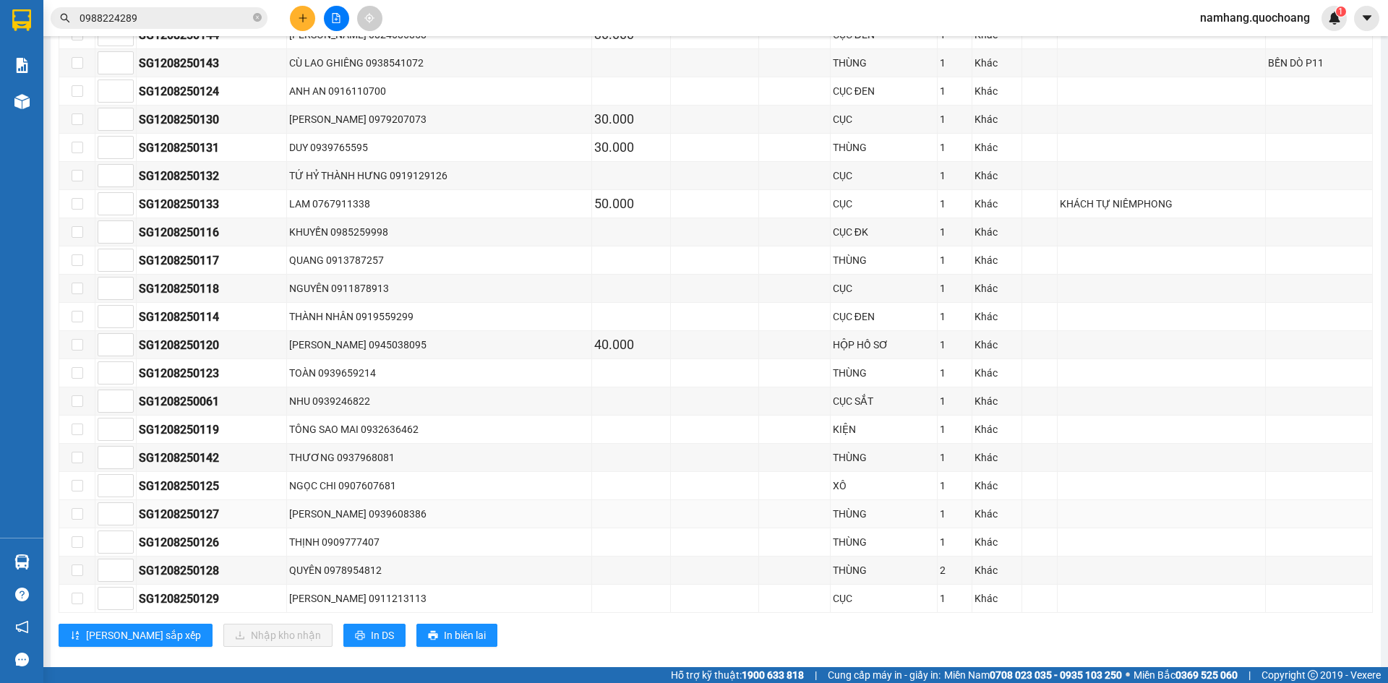
scroll to position [666, 0]
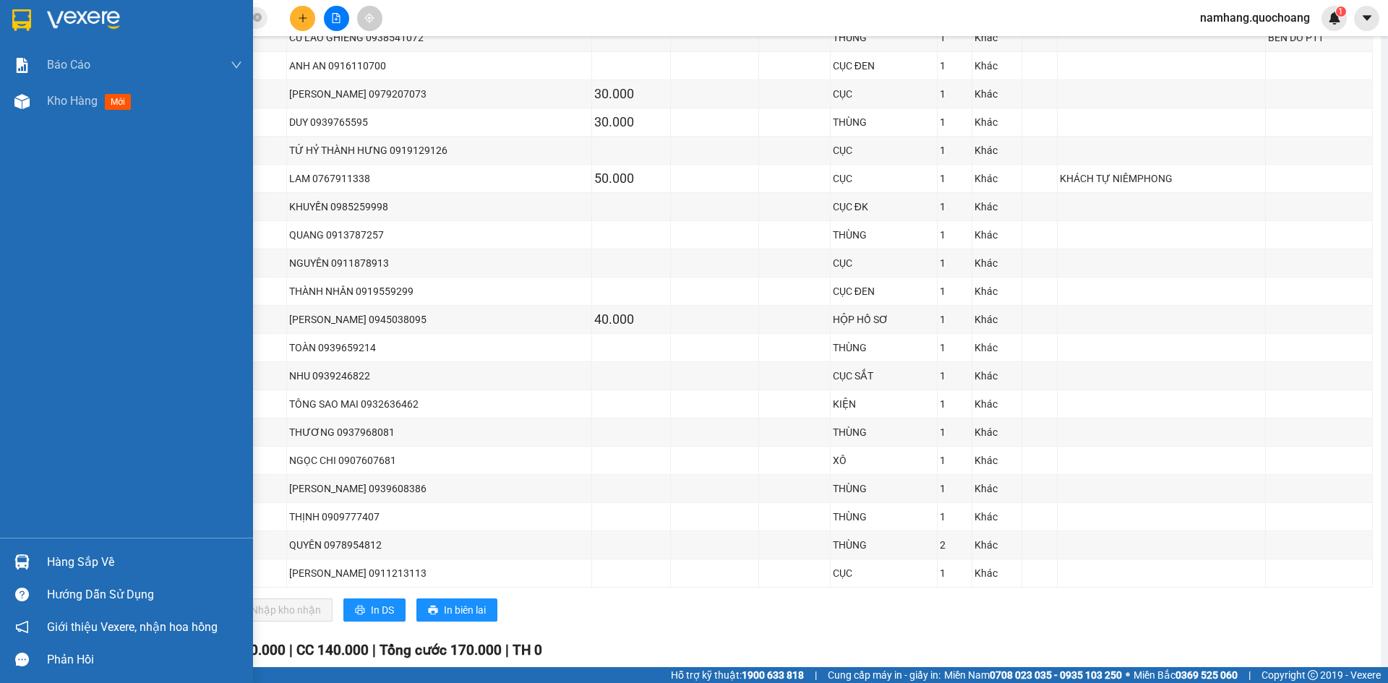
click at [70, 562] on div "Hàng sắp về" at bounding box center [144, 563] width 195 height 22
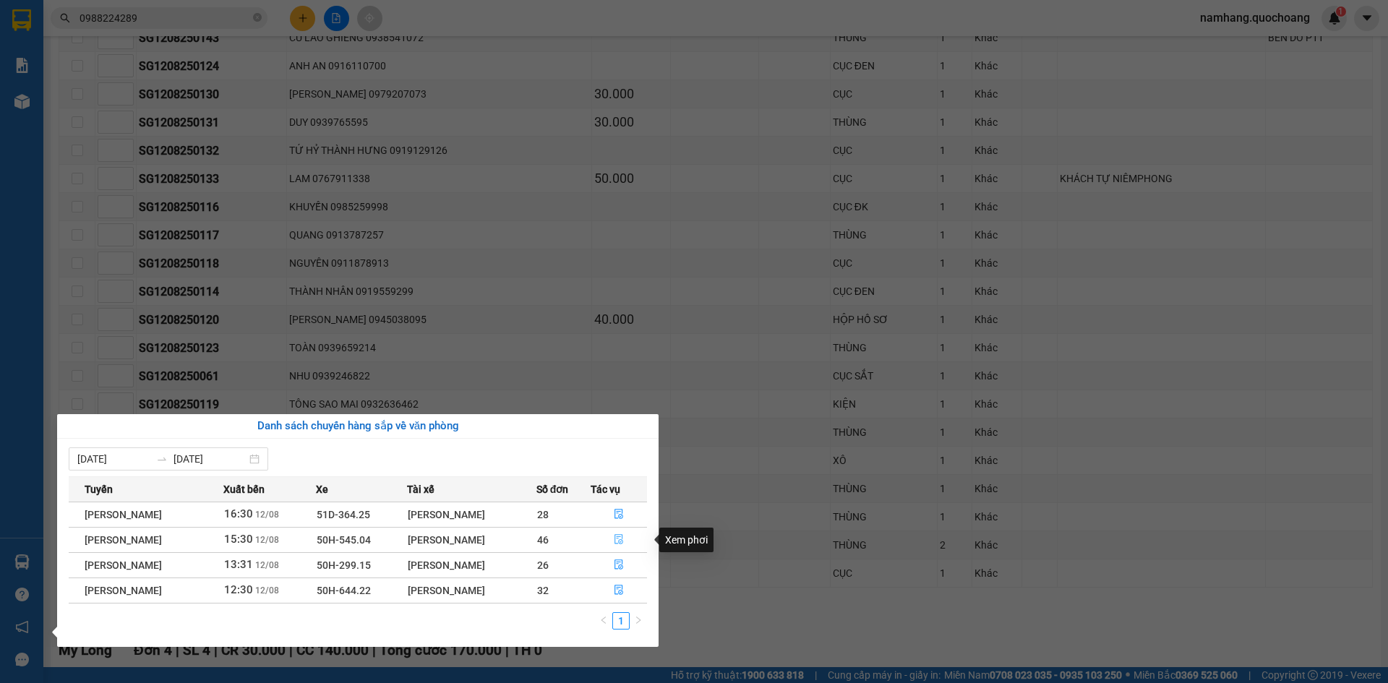
click at [624, 540] on icon "file-done" at bounding box center [619, 539] width 10 height 10
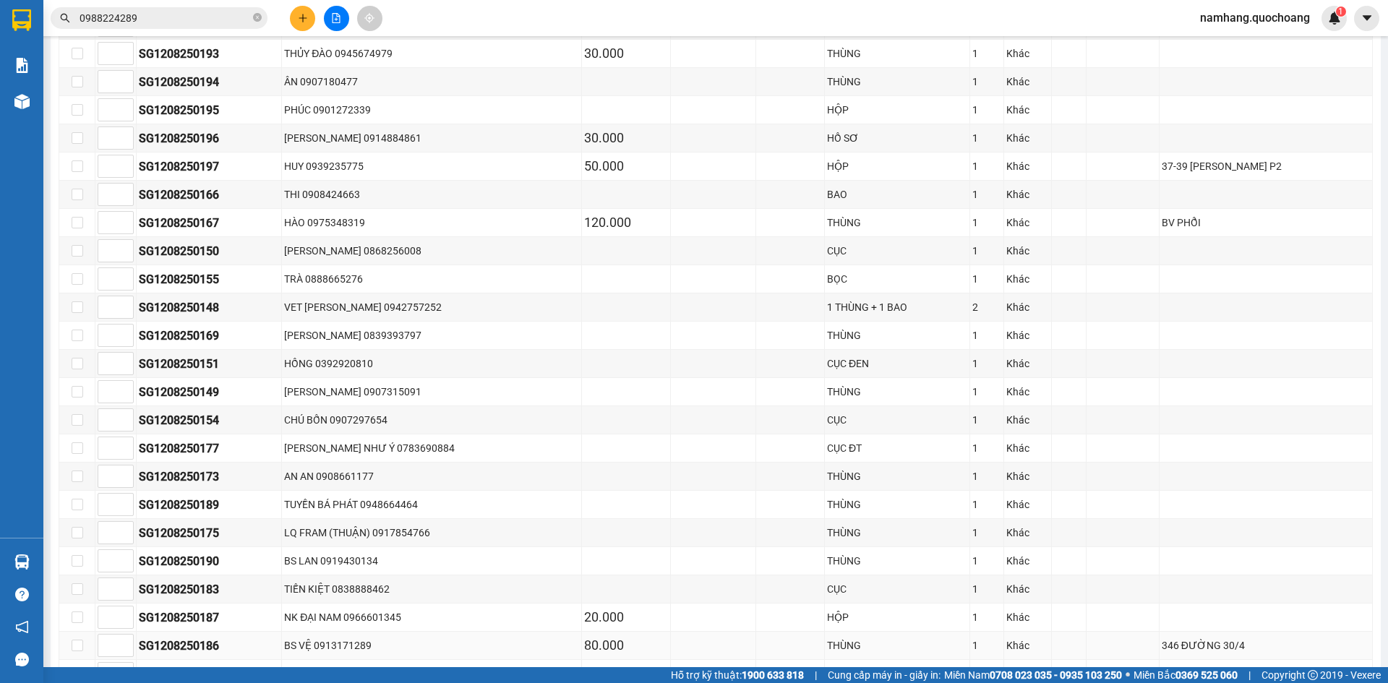
scroll to position [1229, 0]
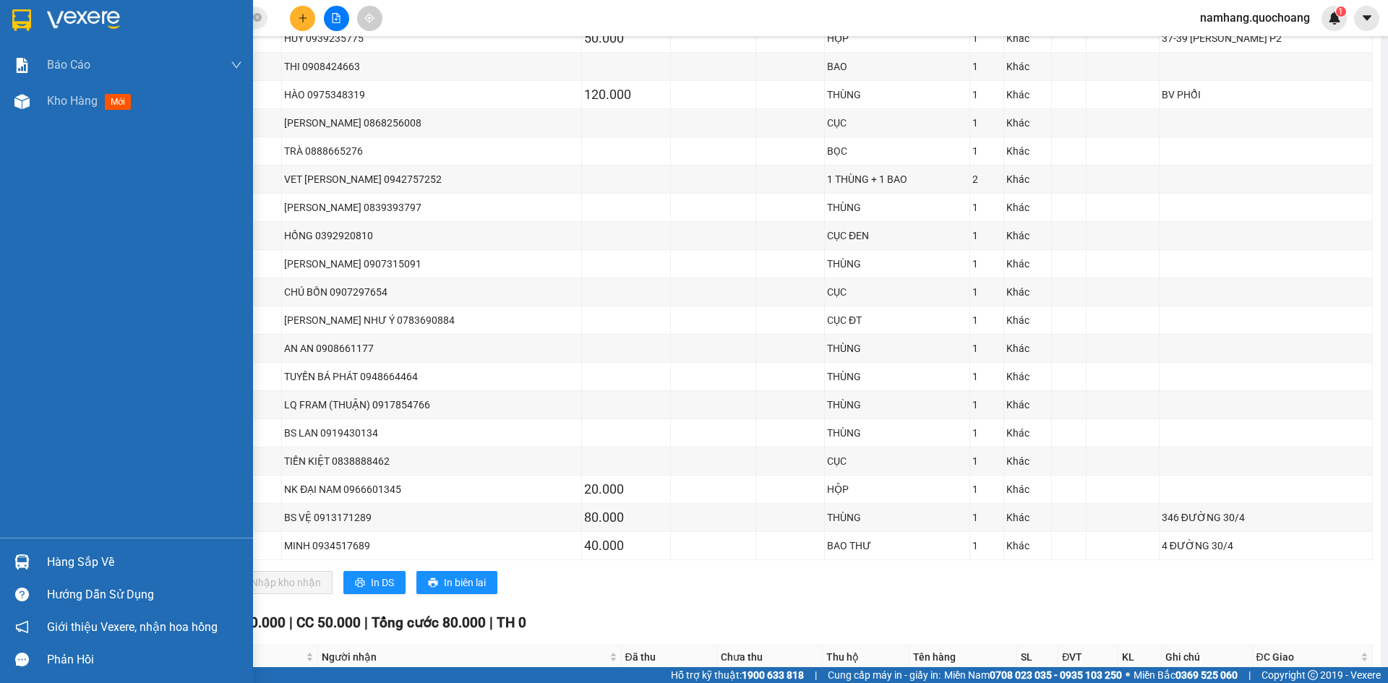
click at [69, 559] on div "Hàng sắp về" at bounding box center [144, 563] width 195 height 22
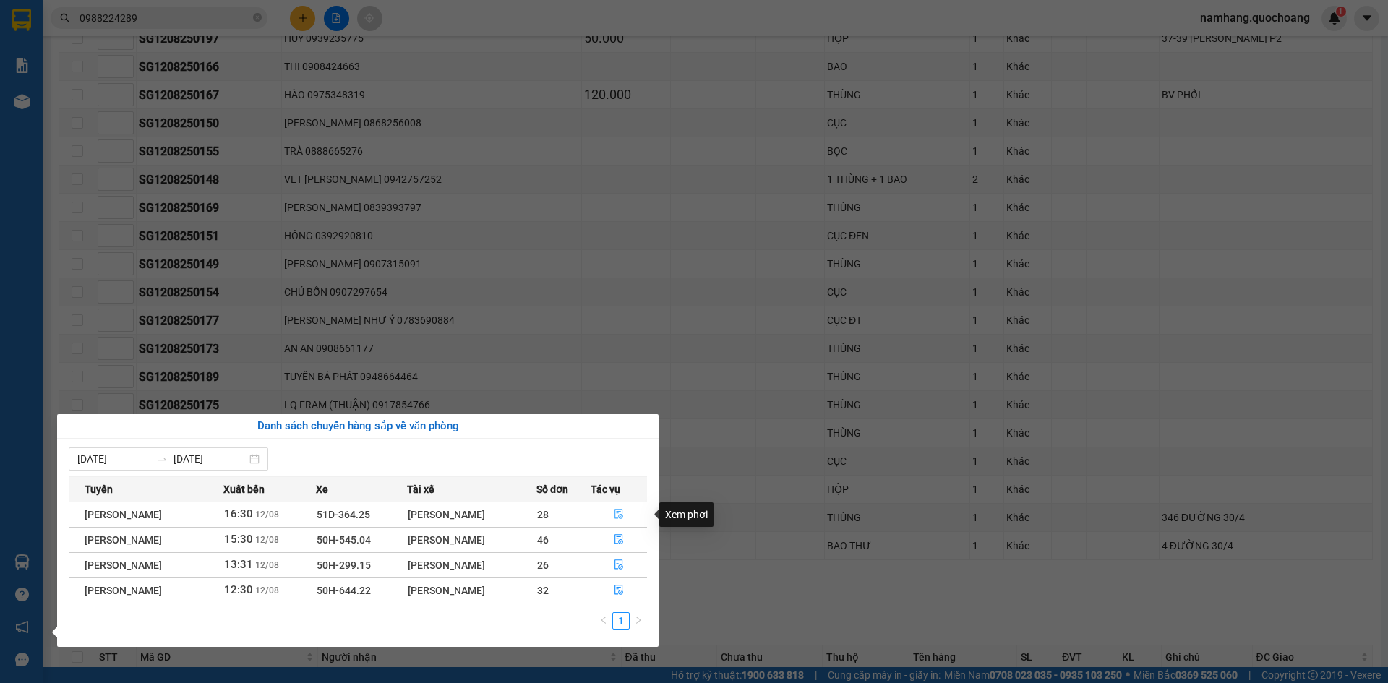
click at [621, 519] on icon "file-done" at bounding box center [619, 514] width 10 height 10
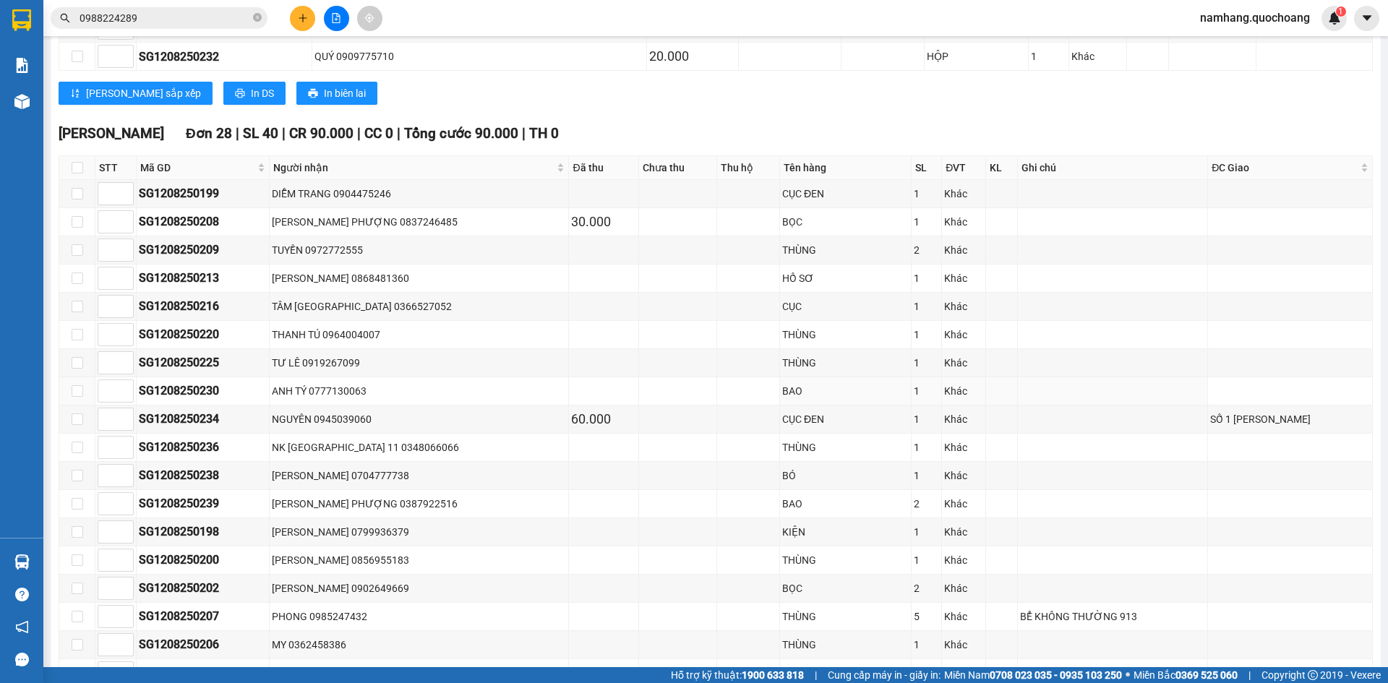
scroll to position [883, 0]
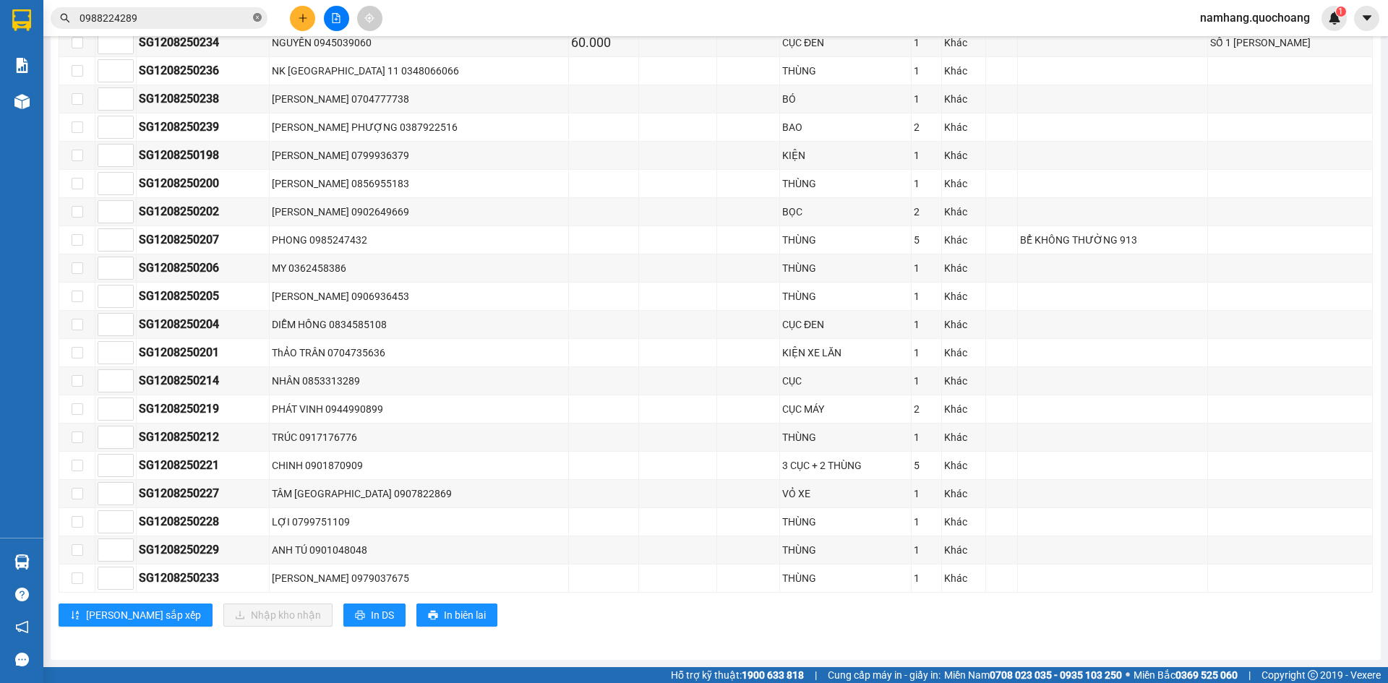
click at [259, 20] on icon "close-circle" at bounding box center [257, 17] width 9 height 9
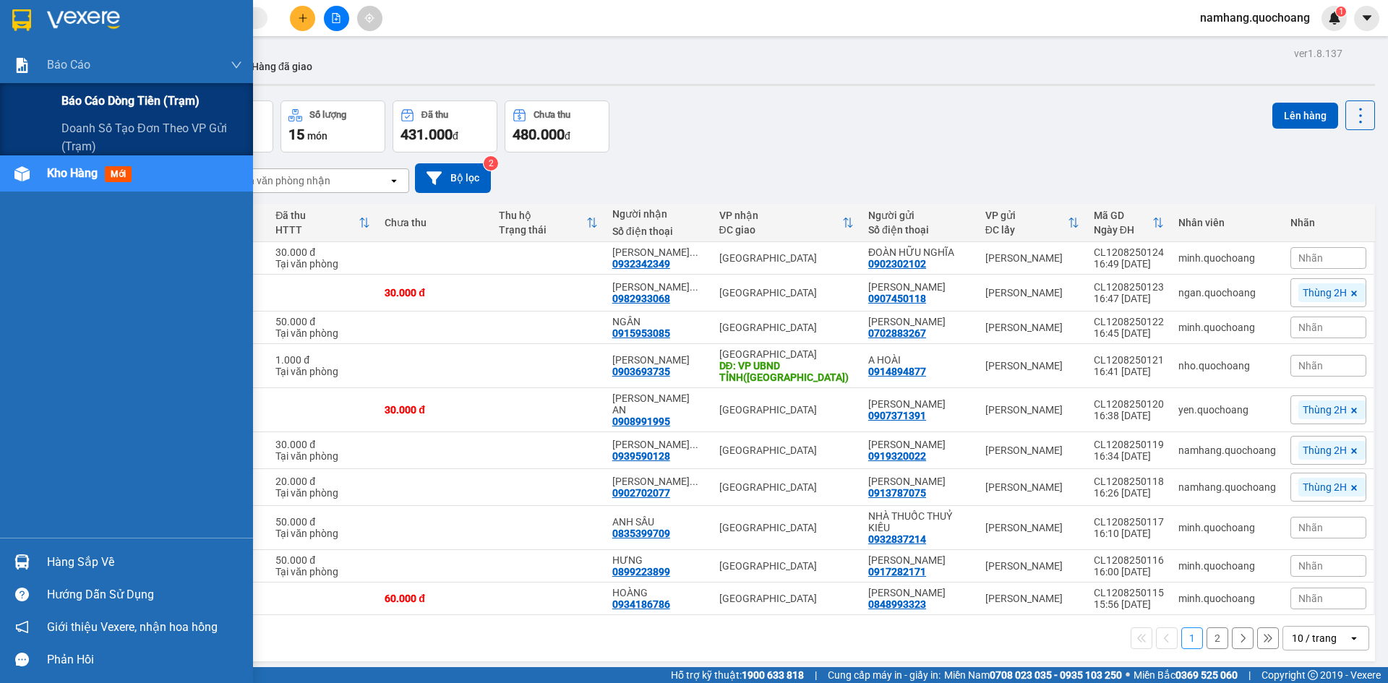
click at [100, 106] on span "Báo cáo dòng tiền (trạm)" at bounding box center [130, 101] width 138 height 18
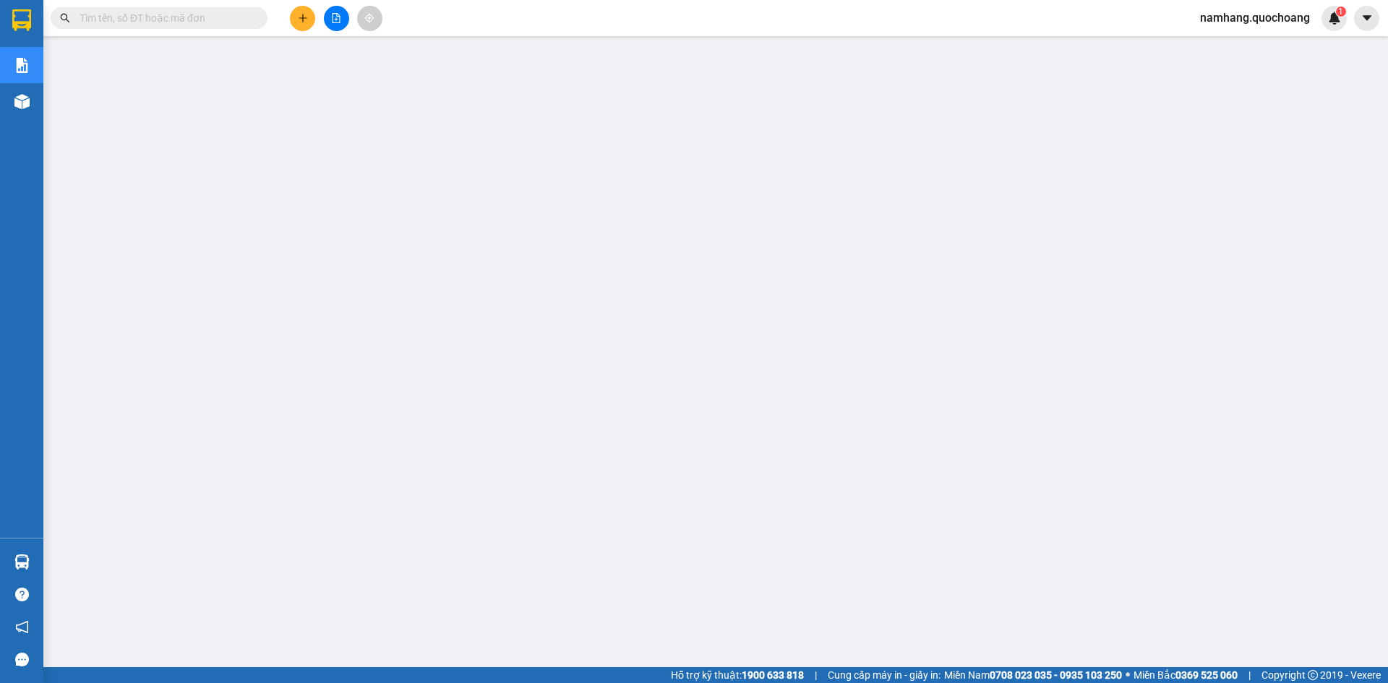
click at [164, 9] on span at bounding box center [159, 18] width 217 height 22
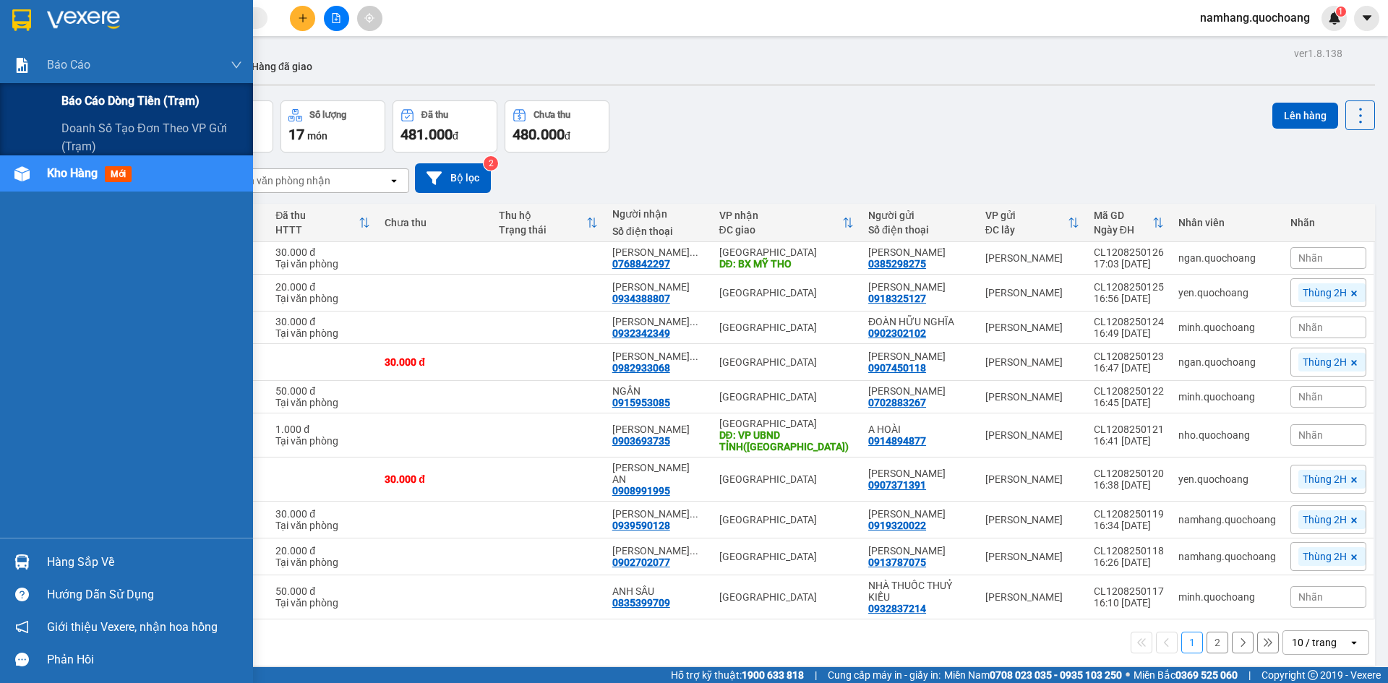
click at [110, 101] on span "Báo cáo dòng tiền (trạm)" at bounding box center [130, 101] width 138 height 18
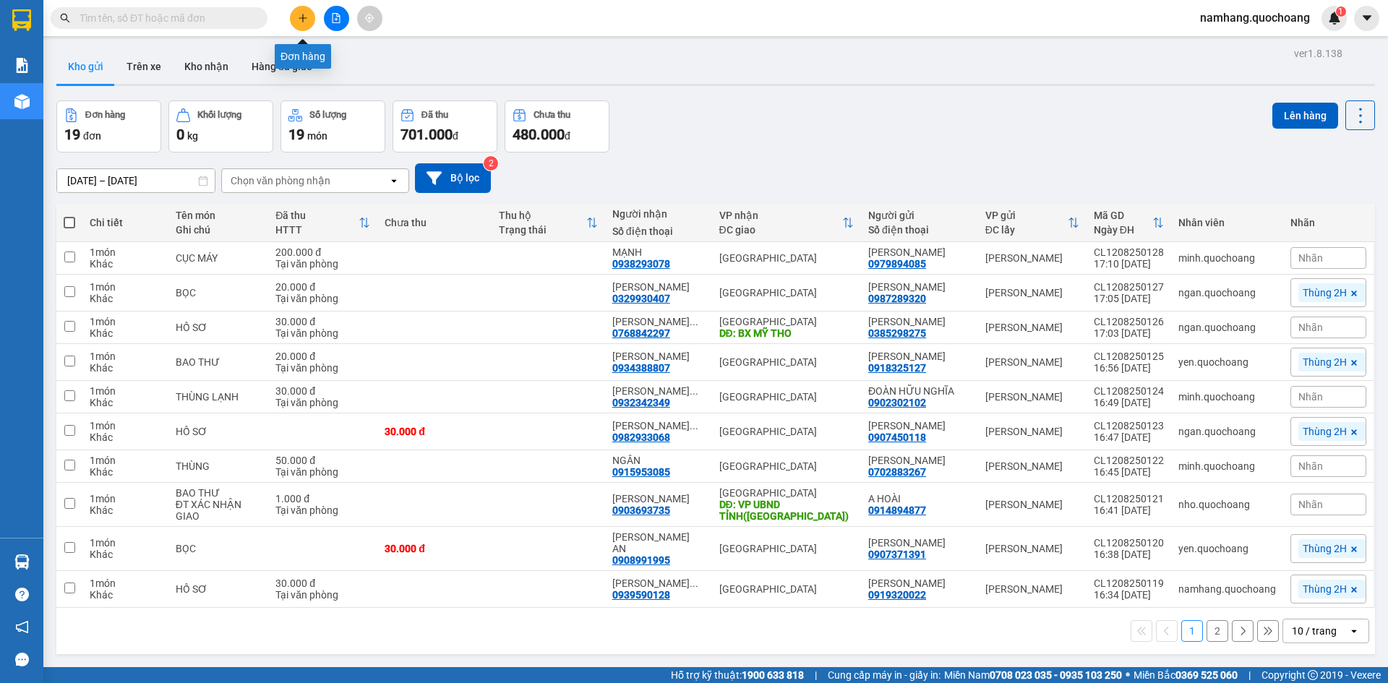
click at [307, 18] on icon "plus" at bounding box center [303, 17] width 8 height 1
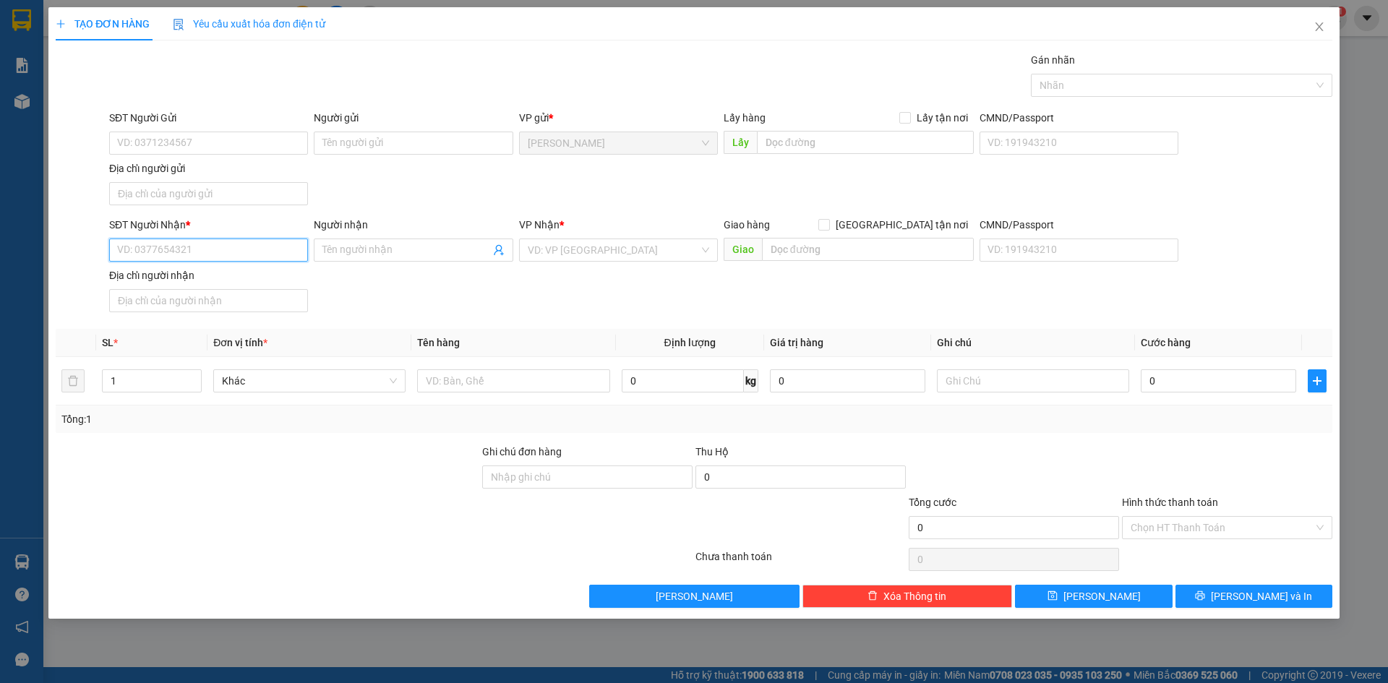
click at [181, 253] on input "SĐT Người Nhận *" at bounding box center [208, 250] width 199 height 23
type input "00000000000"
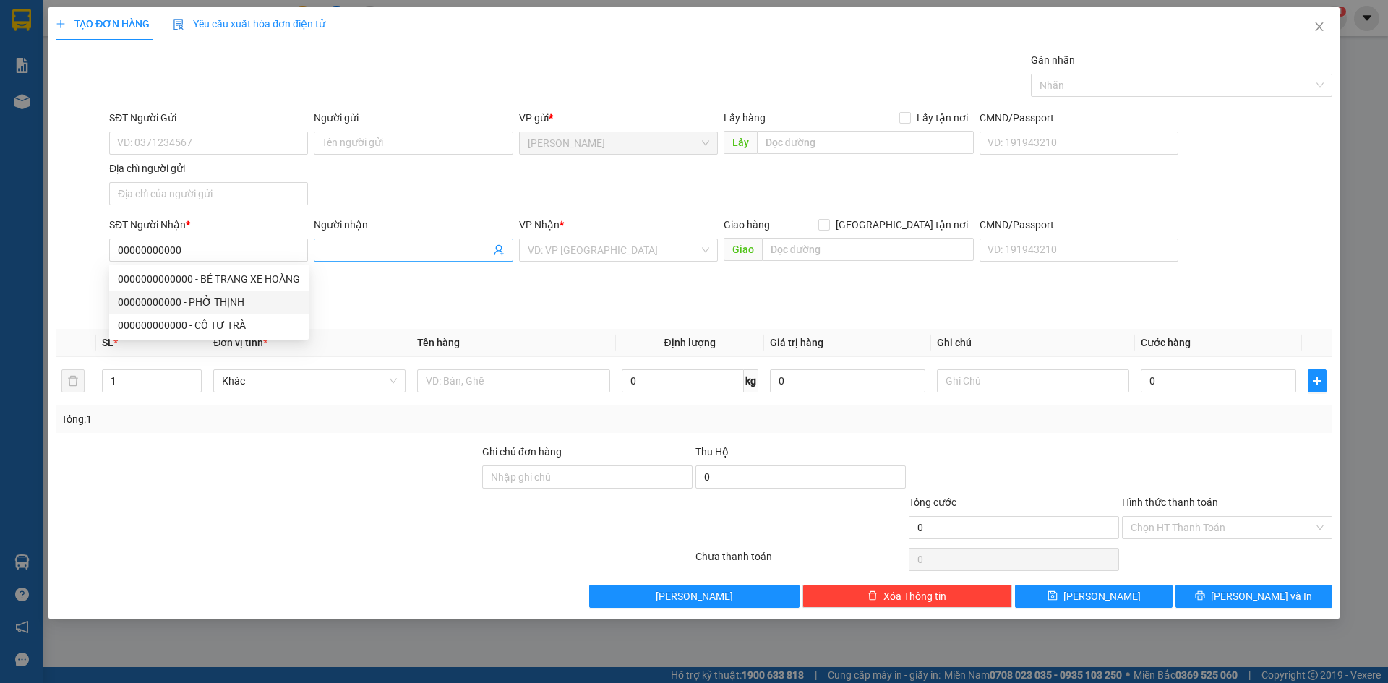
click at [419, 249] on input "Người nhận" at bounding box center [405, 250] width 167 height 16
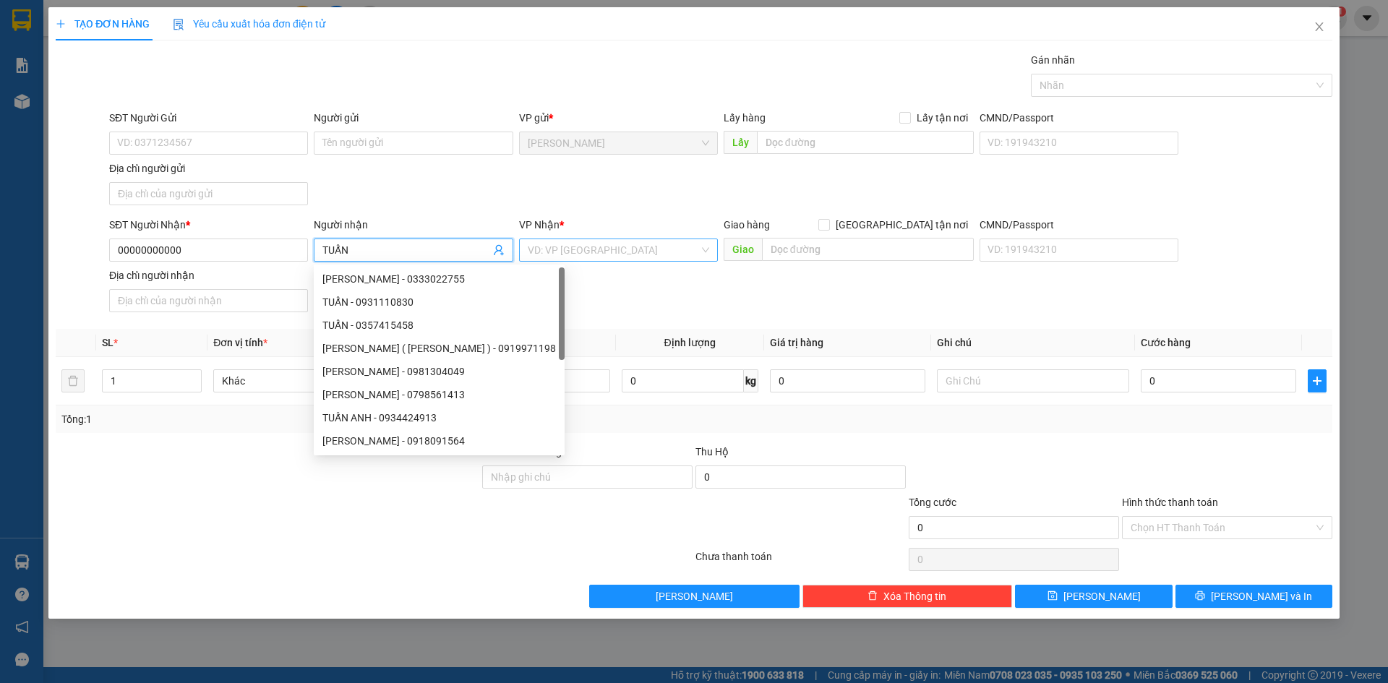
type input "TUẤN"
click at [626, 244] on input "search" at bounding box center [613, 250] width 171 height 22
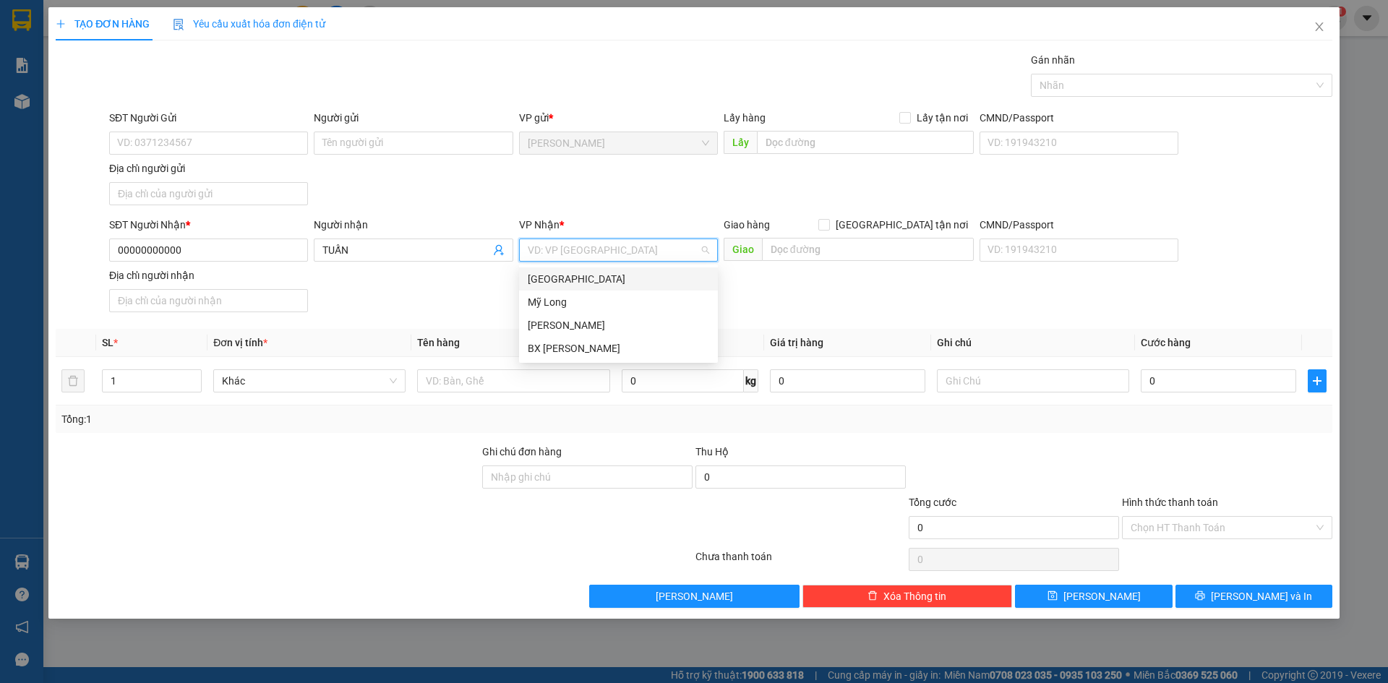
click at [596, 287] on div "[GEOGRAPHIC_DATA]" at bounding box center [618, 278] width 199 height 23
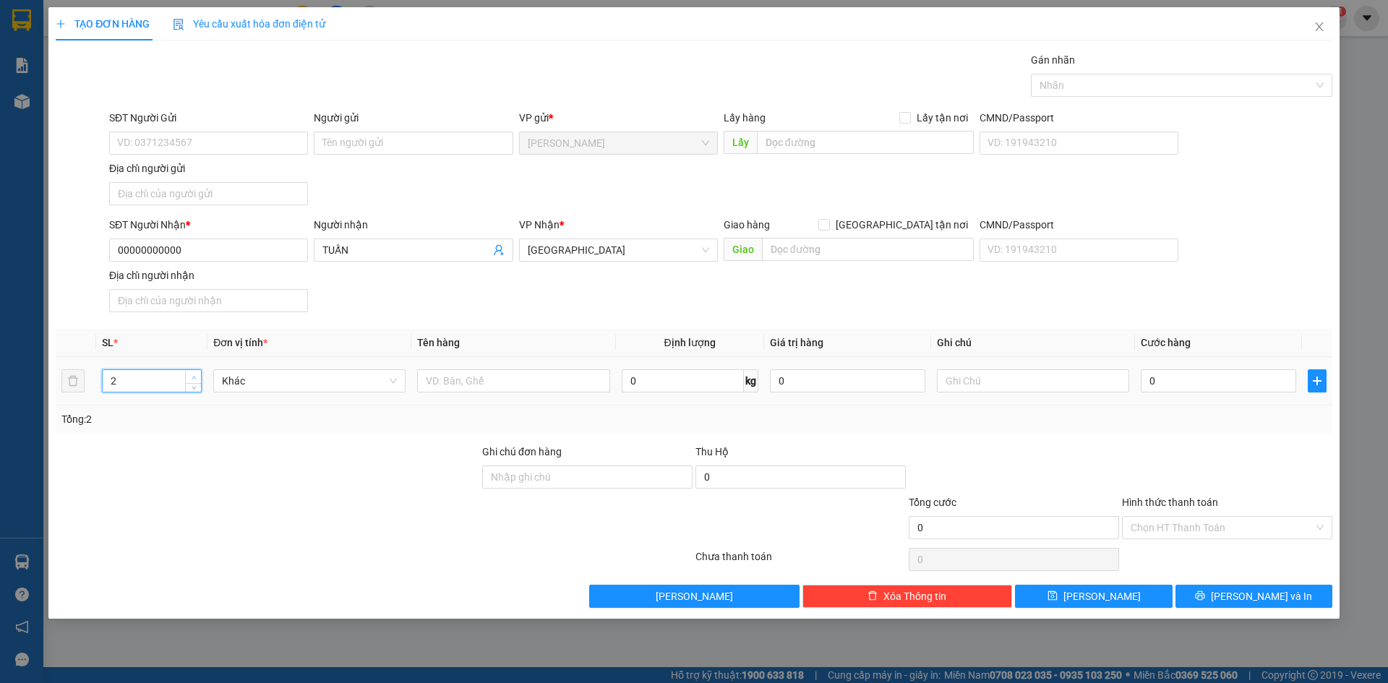
click at [197, 374] on span "up" at bounding box center [193, 377] width 9 height 9
type input "4"
click at [197, 374] on span "up" at bounding box center [193, 377] width 9 height 9
click at [578, 385] on input "text" at bounding box center [513, 380] width 192 height 23
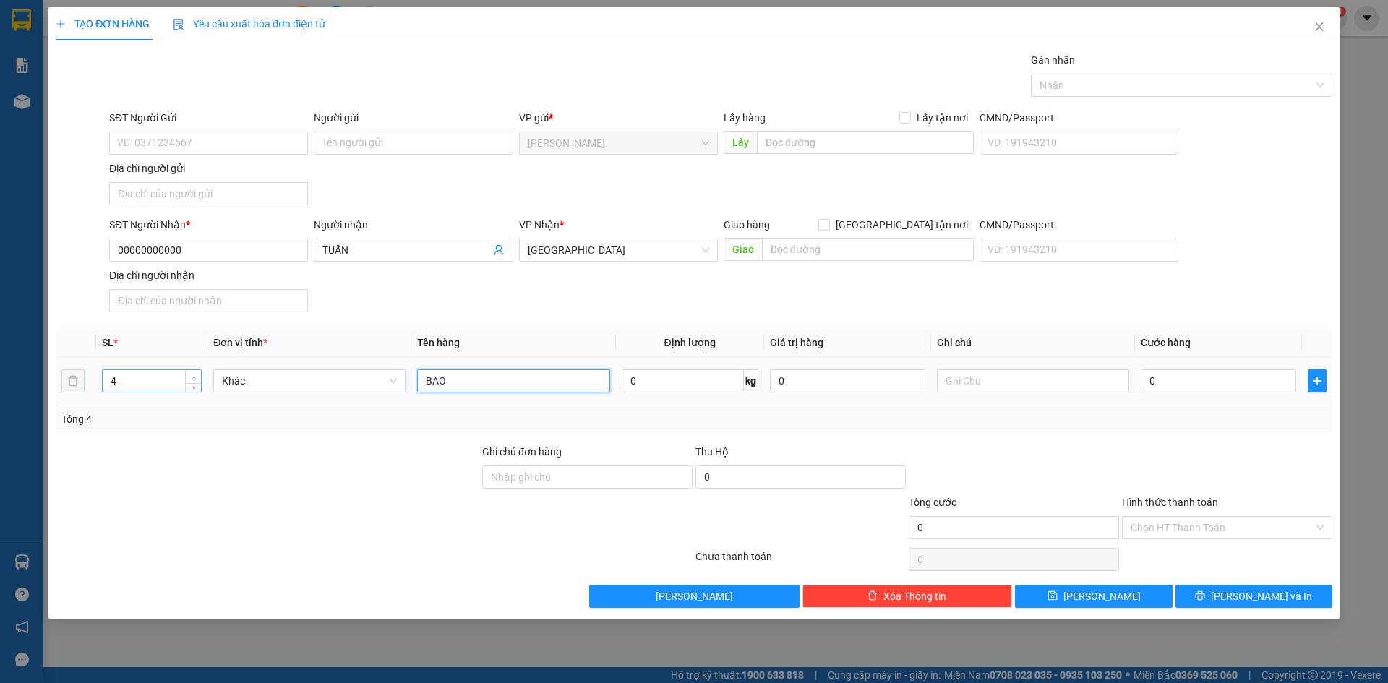
type input "BAO"
click at [192, 375] on icon "up" at bounding box center [194, 377] width 5 height 5
type input "6"
click at [192, 375] on icon "up" at bounding box center [194, 377] width 5 height 5
click at [528, 382] on input "BAO" at bounding box center [513, 380] width 192 height 23
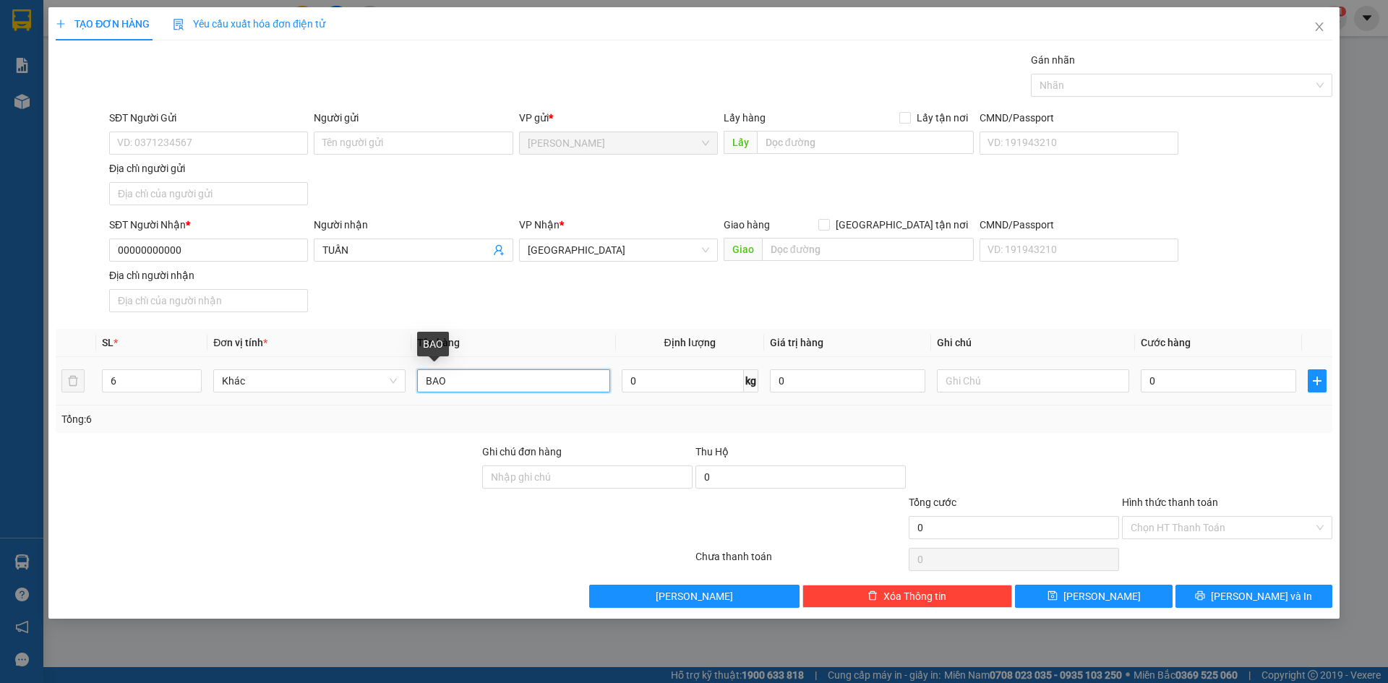
click at [426, 378] on input "BAO" at bounding box center [513, 380] width 192 height 23
type input "04 BAO + 02 THÙNG"
click at [1178, 373] on input "0" at bounding box center [1218, 380] width 155 height 23
type input "2"
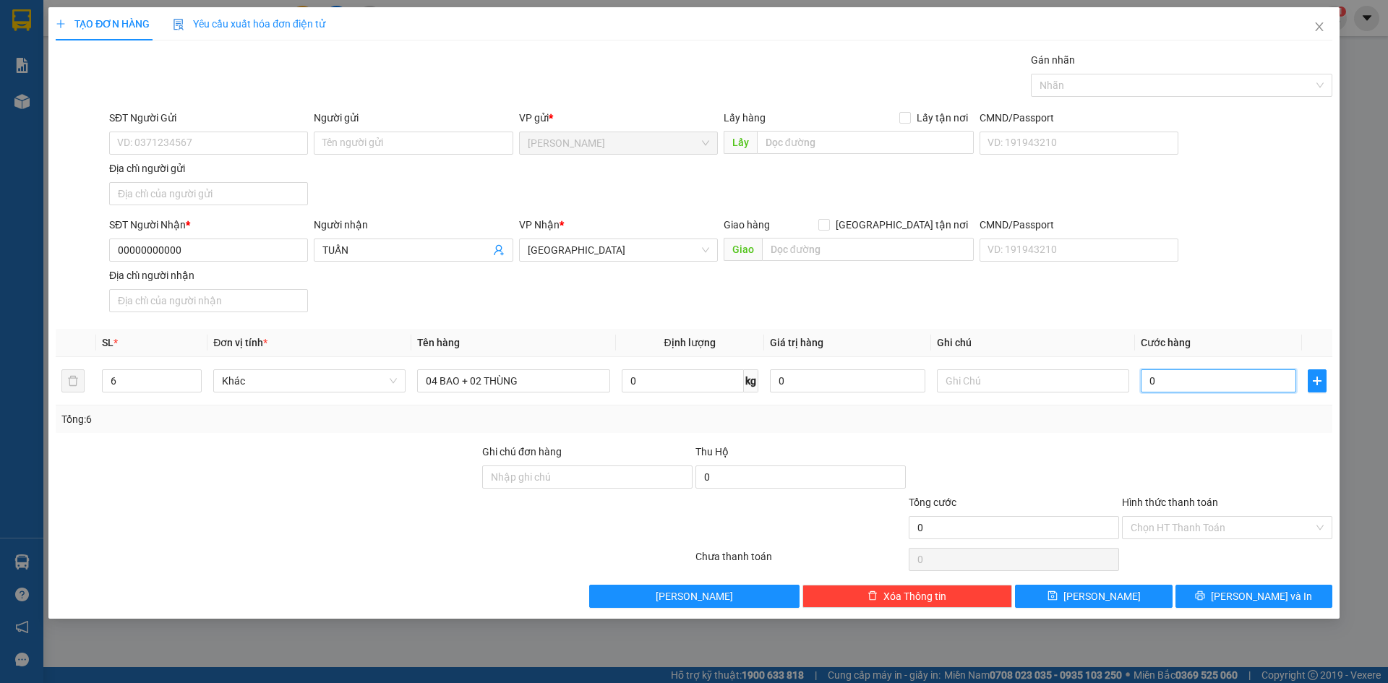
type input "2"
type input "22"
type input "220"
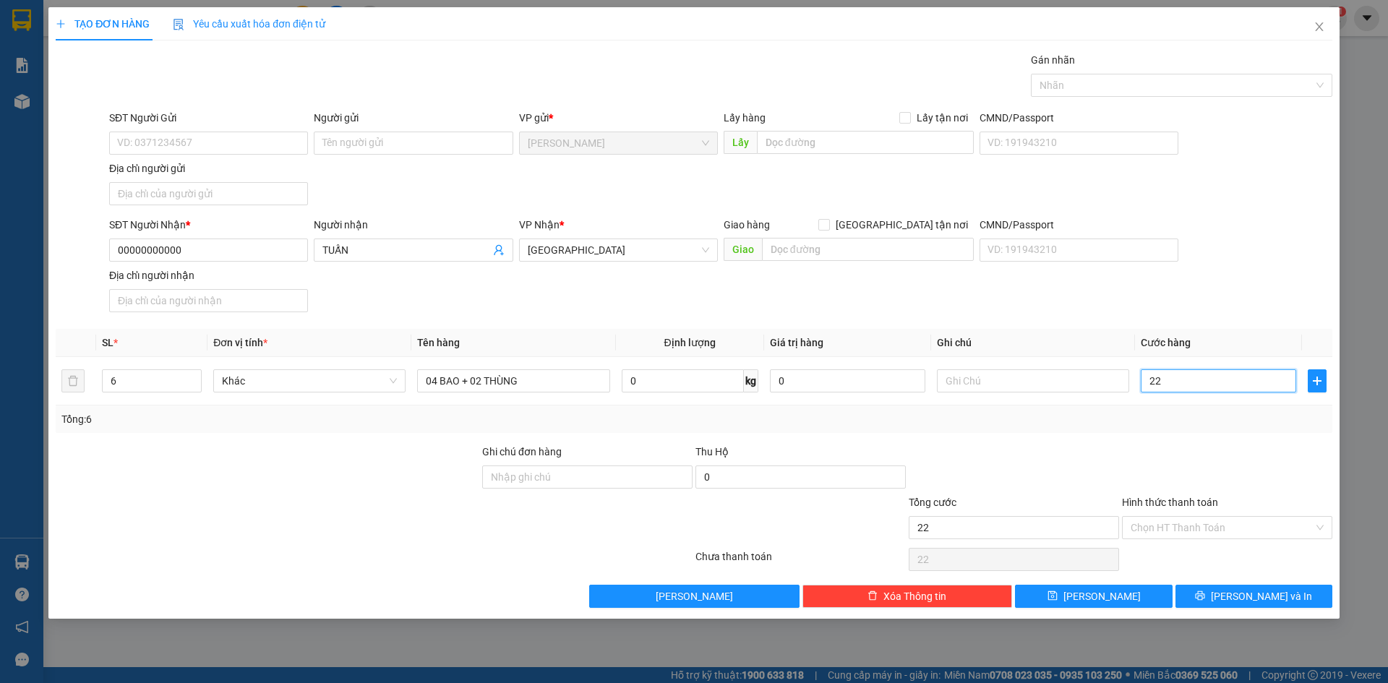
type input "220"
type input "2.200"
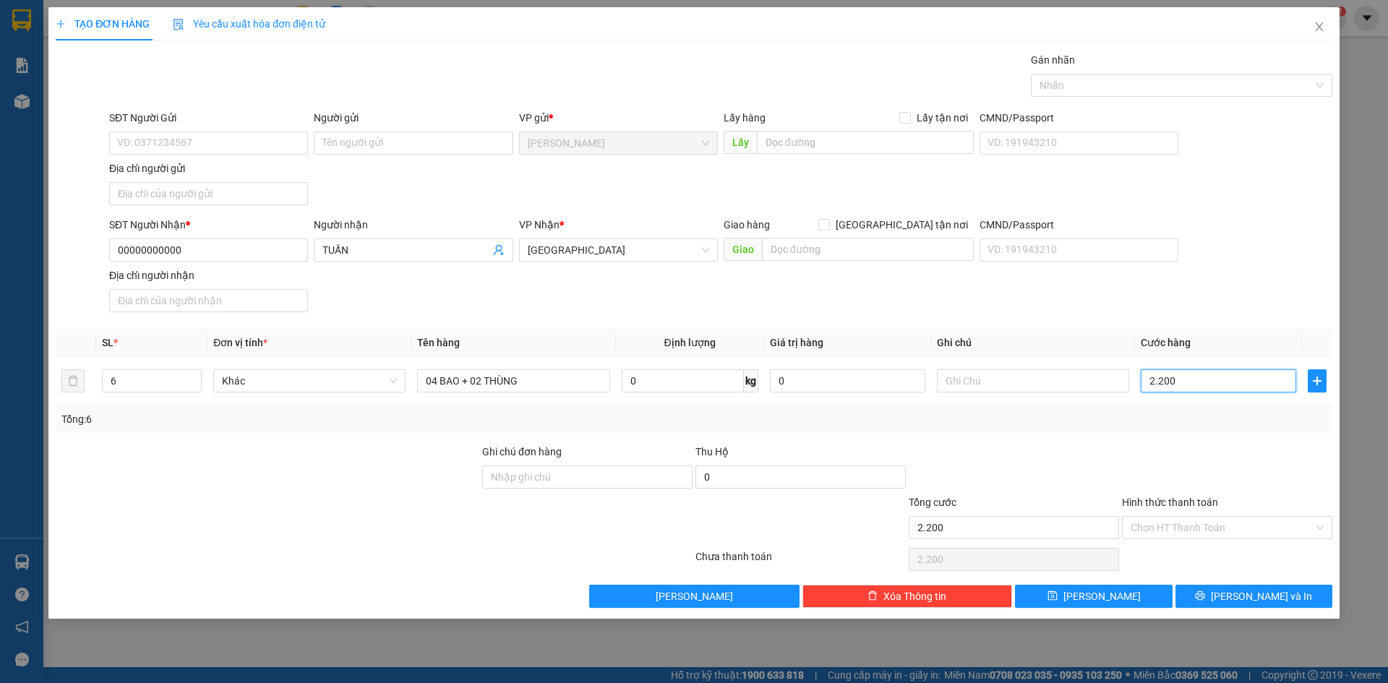
type input "22.000"
type input "220.000"
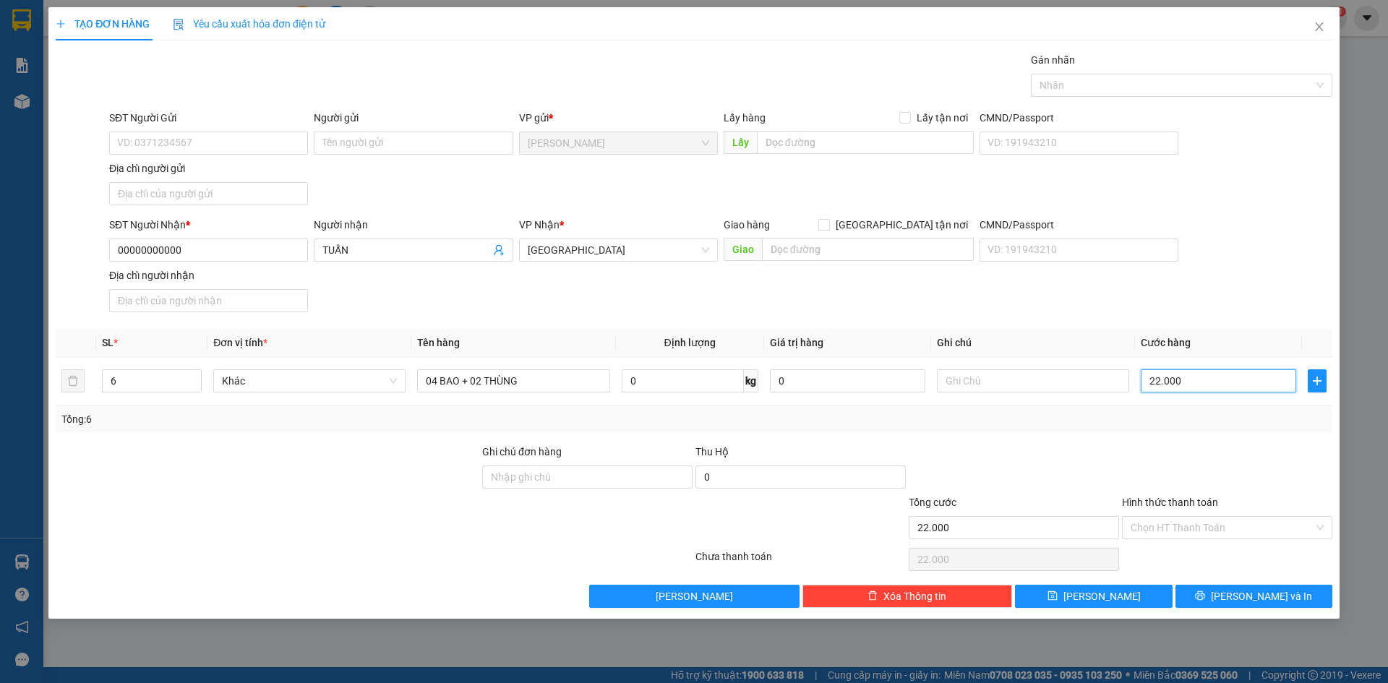
type input "220.000"
click at [1220, 318] on div "Transit Pickup Surcharge Ids Transit Deliver Surcharge Ids Transit Deliver Surc…" at bounding box center [694, 330] width 1277 height 556
click at [1222, 524] on input "Hình thức thanh toán" at bounding box center [1222, 528] width 183 height 22
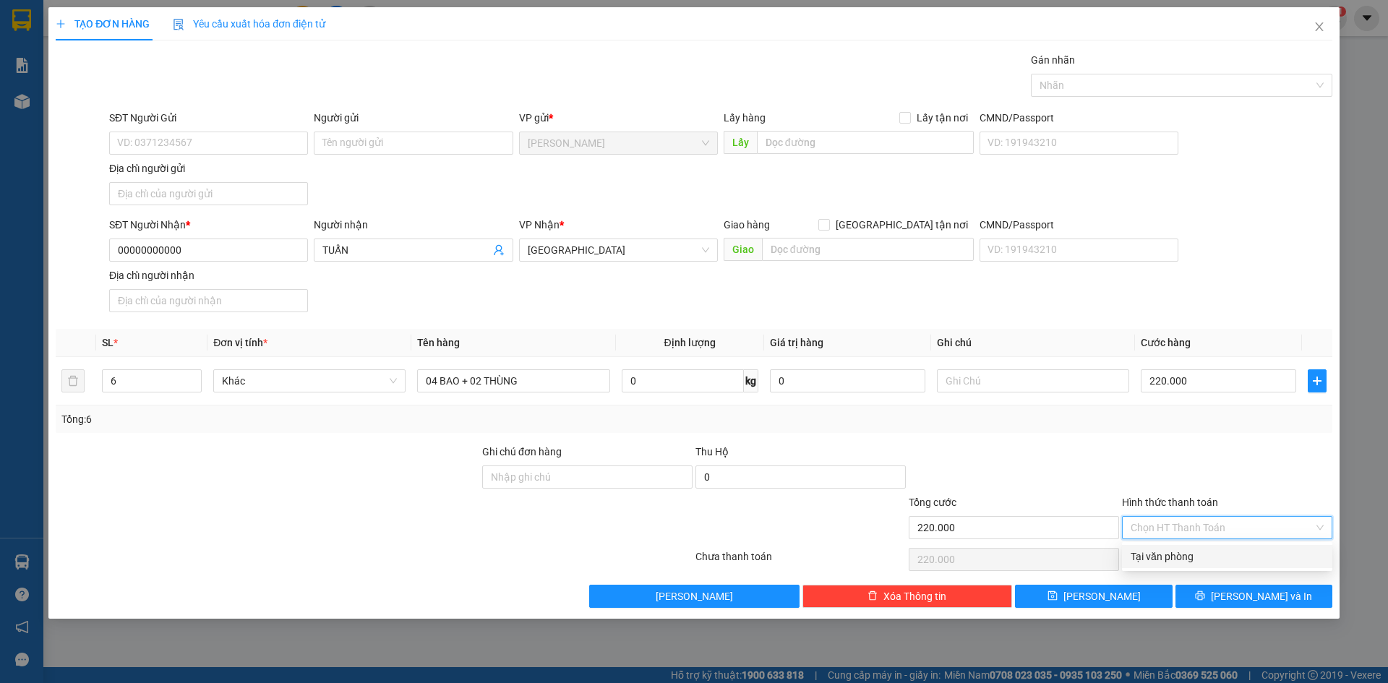
click at [1207, 559] on div "Tại văn phòng" at bounding box center [1227, 557] width 193 height 16
type input "0"
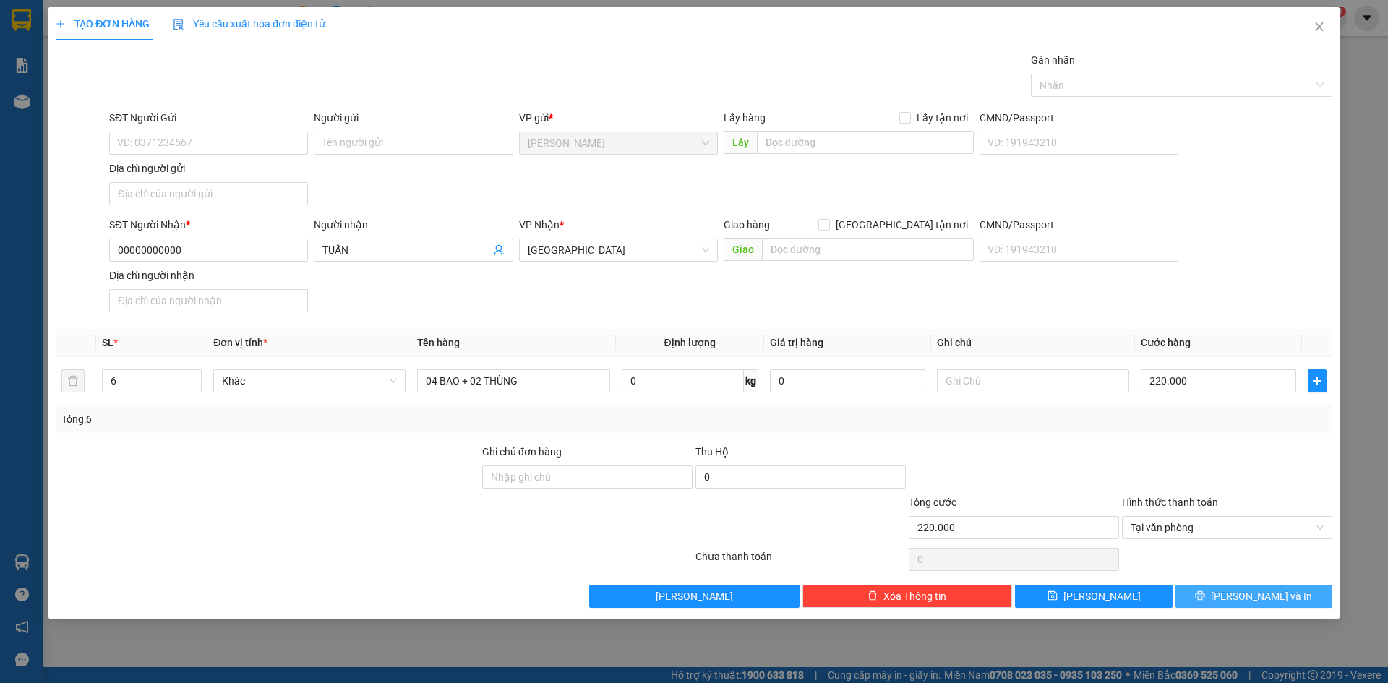
click at [1251, 594] on span "[PERSON_NAME] và In" at bounding box center [1261, 596] width 101 height 16
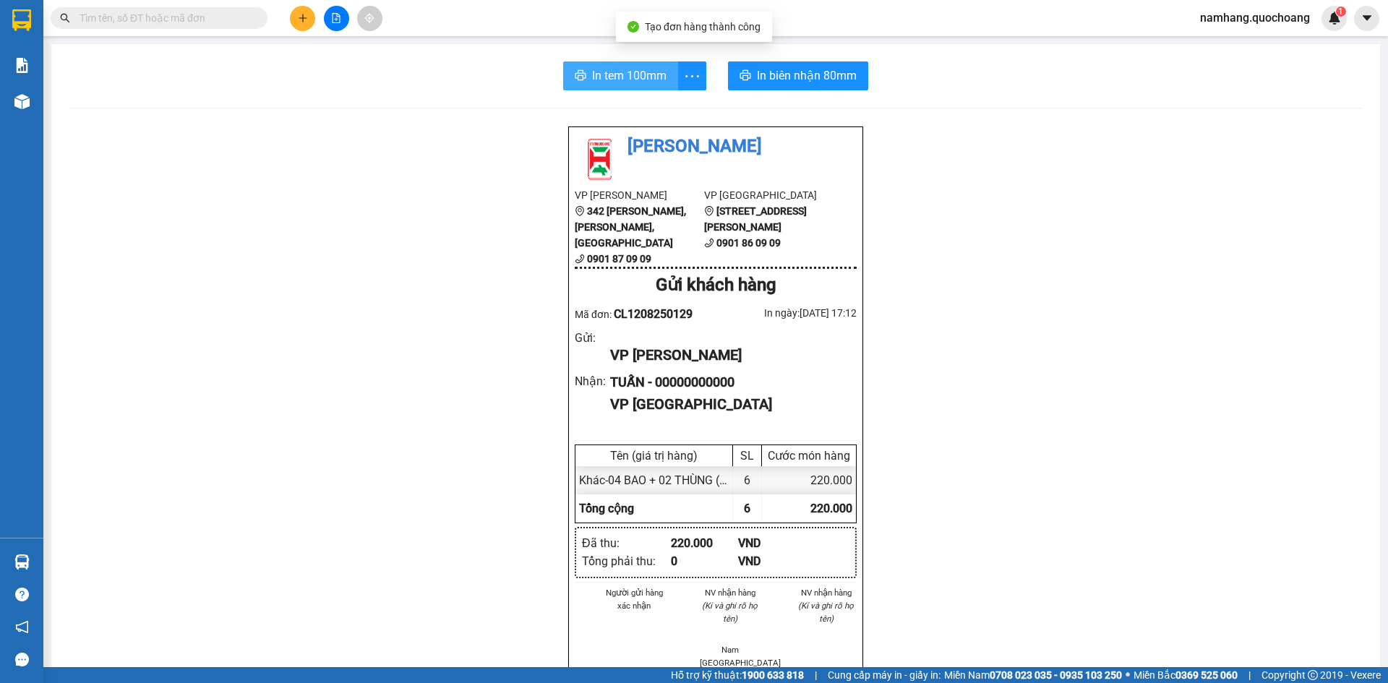
click at [608, 77] on span "In tem 100mm" at bounding box center [629, 76] width 74 height 18
click at [309, 17] on button at bounding box center [302, 18] width 25 height 25
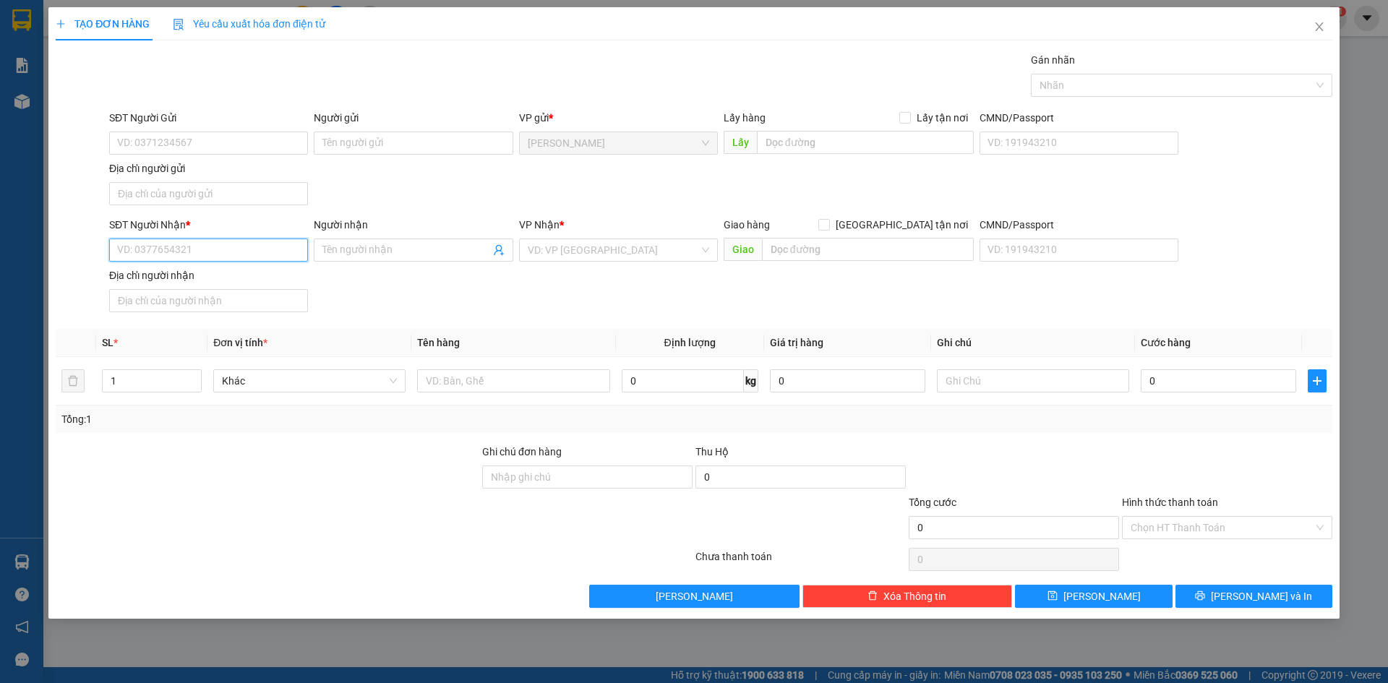
click at [184, 254] on input "SĐT Người Nhận *" at bounding box center [208, 250] width 199 height 23
type input "0904297863"
click at [235, 272] on div "0904297863 - XUÂN" at bounding box center [208, 279] width 181 height 16
type input "XUÂN"
type input "0904297863"
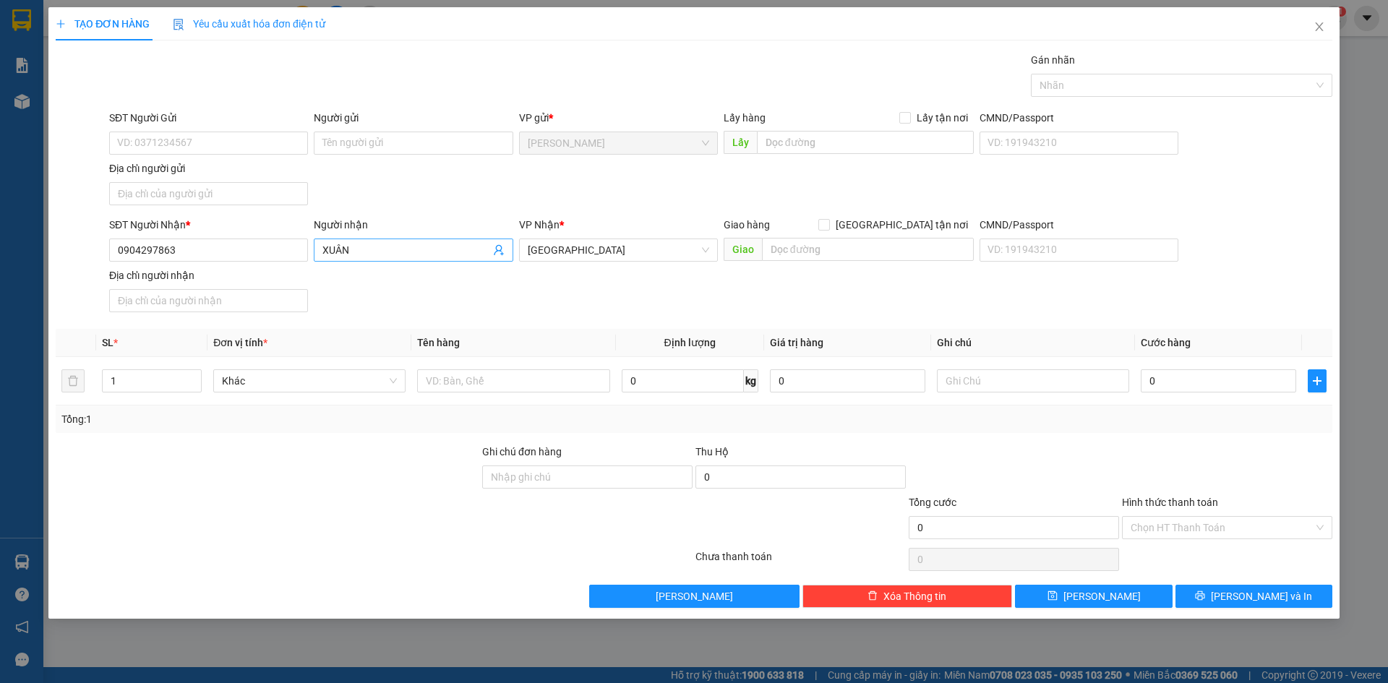
click at [324, 249] on input "XUÂN" at bounding box center [405, 250] width 167 height 16
type input "[PERSON_NAME]"
click at [928, 235] on div "Giao hàng Giao tận nơi" at bounding box center [849, 228] width 250 height 22
click at [920, 226] on span "[GEOGRAPHIC_DATA] tận nơi" at bounding box center [902, 225] width 144 height 16
click at [828, 226] on input "[GEOGRAPHIC_DATA] tận nơi" at bounding box center [823, 224] width 10 height 10
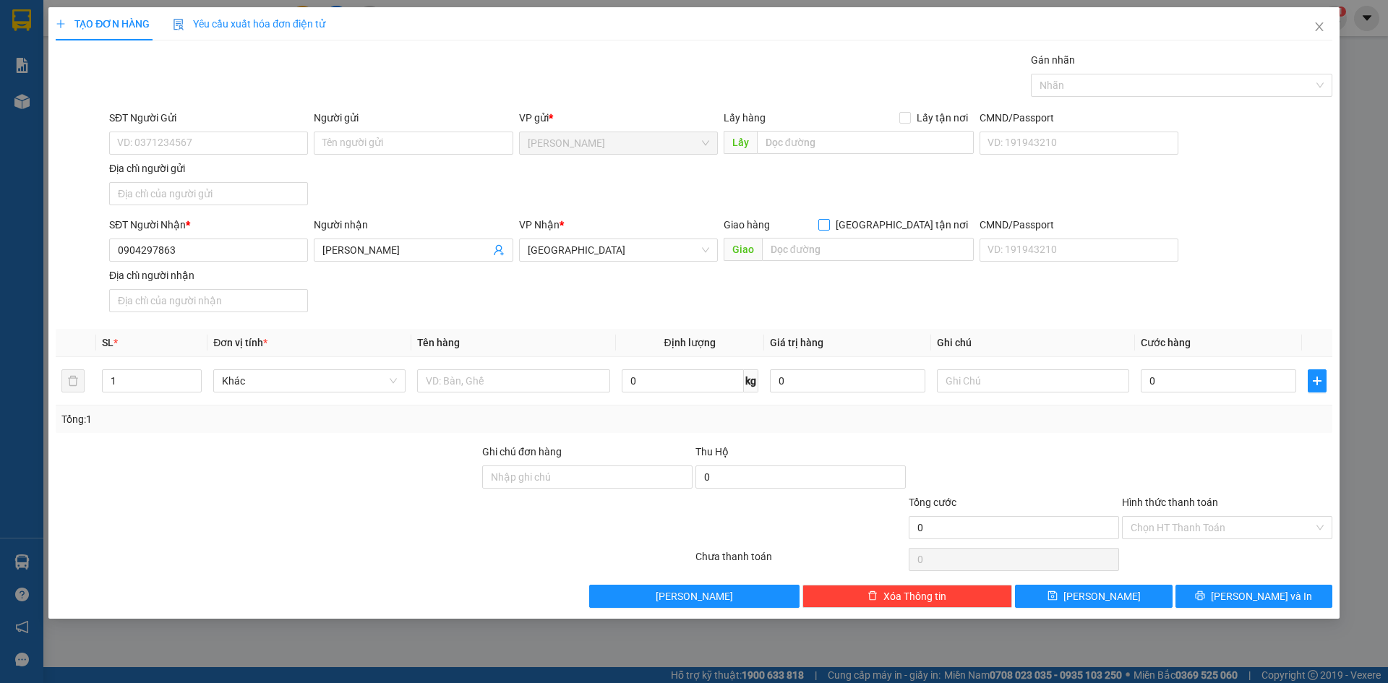
checkbox input "true"
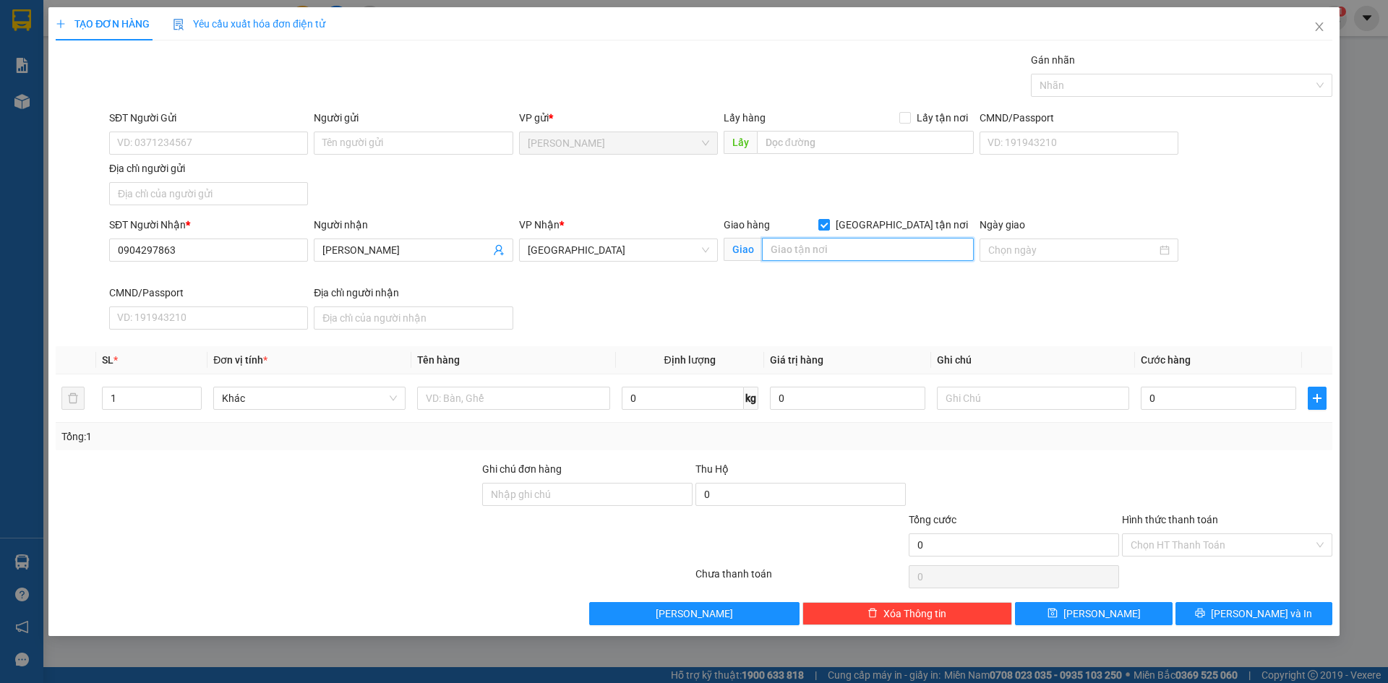
click at [813, 249] on input "text" at bounding box center [868, 249] width 212 height 23
type input "56 NGUYỄN HIỀN, PHƯỜNG 4, QUẬN 3"
click at [1072, 249] on input "Ngày giao" at bounding box center [1072, 250] width 168 height 16
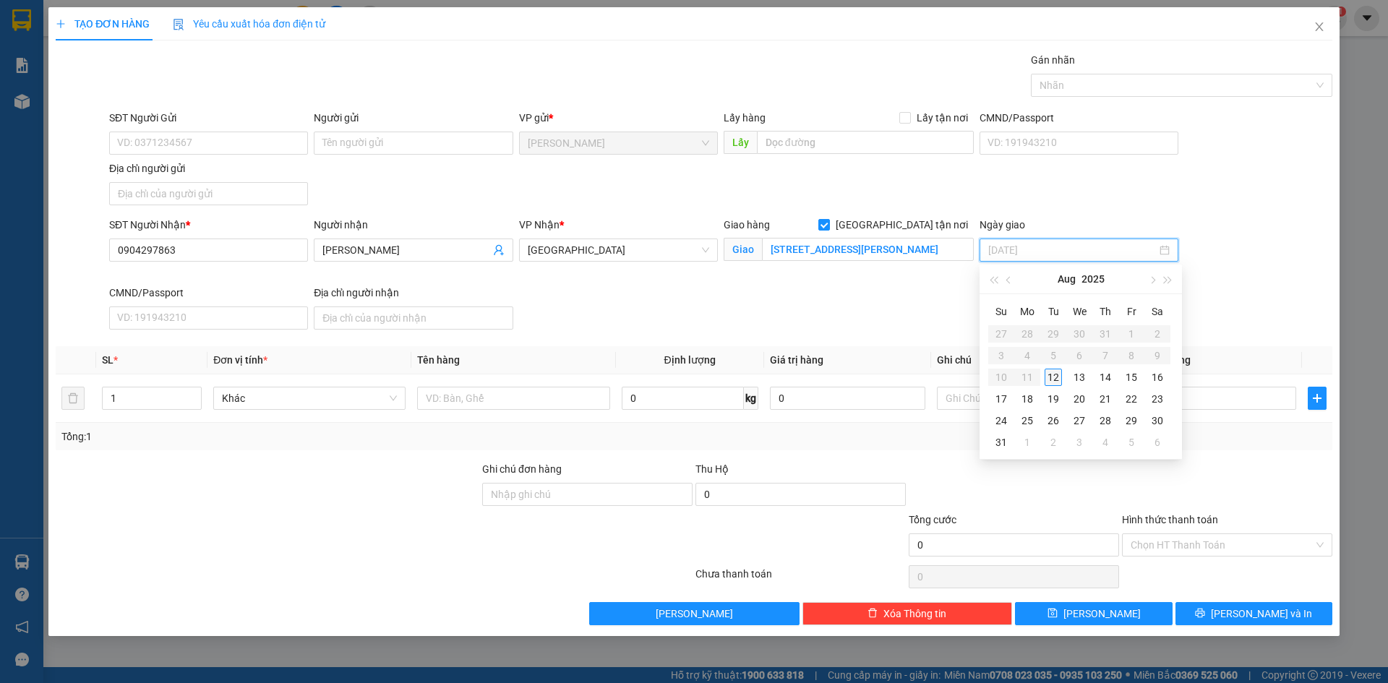
type input "[DATE]"
click at [1058, 379] on div "12" at bounding box center [1053, 377] width 17 height 17
click at [1162, 326] on div "SĐT Người Nhận * 0904297863 Người nhận LÊ THỊ YẾN XUÂN VP Nhận * Sài Gòn Giao h…" at bounding box center [720, 276] width 1229 height 119
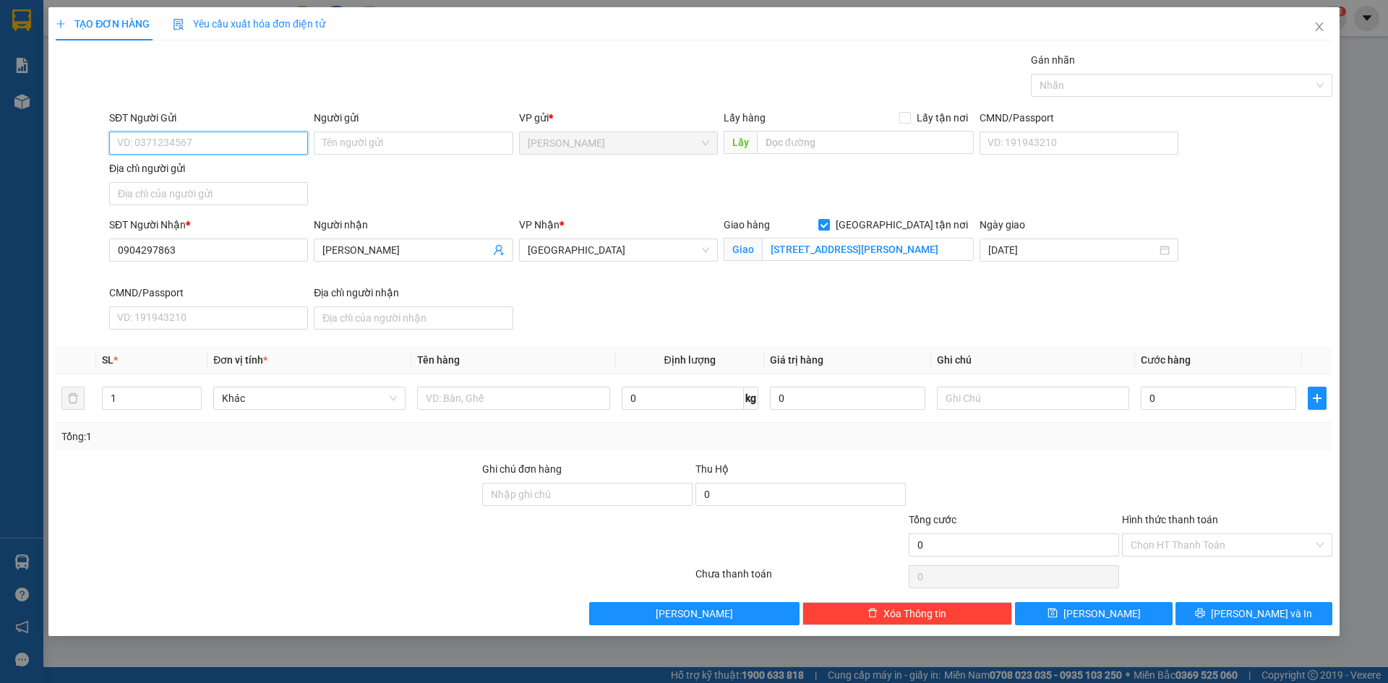
click at [217, 142] on input "SĐT Người Gửi" at bounding box center [208, 143] width 199 height 23
type input "0"
type input "0798406068"
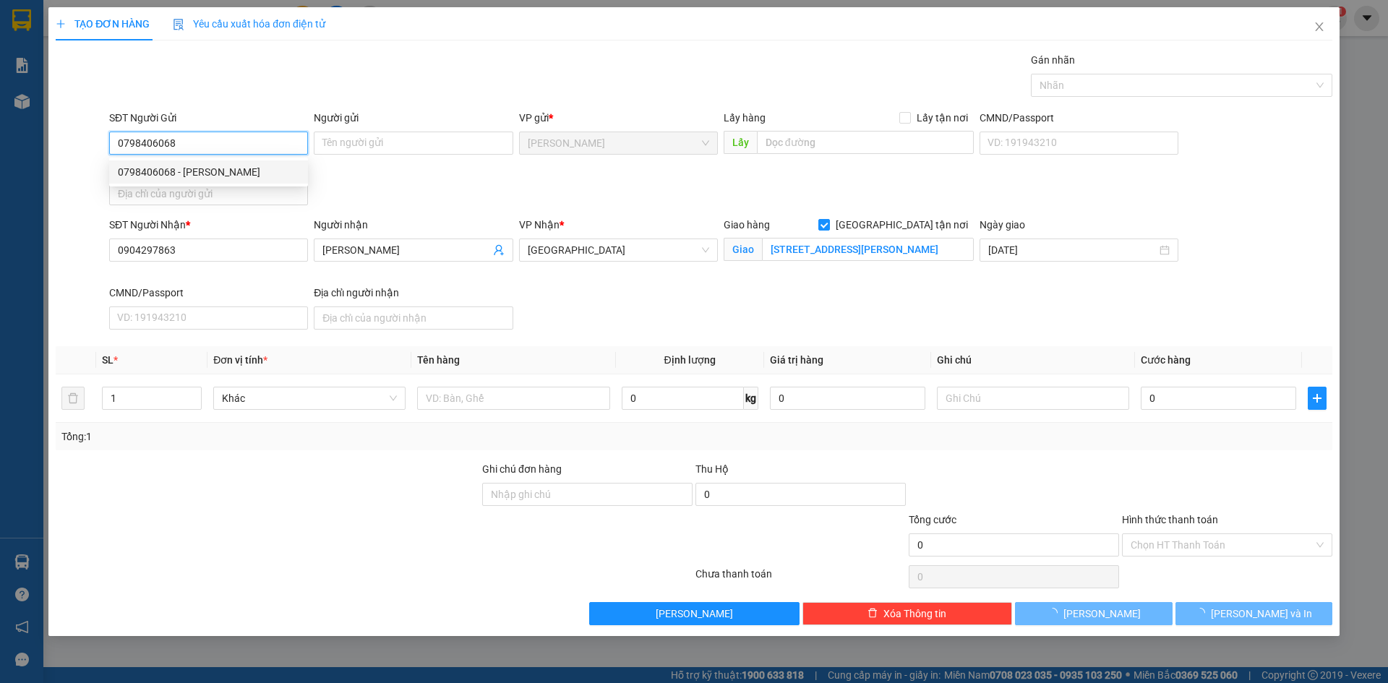
click at [278, 168] on div "0798406068 - KIM YẾN" at bounding box center [208, 172] width 181 height 16
type input "KIM YẾN"
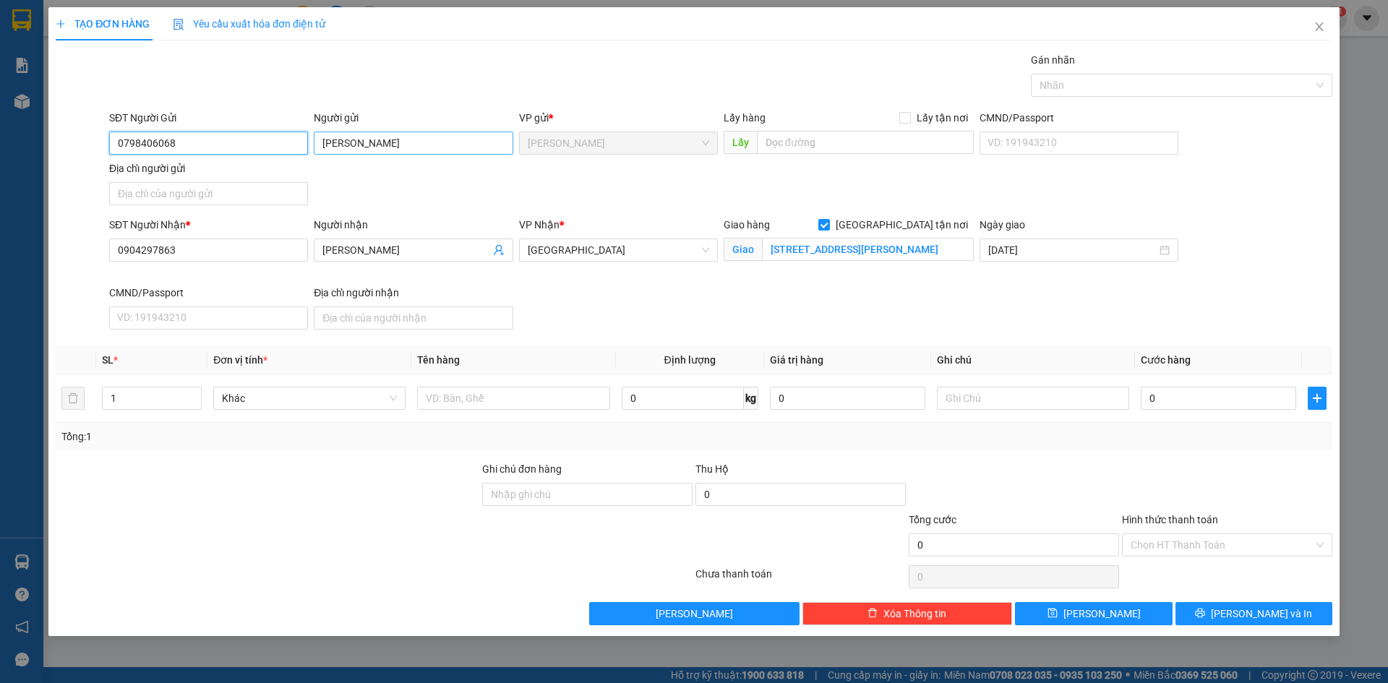
type input "0798406068"
click at [330, 134] on input "KIM YẾN" at bounding box center [413, 143] width 199 height 23
type input "[PERSON_NAME]"
click at [698, 189] on div "SĐT Người Gửi 0798406068 Người gửi LÊ THỊ KIM YẾN VP gửi * Cao Lãnh Lấy hàng Lấ…" at bounding box center [720, 160] width 1229 height 101
click at [528, 393] on input "text" at bounding box center [513, 398] width 192 height 23
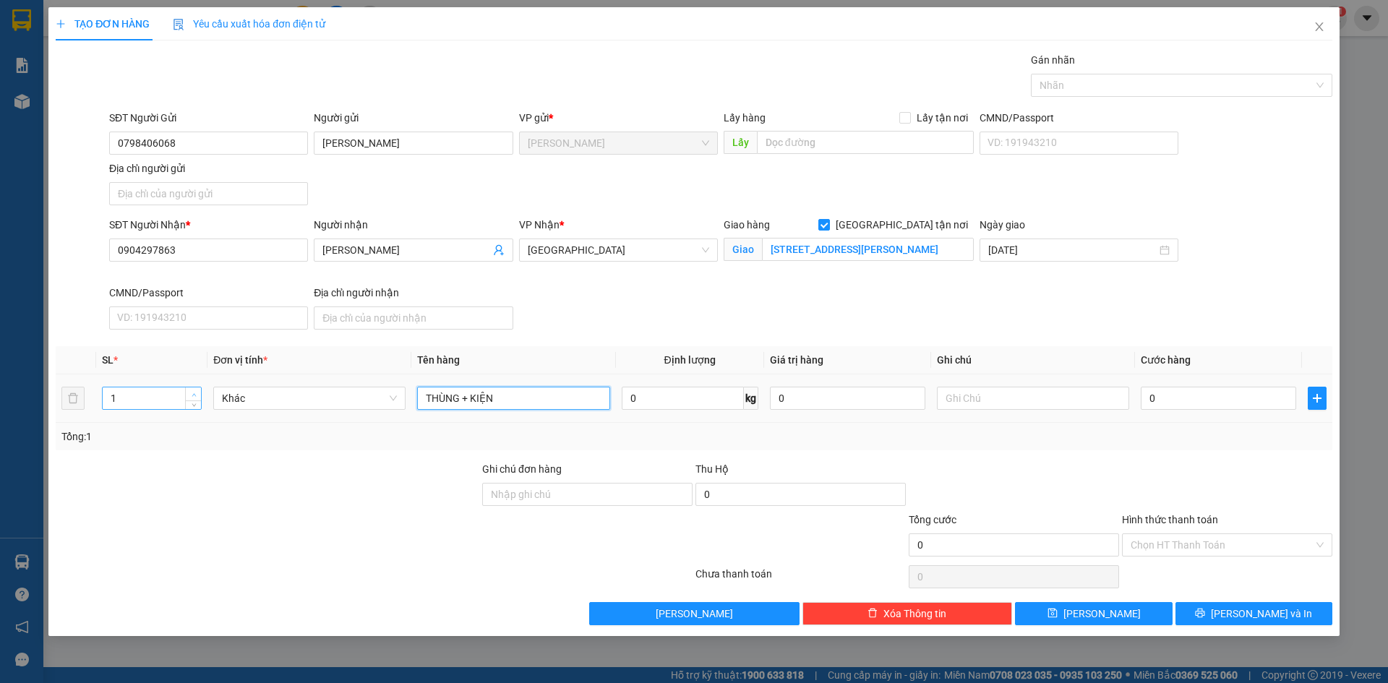
type input "THÙNG + KIỆN"
type input "2"
click at [191, 391] on span "up" at bounding box center [193, 394] width 9 height 9
click at [1130, 456] on div "Transit Pickup Surcharge Ids Transit Deliver Surcharge Ids Transit Deliver Surc…" at bounding box center [694, 338] width 1277 height 573
click at [1208, 398] on input "0" at bounding box center [1218, 398] width 155 height 23
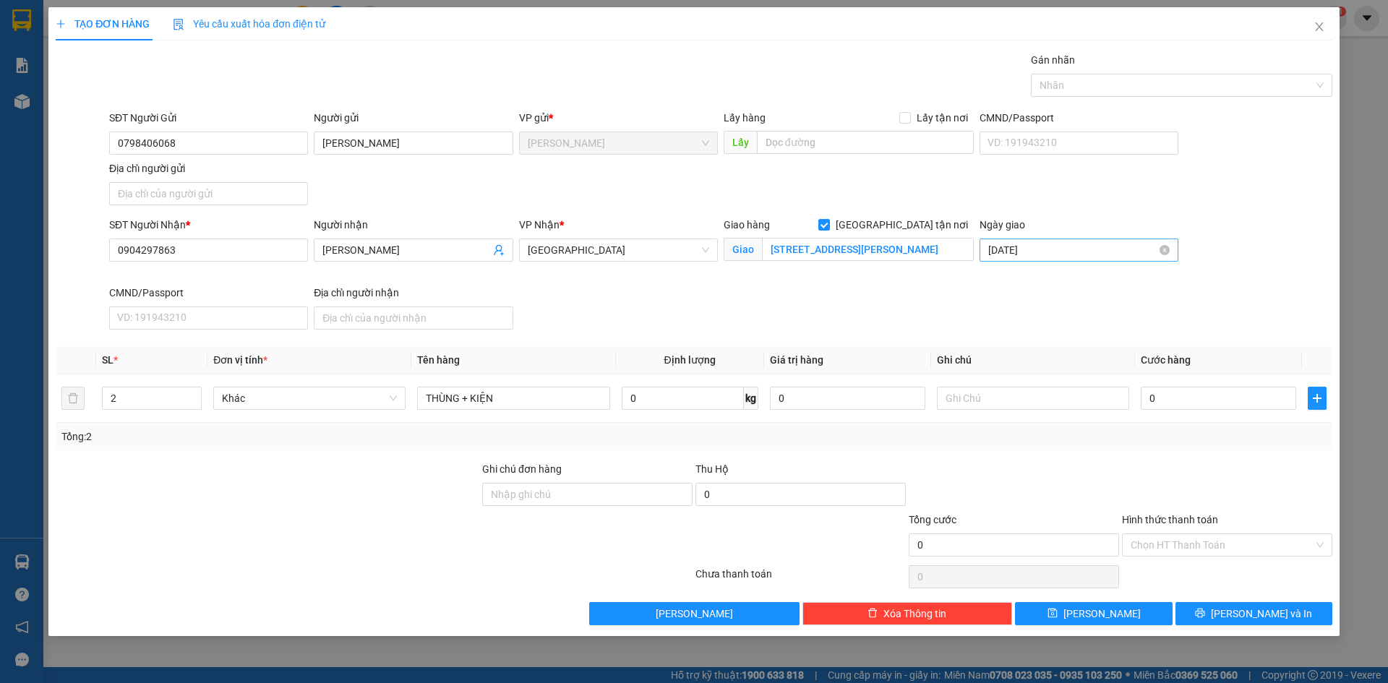
click at [1055, 249] on input "[DATE]" at bounding box center [1072, 250] width 168 height 16
type input "13/08/2025"
click at [1085, 377] on div "13" at bounding box center [1079, 377] width 17 height 17
click at [1245, 262] on div "SĐT Người Nhận * 0904297863 Người nhận LÊ THỊ YẾN XUÂN VP Nhận * Sài Gòn Giao h…" at bounding box center [720, 276] width 1229 height 119
click at [1210, 396] on input "0" at bounding box center [1218, 398] width 155 height 23
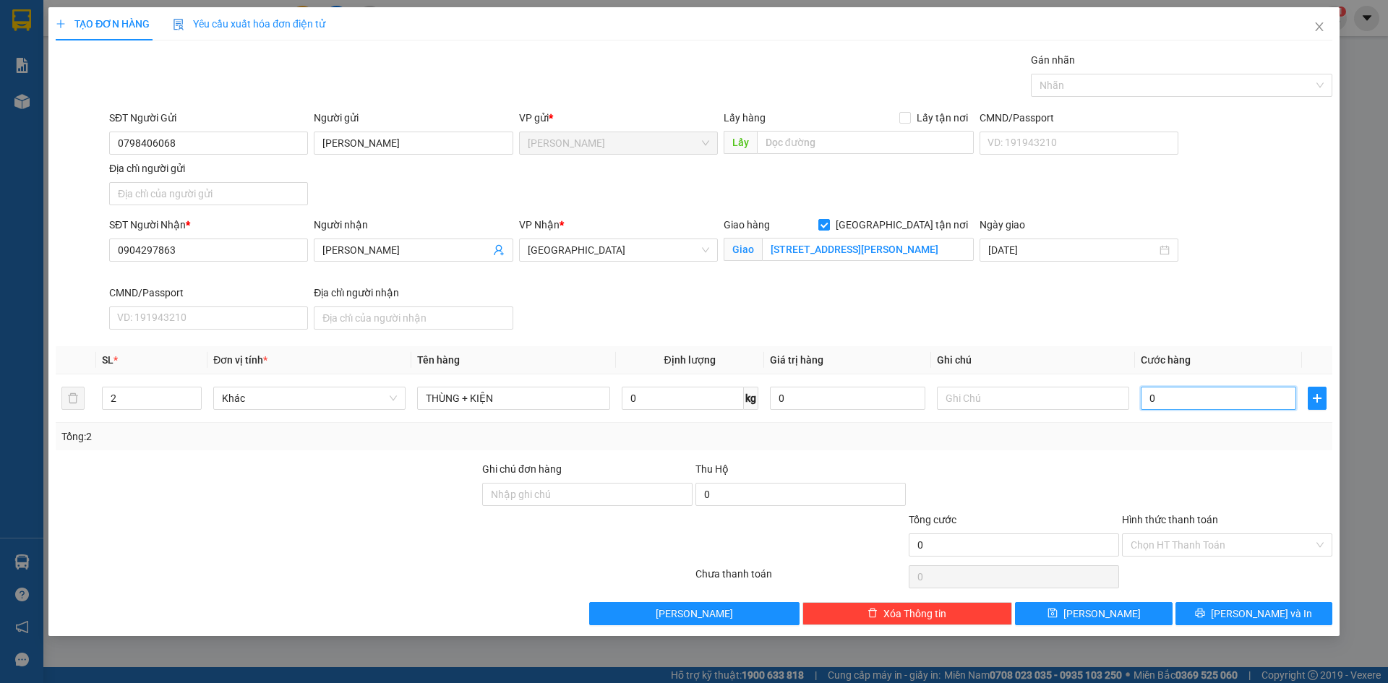
type input "2"
type input "20"
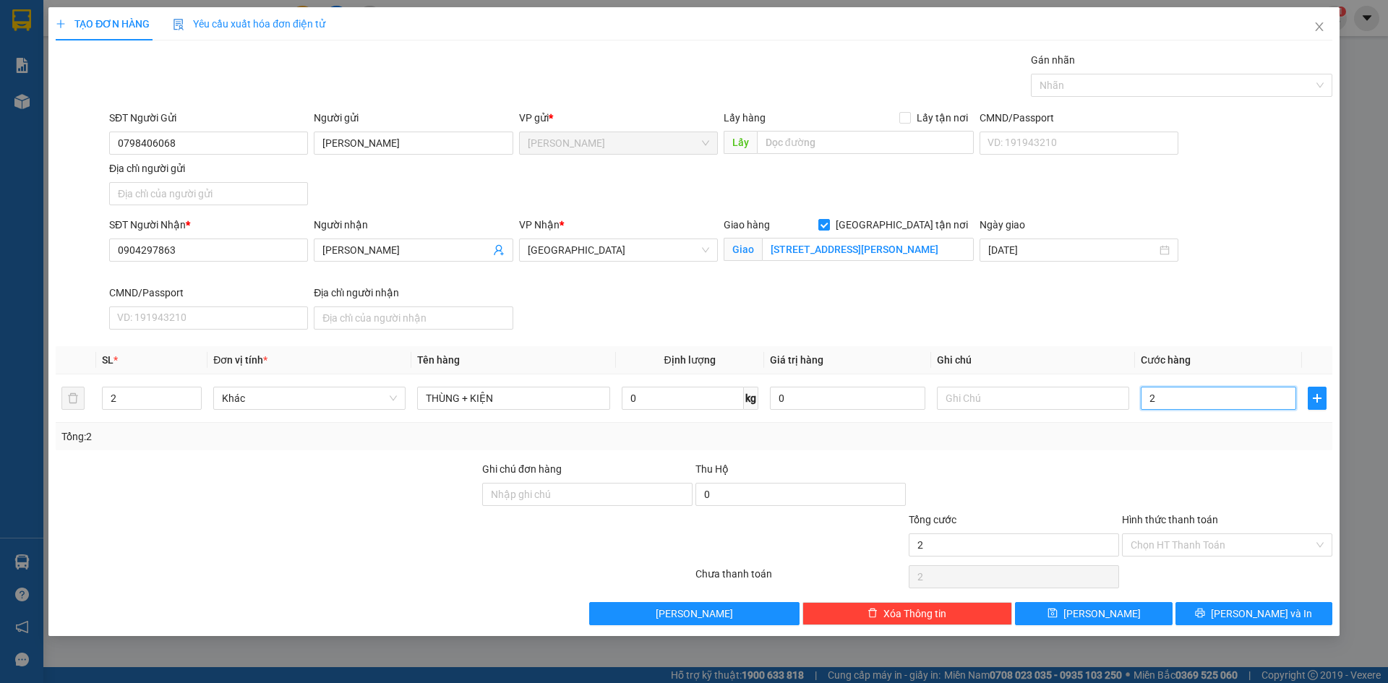
type input "20"
type input "200"
type input "2.000"
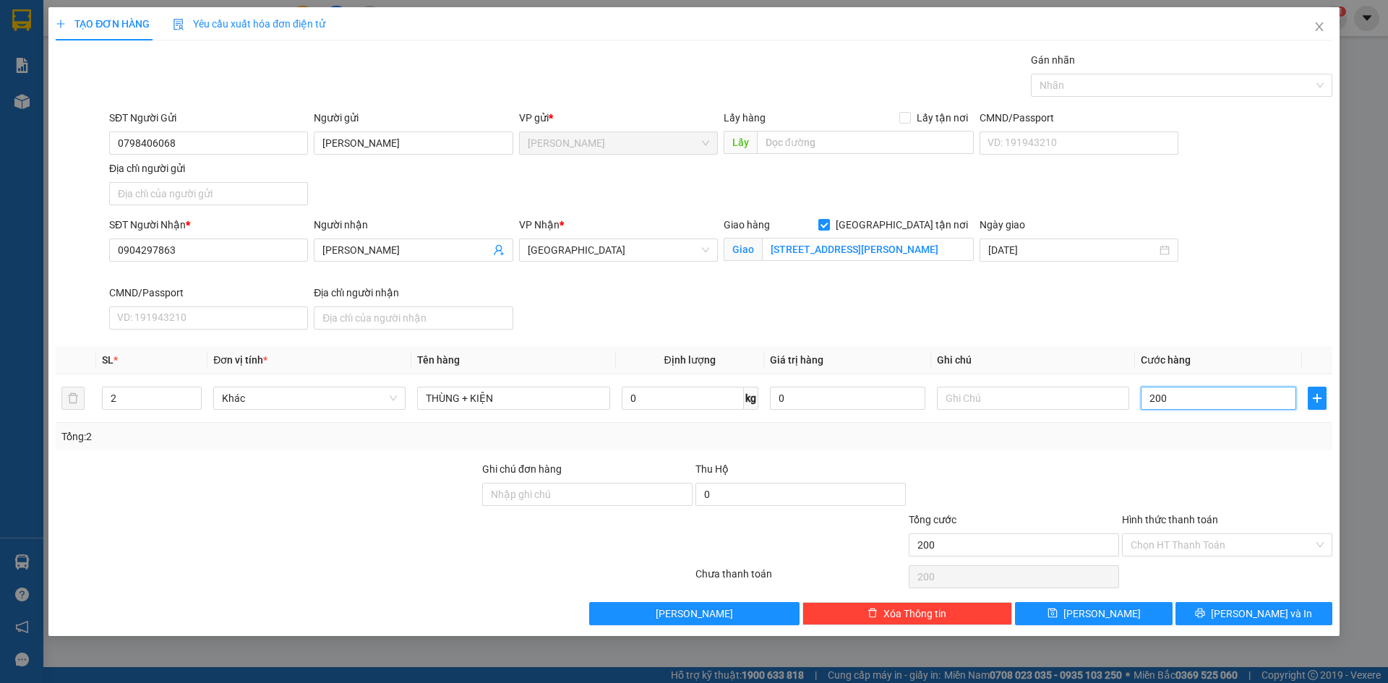
type input "2.000"
type input "20.000"
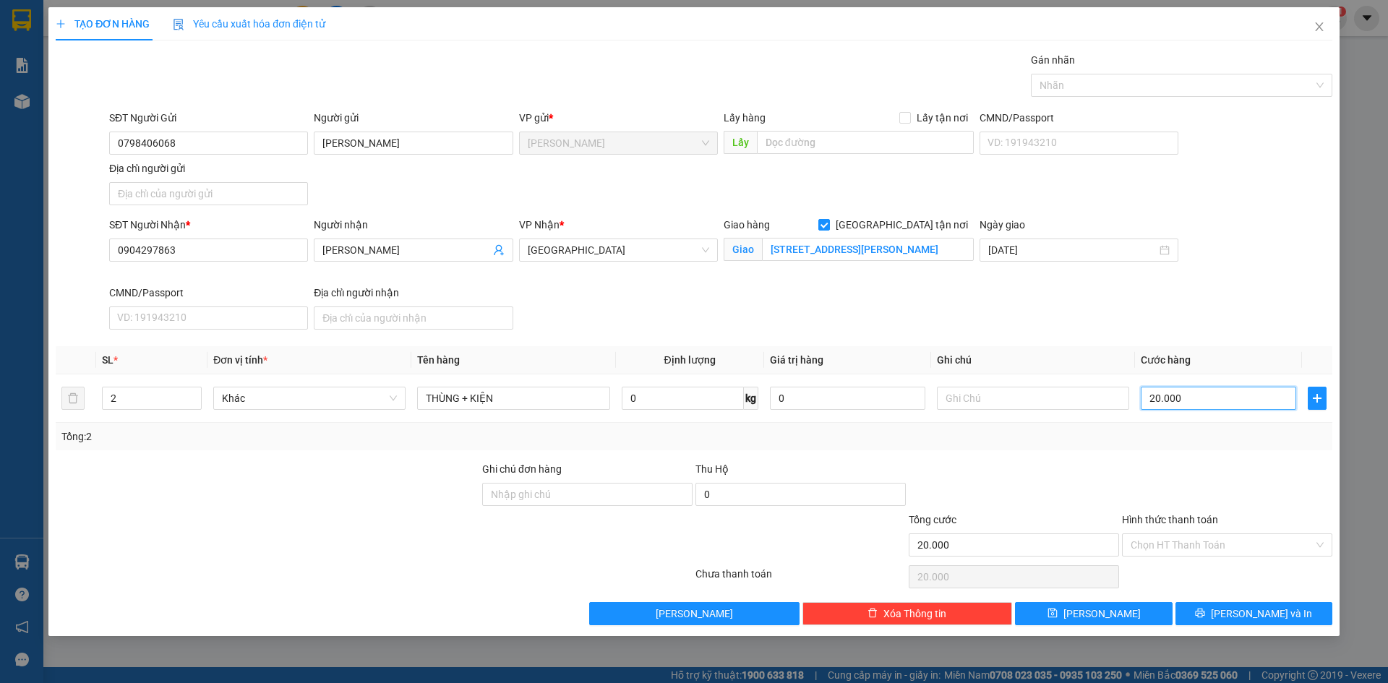
type input "200.000"
click at [1258, 314] on div "SĐT Người Nhận * 0904297863 Người nhận LÊ THỊ YẾN XUÂN VP Nhận * Sài Gòn Giao h…" at bounding box center [720, 276] width 1229 height 119
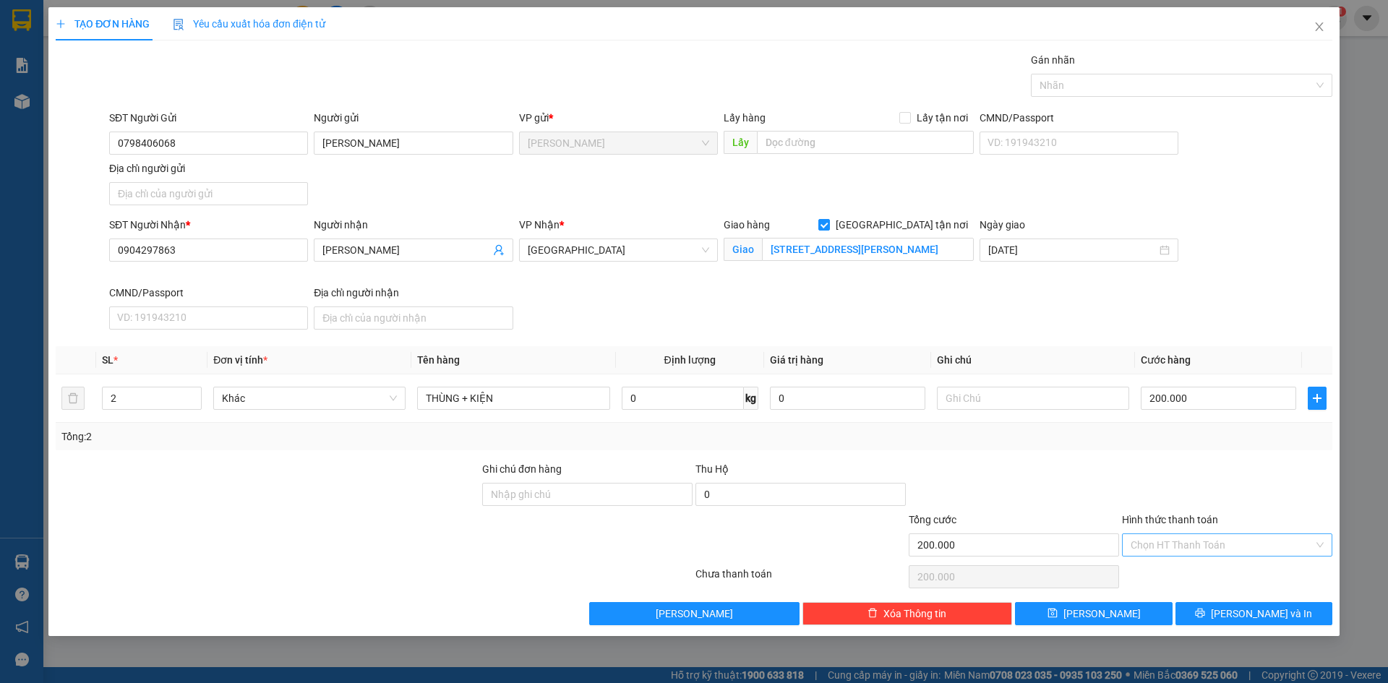
click at [1201, 541] on input "Hình thức thanh toán" at bounding box center [1222, 545] width 183 height 22
click at [1198, 577] on div "Tại văn phòng" at bounding box center [1227, 574] width 193 height 16
type input "0"
drag, startPoint x: 1184, startPoint y: 489, endPoint x: 1027, endPoint y: 445, distance: 163.6
click at [1180, 489] on div at bounding box center [1226, 486] width 213 height 51
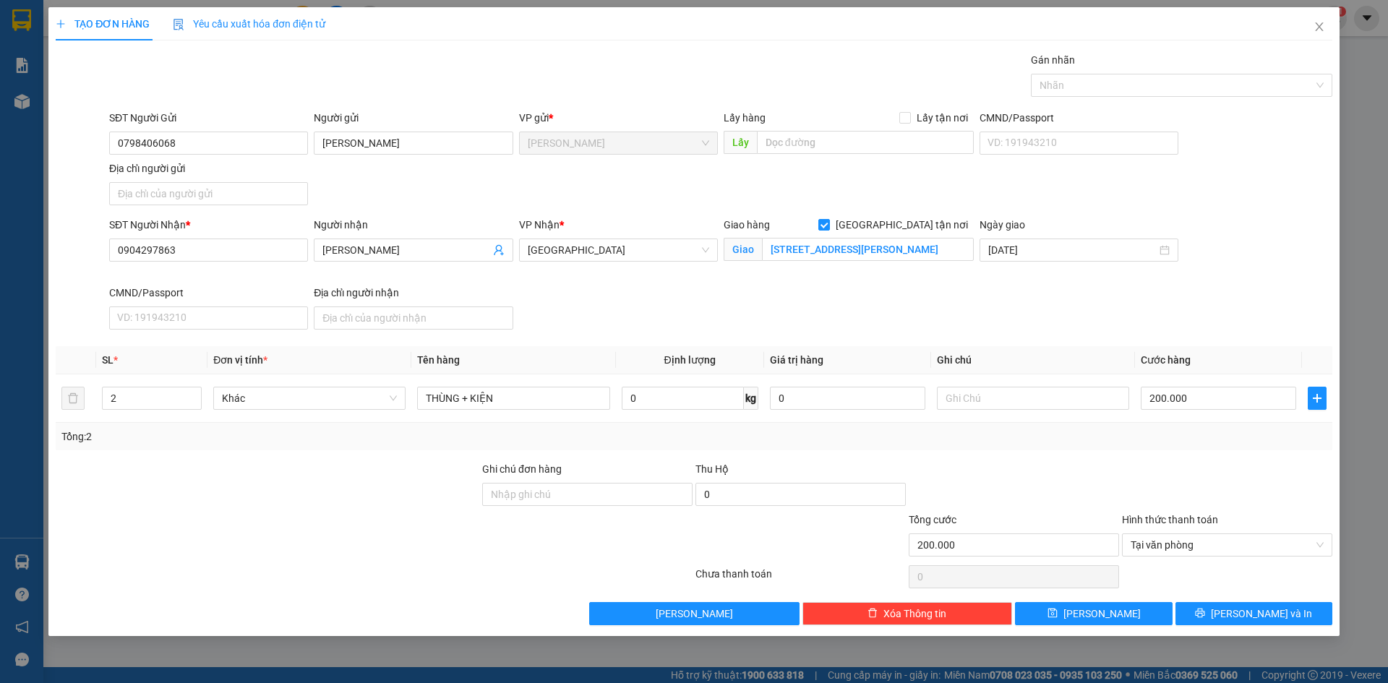
click at [1295, 455] on div "Transit Pickup Surcharge Ids Transit Deliver Surcharge Ids Transit Deliver Surc…" at bounding box center [694, 338] width 1277 height 573
click at [1253, 612] on span "[PERSON_NAME] và In" at bounding box center [1261, 614] width 101 height 16
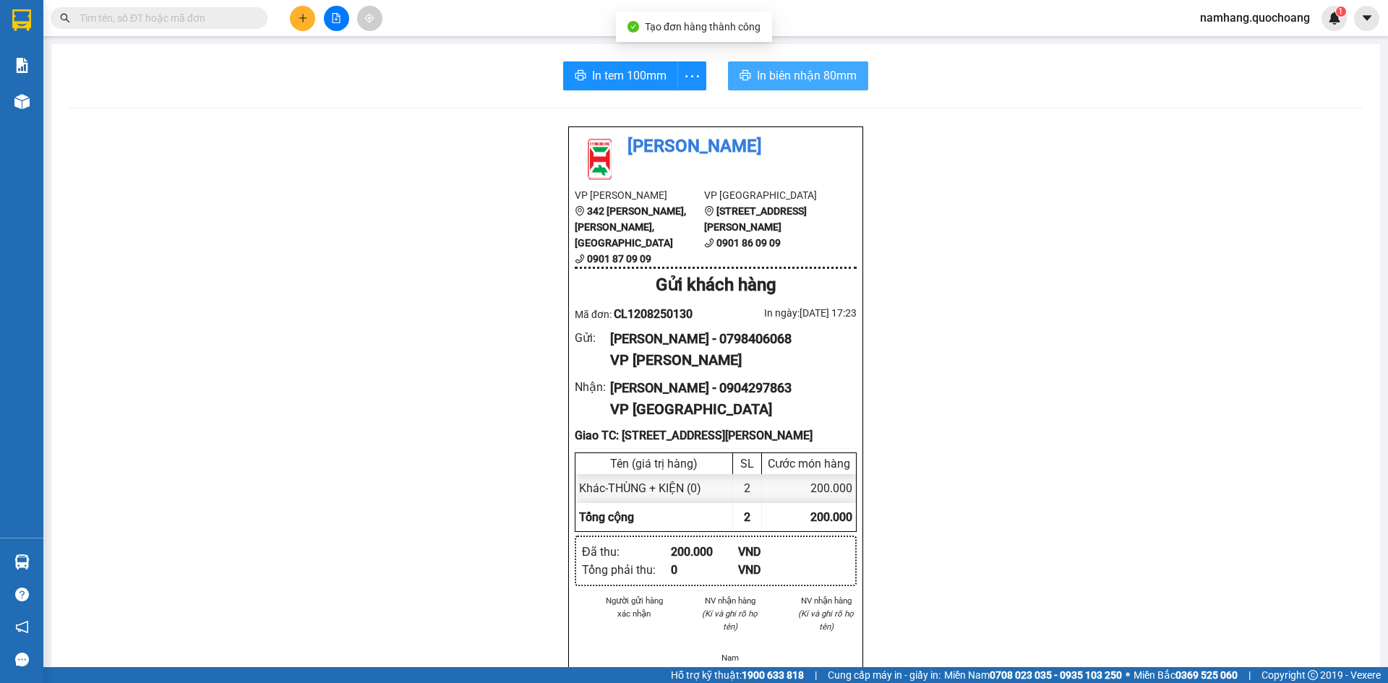
click at [809, 83] on span "In biên nhận 80mm" at bounding box center [807, 76] width 100 height 18
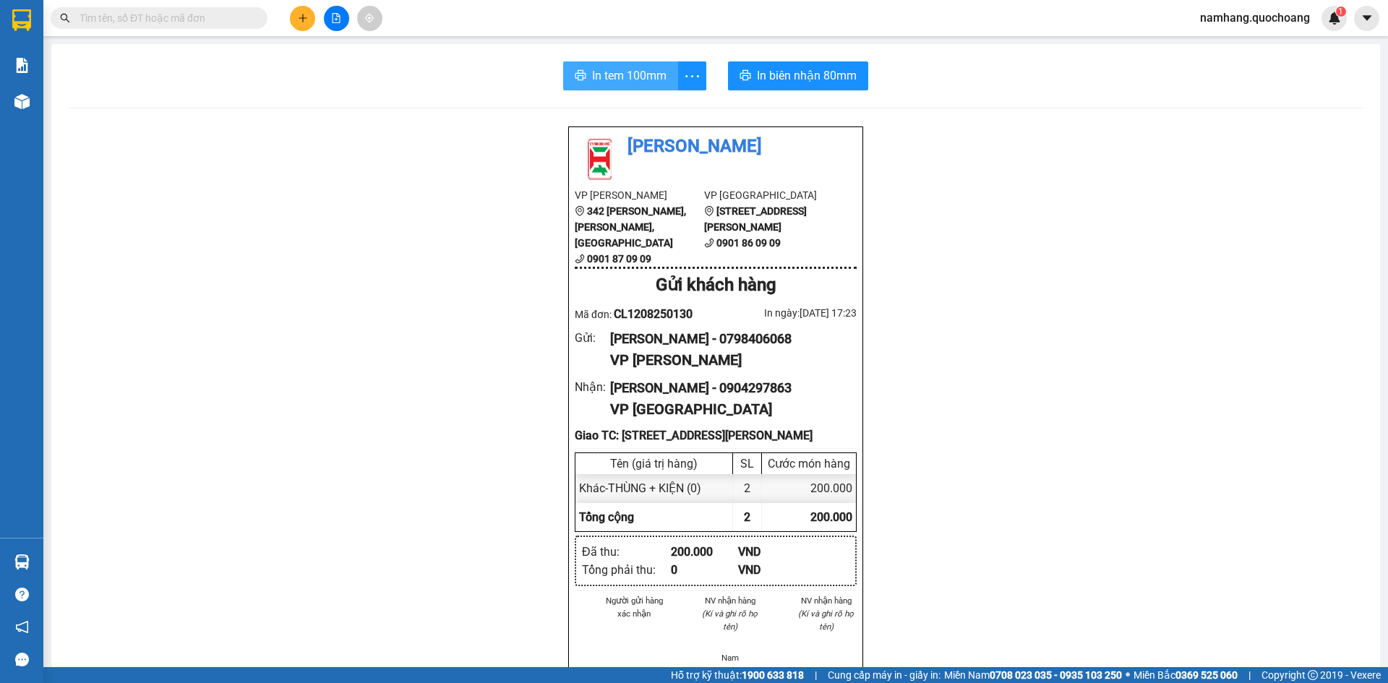
click at [600, 81] on span "In tem 100mm" at bounding box center [629, 76] width 74 height 18
click at [158, 10] on input "text" at bounding box center [165, 18] width 171 height 16
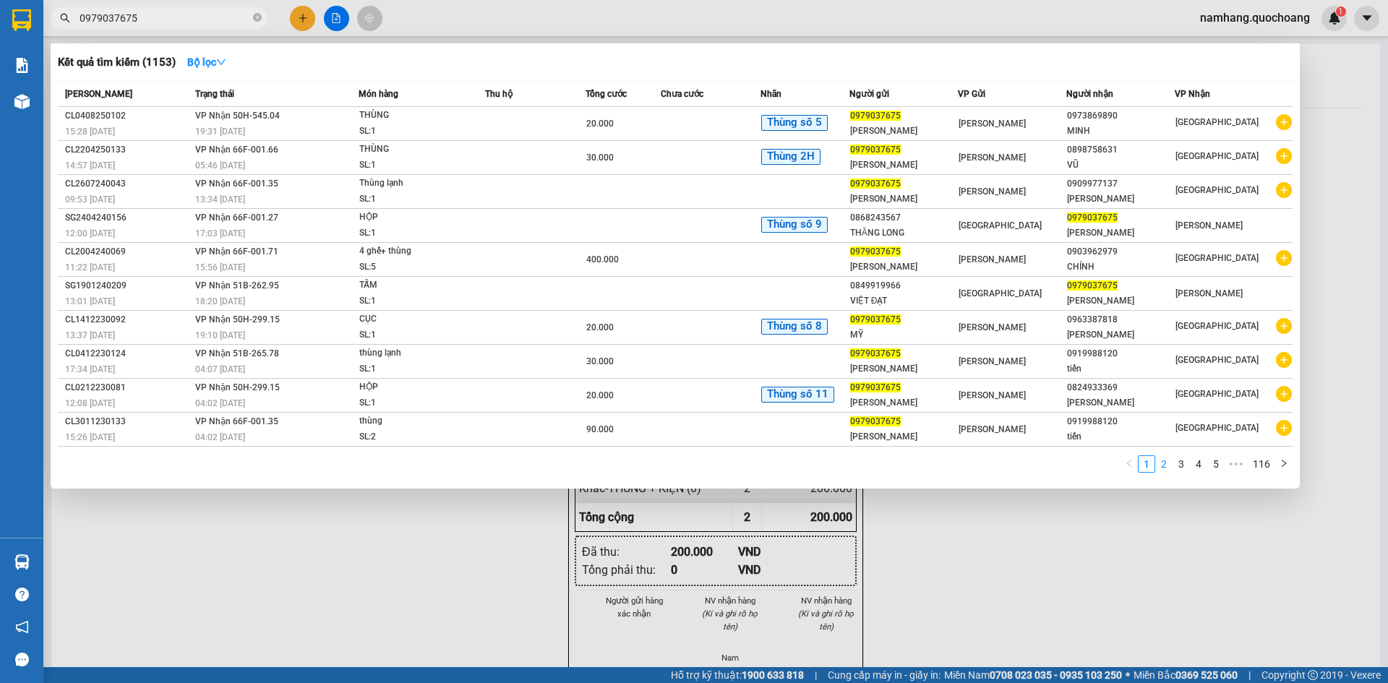
type input "0979037675"
click at [1166, 468] on link "2" at bounding box center [1164, 464] width 16 height 16
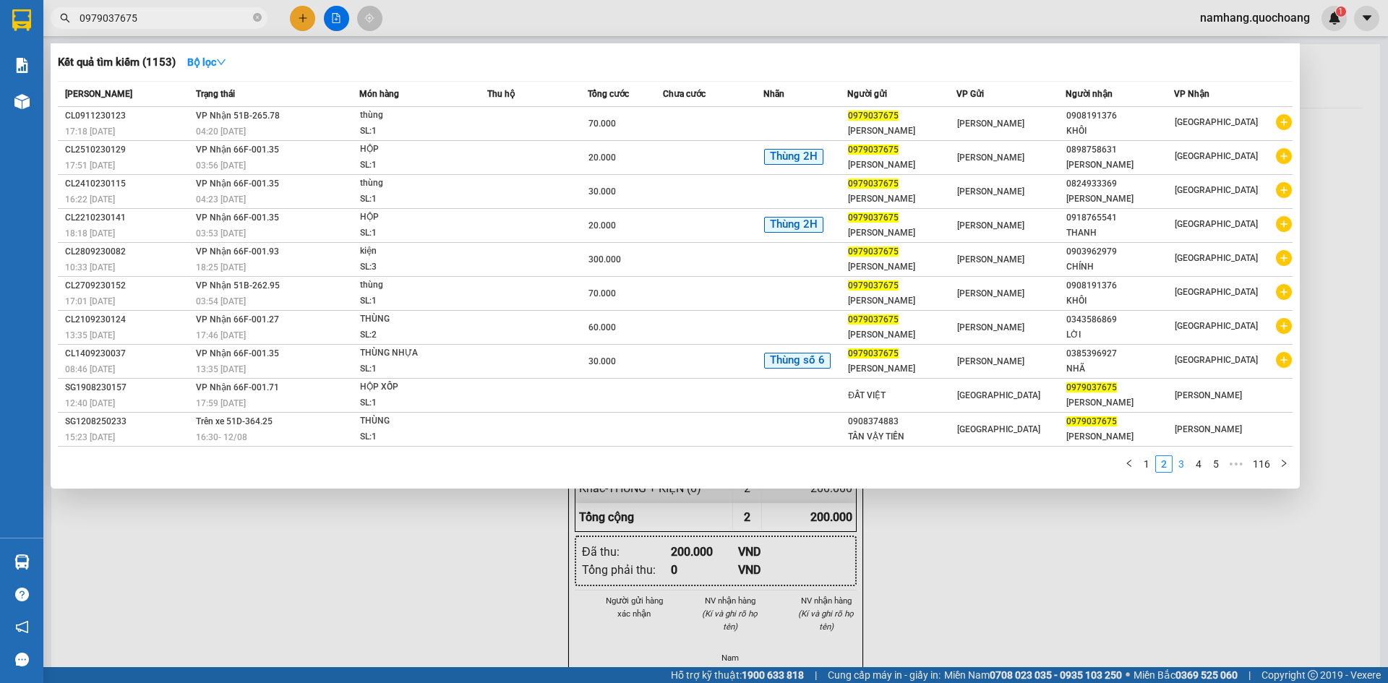
click at [1185, 467] on link "3" at bounding box center [1181, 464] width 16 height 16
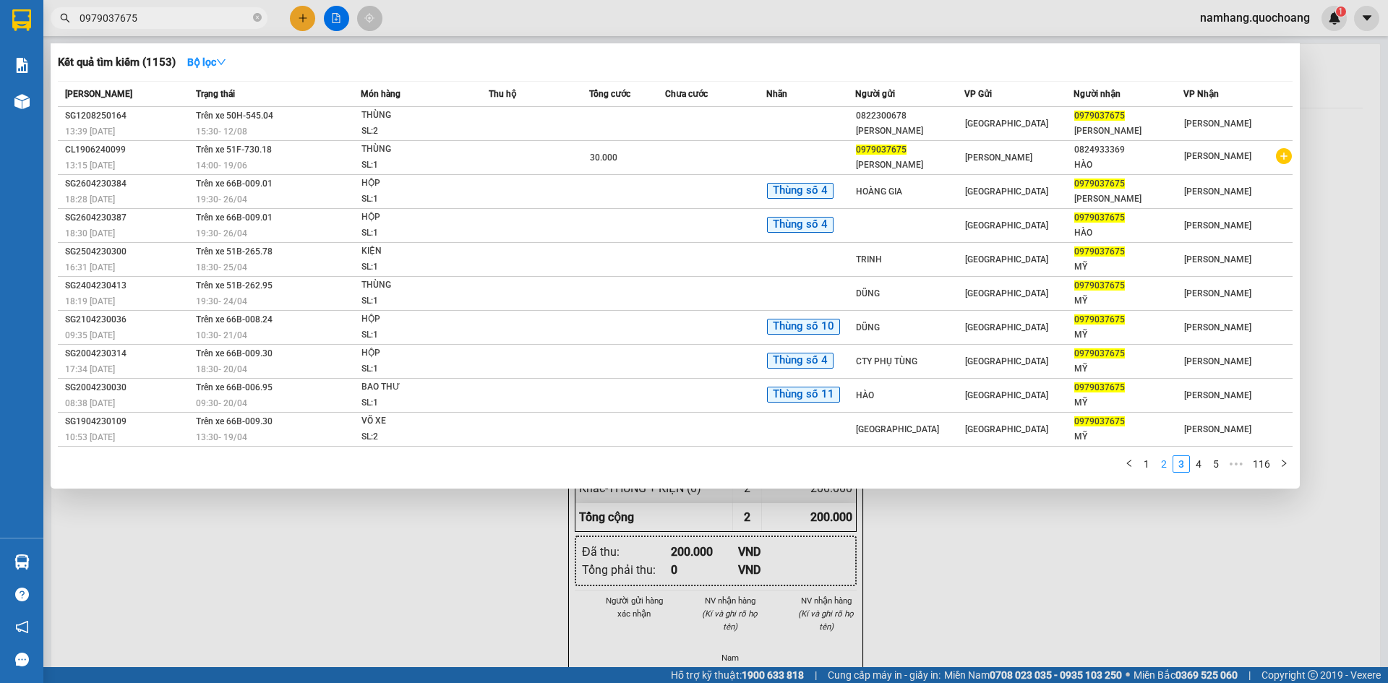
click at [1165, 463] on link "2" at bounding box center [1164, 464] width 16 height 16
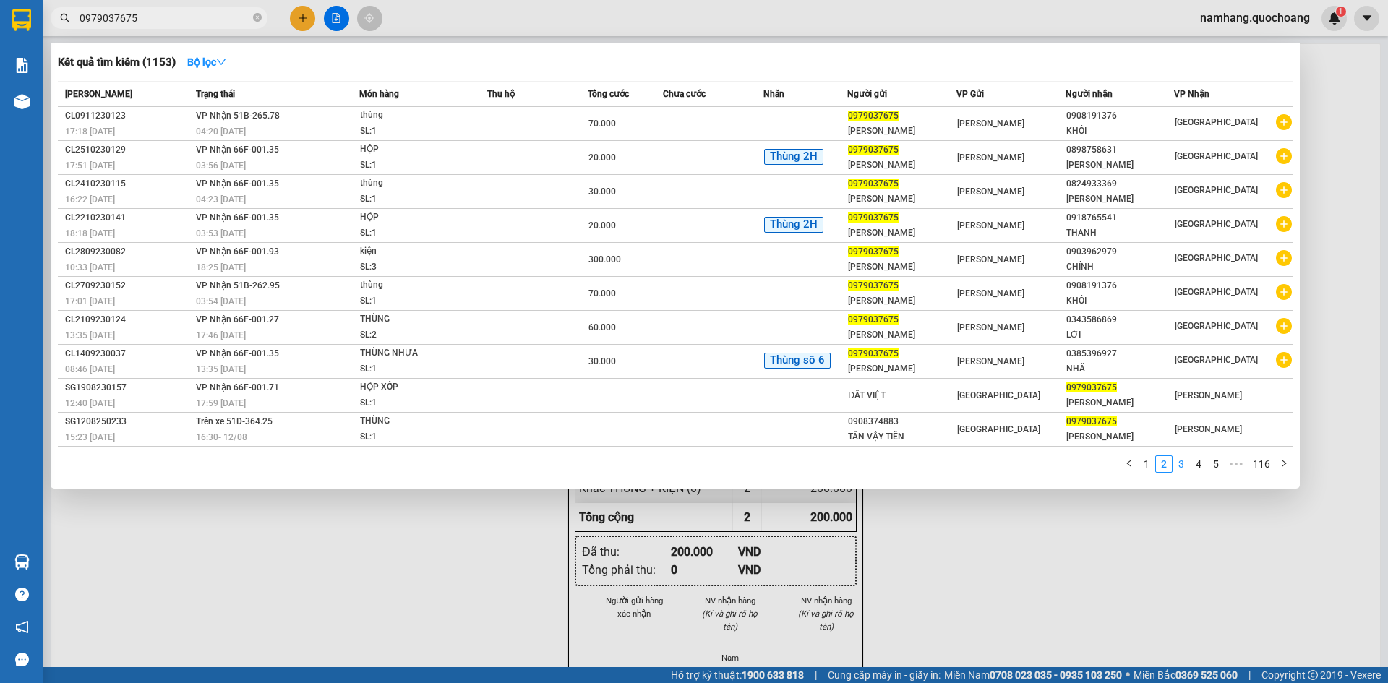
click at [1178, 467] on link "3" at bounding box center [1181, 464] width 16 height 16
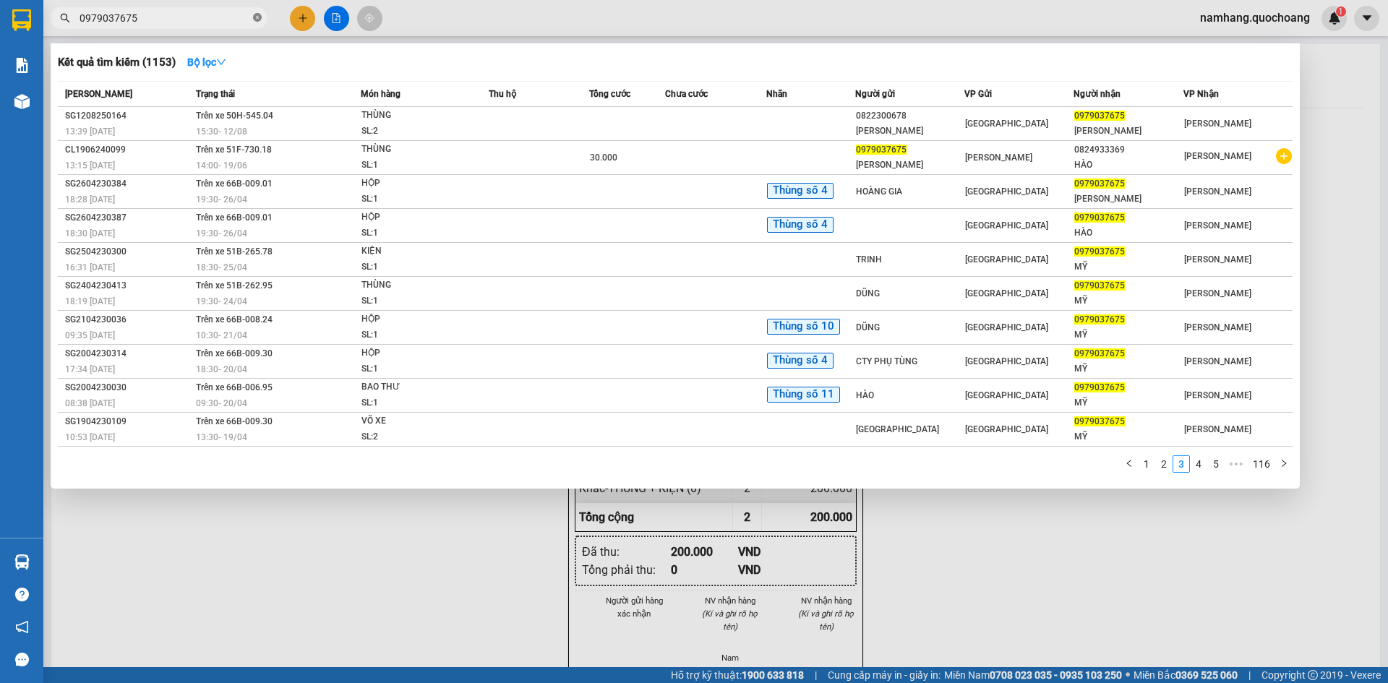
click at [257, 20] on icon "close-circle" at bounding box center [257, 17] width 9 height 9
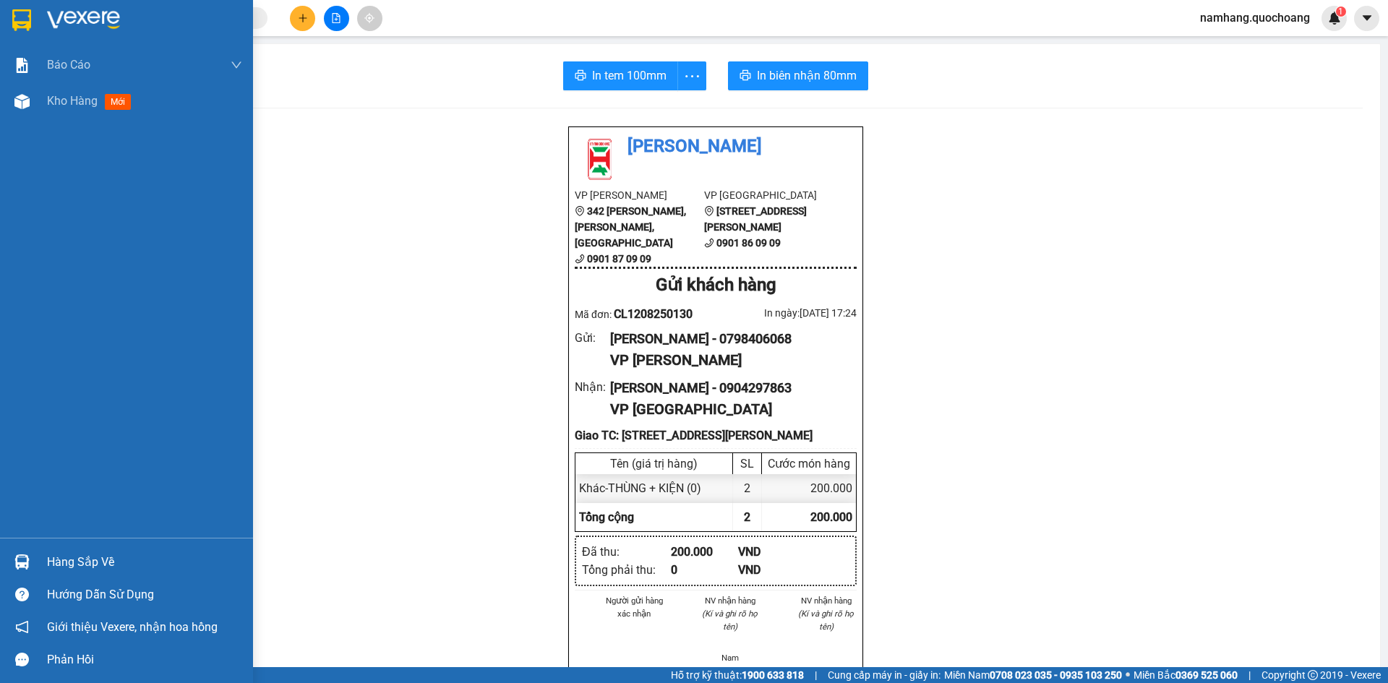
click at [83, 557] on div "Hàng sắp về" at bounding box center [144, 563] width 195 height 22
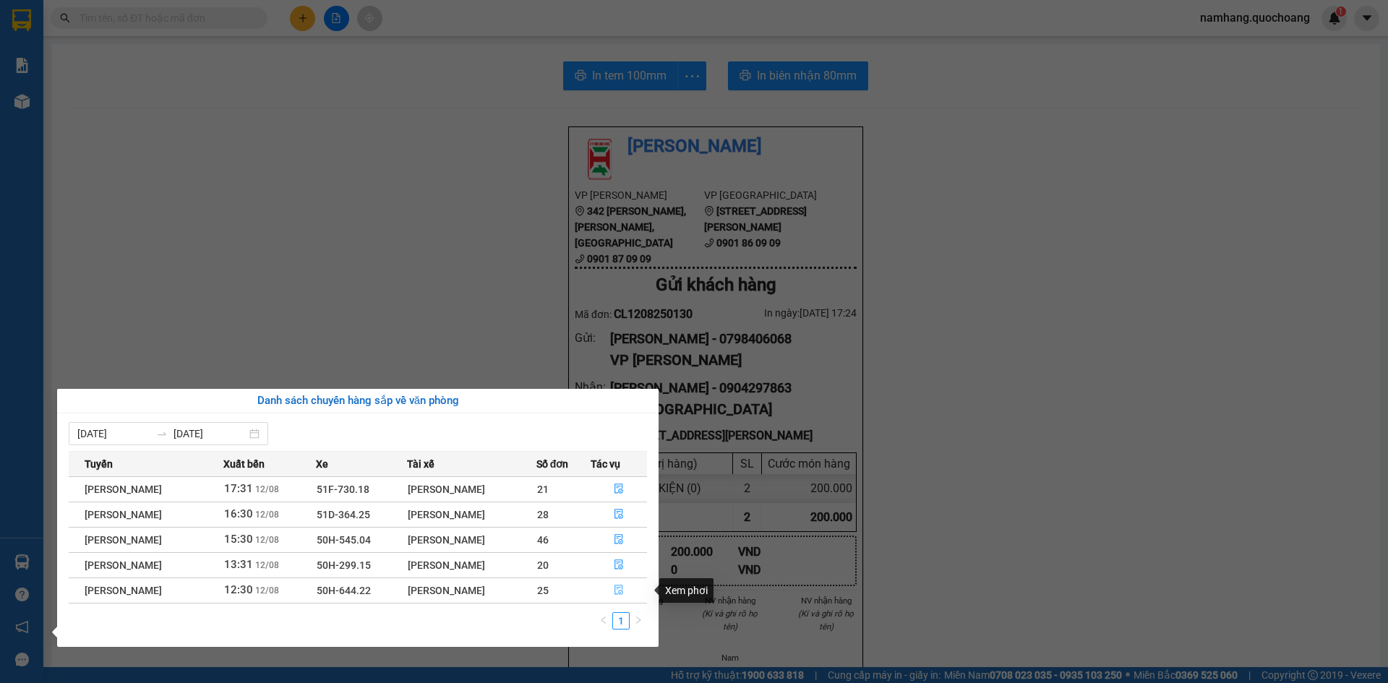
click at [615, 593] on button "button" at bounding box center [619, 590] width 56 height 23
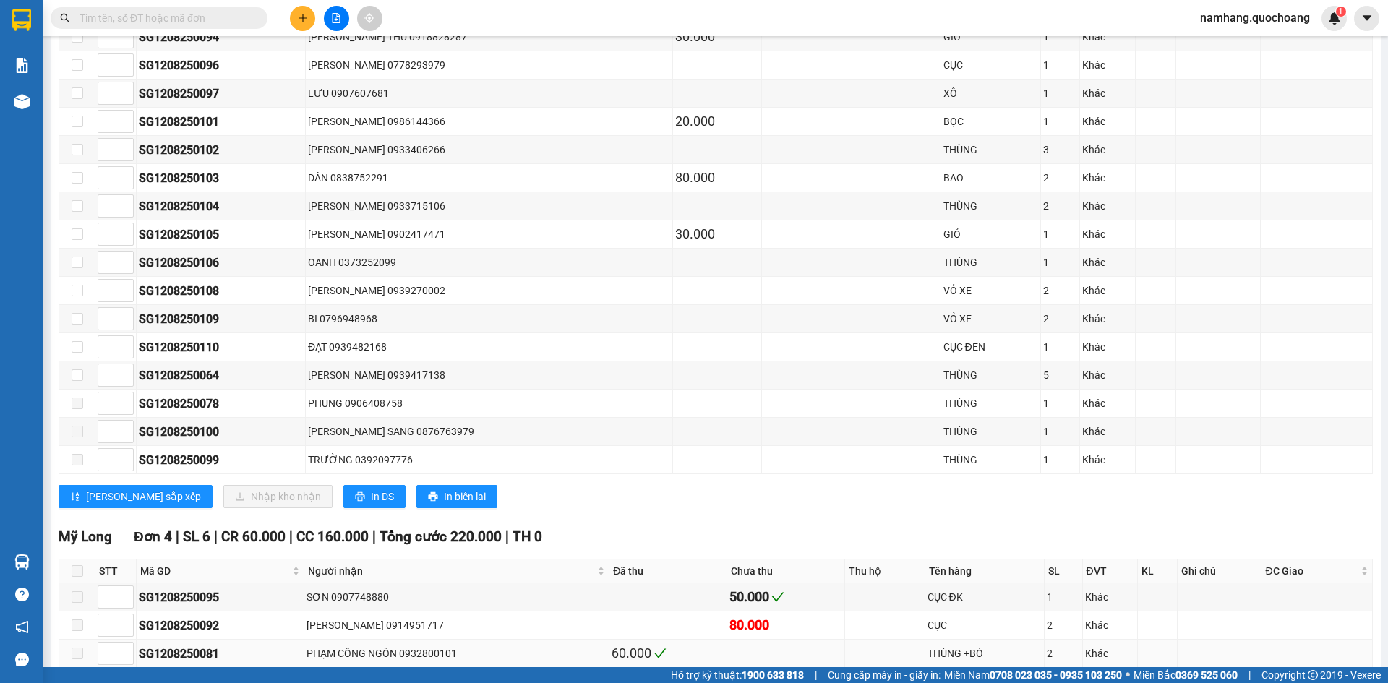
scroll to position [858, 0]
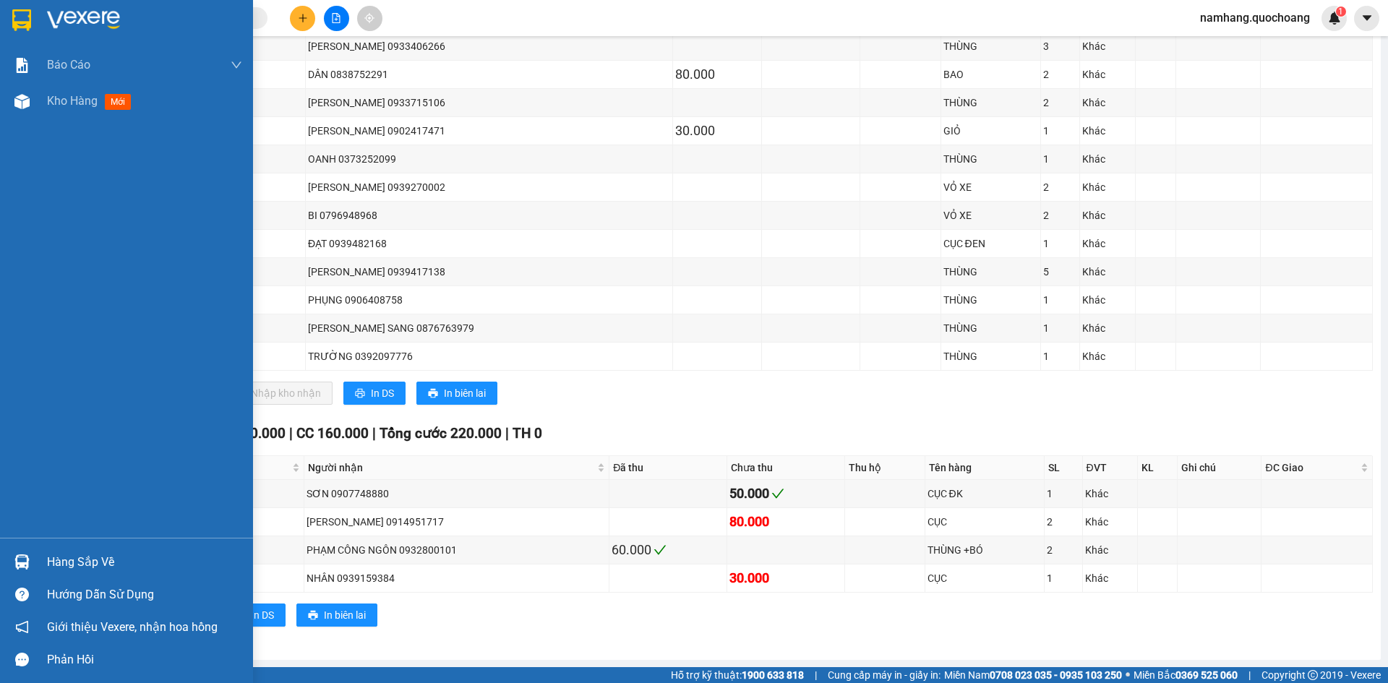
click at [74, 560] on div "Hàng sắp về" at bounding box center [144, 563] width 195 height 22
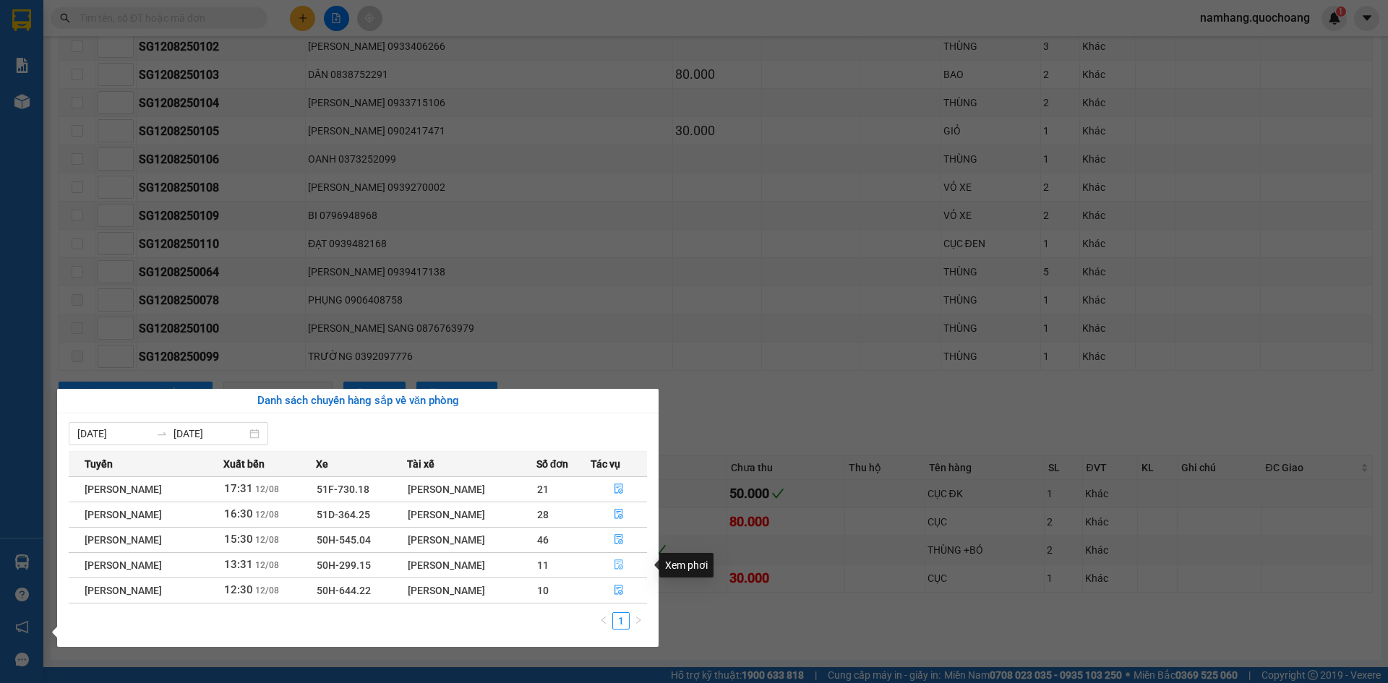
click at [624, 564] on icon "file-done" at bounding box center [619, 565] width 10 height 10
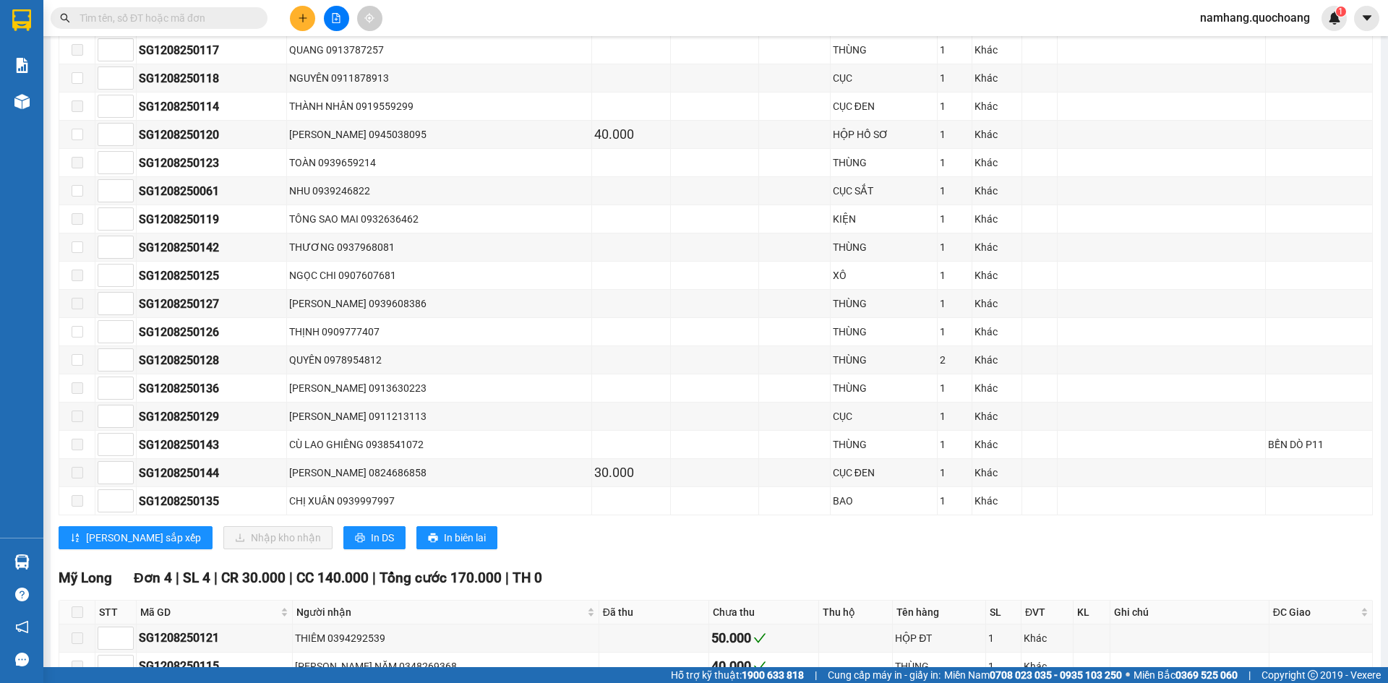
scroll to position [883, 0]
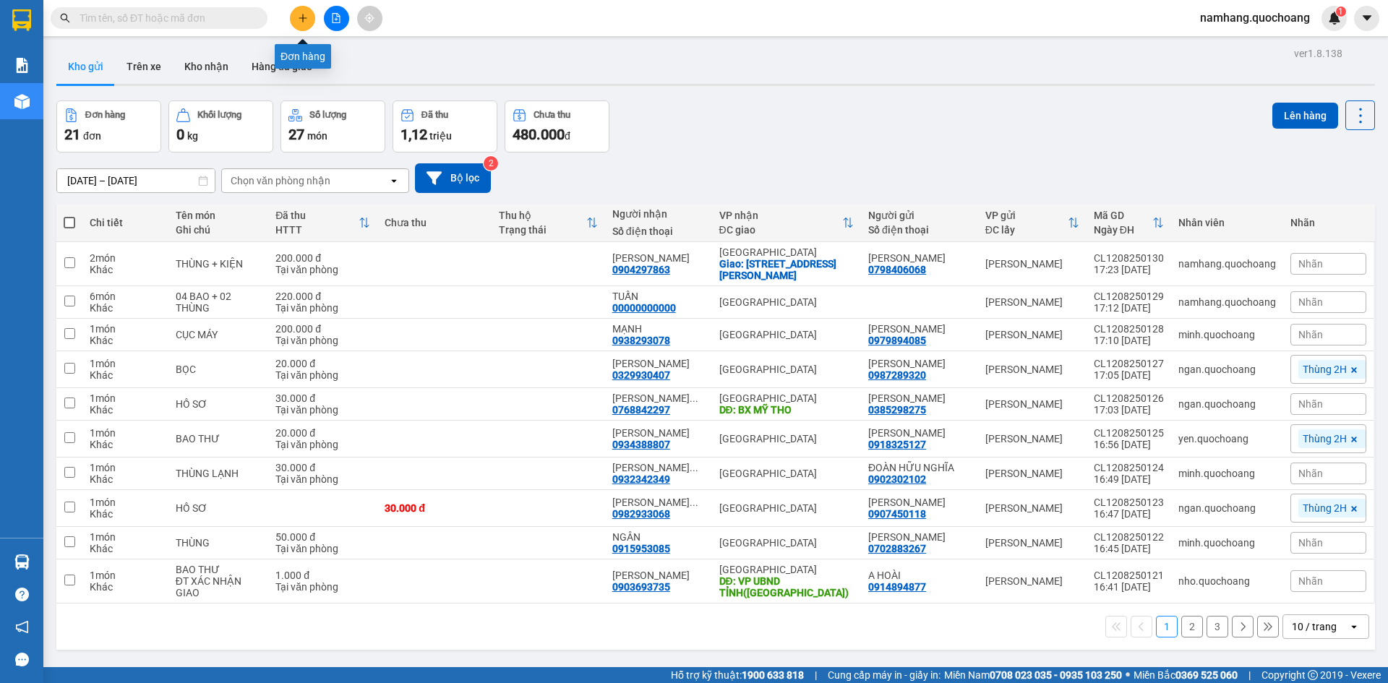
click at [312, 18] on button at bounding box center [302, 18] width 25 height 25
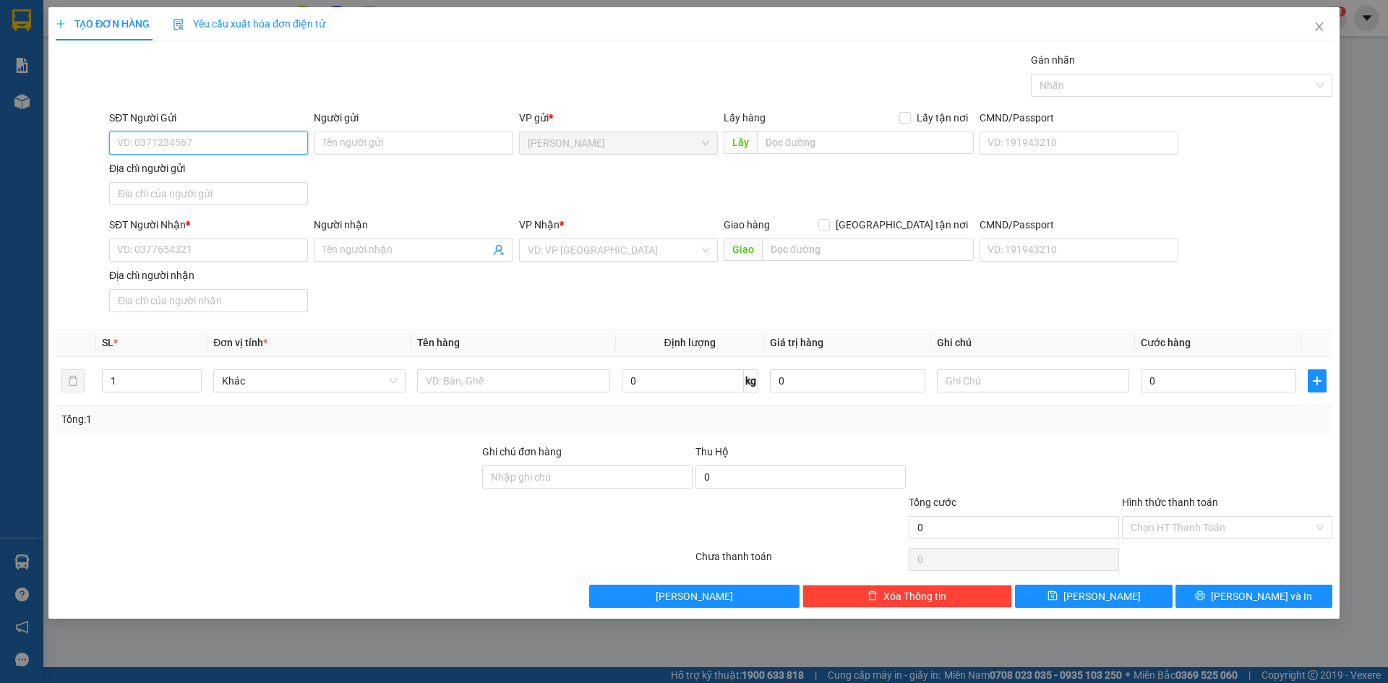
click at [279, 149] on input "SĐT Người Gửi" at bounding box center [208, 143] width 199 height 23
type input "0876763979"
click at [281, 171] on div "0876763979 - [PERSON_NAME]" at bounding box center [208, 172] width 181 height 16
type input "[PERSON_NAME]"
type input "0876763979"
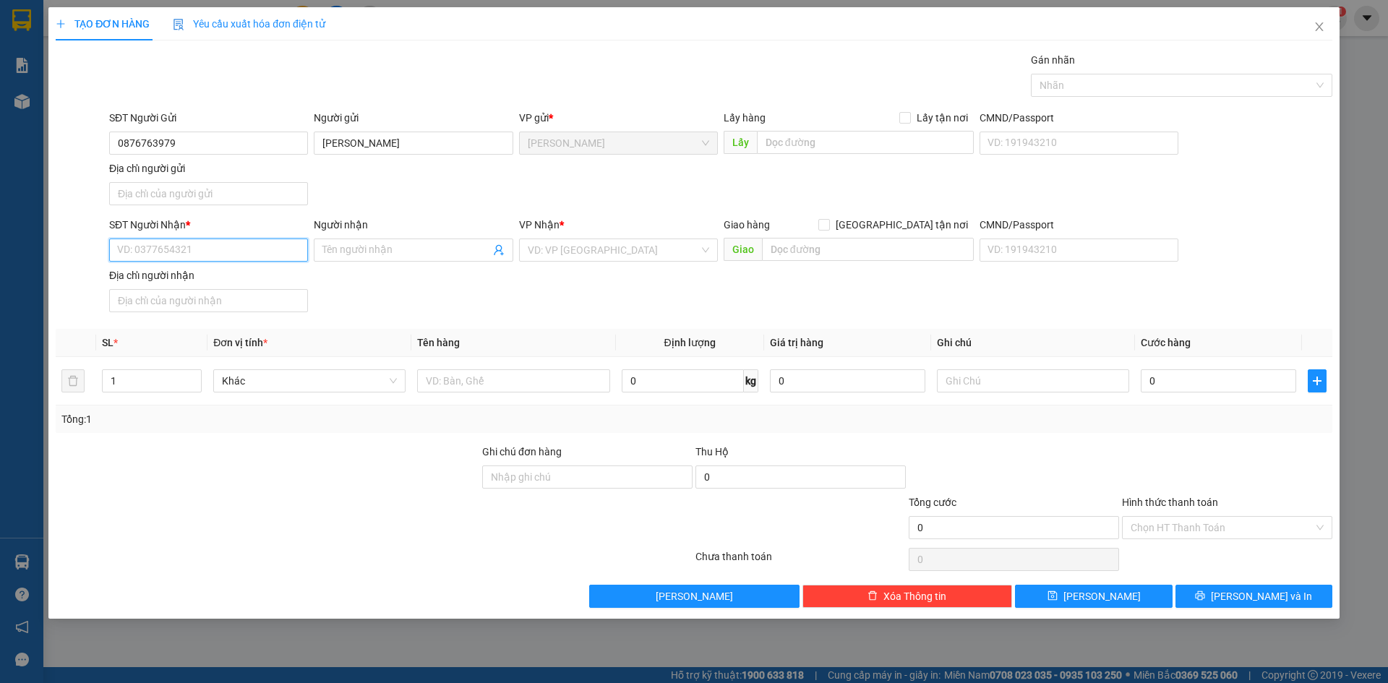
click at [223, 241] on input "SĐT Người Nhận *" at bounding box center [208, 250] width 199 height 23
type input "0919977163"
click at [226, 279] on div "0919977163 - [PERSON_NAME]" at bounding box center [208, 279] width 181 height 16
type input "[PERSON_NAME]"
type input "0919977163"
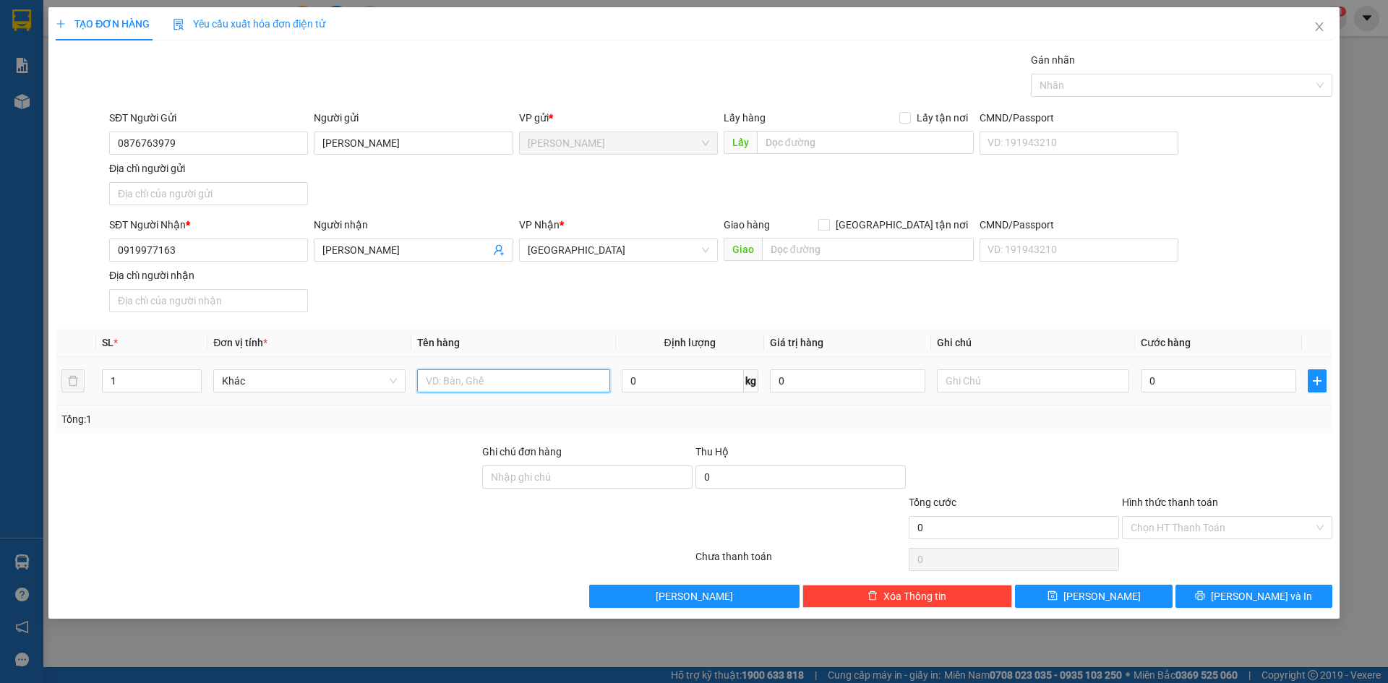
click at [497, 381] on input "text" at bounding box center [513, 380] width 192 height 23
type input "BỌC"
click at [1186, 395] on div "0" at bounding box center [1218, 381] width 155 height 29
click at [1191, 389] on input "0" at bounding box center [1218, 380] width 155 height 23
type input "2"
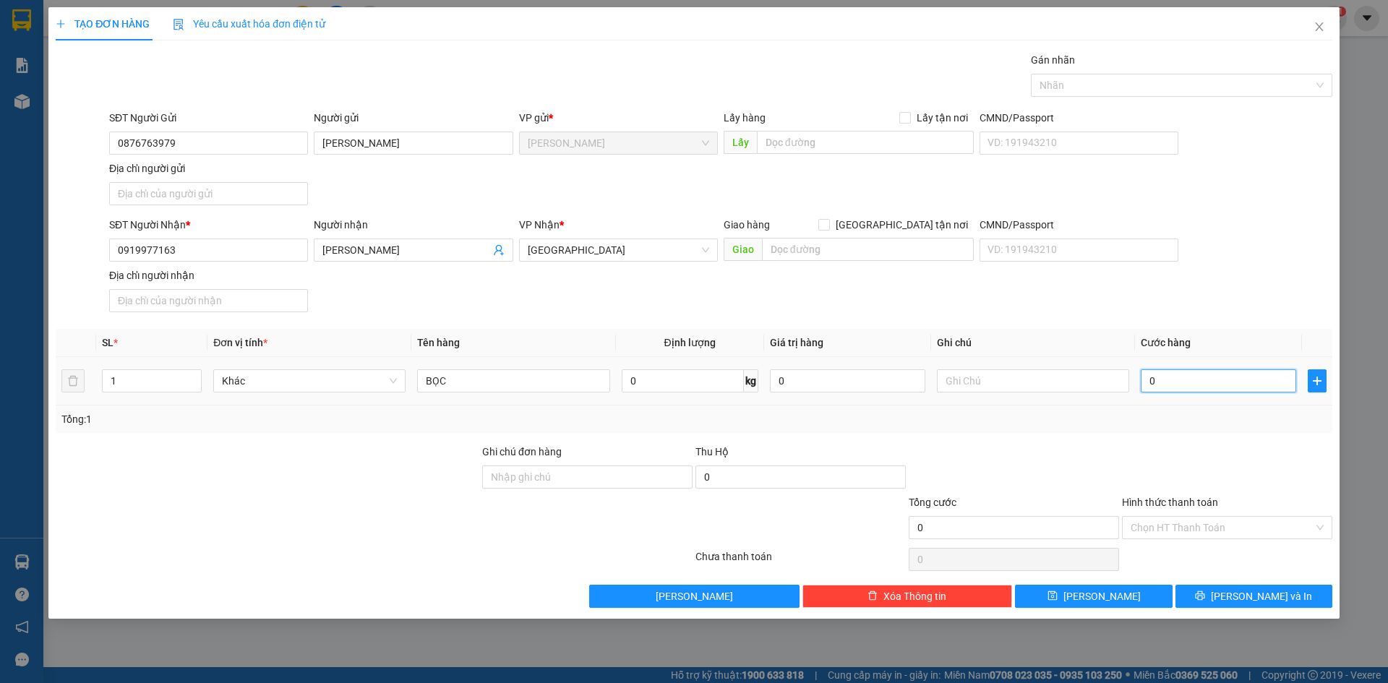
type input "2"
type input "20"
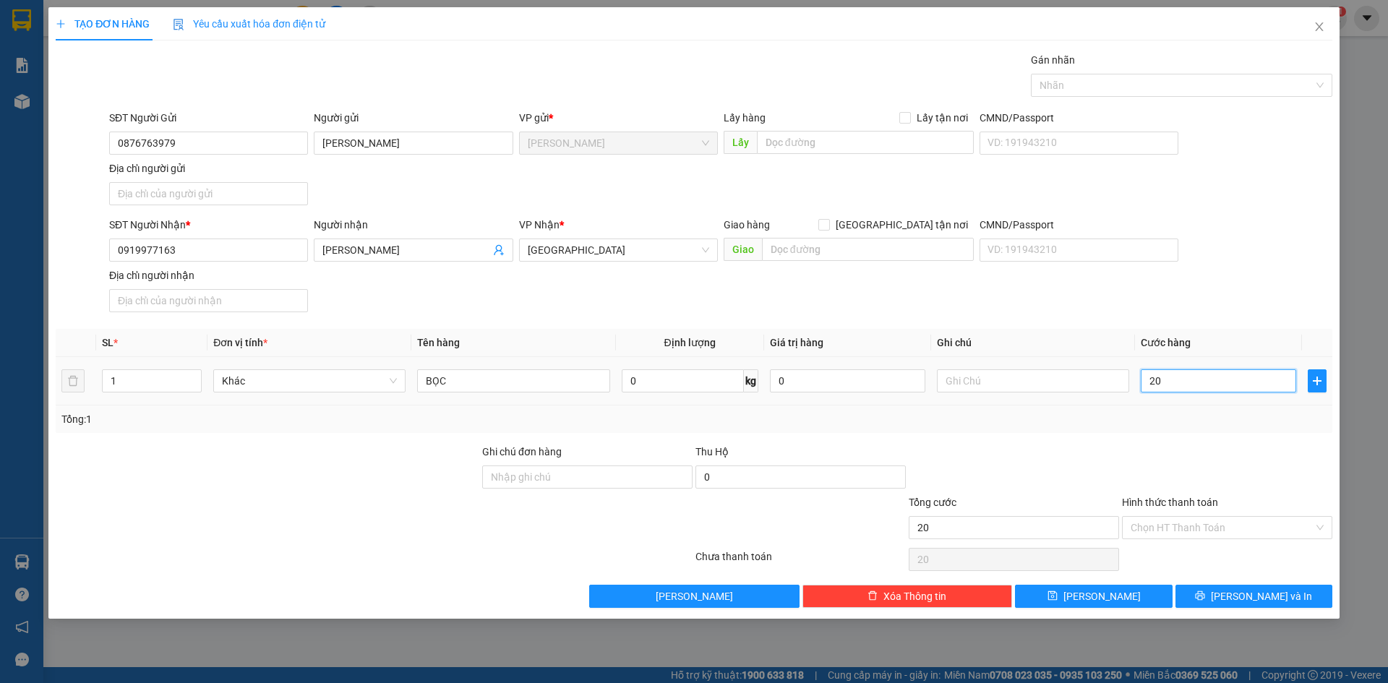
type input "200"
type input "2.000"
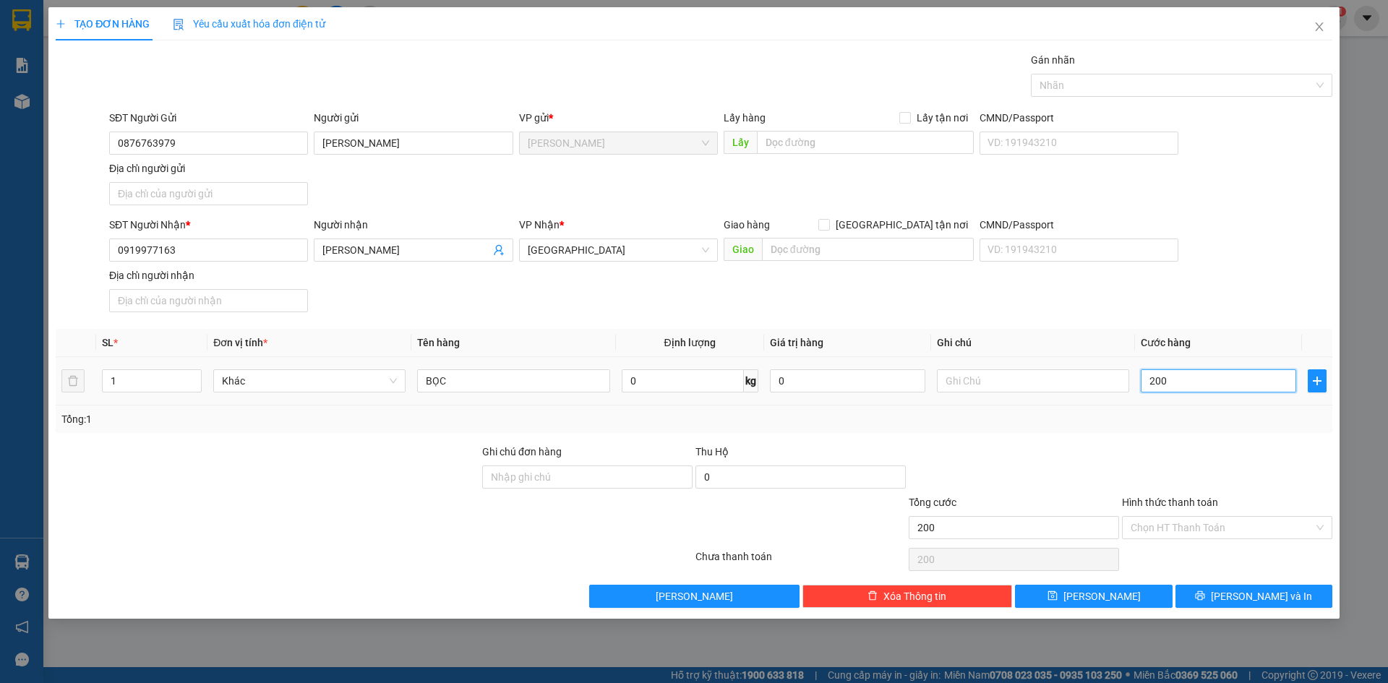
type input "2.000"
type input "20.000"
click at [1239, 539] on div "Chọn HT Thanh Toán" at bounding box center [1227, 527] width 210 height 23
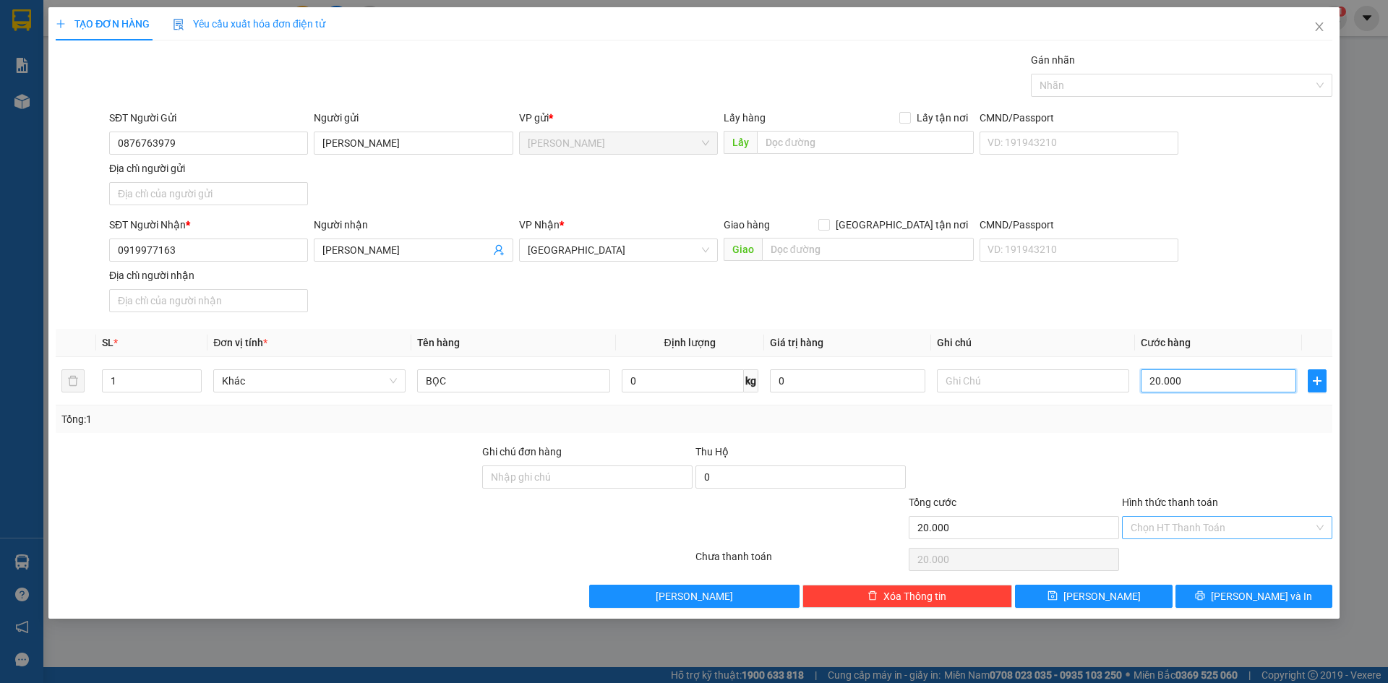
type input "20.000"
click at [1211, 535] on input "Hình thức thanh toán" at bounding box center [1222, 528] width 183 height 22
click at [1207, 556] on div "Tại văn phòng" at bounding box center [1227, 557] width 193 height 16
type input "0"
click at [1248, 461] on div at bounding box center [1226, 469] width 213 height 51
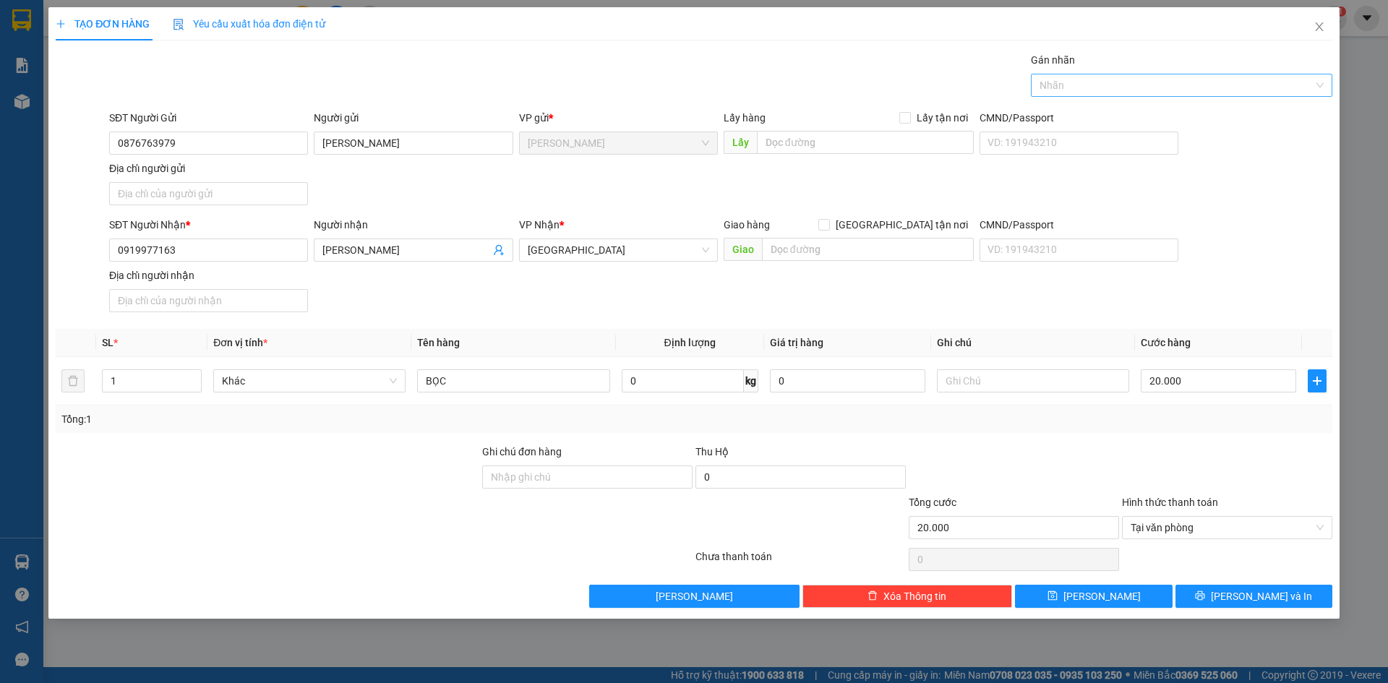
click at [1221, 86] on div at bounding box center [1174, 85] width 280 height 17
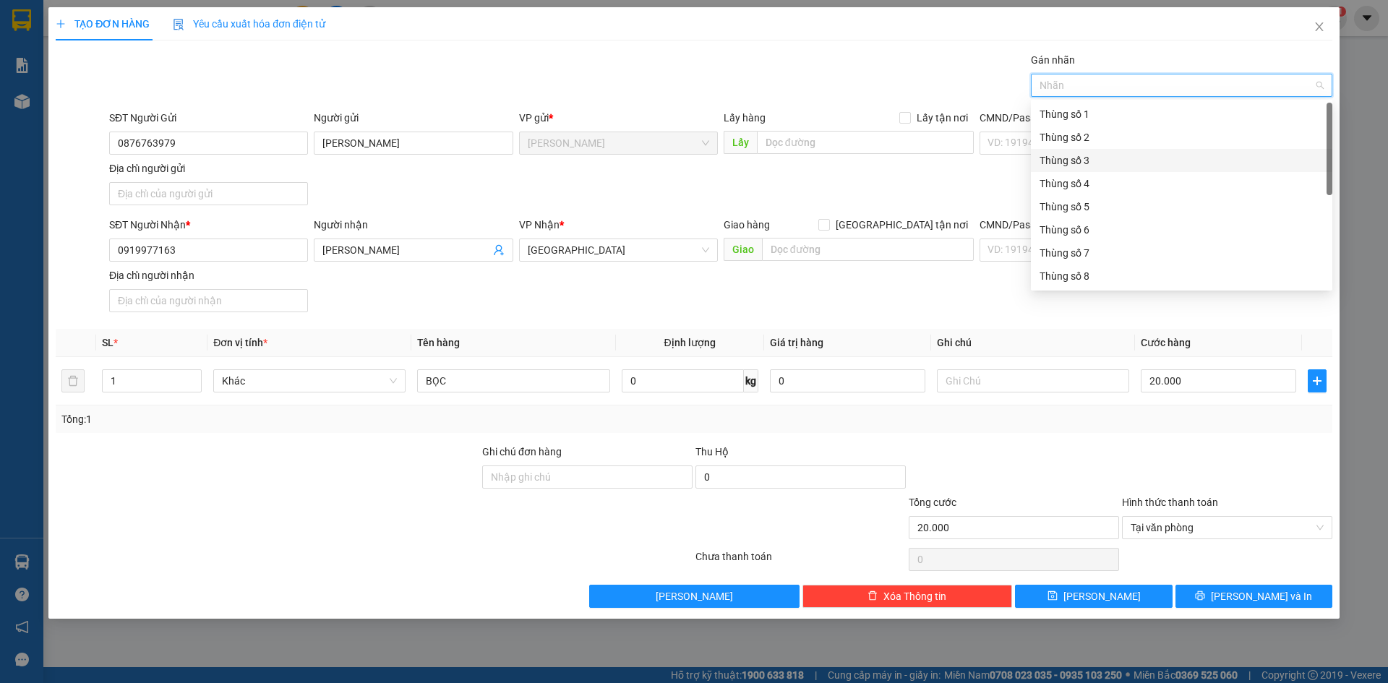
scroll to position [185, 0]
click at [1133, 265] on div "Thùng 2H" at bounding box center [1181, 276] width 301 height 23
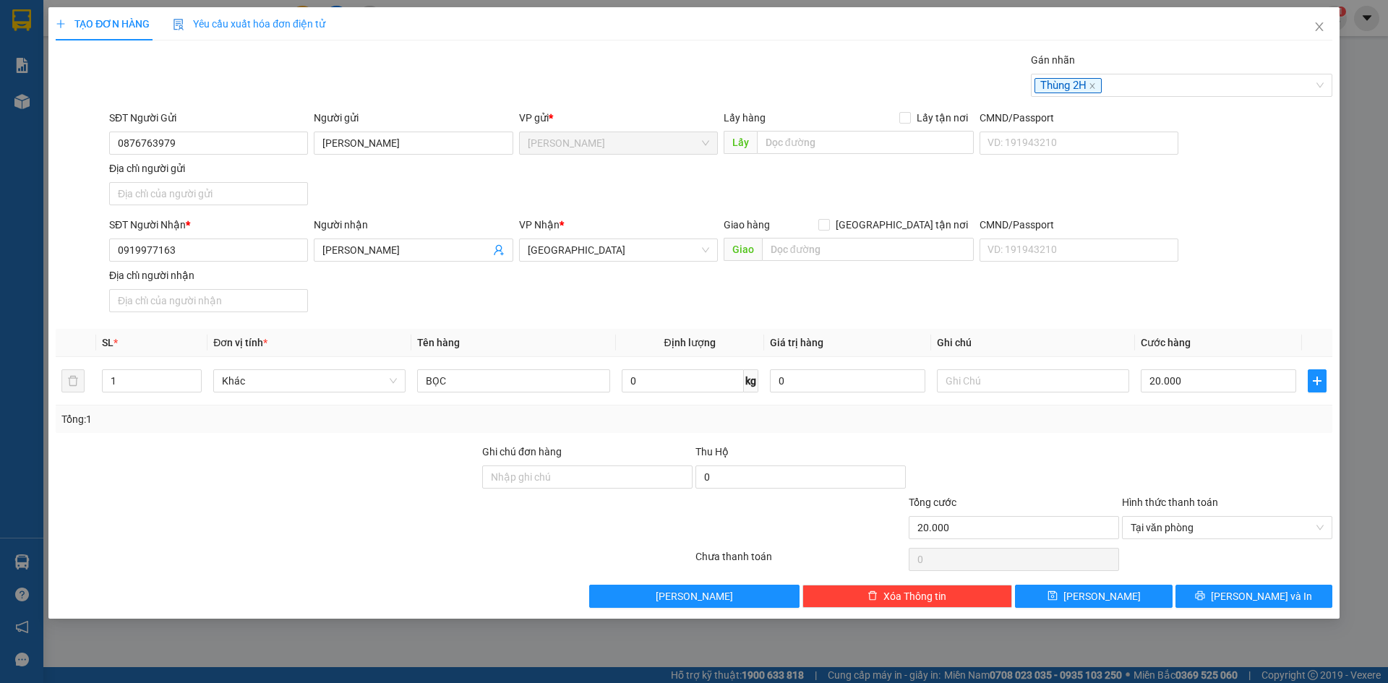
click at [1272, 463] on div at bounding box center [1226, 469] width 213 height 51
click at [1272, 589] on span "[PERSON_NAME] và In" at bounding box center [1261, 596] width 101 height 16
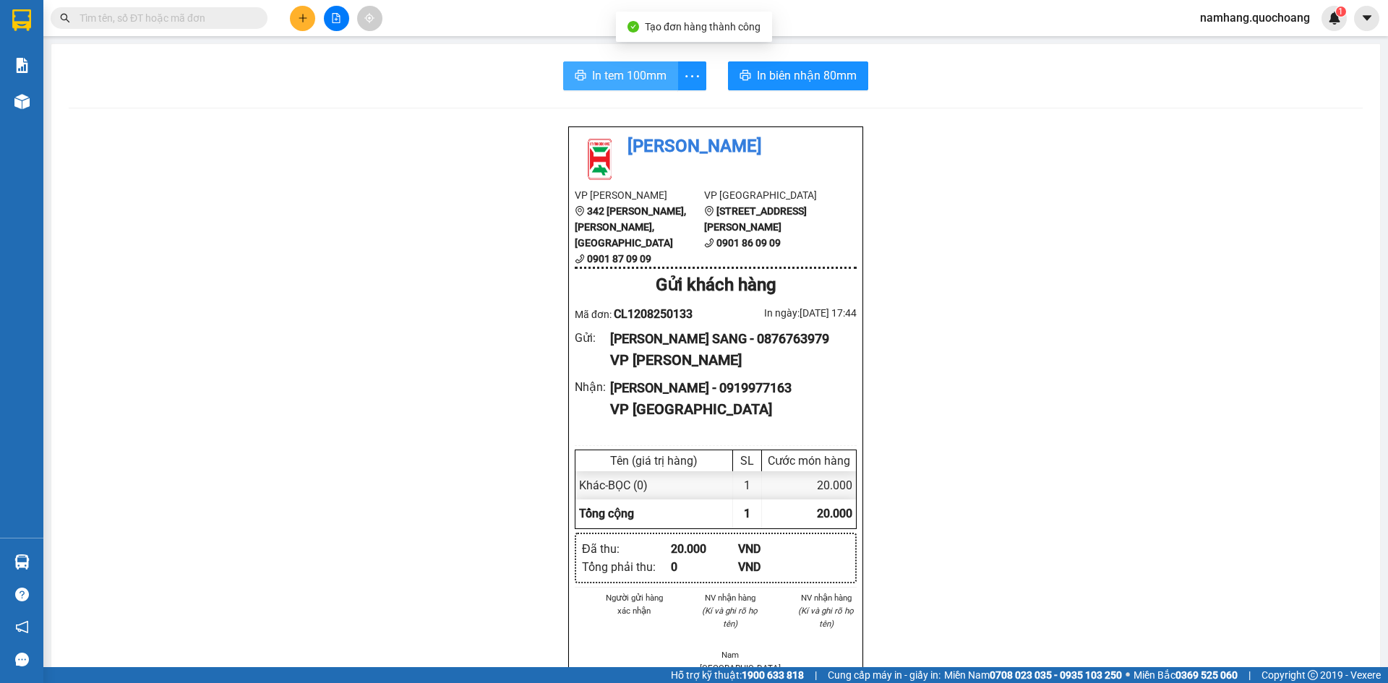
click at [609, 65] on button "In tem 100mm" at bounding box center [620, 75] width 115 height 29
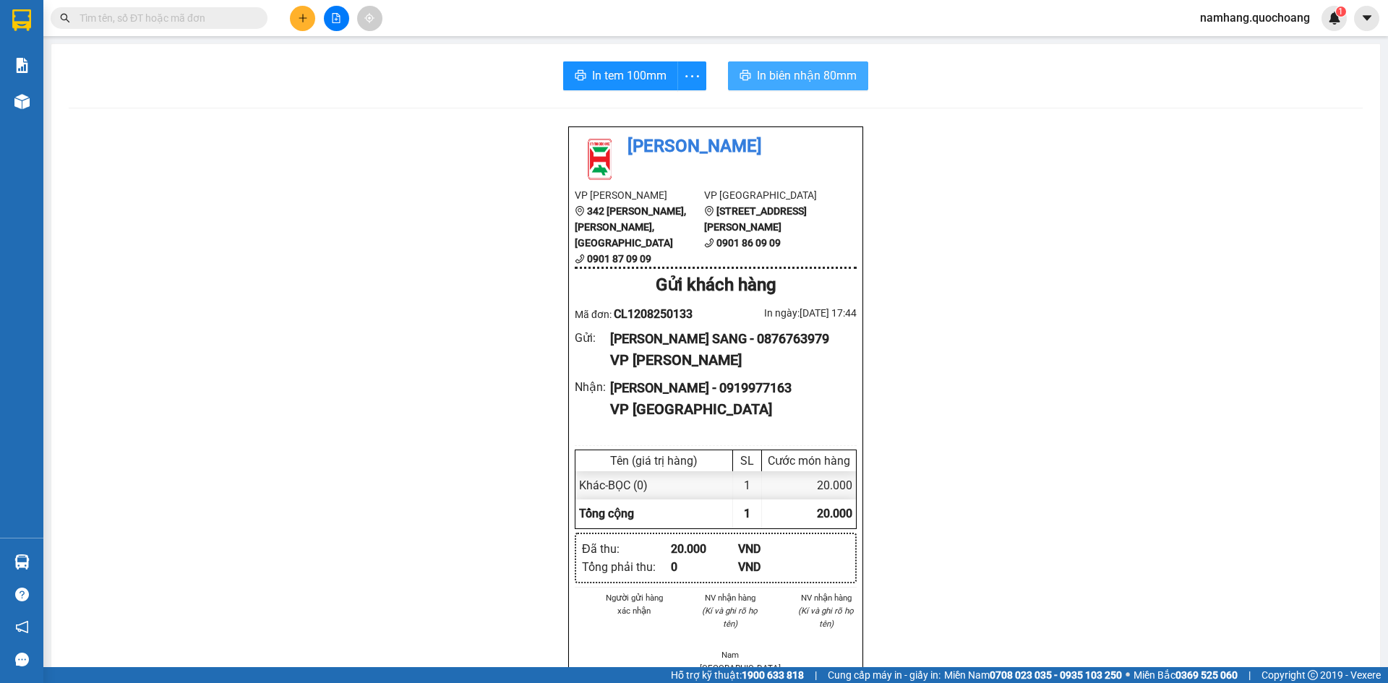
click at [792, 64] on button "In biên nhận 80mm" at bounding box center [798, 75] width 140 height 29
